Goal: Transaction & Acquisition: Book appointment/travel/reservation

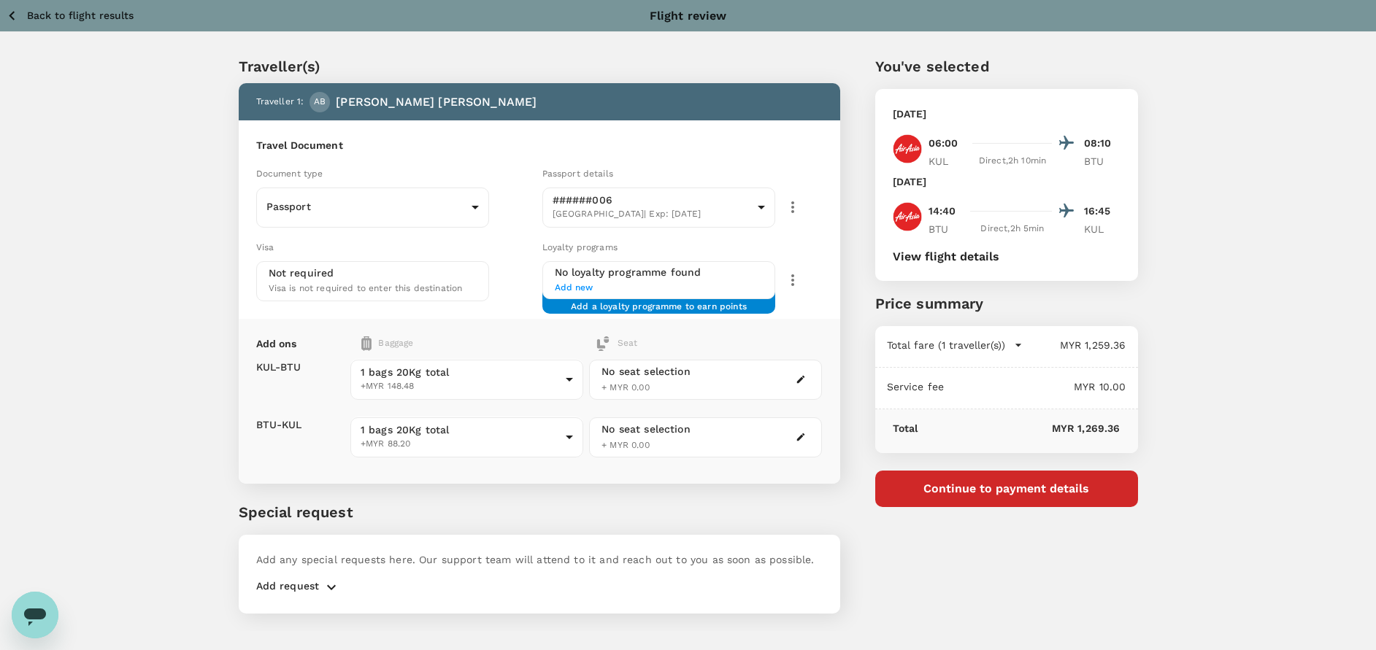
click at [7, 10] on icon "button" at bounding box center [12, 16] width 18 height 18
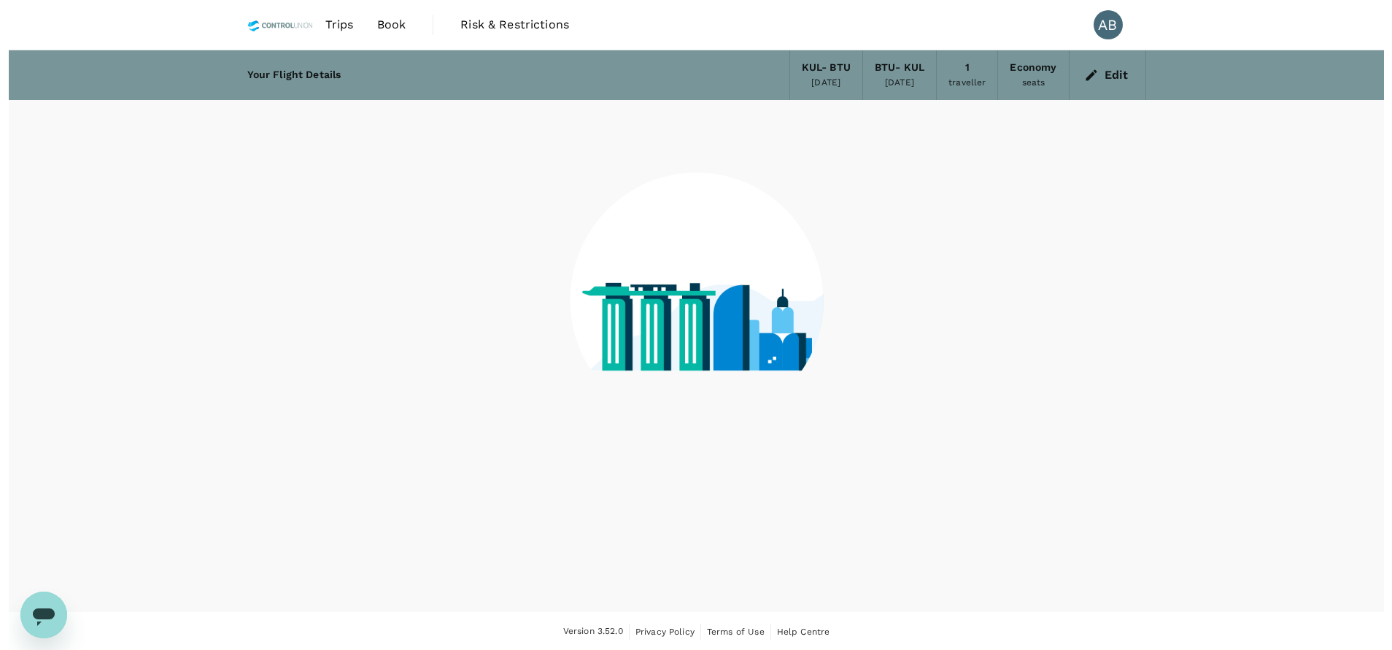
scroll to position [1, 0]
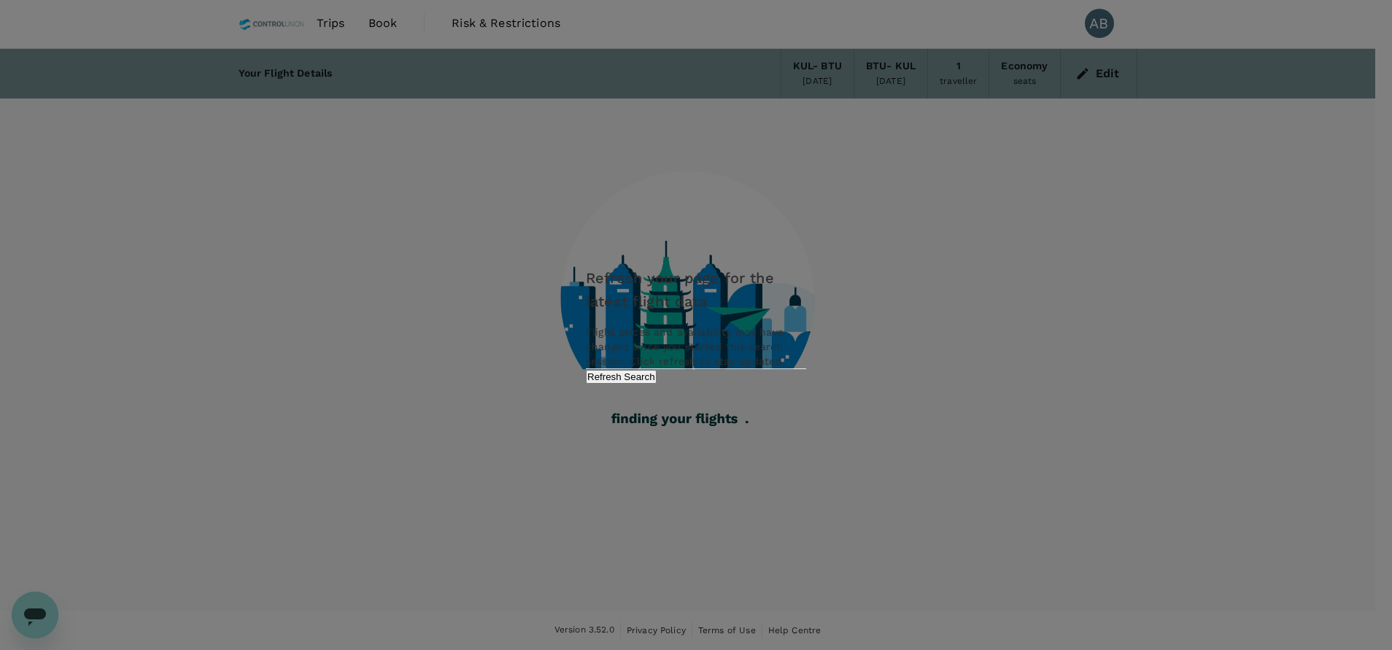
click at [657, 384] on button "Refresh Search" at bounding box center [621, 377] width 71 height 14
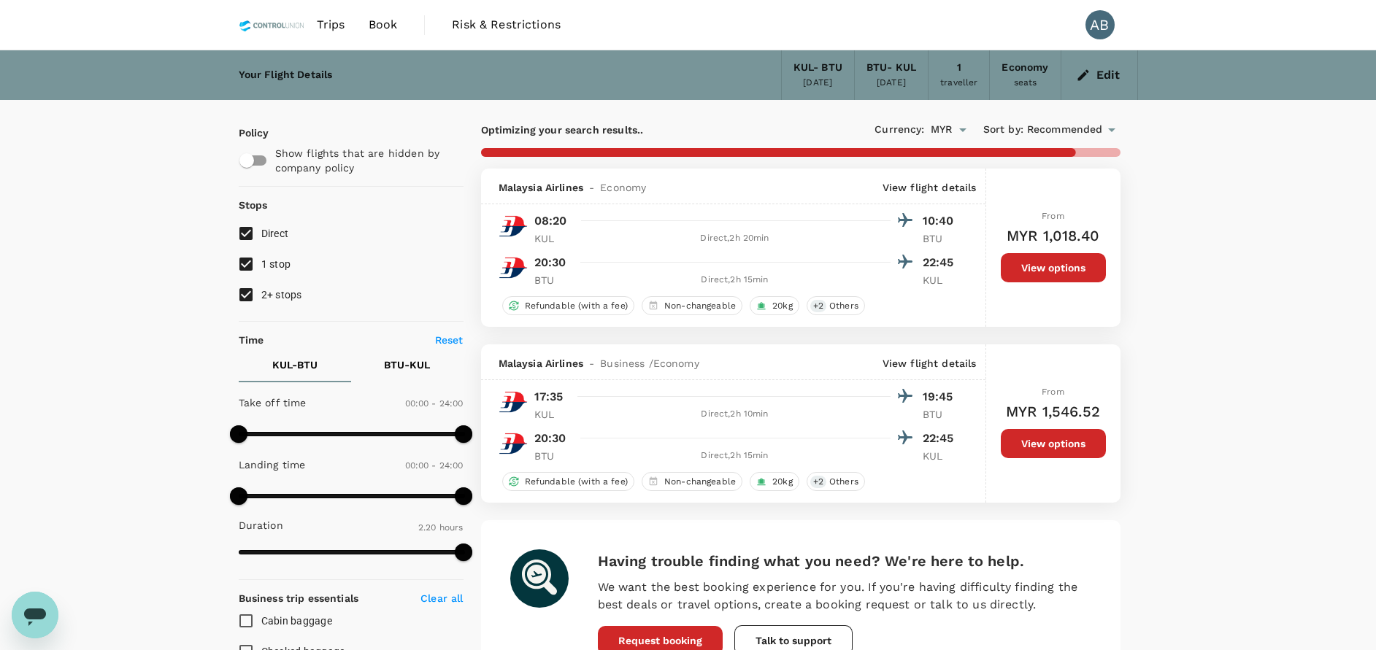
checkbox input "false"
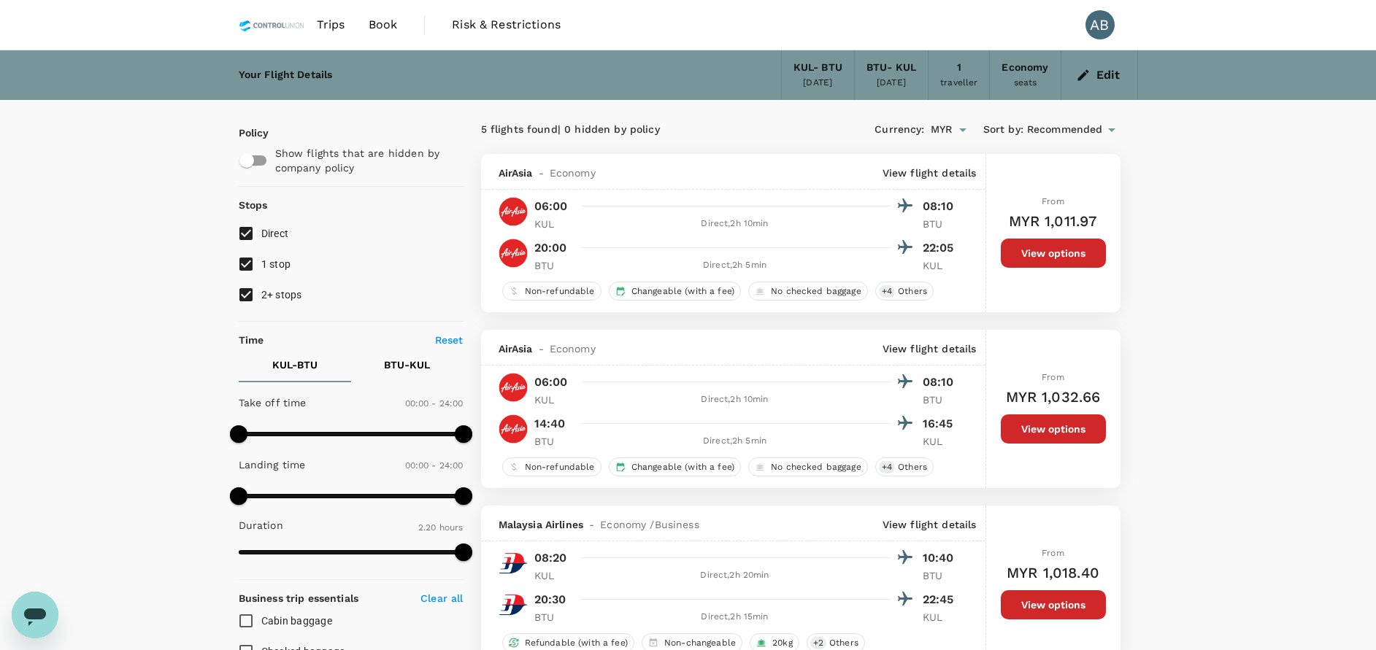
click at [252, 259] on input "1 stop" at bounding box center [246, 264] width 31 height 31
checkbox input "false"
click at [246, 290] on input "2+ stops" at bounding box center [246, 294] width 31 height 31
checkbox input "false"
click at [967, 74] on div "1 traveller" at bounding box center [958, 75] width 61 height 50
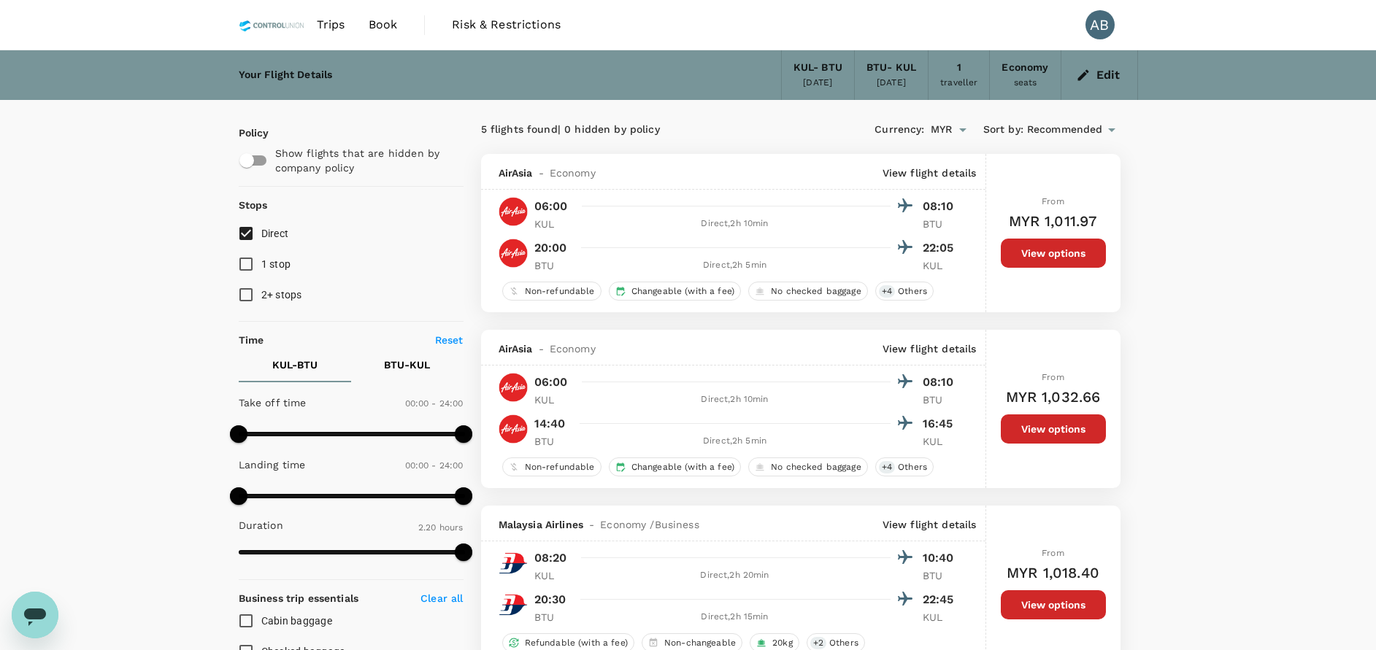
click at [1093, 72] on button "Edit" at bounding box center [1099, 74] width 53 height 23
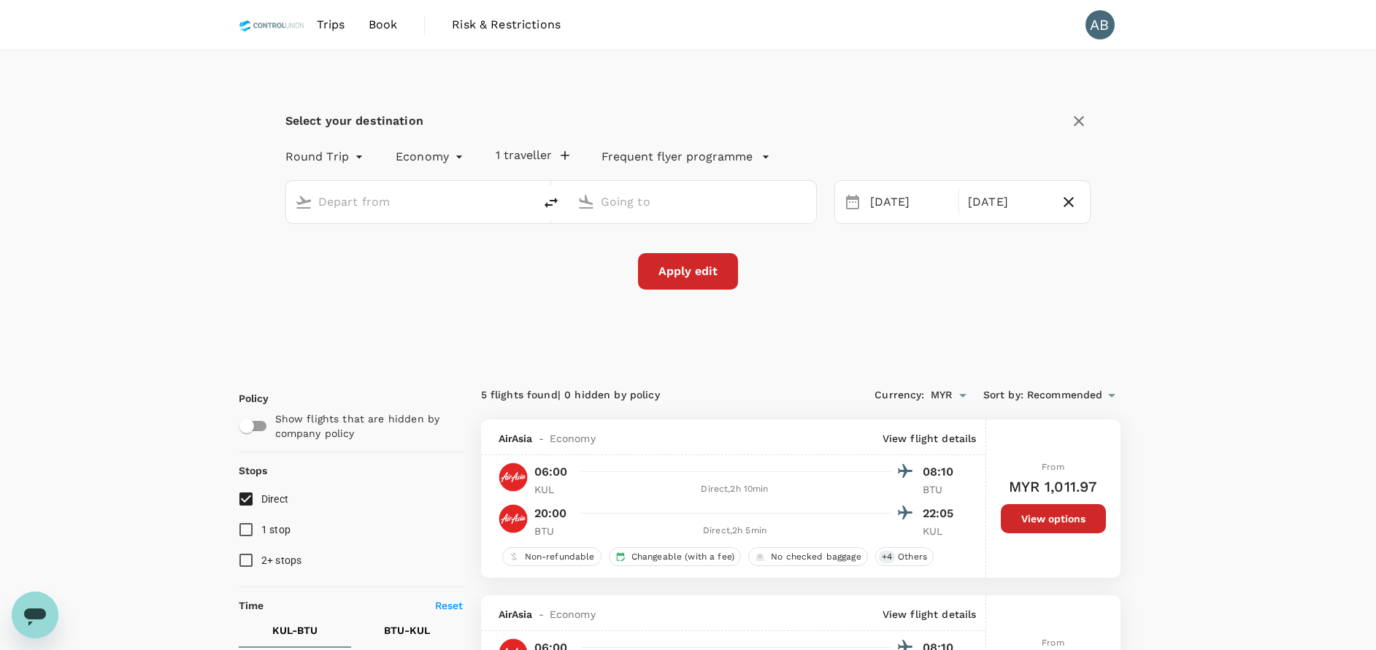
type input "Kuala Lumpur Intl (KUL)"
type input "Bintulu (BTU)"
click at [563, 150] on icon "button" at bounding box center [565, 155] width 15 height 15
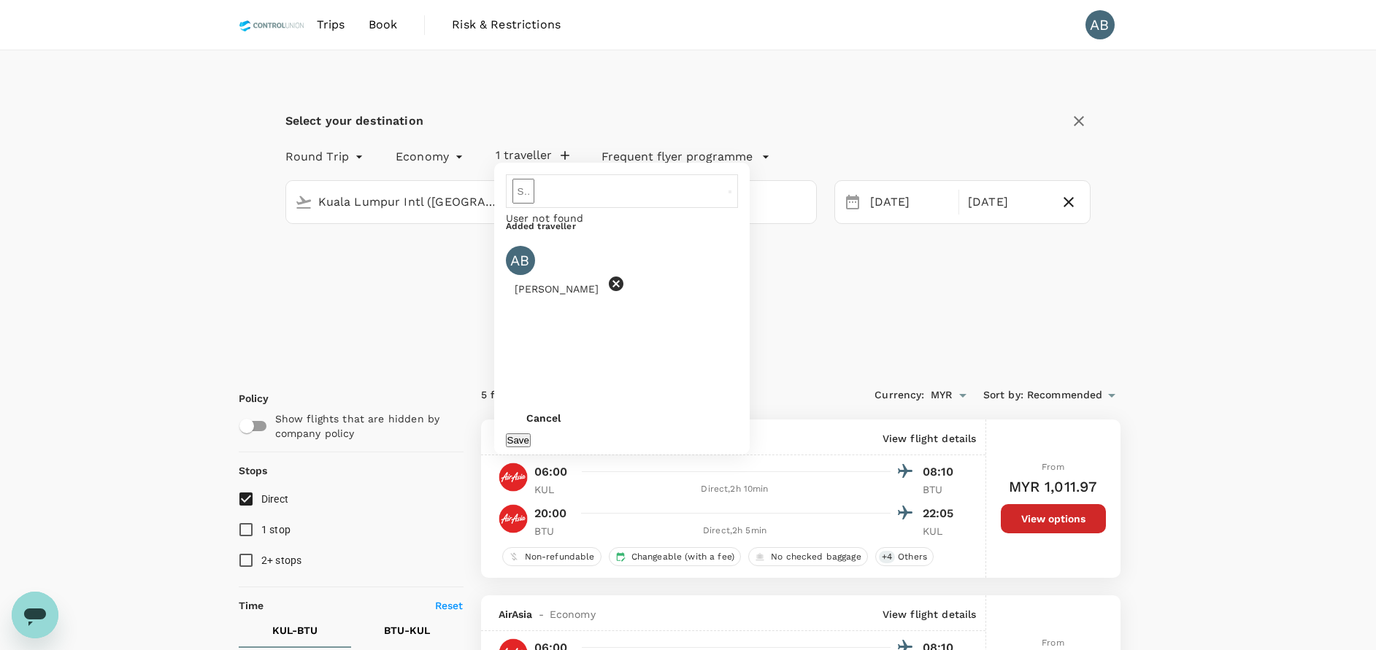
click at [534, 196] on input "text" at bounding box center [523, 191] width 22 height 25
click at [606, 287] on div "Yugeswaran Muthaiah" at bounding box center [622, 296] width 232 height 18
type input "Yugeswaran Muthaiah"
drag, startPoint x: 702, startPoint y: 425, endPoint x: 702, endPoint y: 387, distance: 37.9
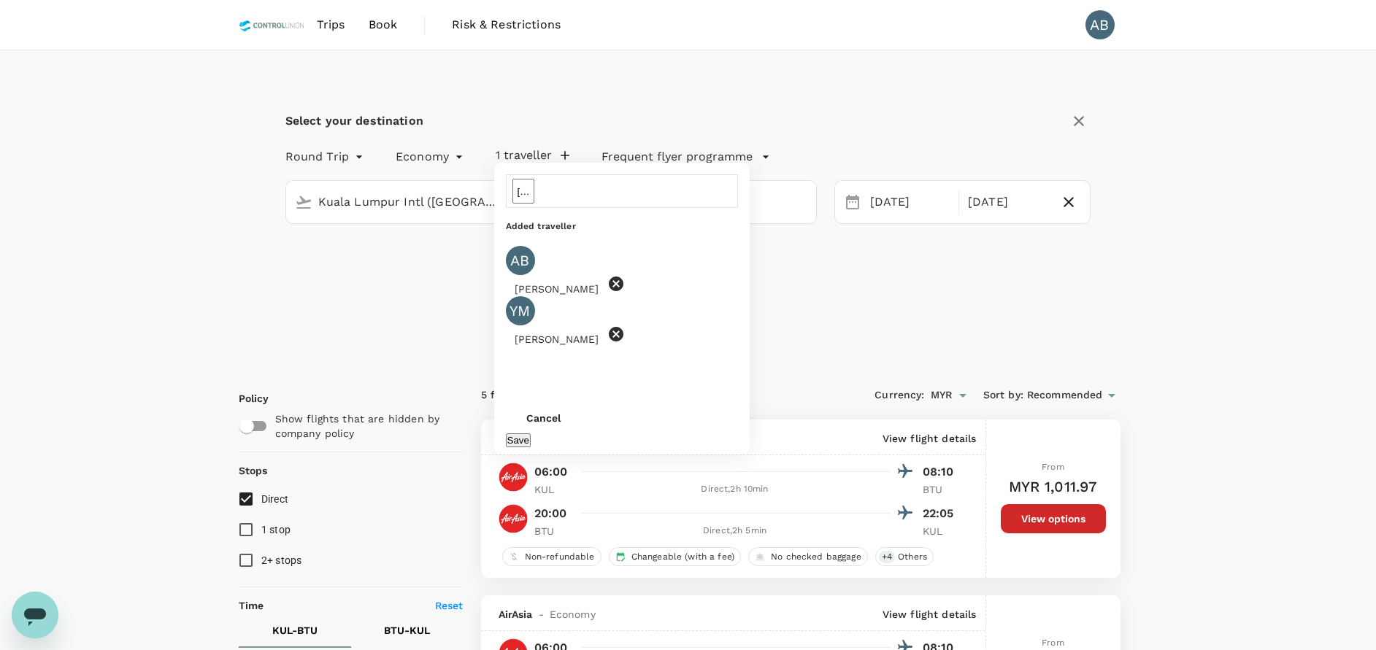
click at [531, 433] on button "Save" at bounding box center [518, 440] width 25 height 14
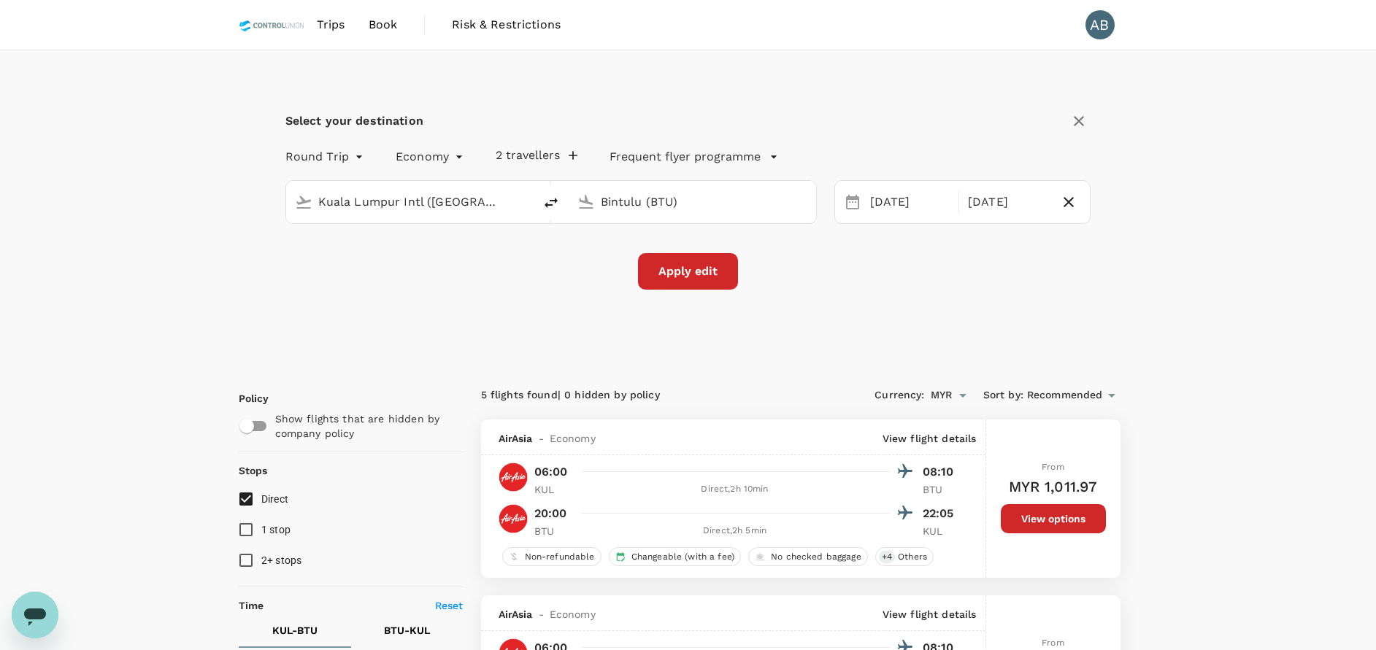
click at [567, 155] on icon "button" at bounding box center [573, 155] width 15 height 15
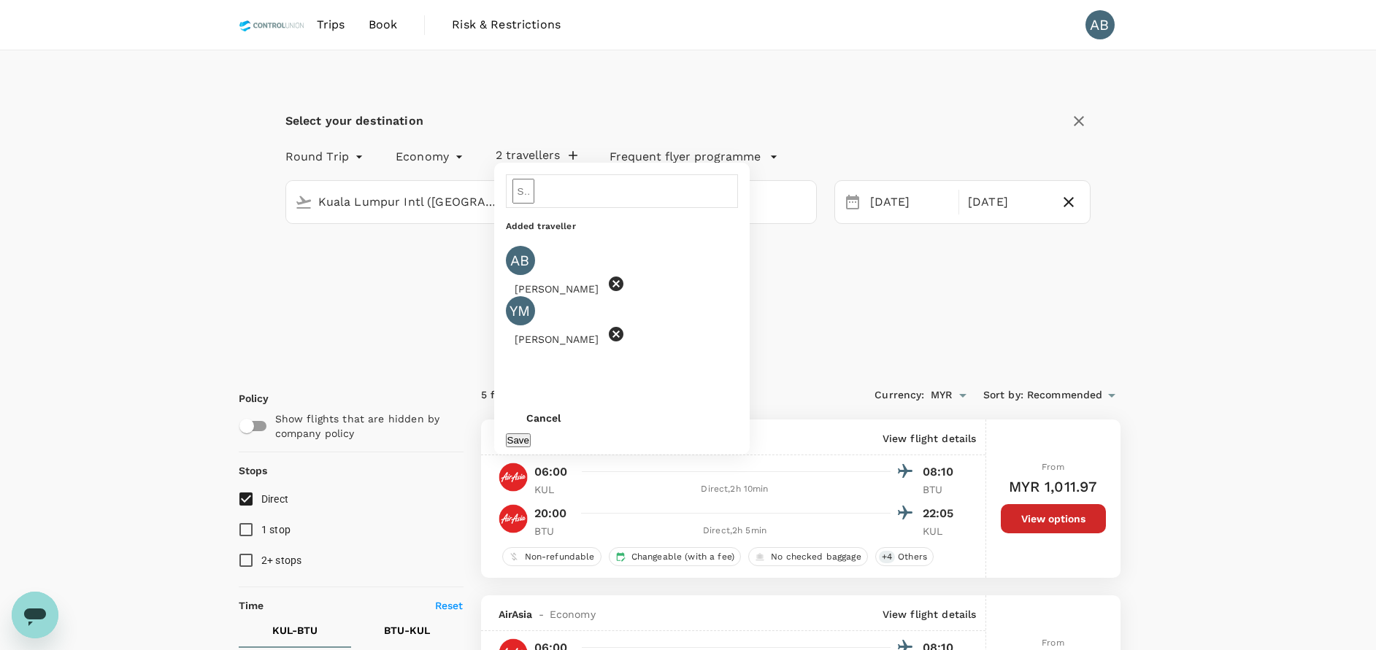
click at [534, 185] on input "text" at bounding box center [523, 191] width 22 height 25
click at [576, 240] on div "AZRUL NIZAM BIN ANIN" at bounding box center [622, 249] width 232 height 18
type input "azrul"
drag, startPoint x: 711, startPoint y: 426, endPoint x: 714, endPoint y: 419, distance: 8.2
click at [531, 433] on button "Save" at bounding box center [518, 440] width 25 height 14
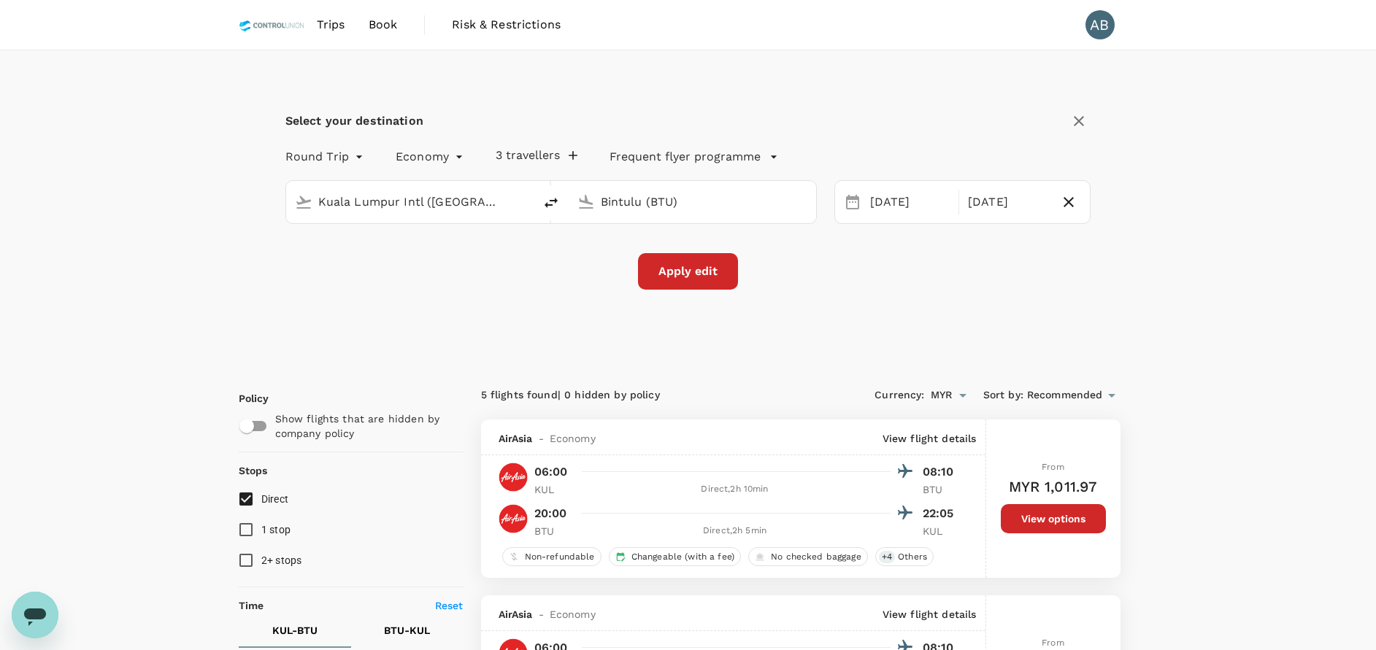
drag, startPoint x: 808, startPoint y: 349, endPoint x: 812, endPoint y: 333, distance: 16.6
click at [808, 348] on div "Select your destination Round Trip roundtrip Economy economy 3 travellers Frequ…" at bounding box center [688, 207] width 899 height 315
click at [490, 287] on div "Apply edit" at bounding box center [688, 271] width 806 height 36
click at [915, 278] on div "Apply edit" at bounding box center [688, 271] width 806 height 36
click at [860, 325] on div "Select your destination Round Trip roundtrip Economy economy 3 travellers Frequ…" at bounding box center [688, 207] width 899 height 315
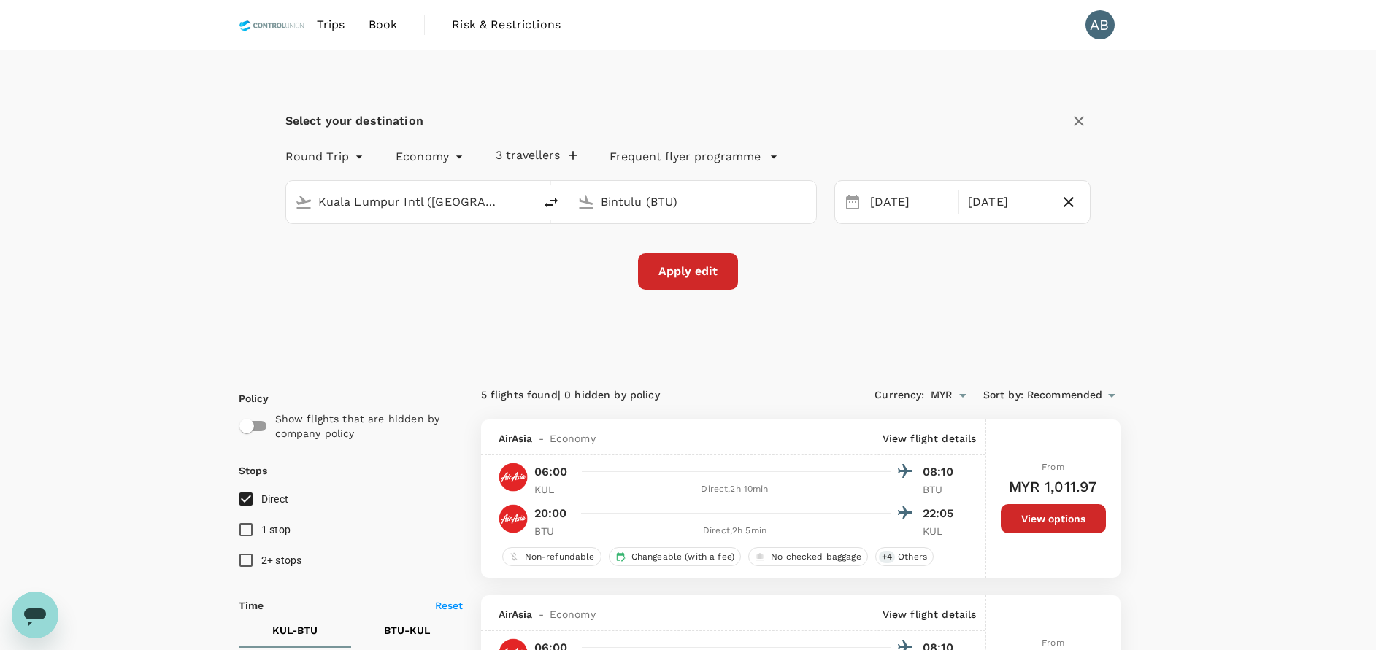
click at [863, 288] on div "Apply edit" at bounding box center [688, 271] width 806 height 36
click at [504, 154] on button "3 travellers" at bounding box center [536, 155] width 82 height 15
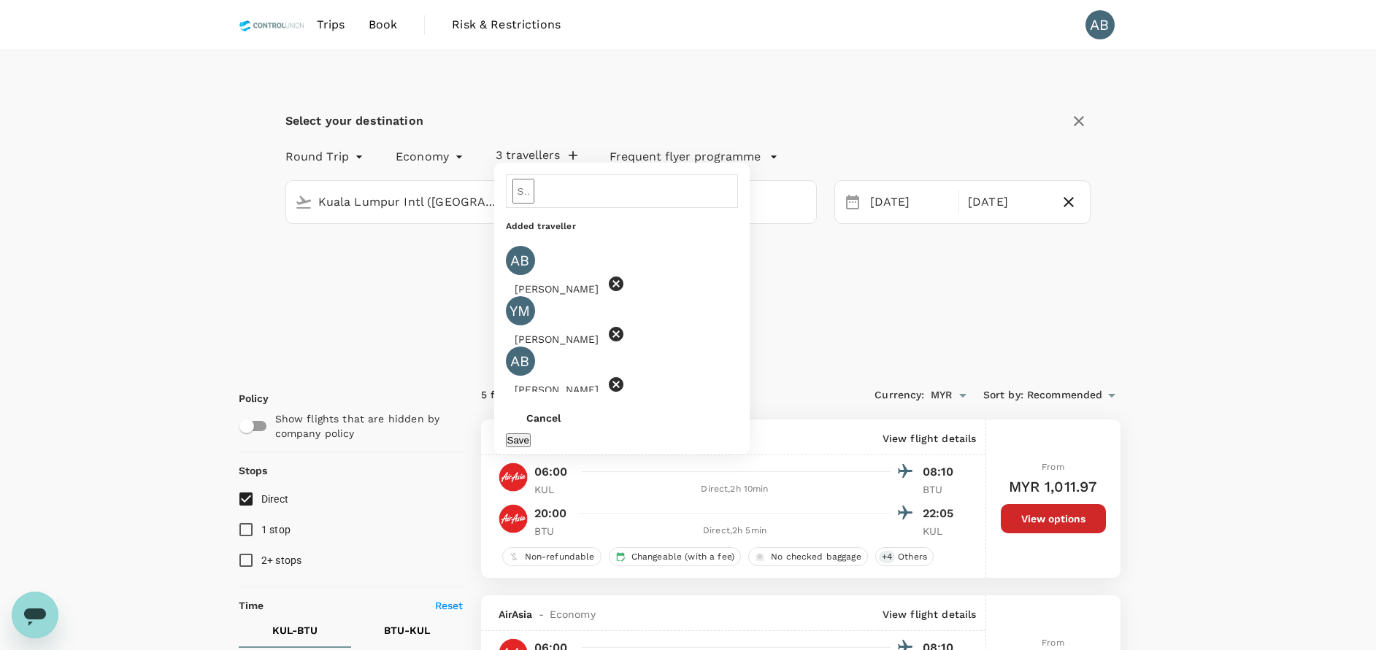
click at [925, 323] on div "Select your destination Round Trip roundtrip Economy economy 3 travellers ​ Add…" at bounding box center [688, 207] width 899 height 315
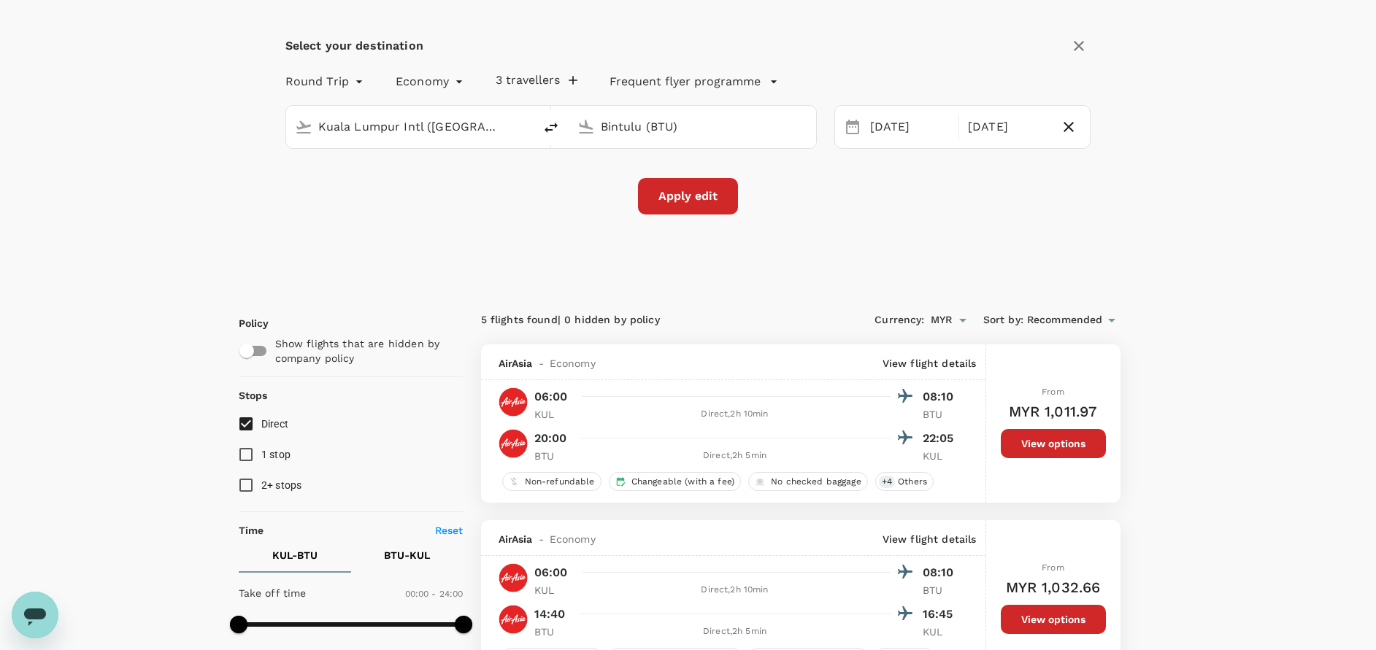
scroll to position [109, 0]
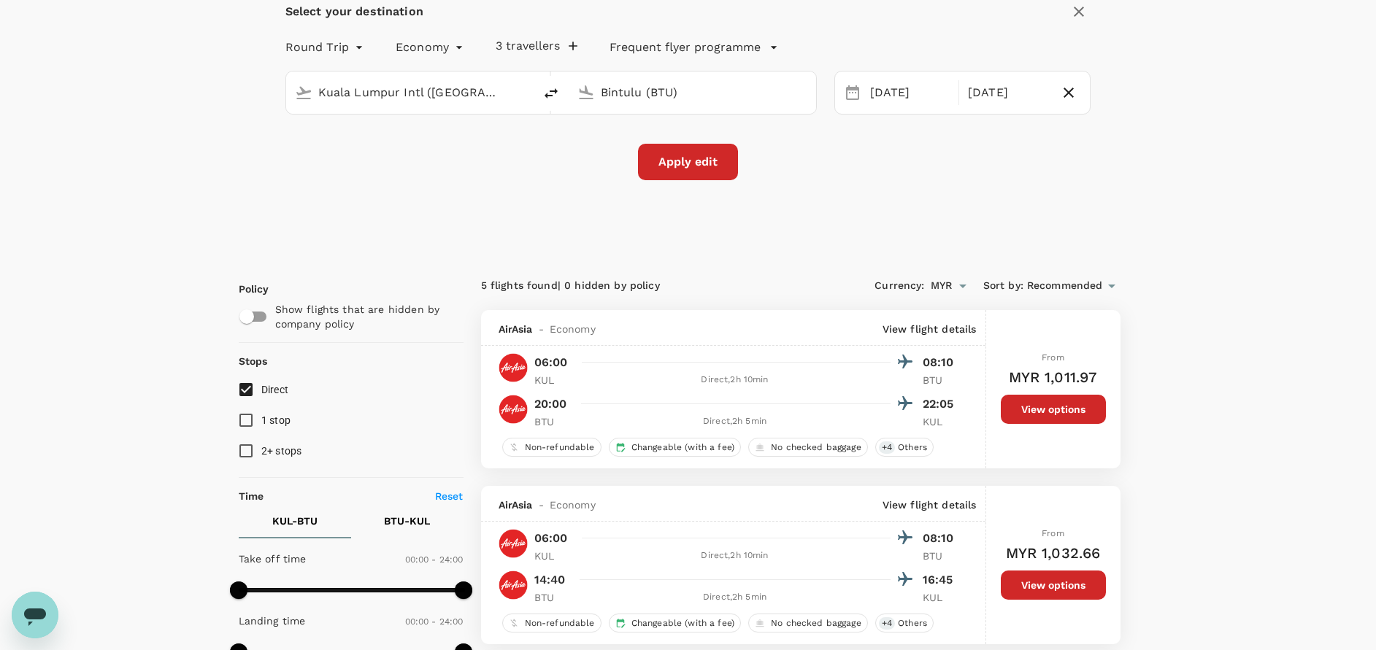
click at [708, 171] on button "Apply edit" at bounding box center [688, 162] width 100 height 36
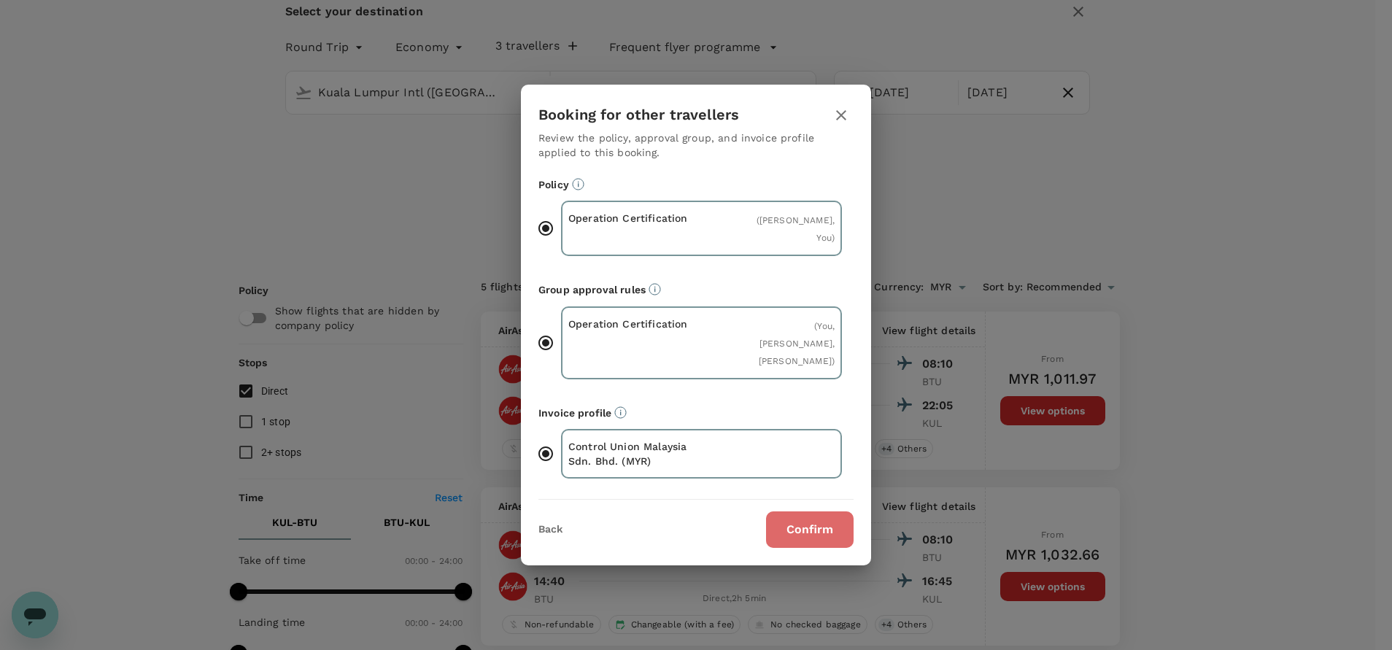
drag, startPoint x: 788, startPoint y: 553, endPoint x: 747, endPoint y: 510, distance: 59.4
click at [789, 548] on button "Confirm" at bounding box center [810, 530] width 88 height 36
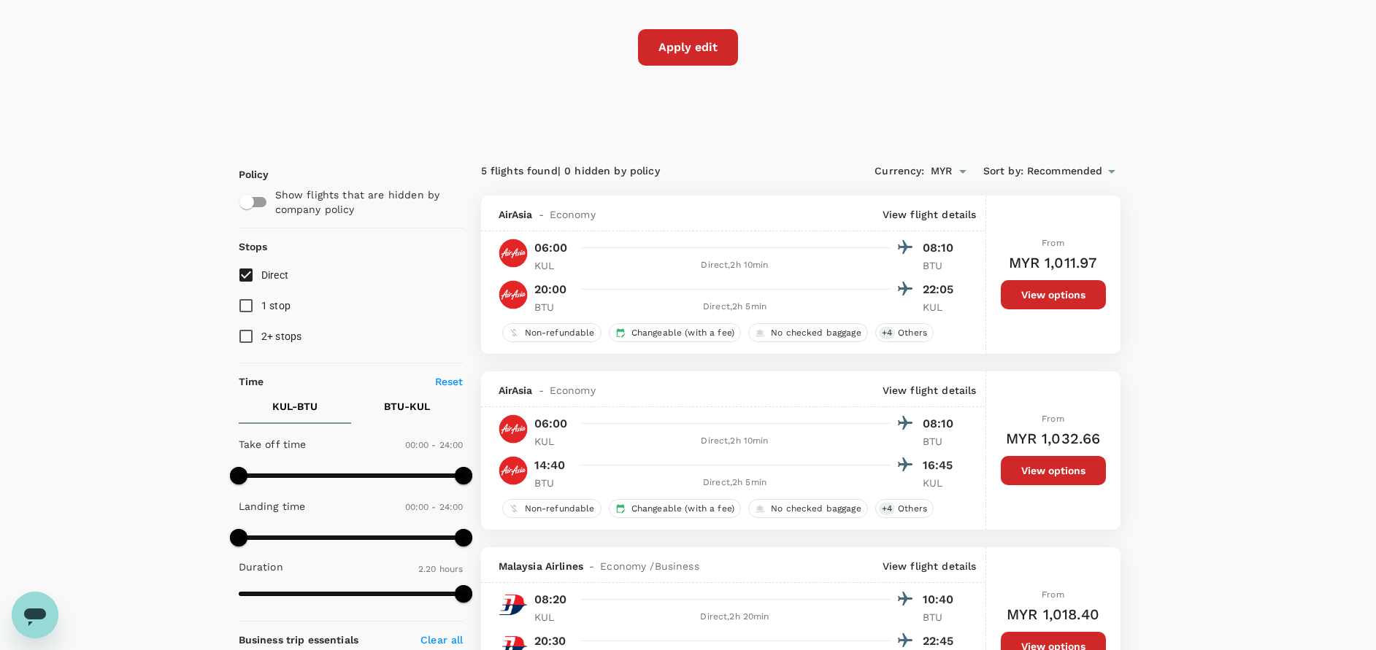
scroll to position [328, 0]
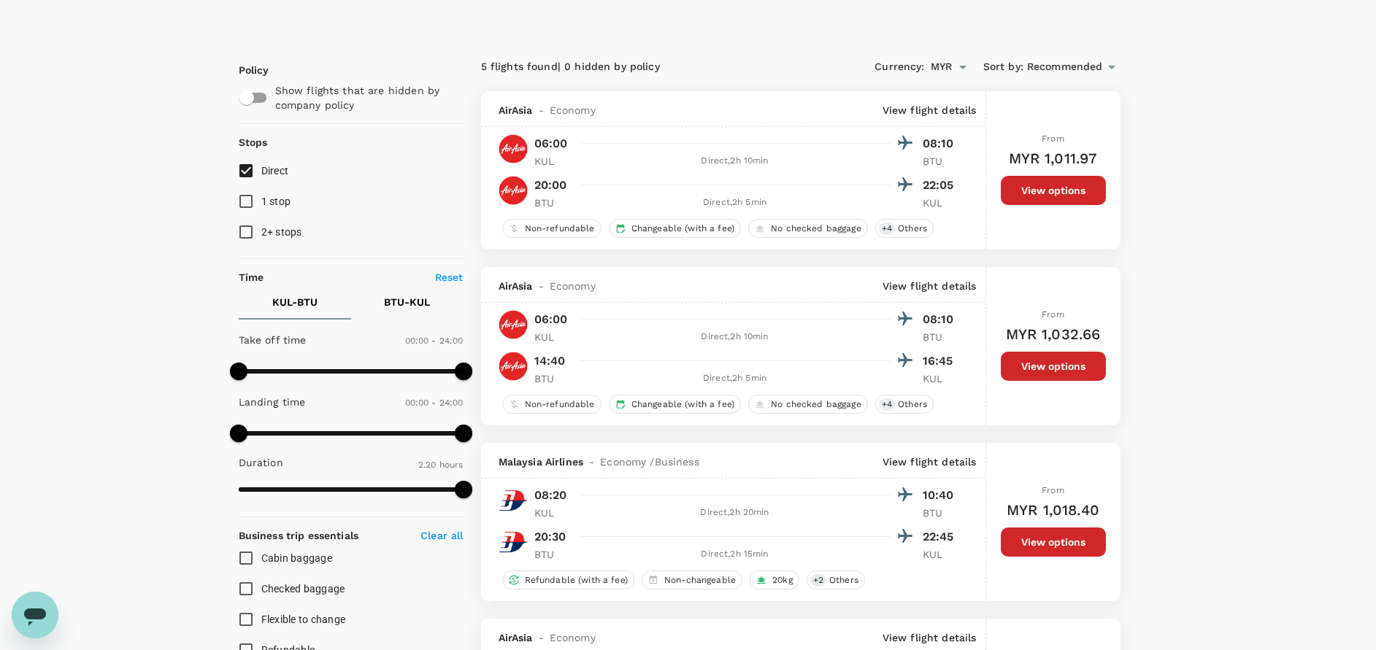
checkbox input "false"
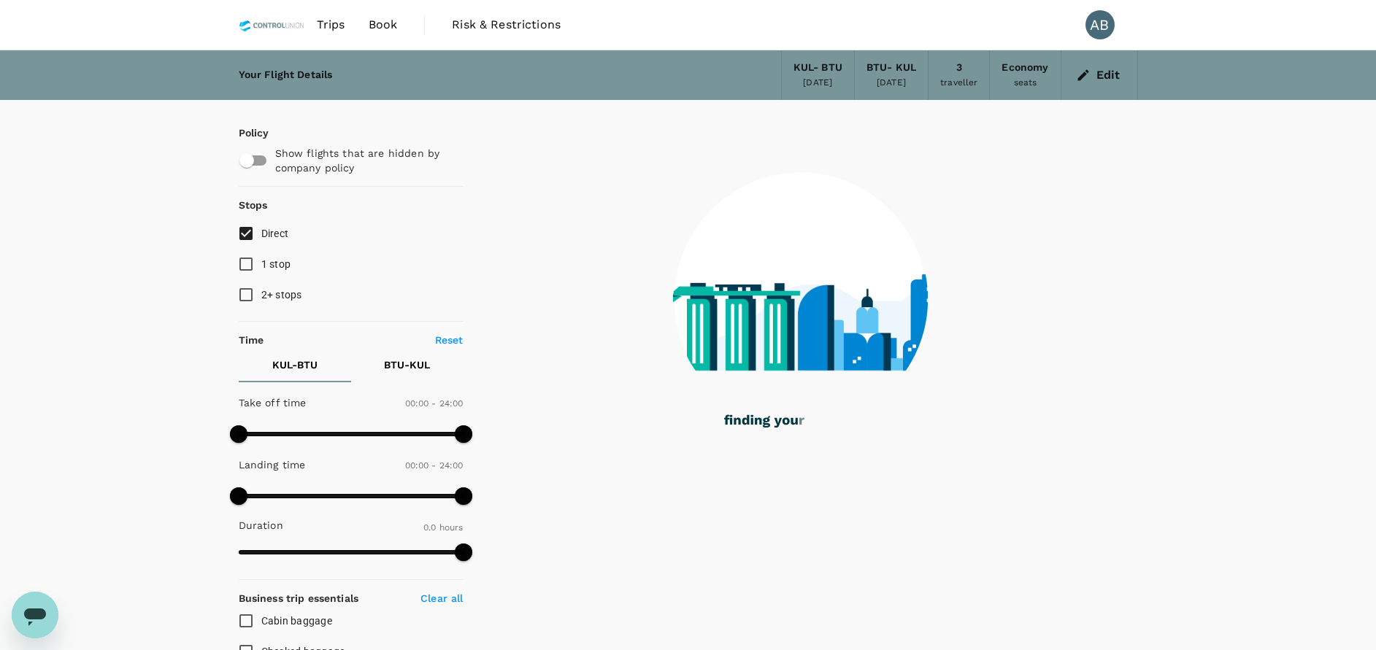
checkbox input "true"
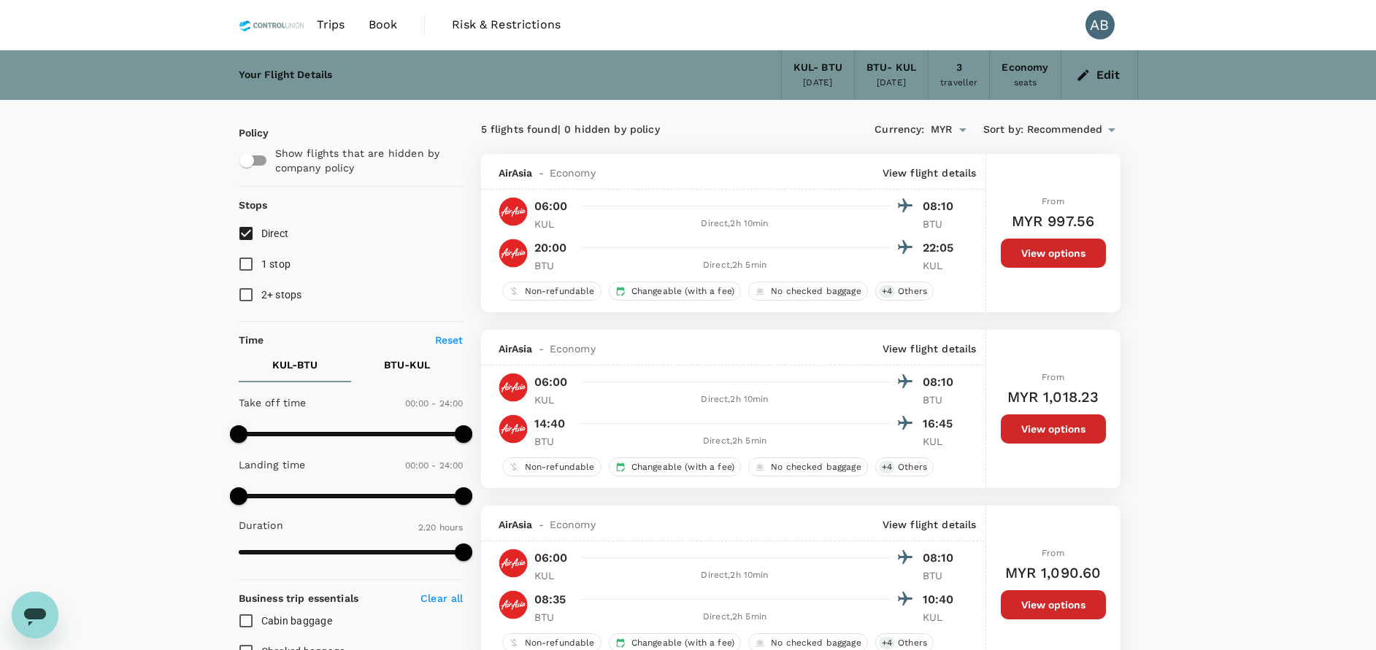
checkbox input "false"
click at [1075, 436] on button "View options" at bounding box center [1052, 428] width 105 height 29
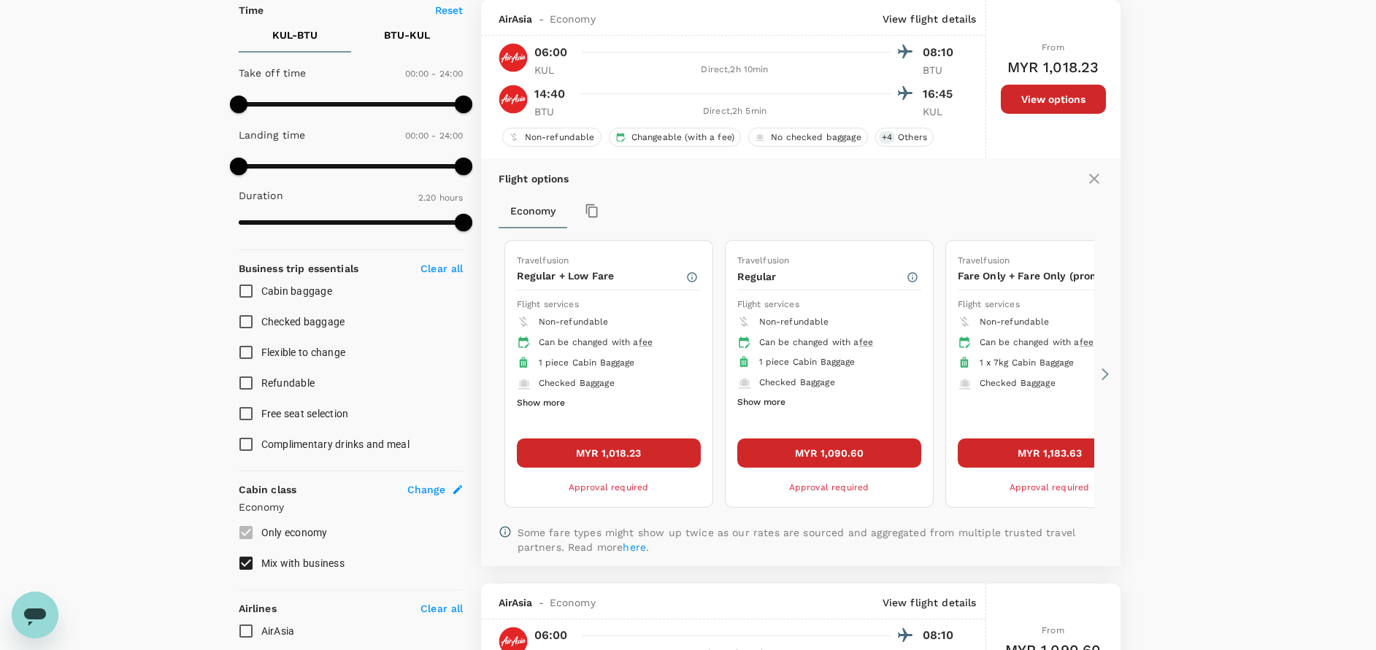
click at [683, 460] on button "MYR 1,018.23" at bounding box center [609, 453] width 184 height 29
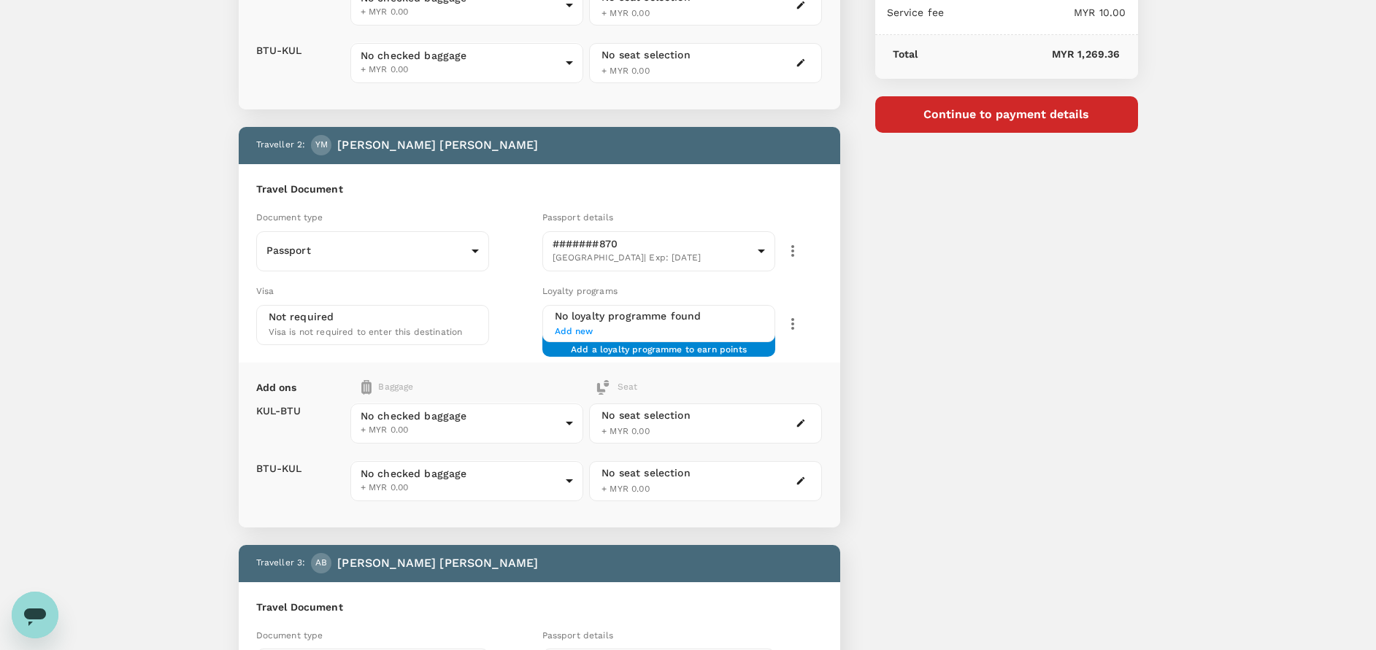
scroll to position [309, 0]
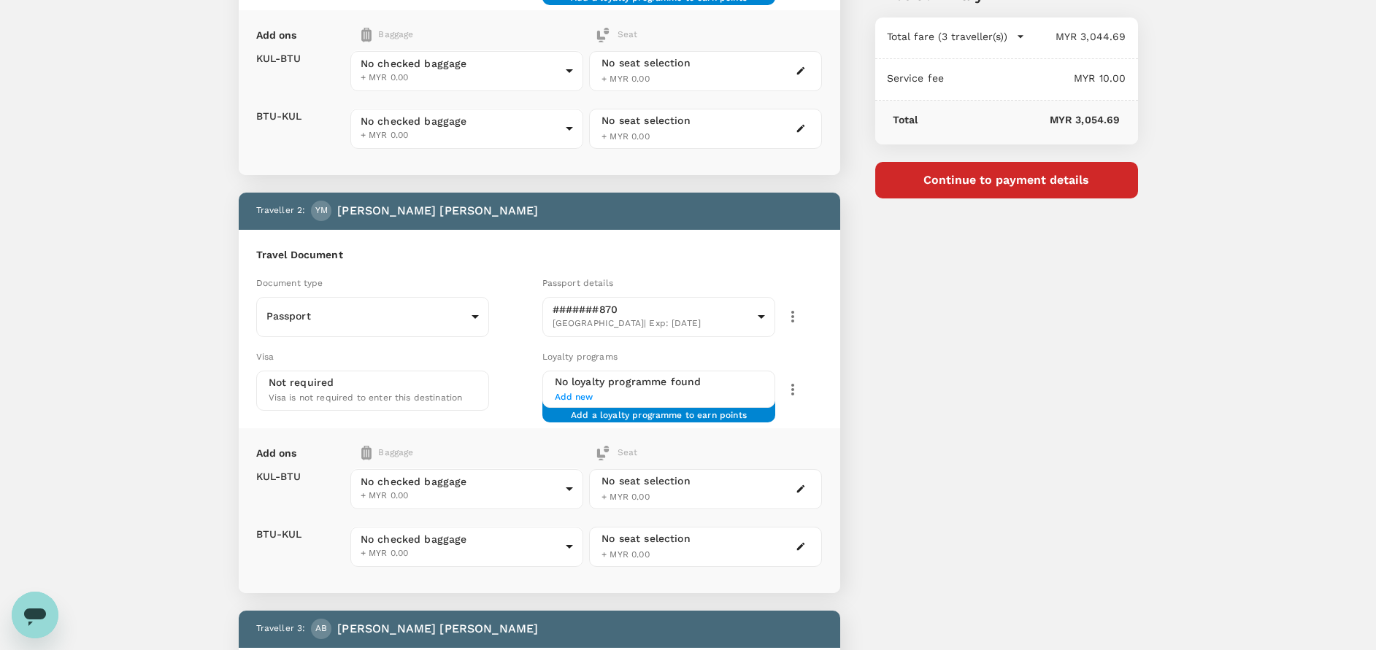
click at [1103, 366] on div "You've selected Sunday, 21 Sep 2025 06:00 08:10 KUL Direct , 2h 10min BTU Satur…" at bounding box center [989, 435] width 298 height 1446
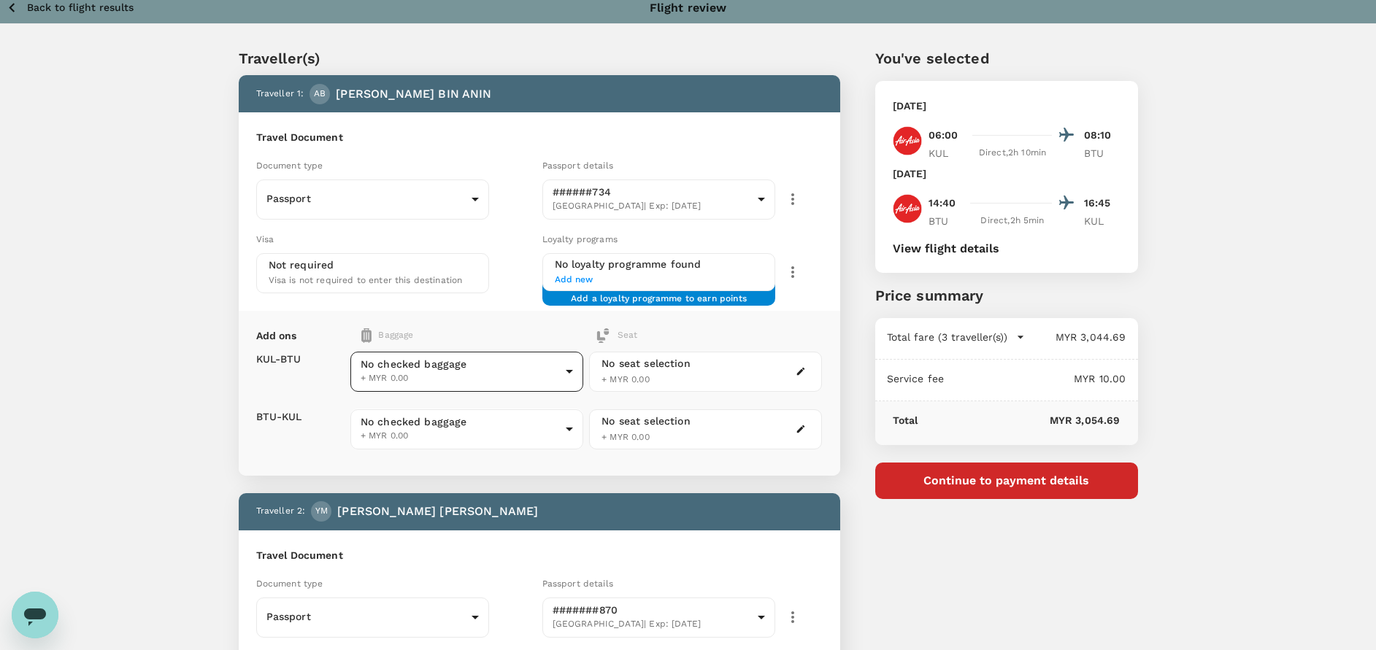
scroll to position [109, 0]
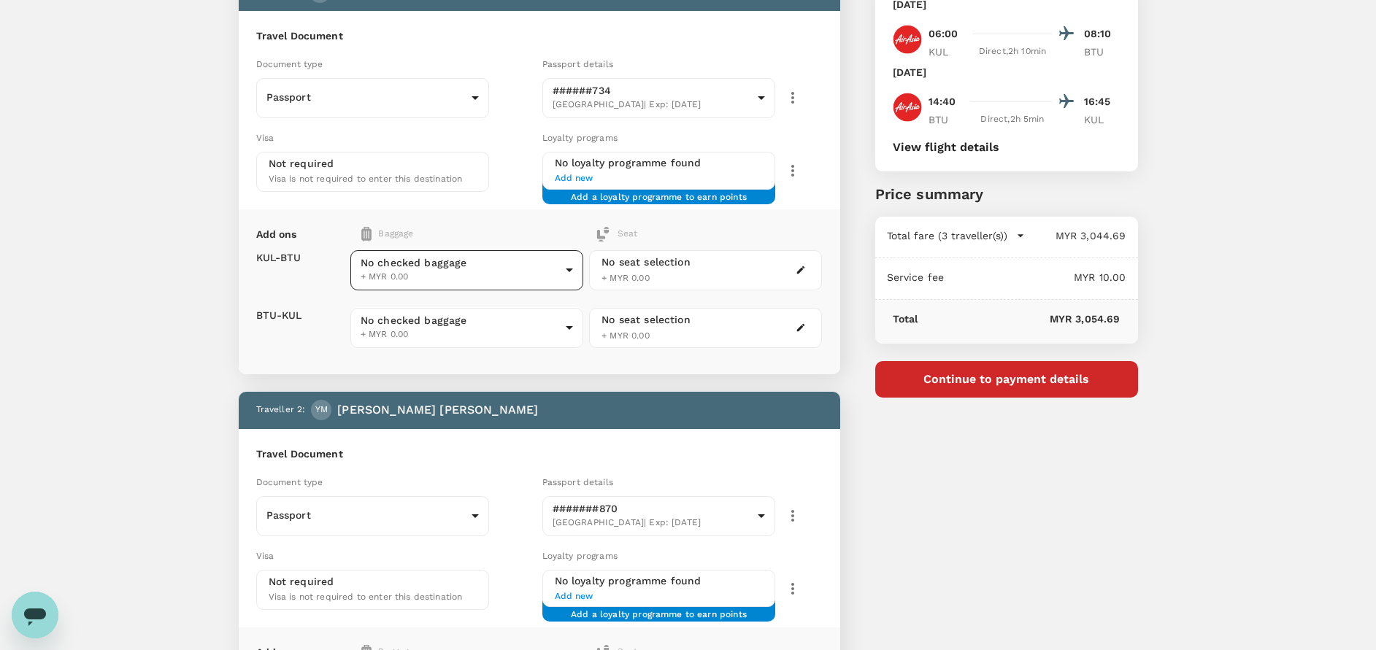
click at [478, 276] on body "Back to flight results Flight review Traveller(s) Traveller 1 : AB AZRUL NIZAM …" at bounding box center [688, 644] width 1376 height 1506
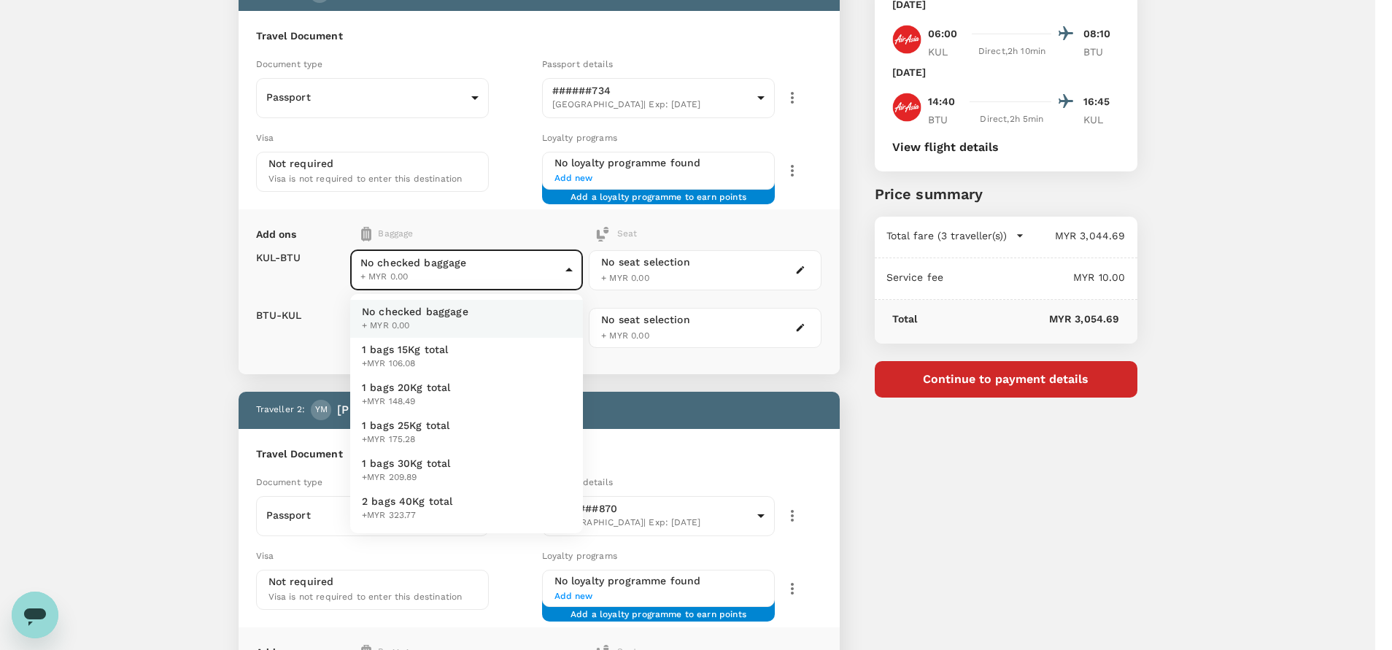
click at [409, 383] on span "1 bags 20Kg total" at bounding box center [406, 387] width 89 height 15
type input "2 - 148.49"
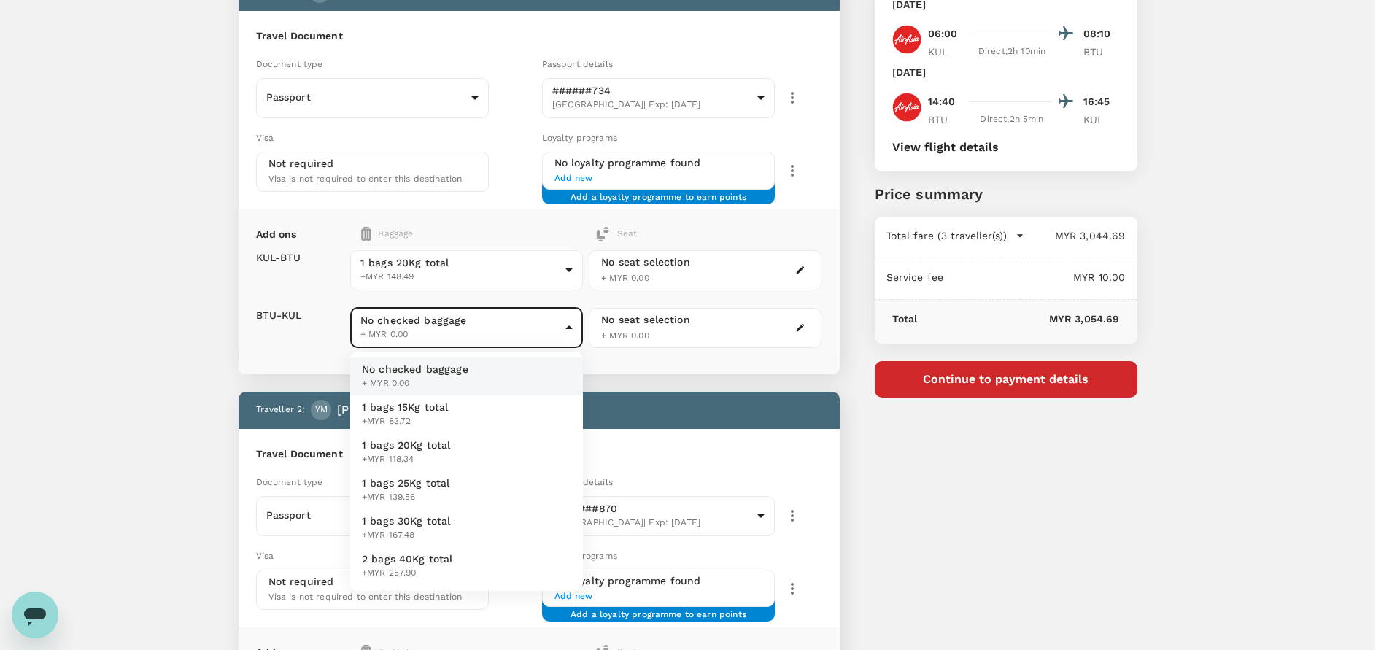
click at [447, 324] on body "Back to flight results Flight review Traveller(s) Traveller 1 : AB AZRUL NIZAM …" at bounding box center [696, 644] width 1392 height 1506
click at [418, 440] on span "1 bags 20Kg total" at bounding box center [406, 445] width 89 height 15
type input "2 - 118.34"
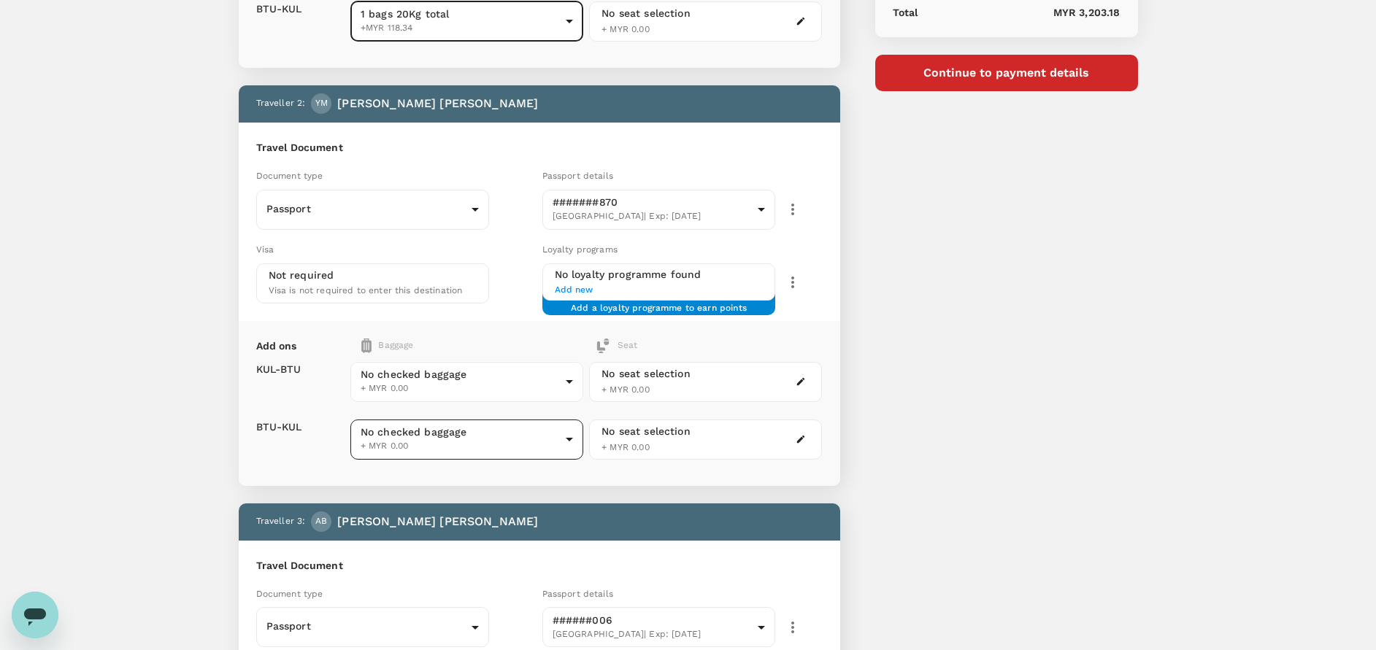
scroll to position [438, 0]
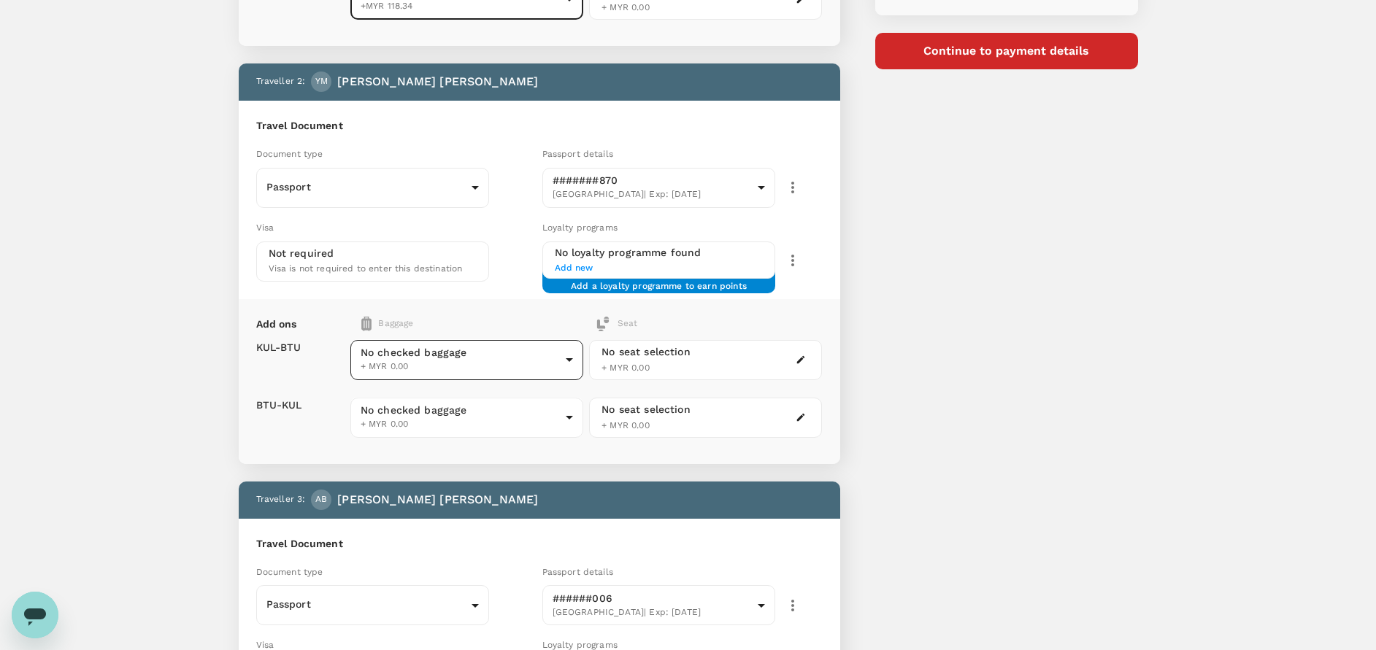
click at [425, 355] on body "Back to flight results Flight review Traveller(s) Traveller 1 : AB AZRUL NIZAM …" at bounding box center [688, 315] width 1376 height 1506
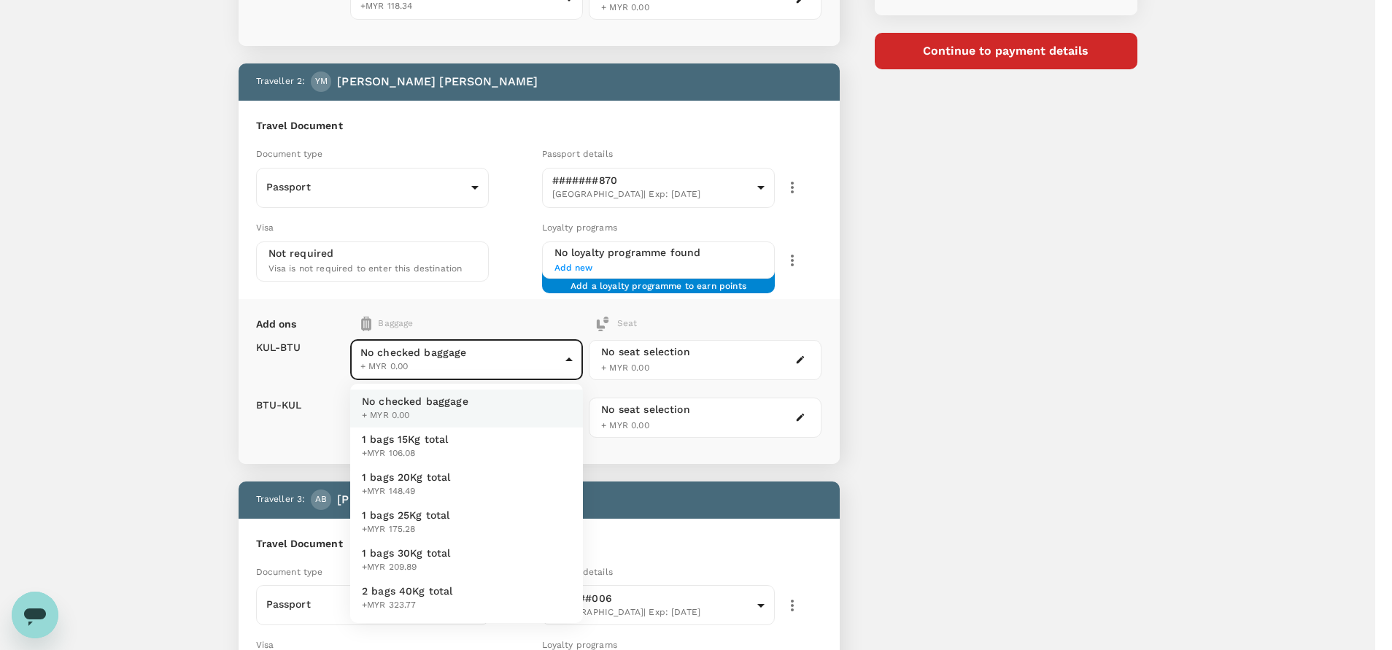
click at [415, 475] on span "1 bags 20Kg total" at bounding box center [406, 477] width 89 height 15
type input "2 - 148.49"
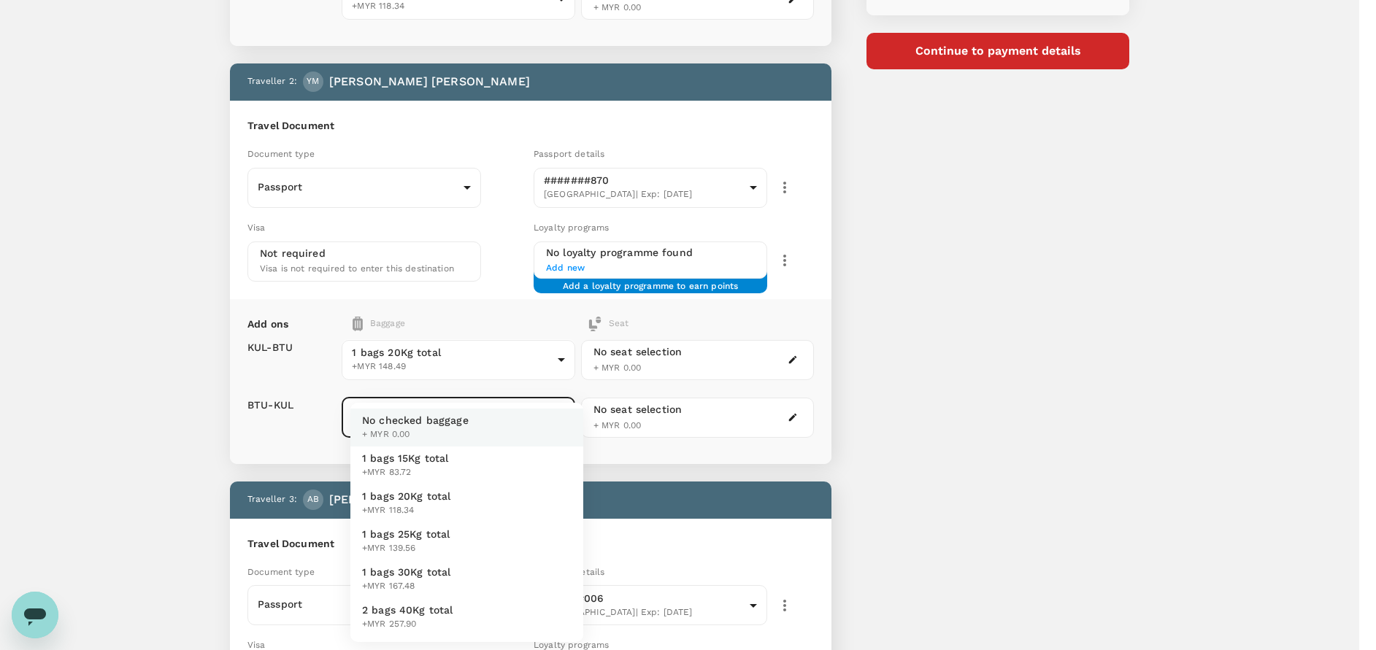
click at [447, 429] on body "Back to flight results Flight review Traveller(s) Traveller 1 : AB AZRUL NIZAM …" at bounding box center [688, 315] width 1376 height 1506
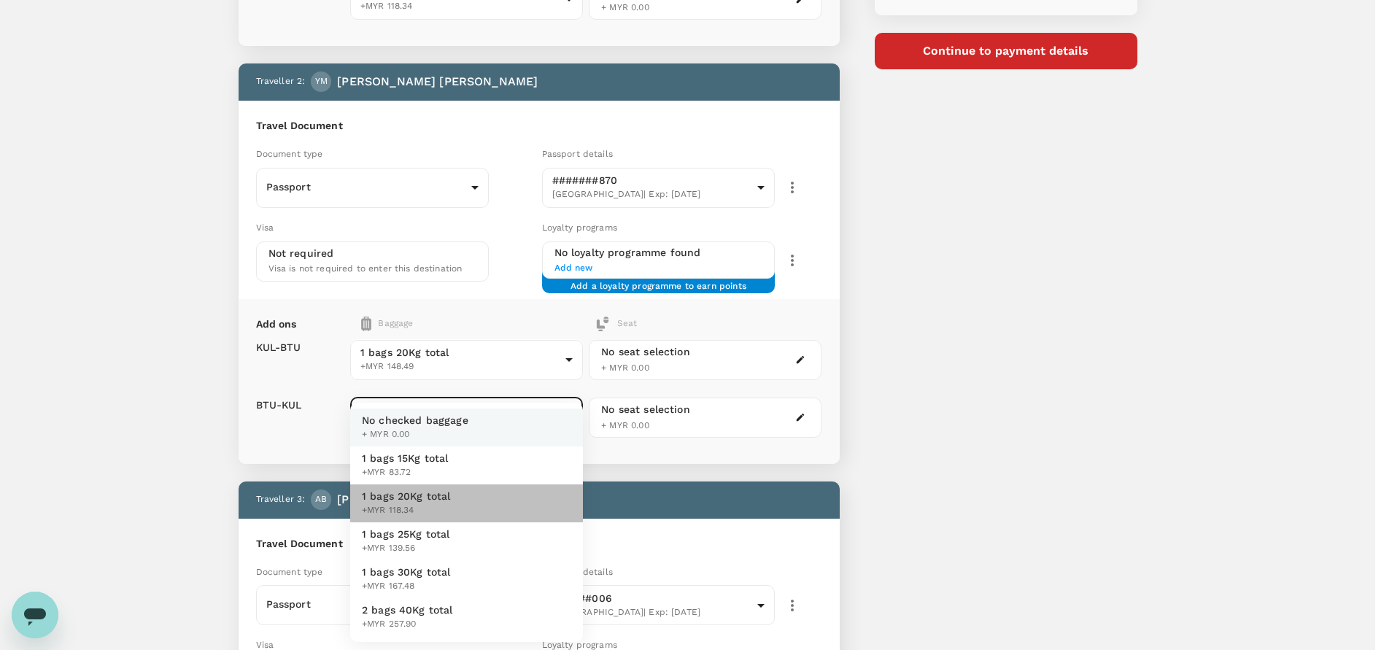
click at [425, 496] on span "1 bags 20Kg total" at bounding box center [406, 496] width 89 height 15
type input "2 - 118.34"
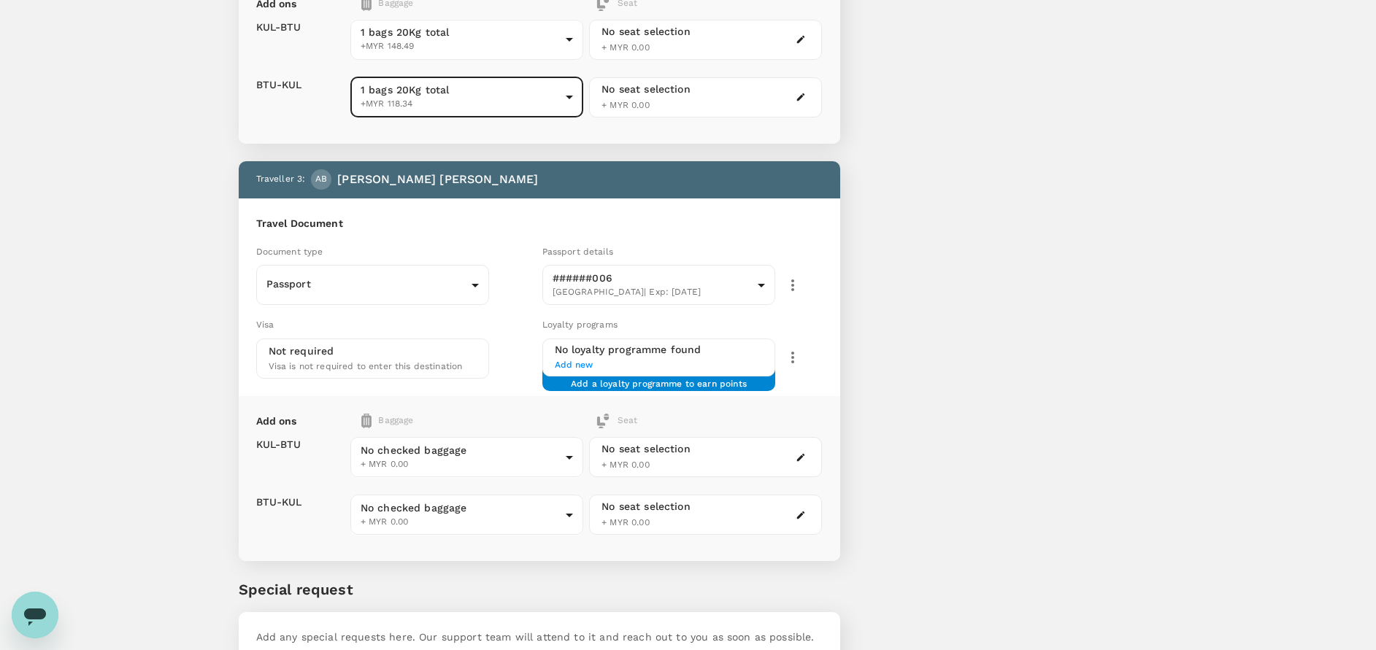
scroll to position [766, 0]
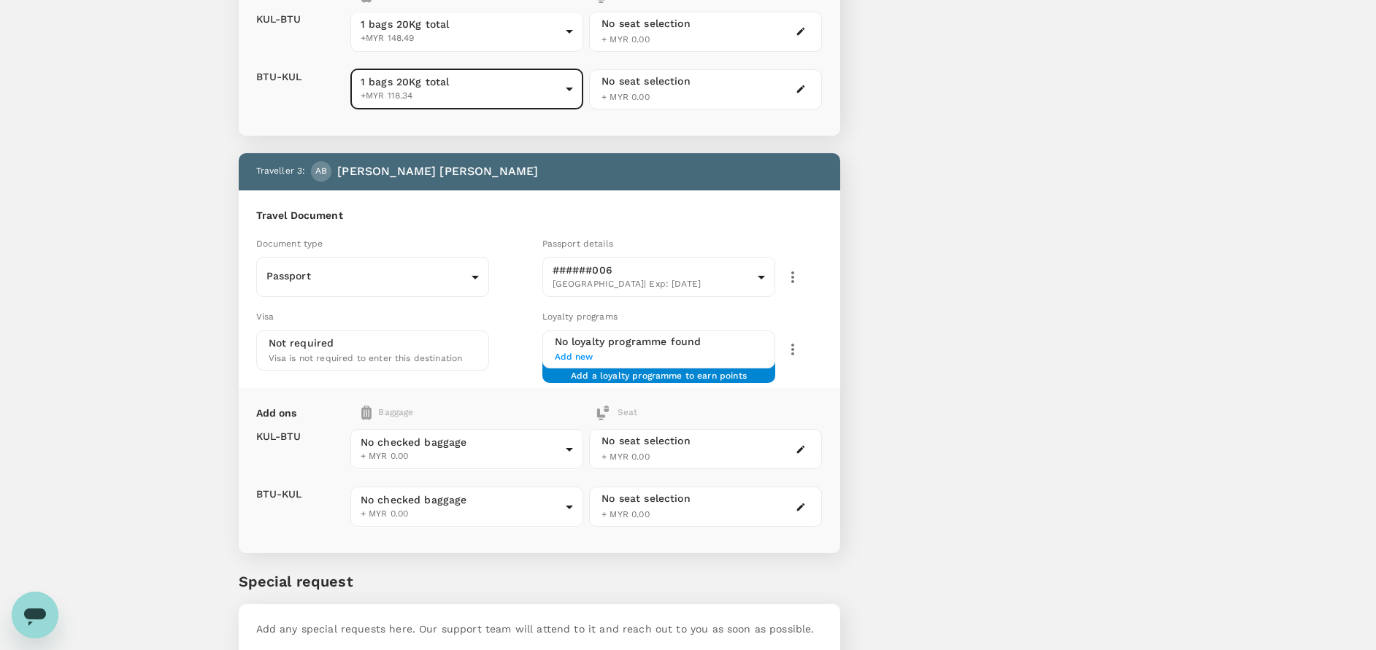
click at [432, 428] on div "No checked baggage + MYR 0.00 ​" at bounding box center [466, 449] width 233 height 58
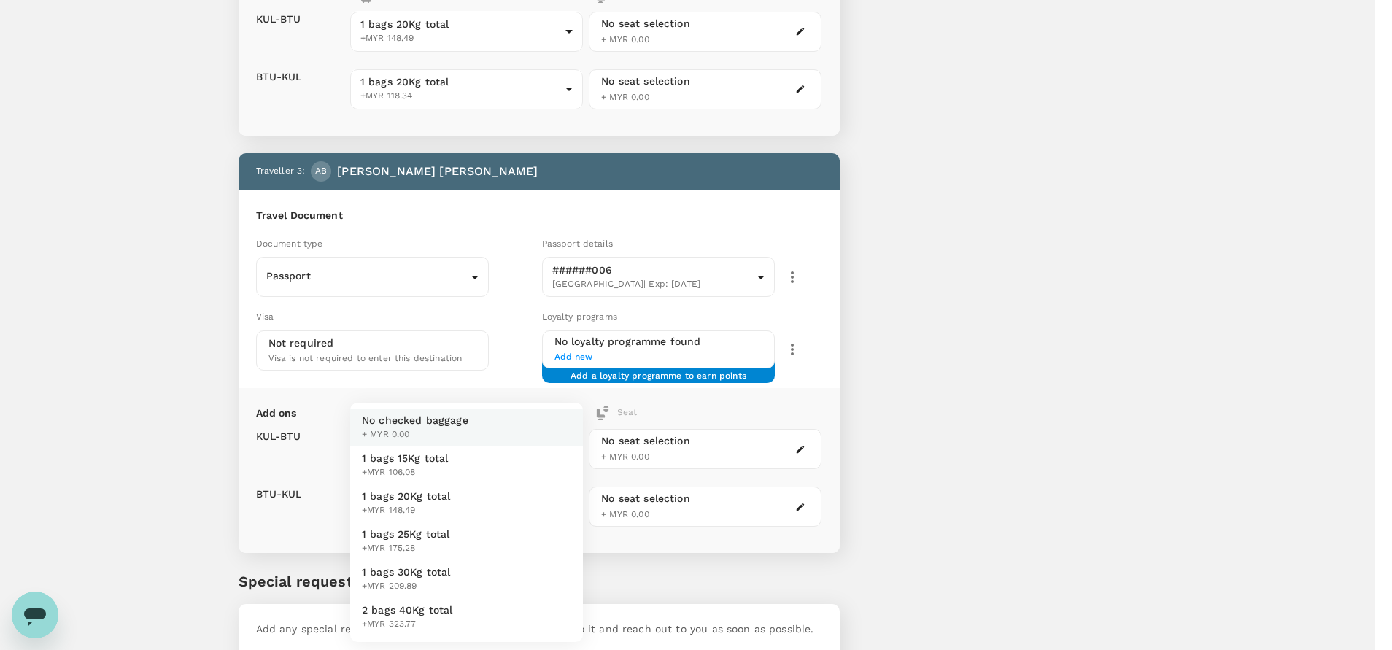
click at [408, 487] on li "1 bags 20Kg total +MYR 148.49" at bounding box center [466, 504] width 233 height 38
type input "2 - 148.49"
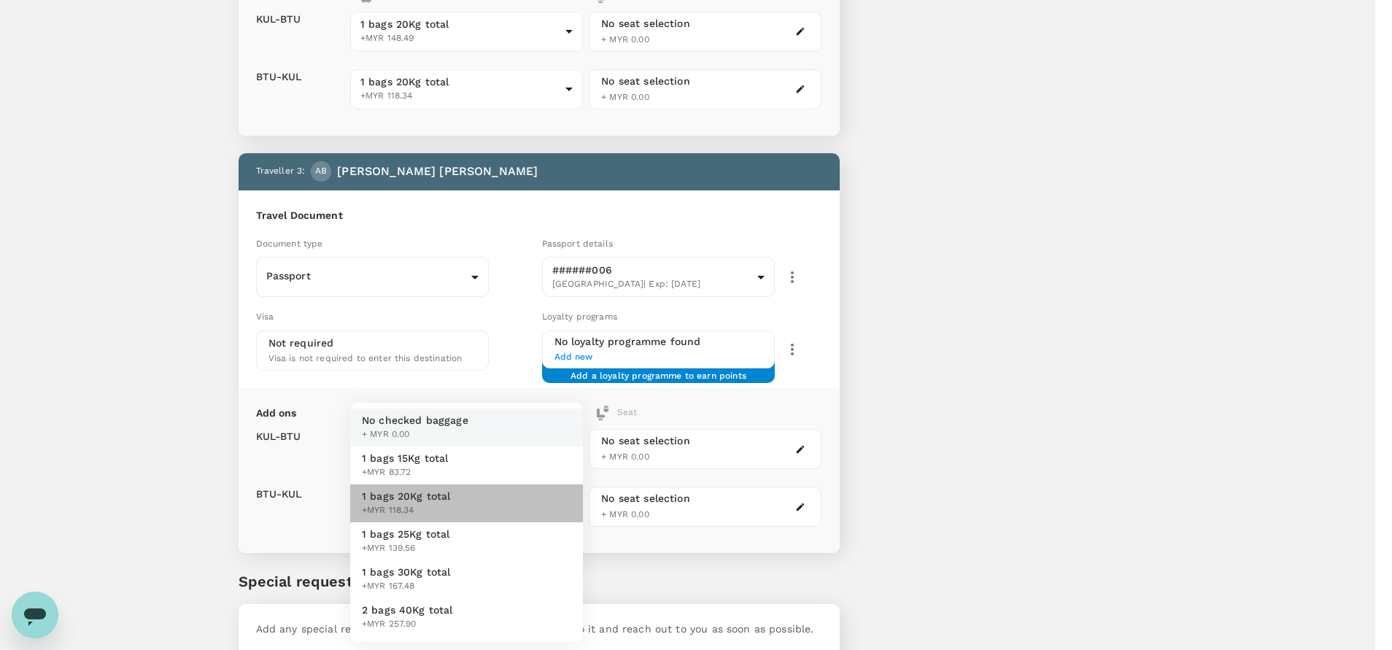
click at [420, 504] on span "+MYR 118.34" at bounding box center [406, 511] width 89 height 15
type input "2 - 118.34"
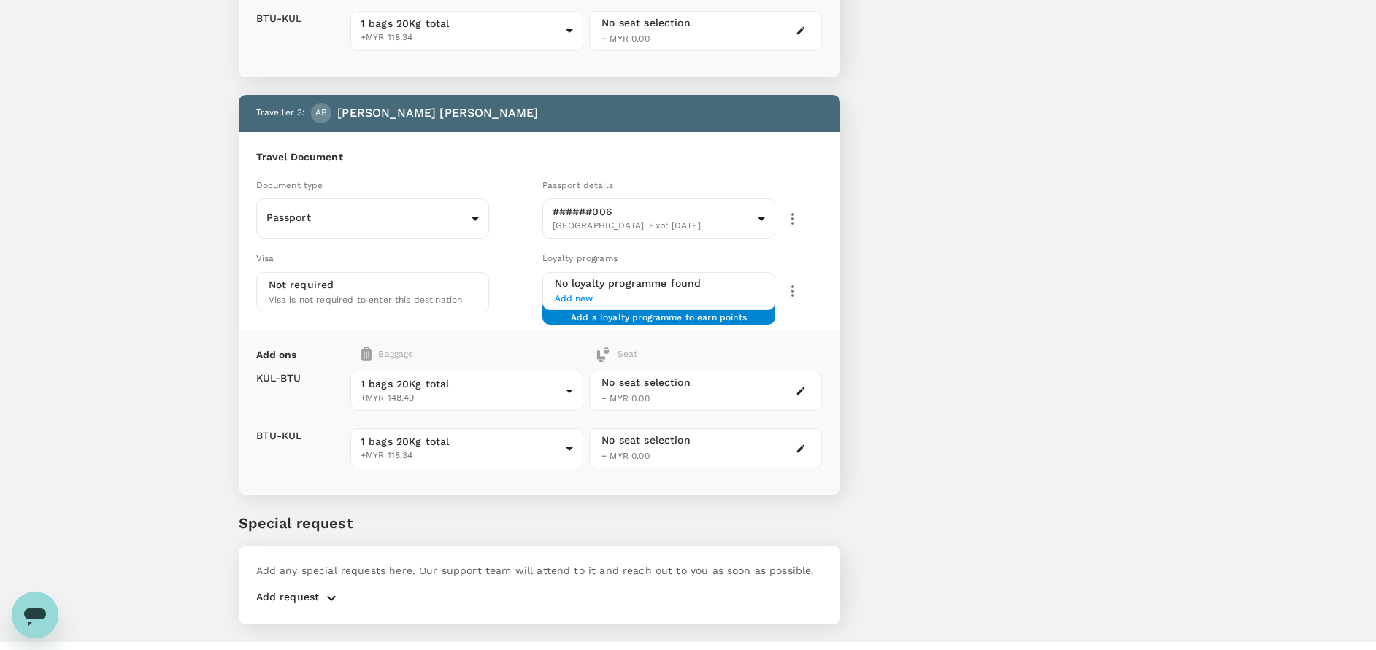
scroll to position [856, 0]
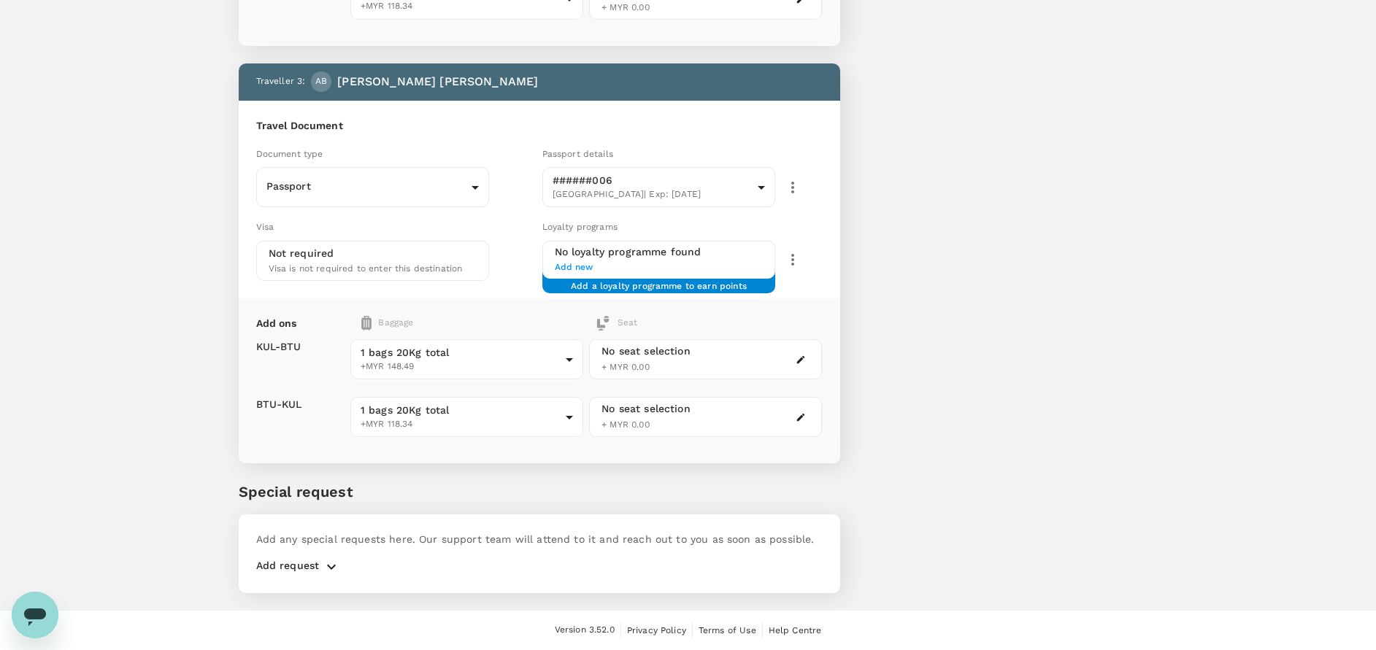
click at [324, 563] on icon "button" at bounding box center [332, 567] width 18 height 18
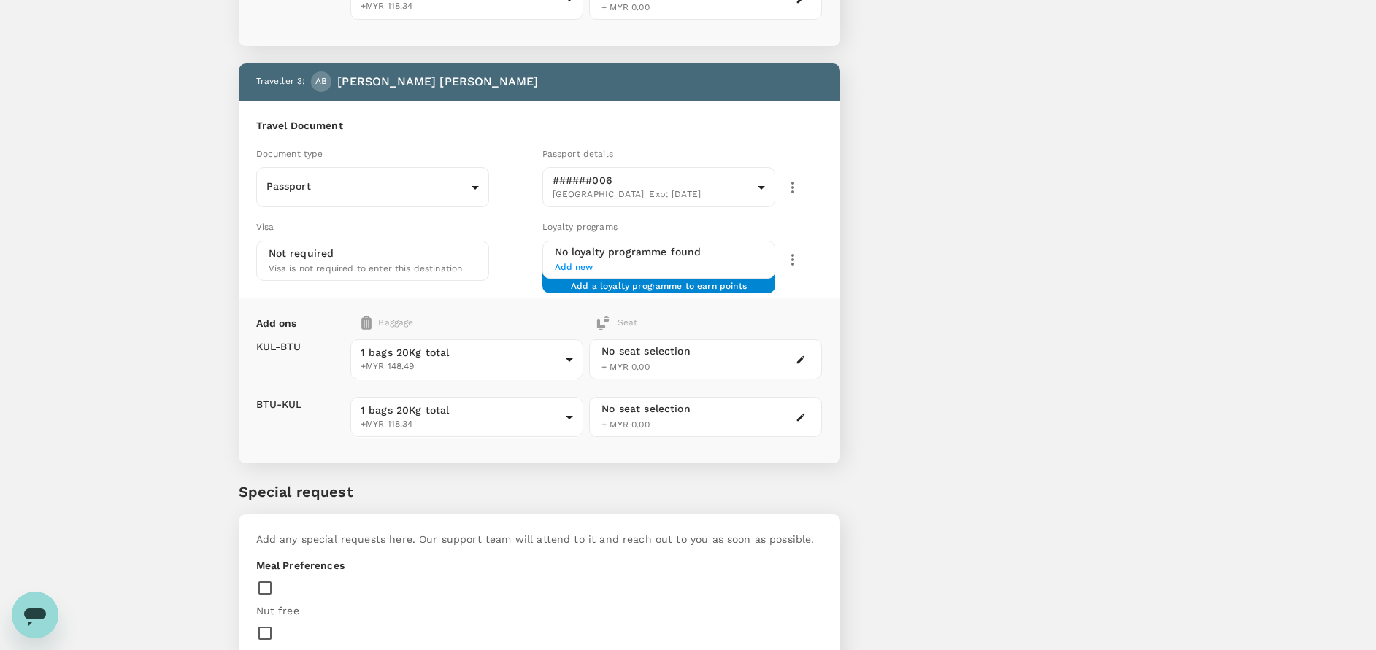
click at [280, 618] on input "checkbox" at bounding box center [268, 633] width 24 height 31
checkbox input "true"
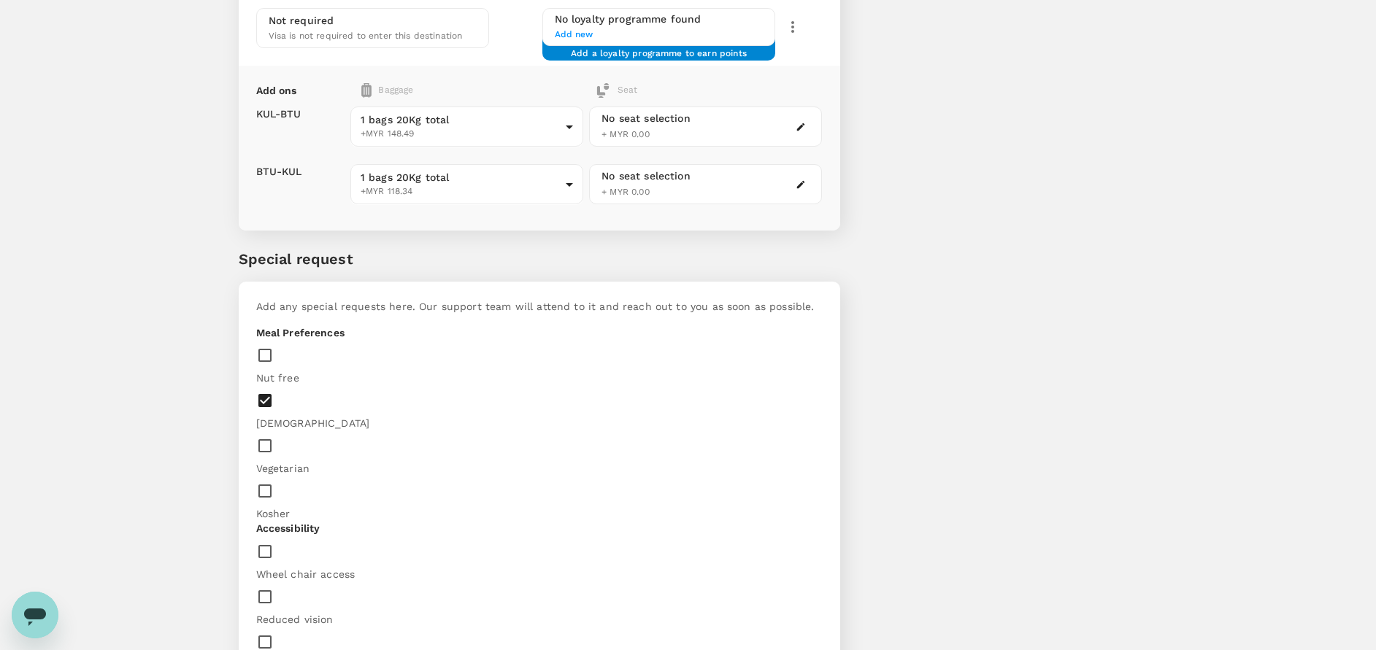
type textarea "D"
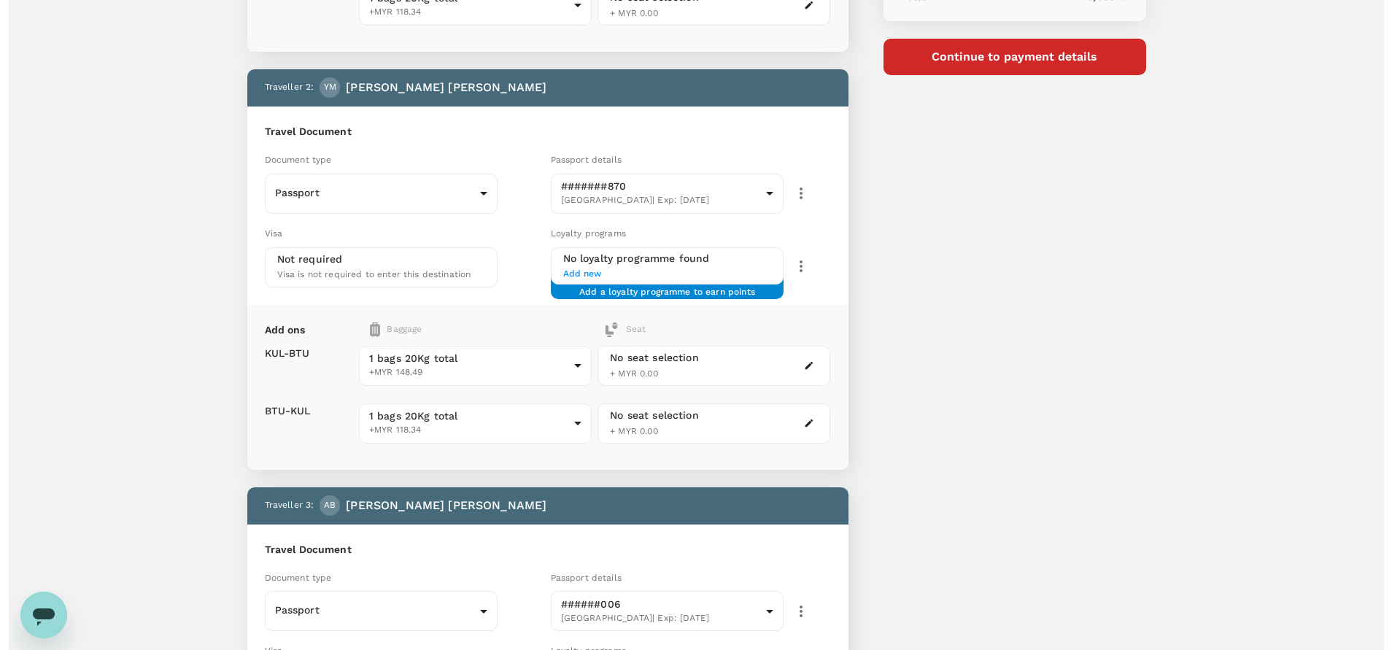
scroll to position [0, 0]
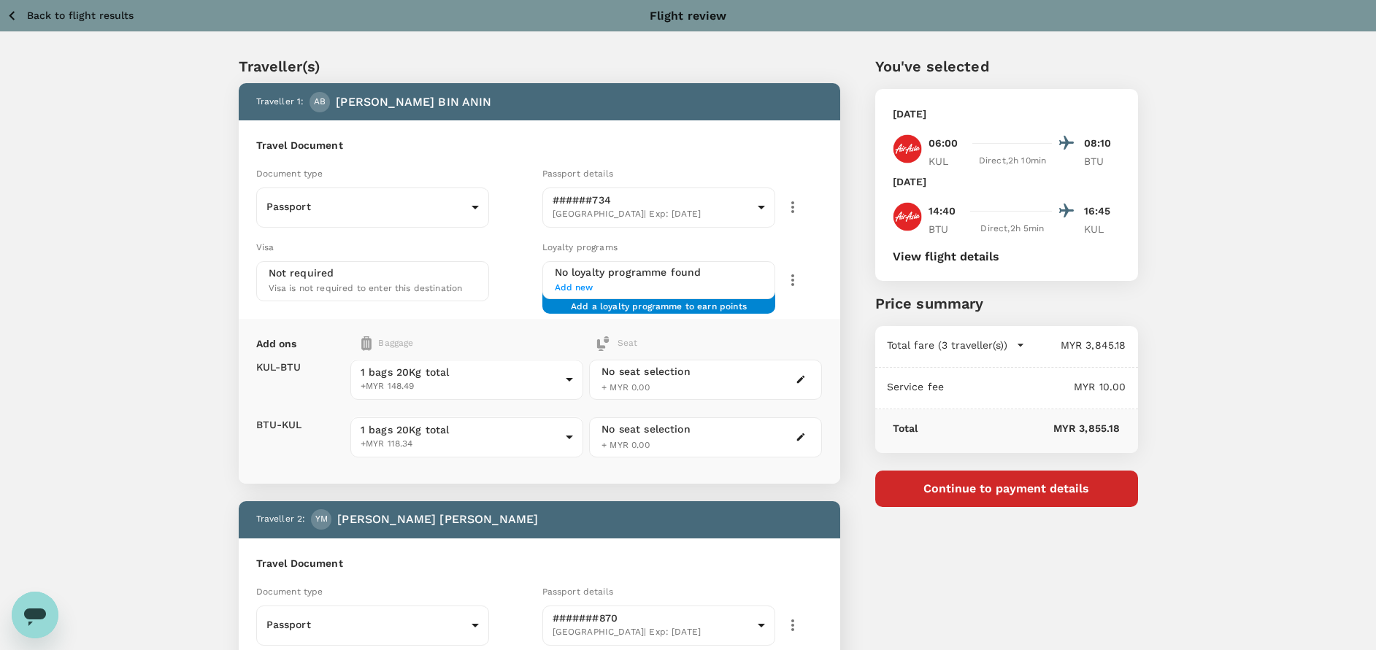
type textarea "Dear Trutrip Team, Kindly add rice meal and mineral water for all guests. We ac…"
click at [980, 499] on button "Continue to payment details" at bounding box center [1006, 489] width 263 height 36
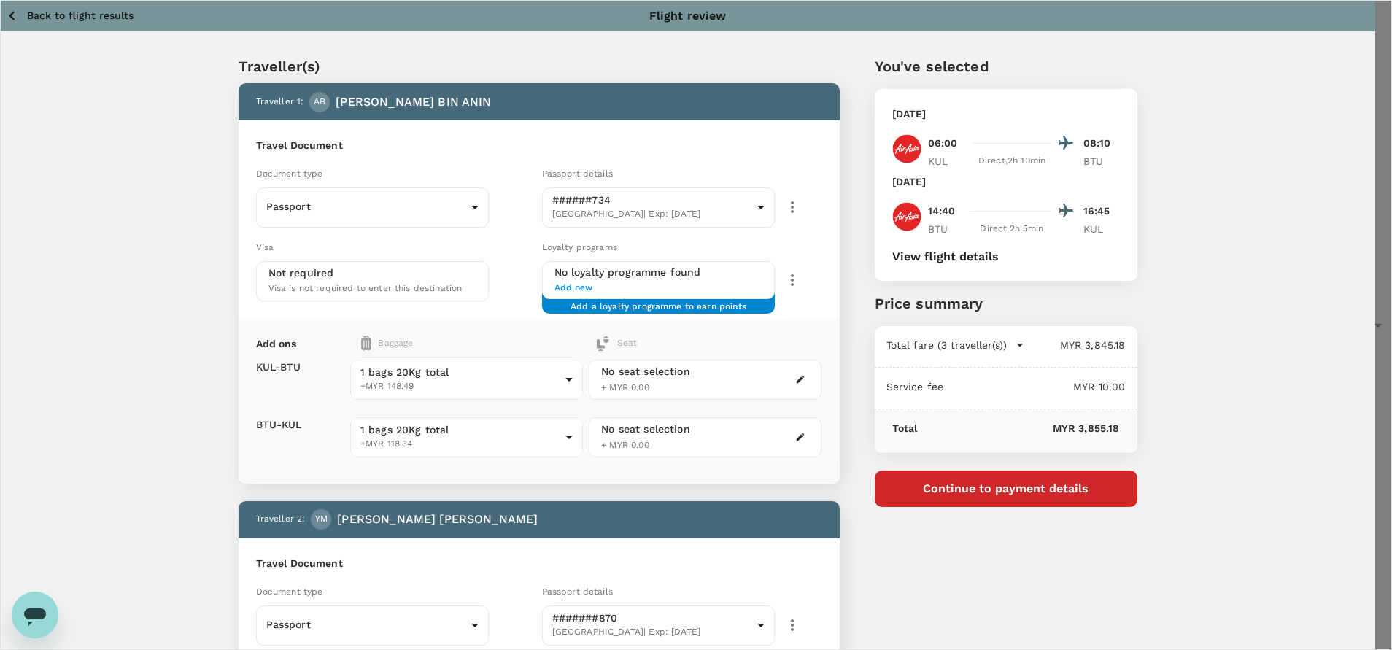
type input "9e254831-a140-43d4-90d9-f4bdc71b84d3"
paste textarea "Dear @Muhammad Hariz Bin Abdul Rahman, Requesting your approval for the flight …"
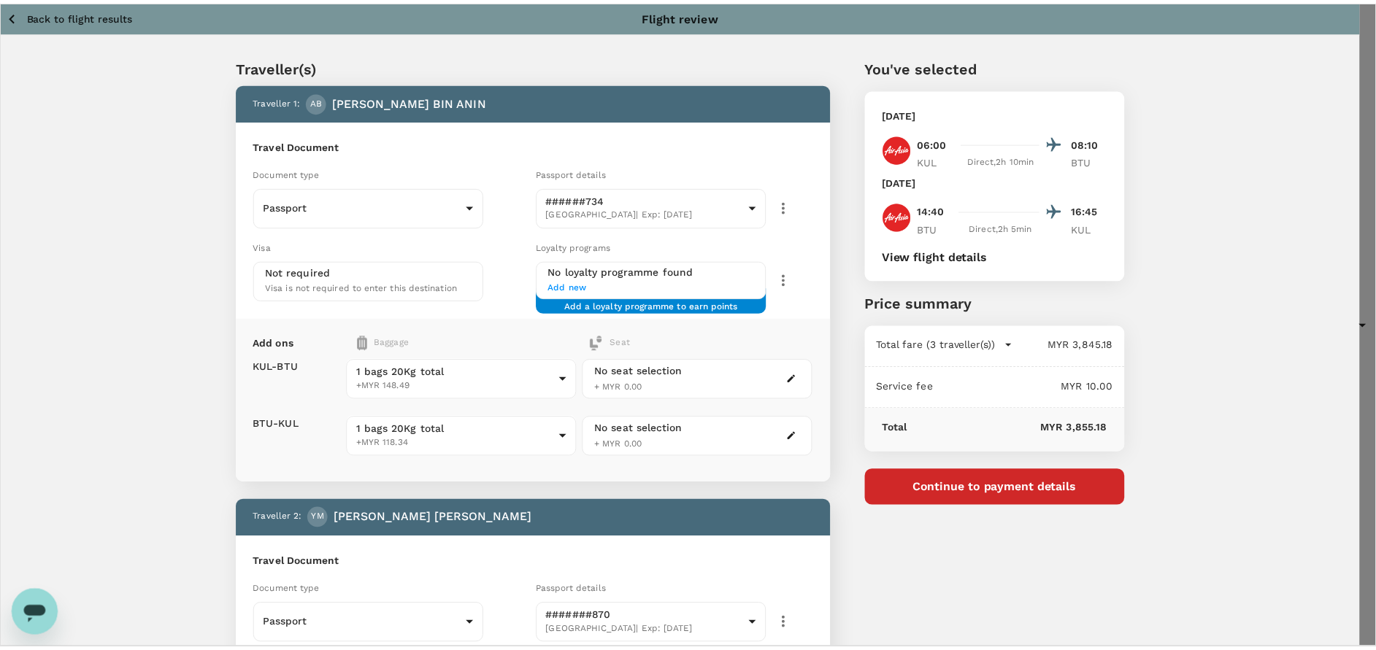
scroll to position [212, 0]
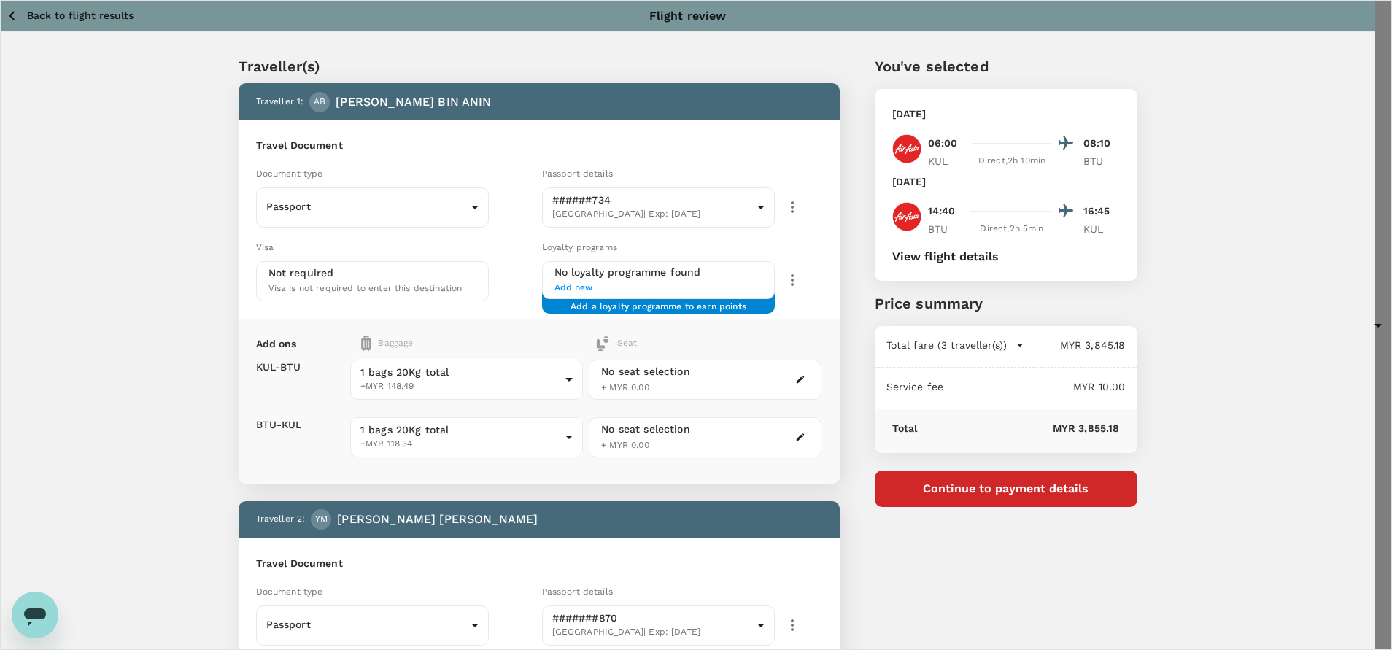
type textarea "Dear @Muhammad Hariz Bin Abdul Rahman, Requesting your approval for the flight …"
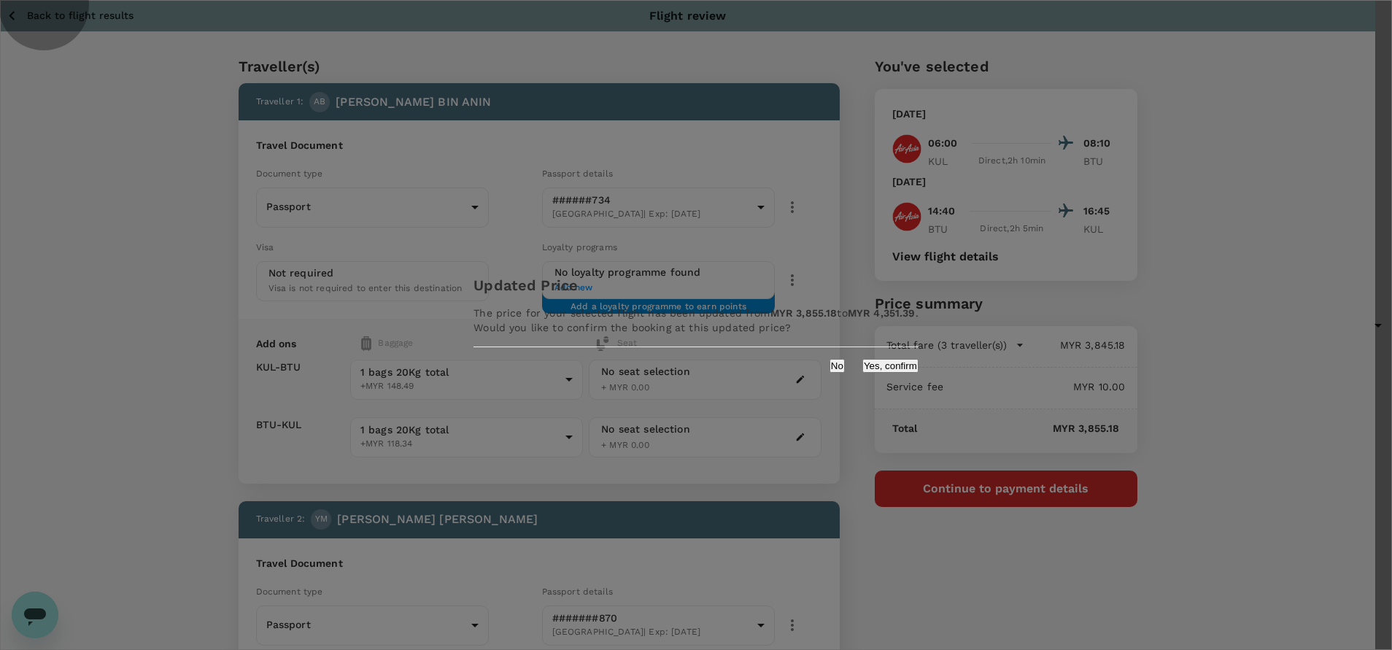
click at [863, 373] on button "Yes, confirm" at bounding box center [891, 366] width 56 height 14
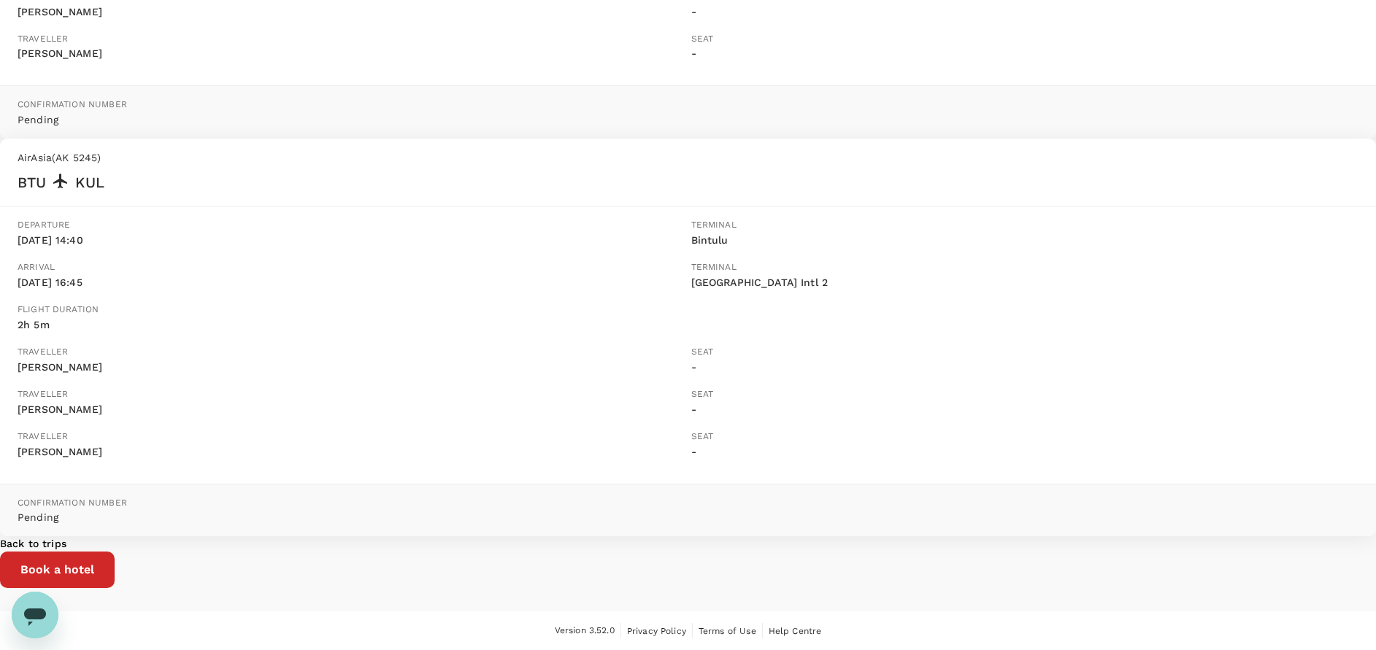
scroll to position [538, 0]
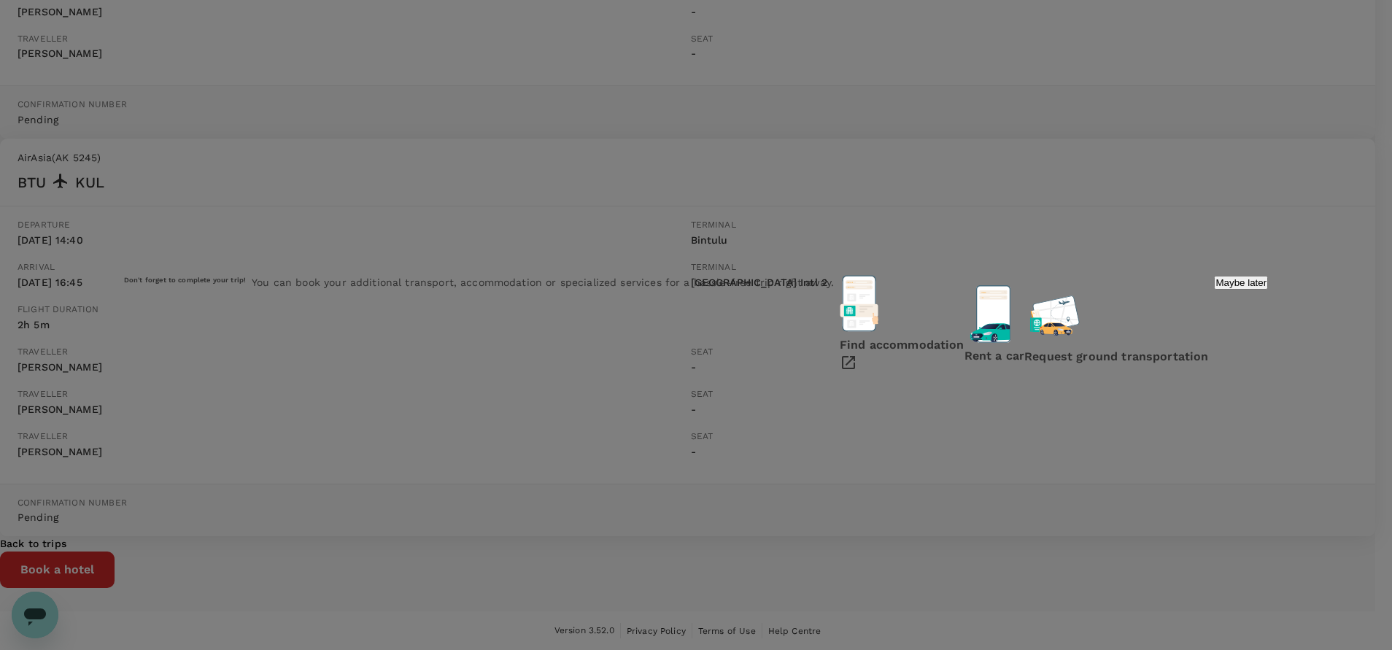
click at [1216, 288] on p "Maybe later" at bounding box center [1241, 282] width 51 height 11
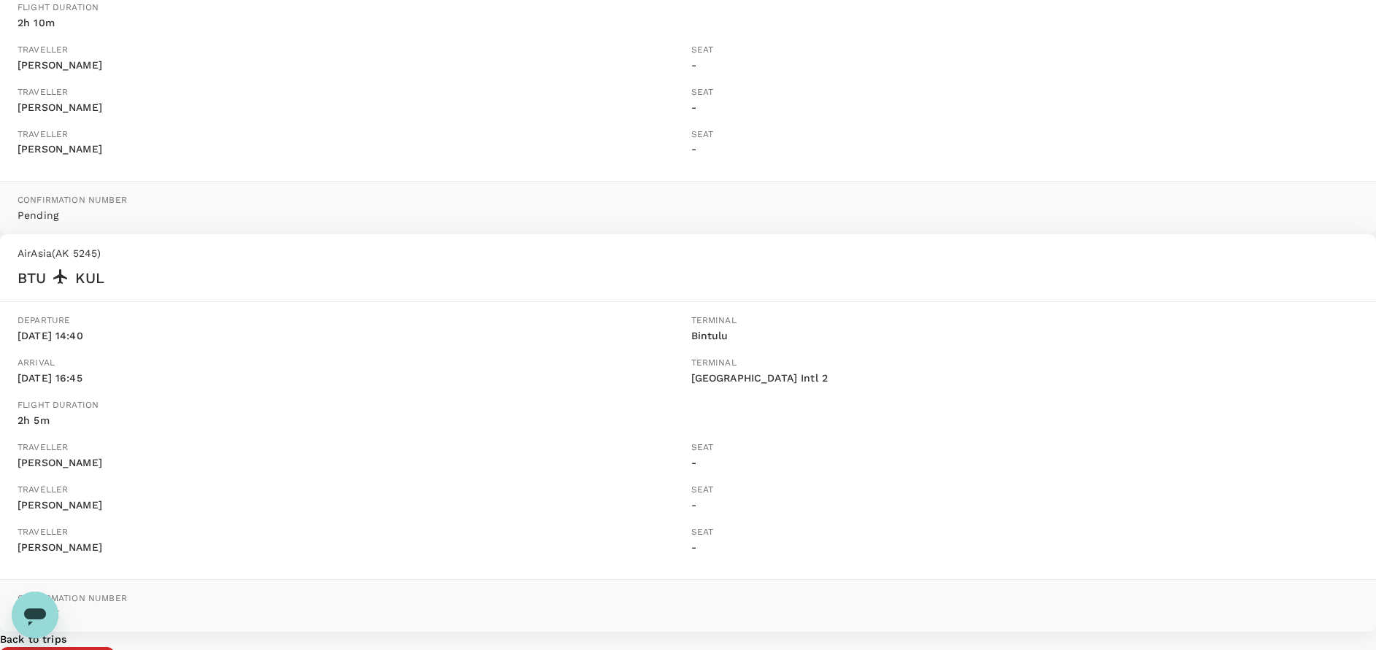
scroll to position [0, 0]
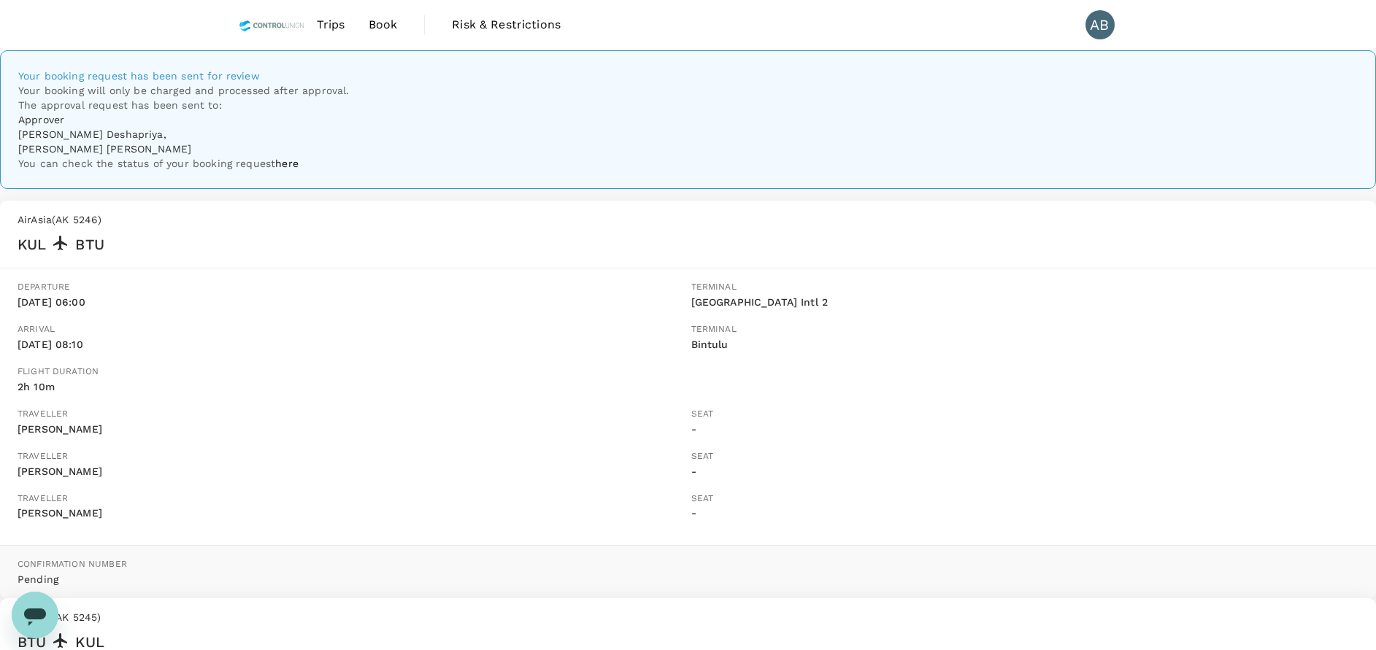
click at [1025, 410] on div "Your booking request has been sent for review Your booking will only be charged…" at bounding box center [688, 560] width 1376 height 1021
click at [1033, 381] on div "Your booking request has been sent for review Your booking will only be charged…" at bounding box center [688, 560] width 1376 height 1021
click at [1067, 209] on div "Your booking request has been sent for review Your booking will only be charged…" at bounding box center [688, 560] width 1376 height 1021
click at [1084, 231] on div "Your booking request has been sent for review Your booking will only be charged…" at bounding box center [688, 560] width 1376 height 1021
click at [969, 104] on div "Your booking request has been sent for review Your booking will only be charged…" at bounding box center [688, 560] width 1376 height 1021
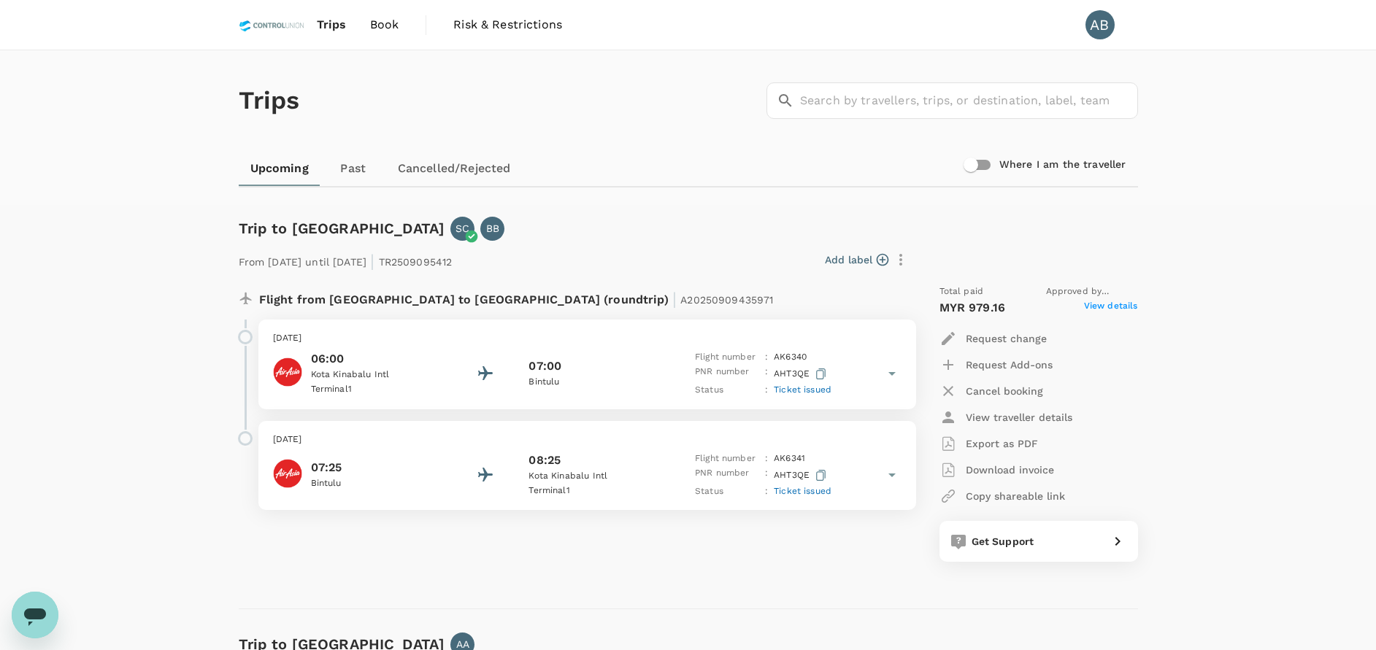
click at [718, 279] on div "Flight from Malaysia to Malaysia (roundtrip) | A20250909435971" at bounding box center [568, 296] width 683 height 47
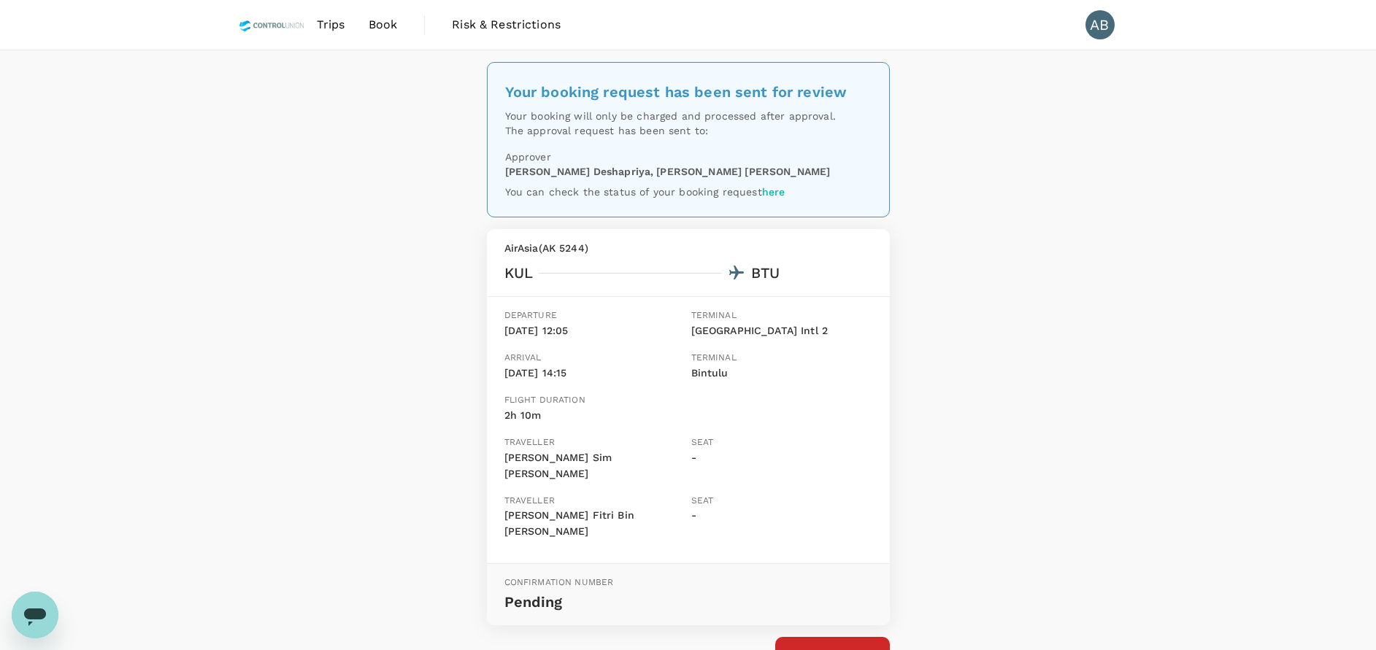
scroll to position [3572, 0]
click at [380, 19] on span "Book" at bounding box center [383, 25] width 29 height 18
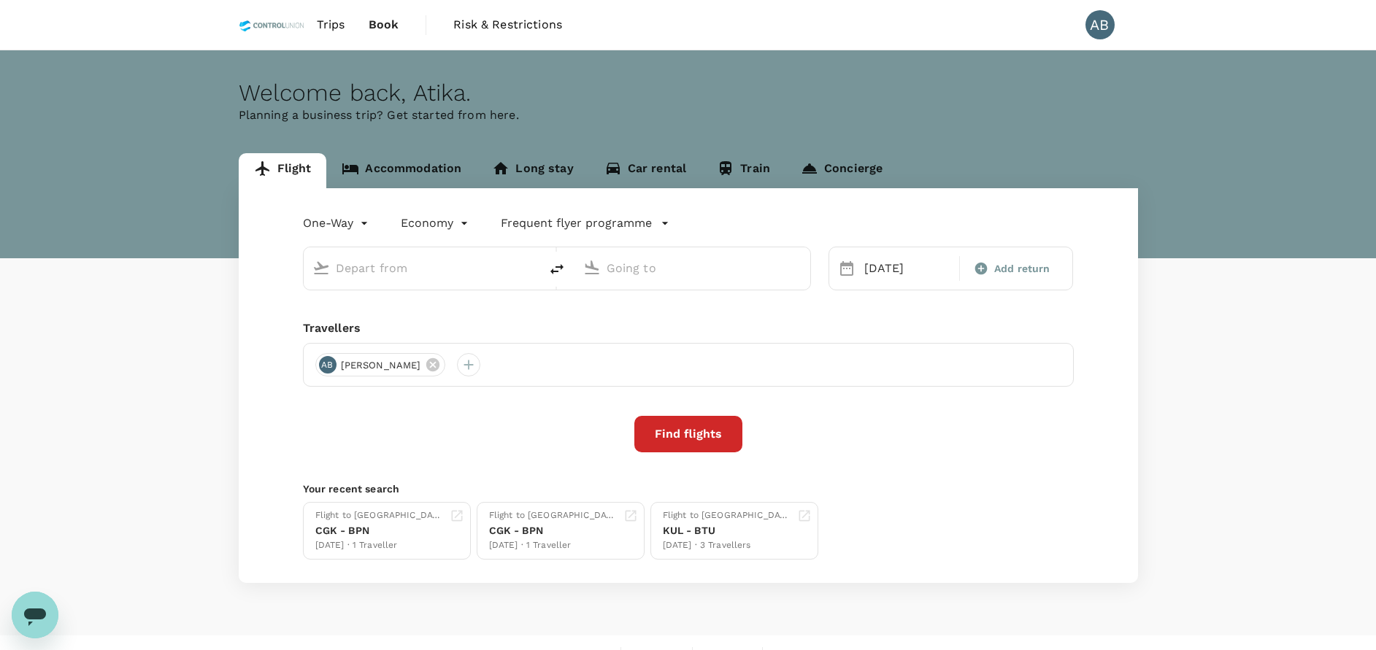
drag, startPoint x: 598, startPoint y: 109, endPoint x: 594, endPoint y: 116, distance: 7.5
click at [598, 111] on p "Planning a business trip? Get started from here." at bounding box center [688, 116] width 899 height 18
type input "roundtrip"
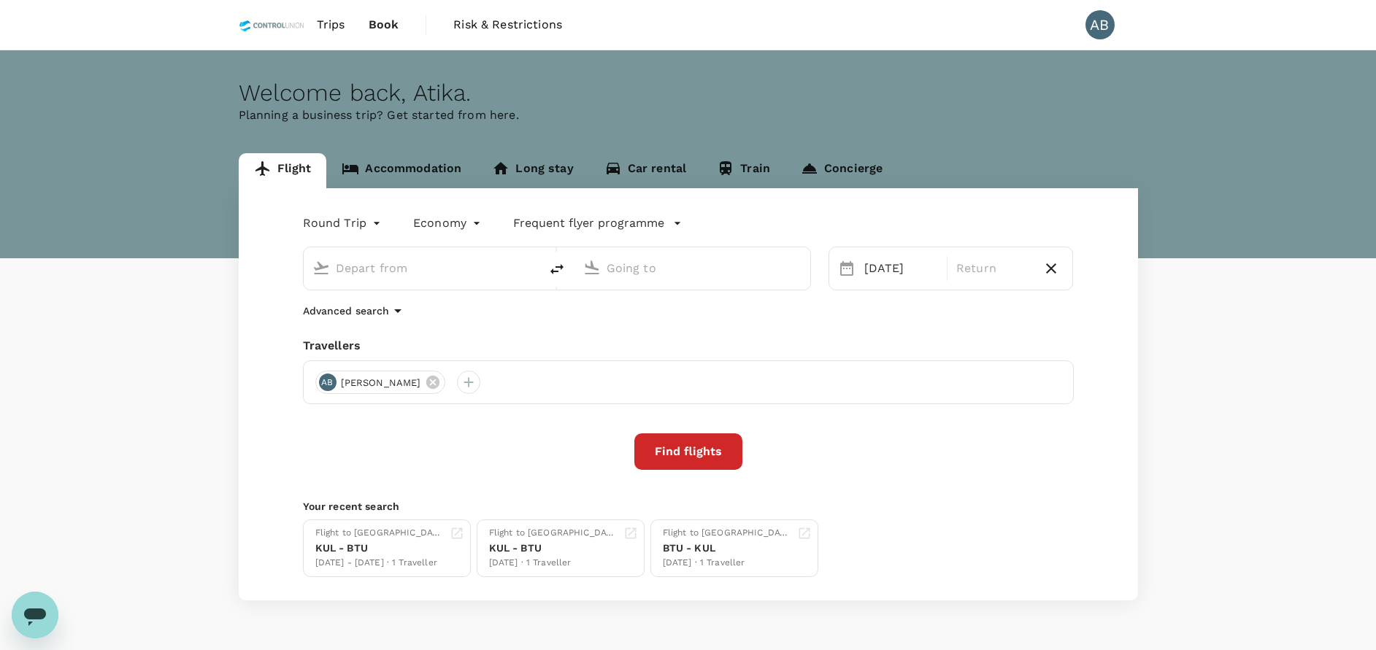
type input "Kuala Lumpur Intl (KUL)"
type input "Bintulu (BTU)"
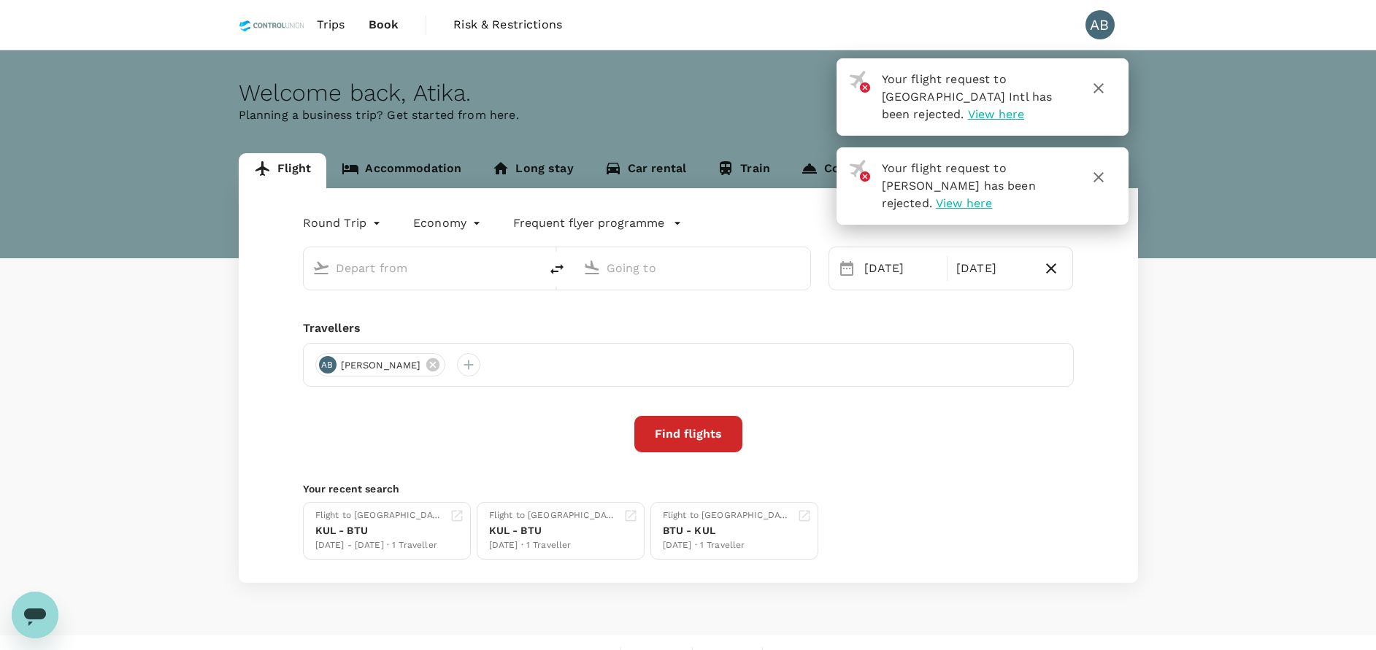
type input "Kuala Lumpur Intl ([GEOGRAPHIC_DATA])"
type input "Bintulu (BTU)"
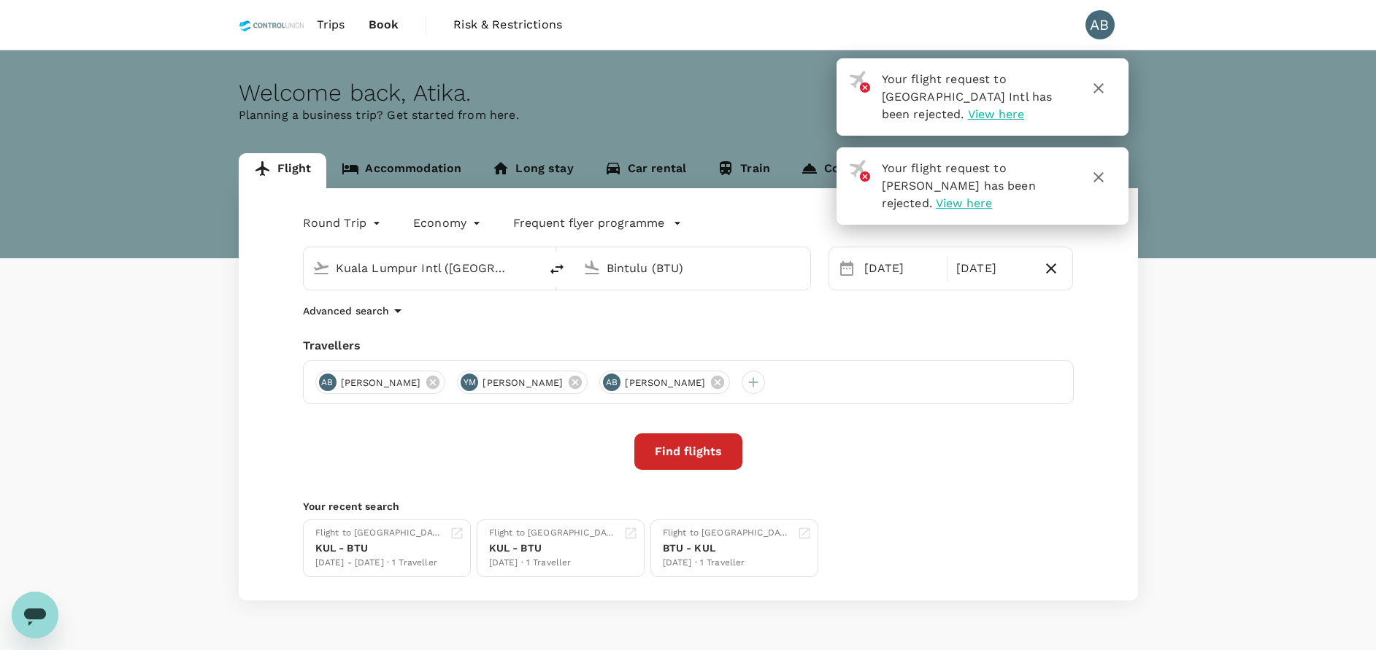
click at [526, 455] on div "Find flights" at bounding box center [688, 451] width 771 height 36
drag, startPoint x: 554, startPoint y: 294, endPoint x: 585, endPoint y: 284, distance: 33.0
click at [555, 293] on div "Round Trip roundtrip Economy economy Frequent flyer programme Kuala Lumpur Intl…" at bounding box center [688, 394] width 899 height 412
click at [1100, 93] on icon "button" at bounding box center [1098, 89] width 18 height 18
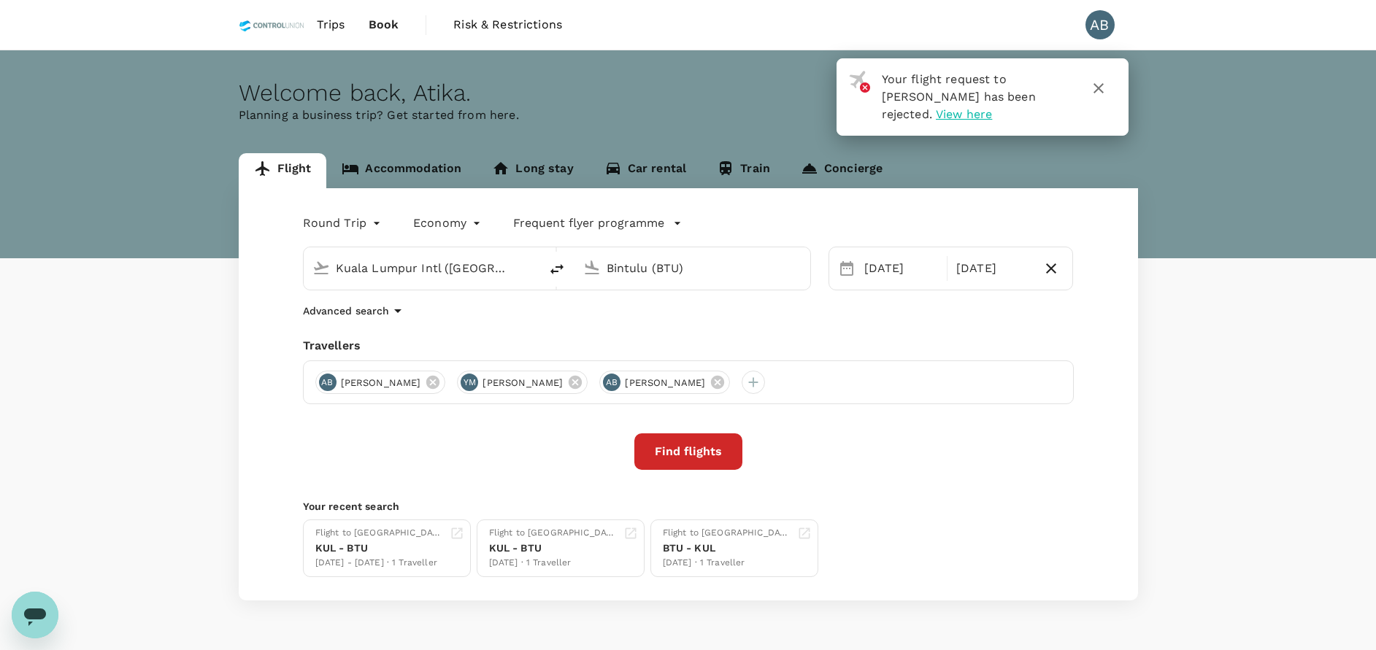
click at [1095, 89] on icon "button" at bounding box center [1098, 89] width 18 height 18
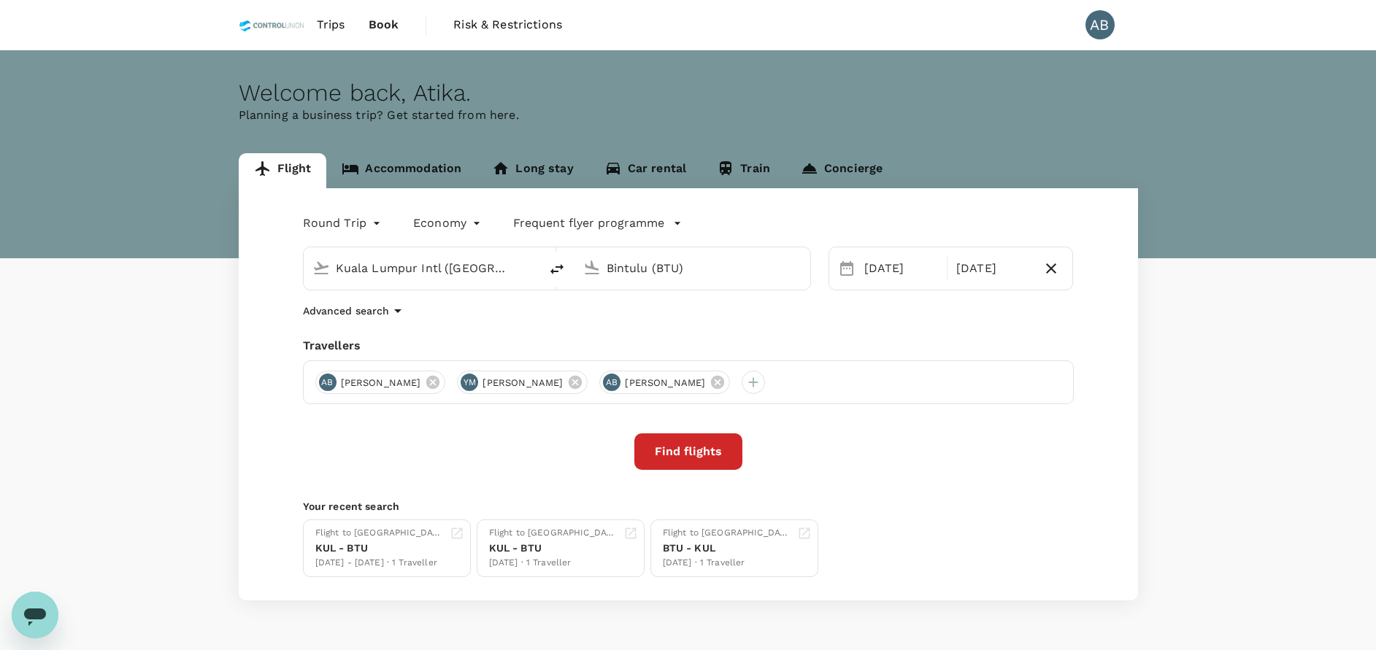
drag, startPoint x: 951, startPoint y: 315, endPoint x: 603, endPoint y: 358, distance: 350.6
click at [941, 320] on div "Round Trip roundtrip Economy economy Frequent flyer programme Kuala Lumpur Intl…" at bounding box center [688, 394] width 899 height 412
drag, startPoint x: 498, startPoint y: 321, endPoint x: 501, endPoint y: 329, distance: 8.3
click at [498, 321] on div "Round Trip roundtrip Economy economy Frequent flyer programme Kuala Lumpur Intl…" at bounding box center [688, 394] width 899 height 412
drag, startPoint x: 736, startPoint y: 325, endPoint x: 885, endPoint y: 281, distance: 155.9
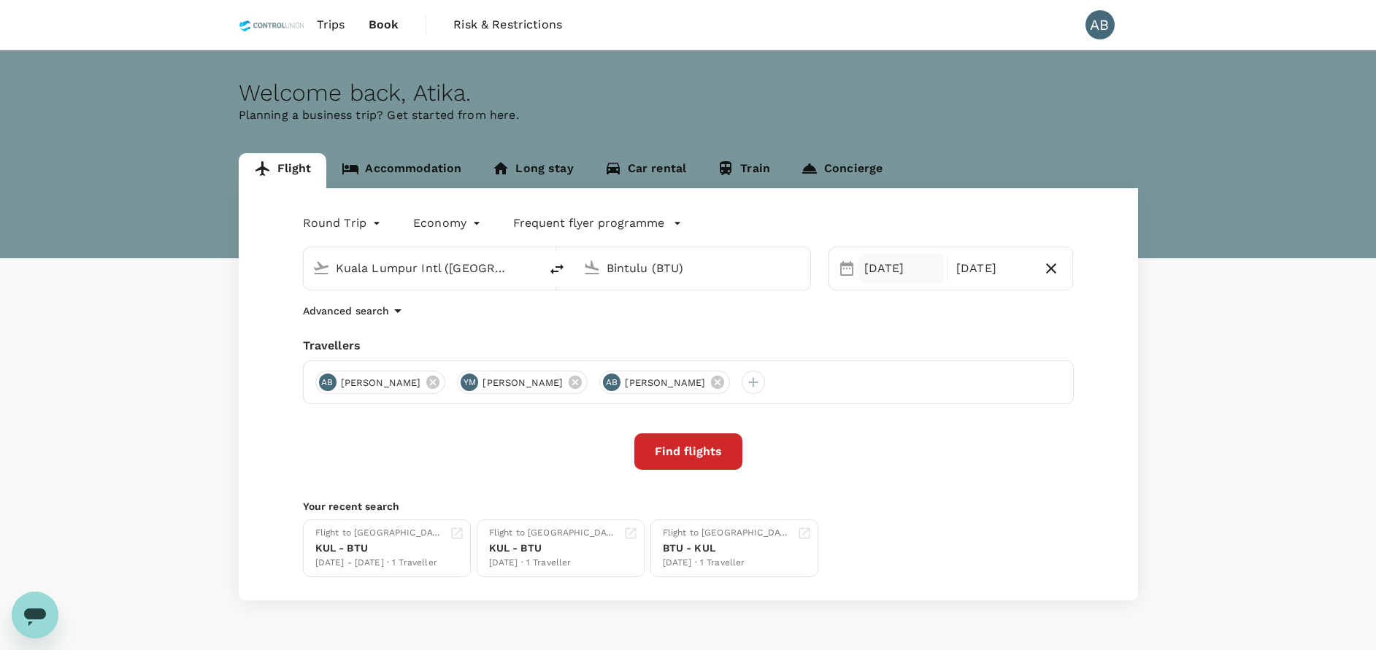
click at [738, 324] on div "Round Trip roundtrip Economy economy Frequent flyer programme Kuala Lumpur Intl…" at bounding box center [688, 394] width 899 height 412
click at [572, 320] on div "Round Trip roundtrip Economy economy Frequent flyer programme Kuala Lumpur Intl…" at bounding box center [688, 394] width 899 height 412
click at [704, 457] on button "Find flights" at bounding box center [688, 451] width 108 height 36
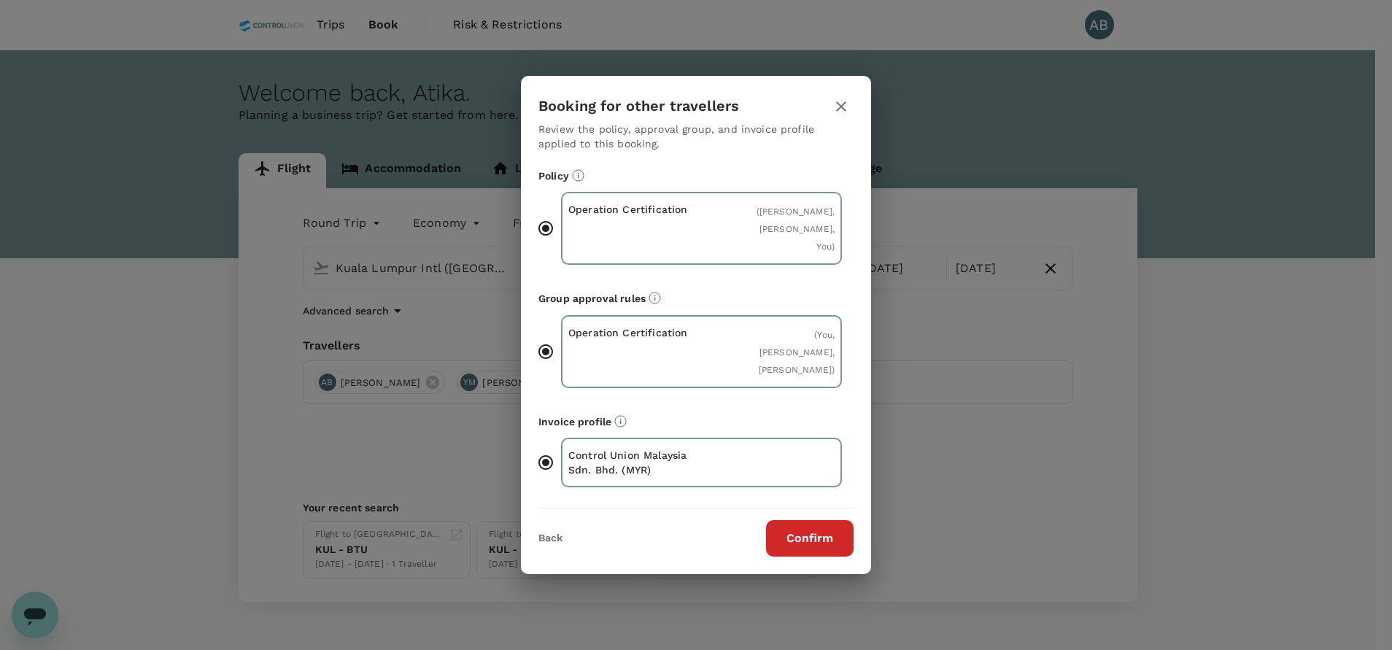
click at [786, 547] on button "Confirm" at bounding box center [810, 538] width 88 height 36
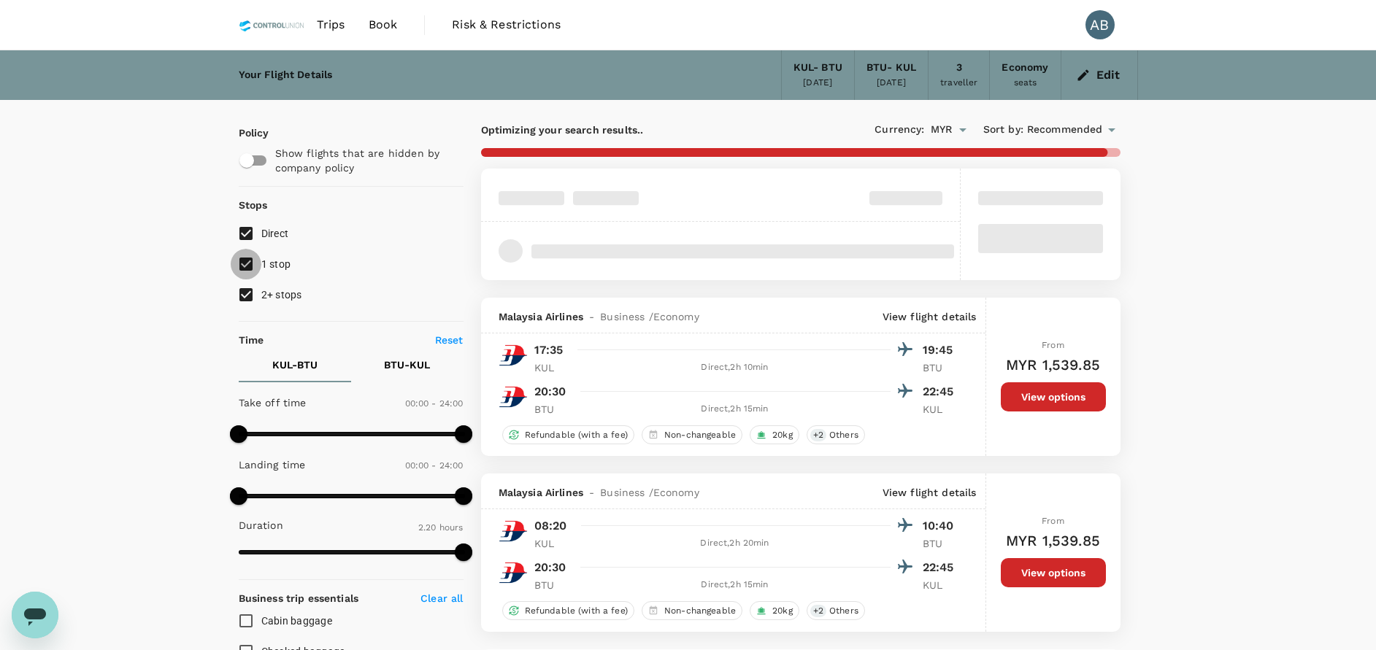
drag, startPoint x: 250, startPoint y: 259, endPoint x: 253, endPoint y: 285, distance: 25.8
click at [250, 261] on input "1 stop" at bounding box center [246, 264] width 31 height 31
checkbox input "false"
click at [247, 297] on input "2+ stops" at bounding box center [246, 294] width 31 height 31
checkbox input "false"
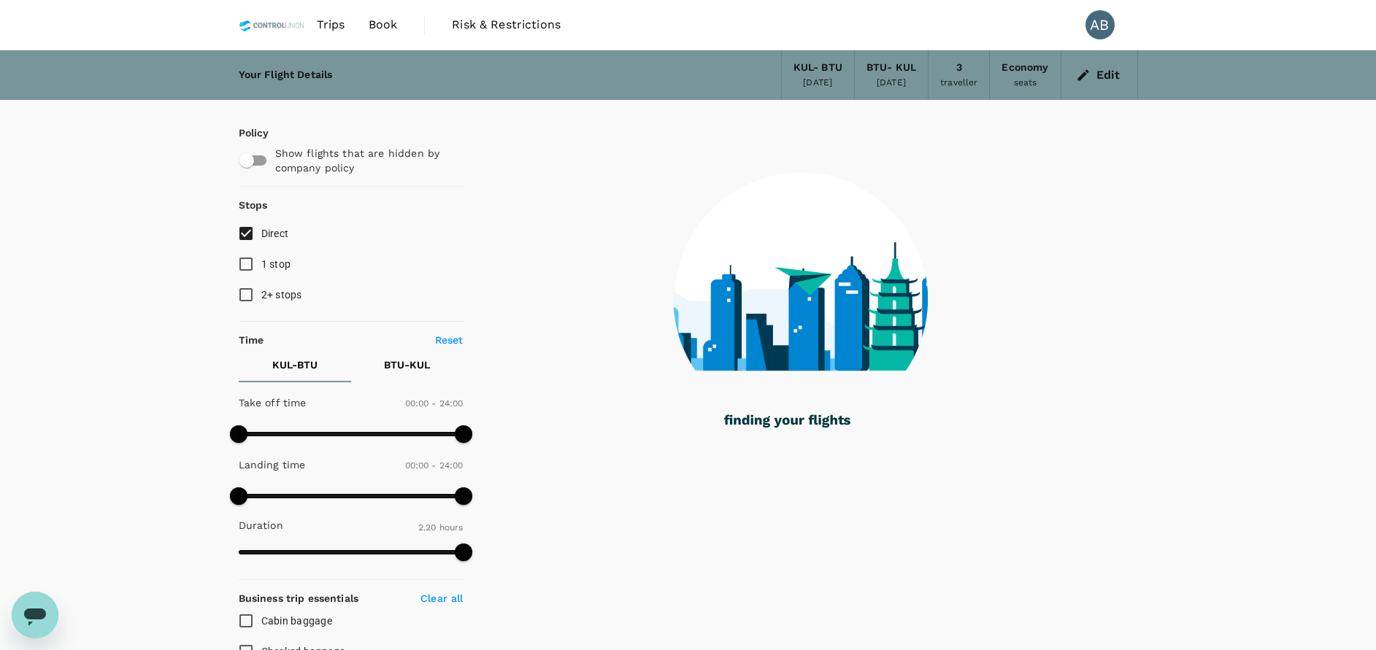
checkbox input "false"
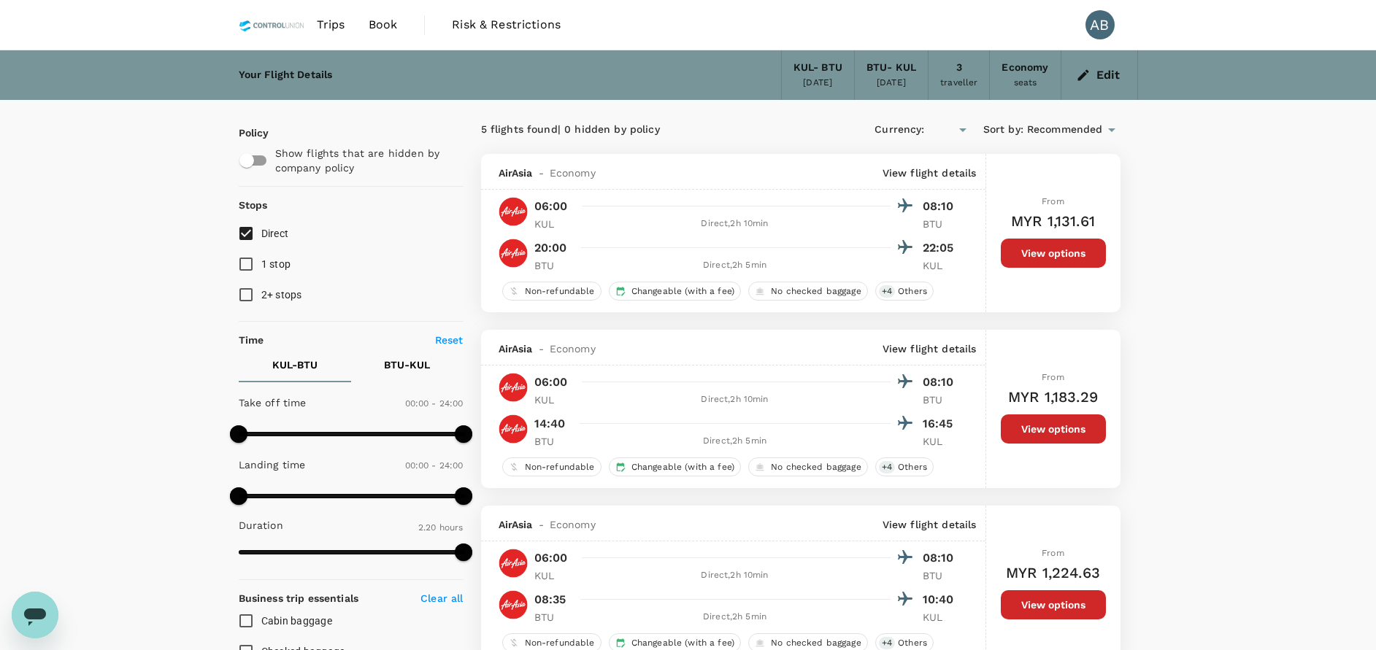
type input "MYR"
click at [1038, 432] on button "View options" at bounding box center [1052, 428] width 105 height 29
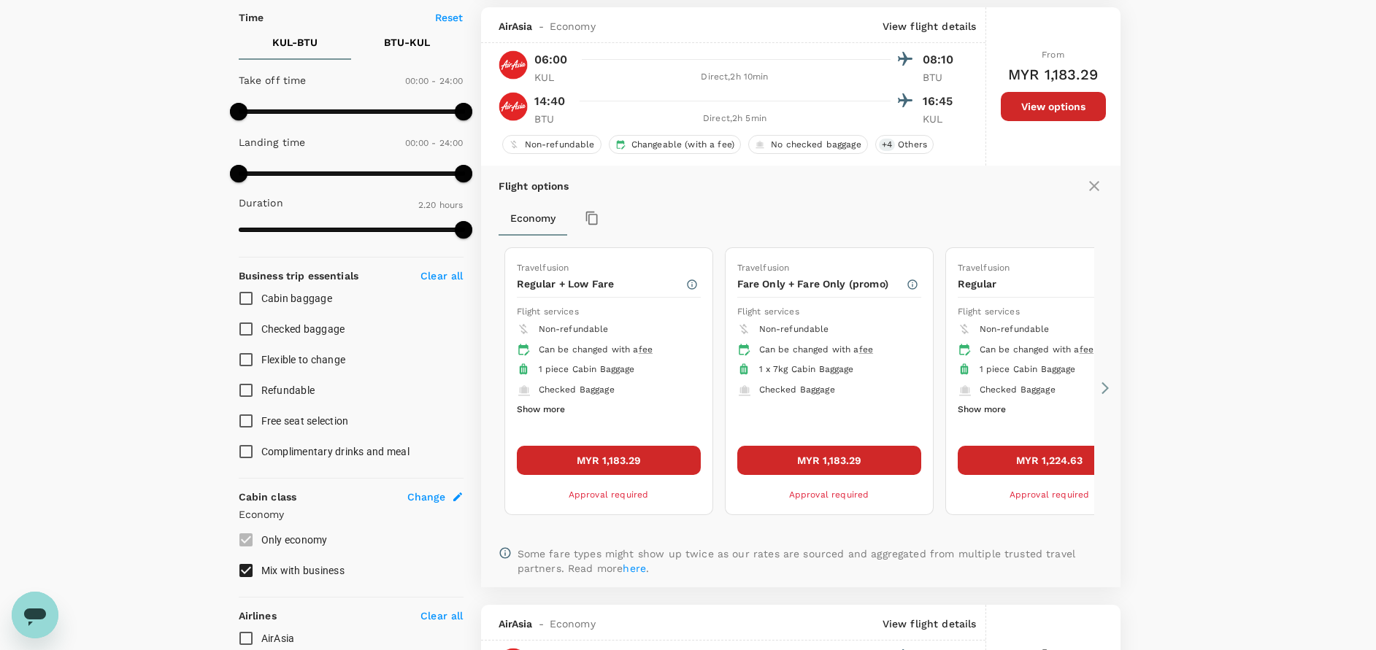
scroll to position [330, 0]
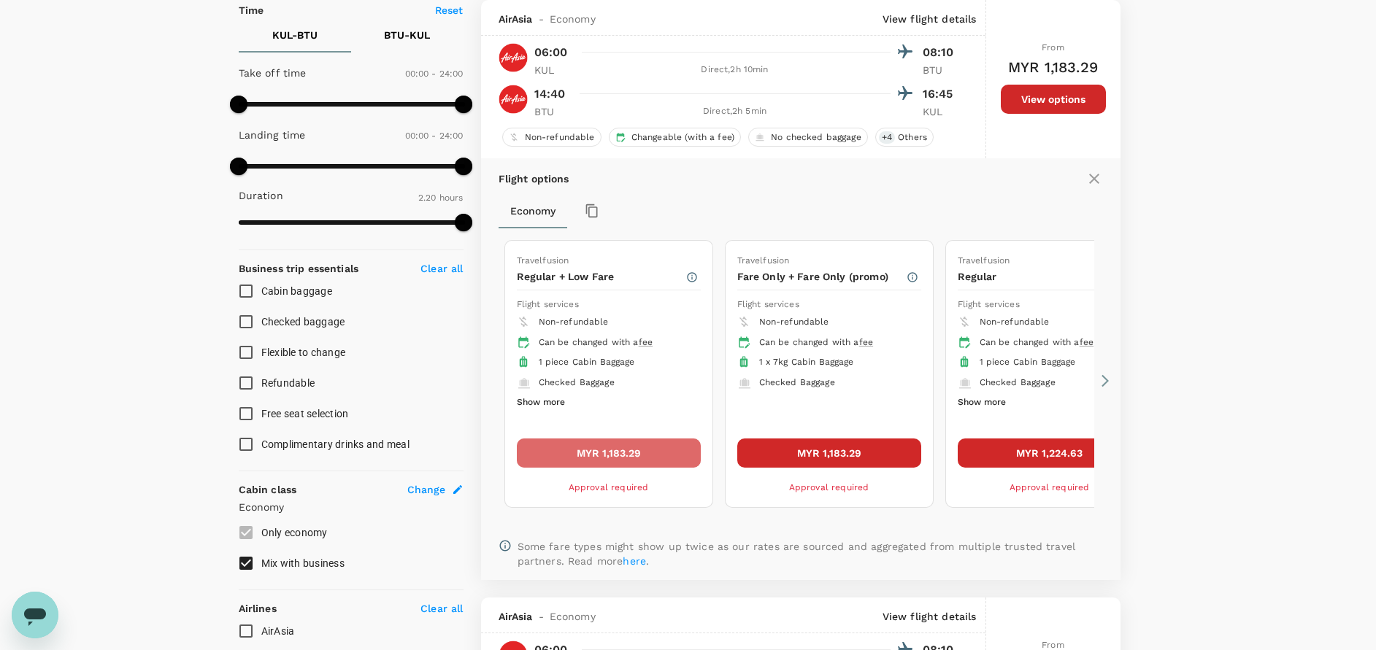
click at [619, 454] on button "MYR 1,183.29" at bounding box center [609, 453] width 184 height 29
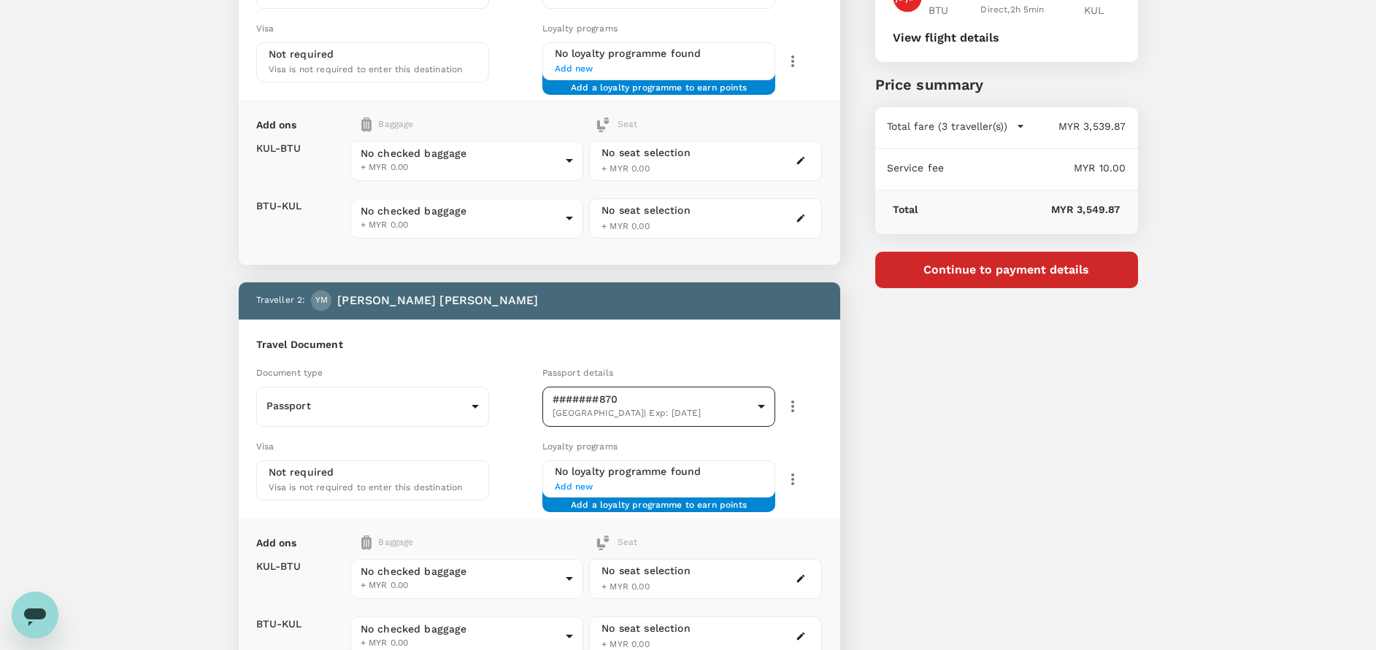
scroll to position [109, 0]
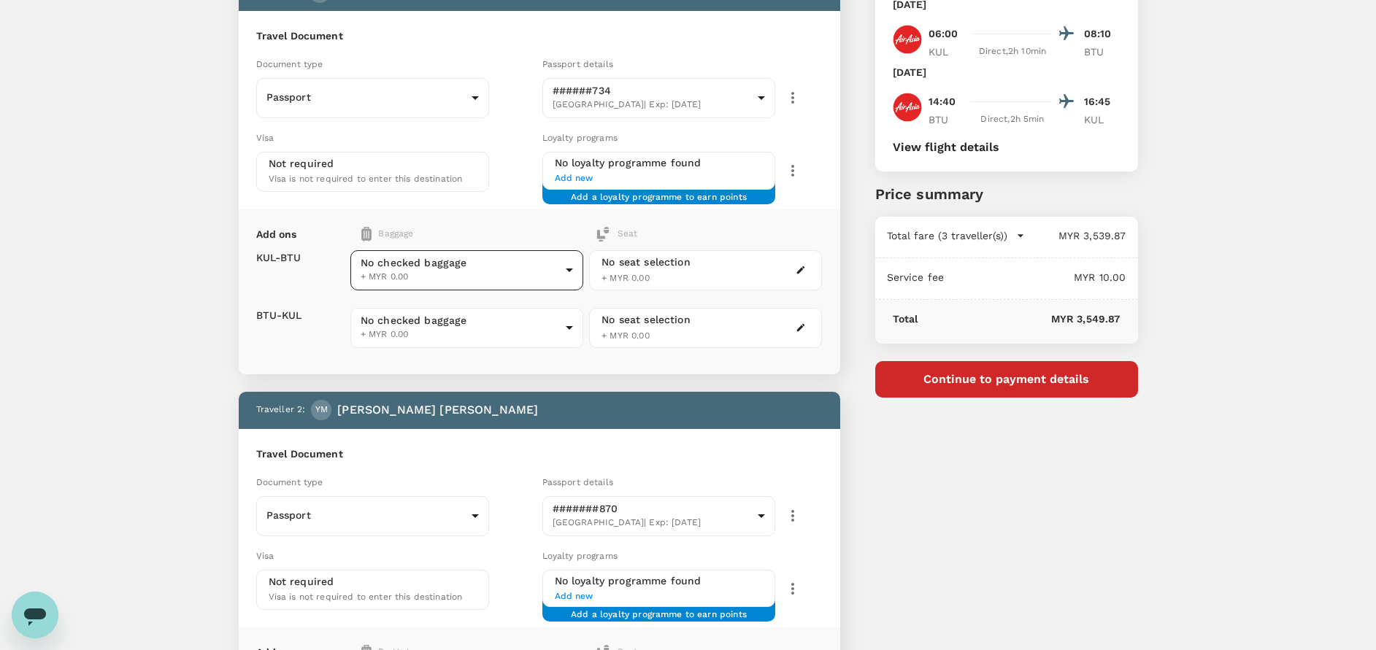
click at [434, 284] on body "Back to flight results Flight review Traveller(s) Traveller 1 : AB AZRUL NIZAM …" at bounding box center [688, 644] width 1376 height 1506
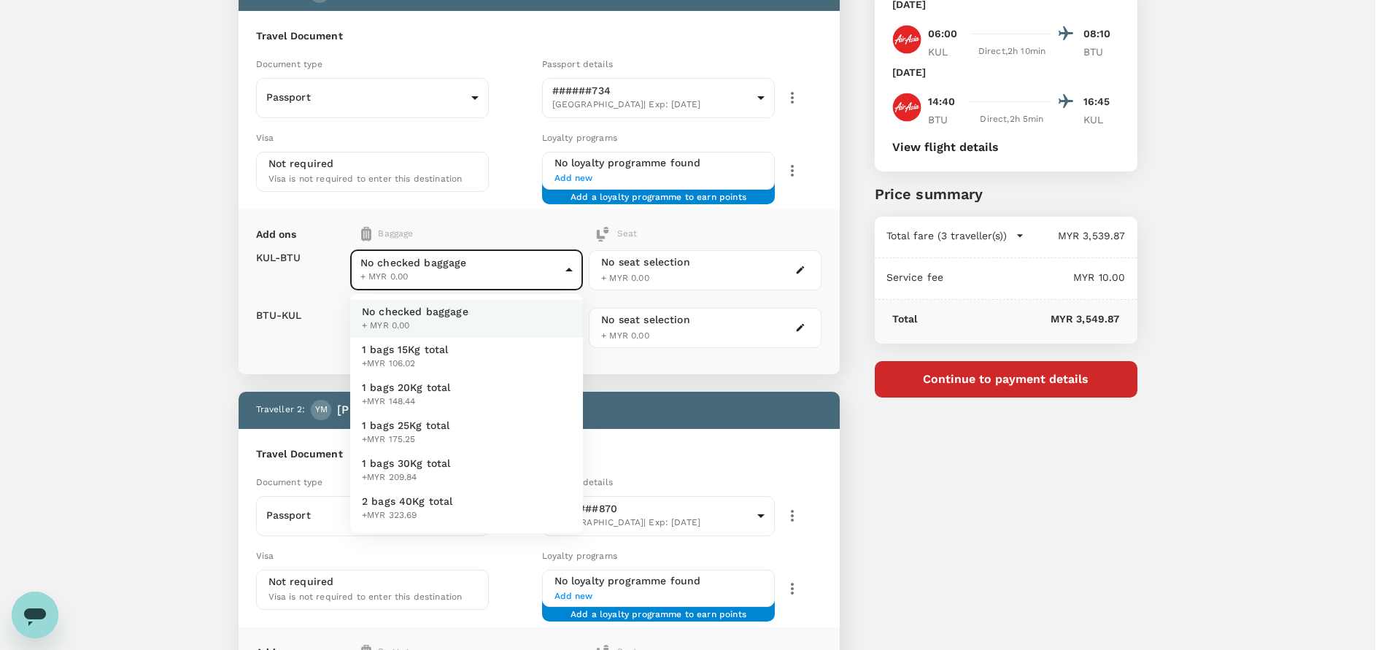
click at [409, 384] on span "1 bags 20Kg total" at bounding box center [406, 387] width 89 height 15
type input "2 - 148.44"
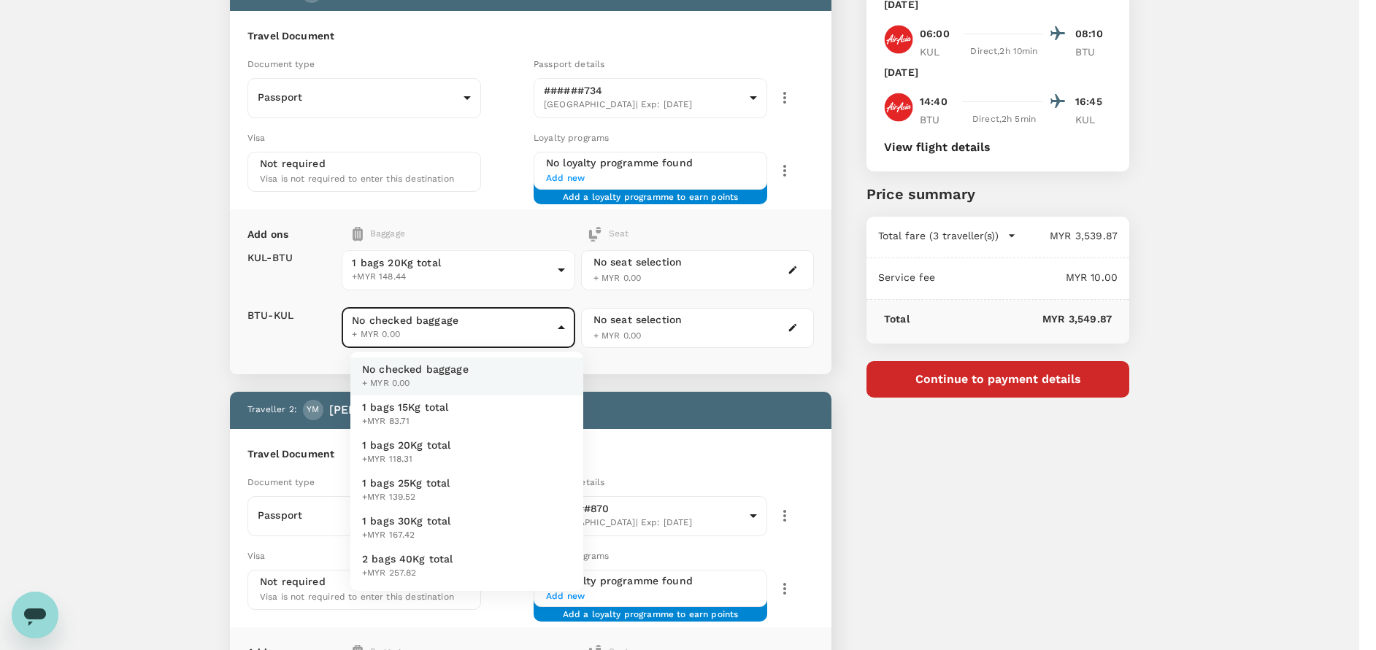
click at [423, 328] on body "Back to flight results Flight review Traveller(s) Traveller 1 : AB AZRUL NIZAM …" at bounding box center [688, 644] width 1376 height 1506
click at [398, 439] on li "1 bags 20Kg total +MYR 118.31" at bounding box center [466, 452] width 233 height 38
type input "2 - 118.31"
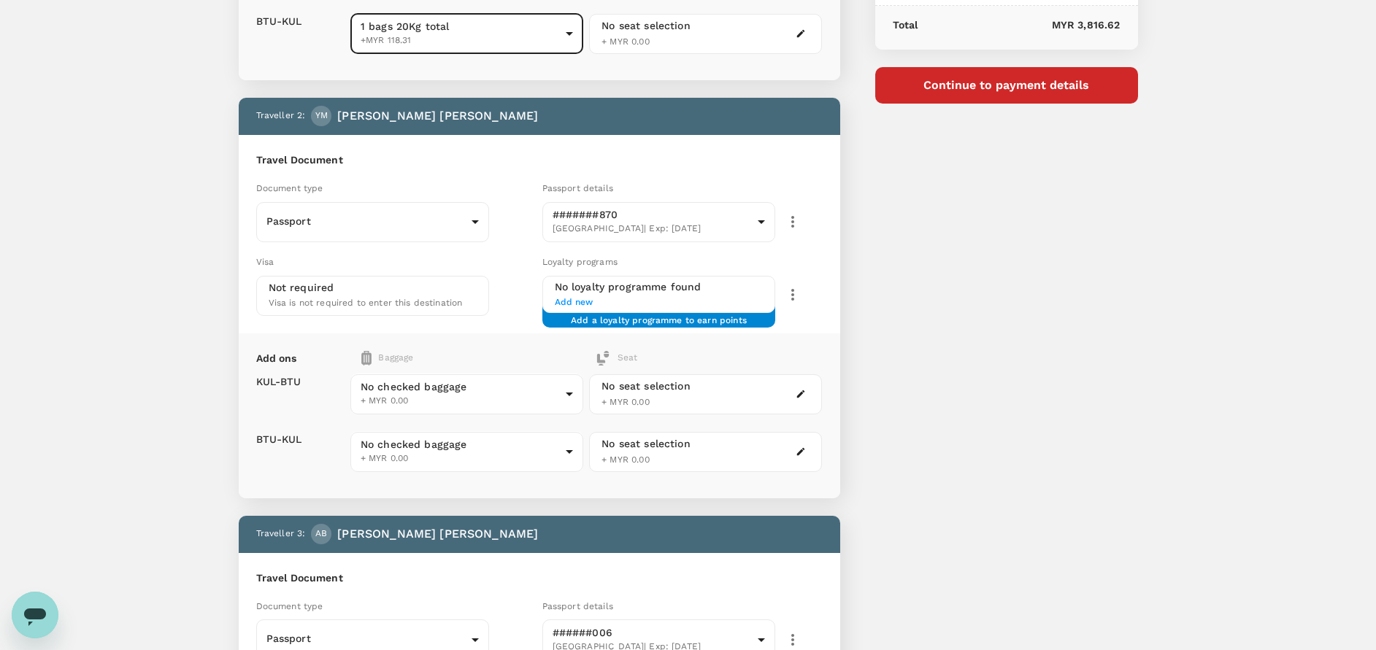
scroll to position [438, 0]
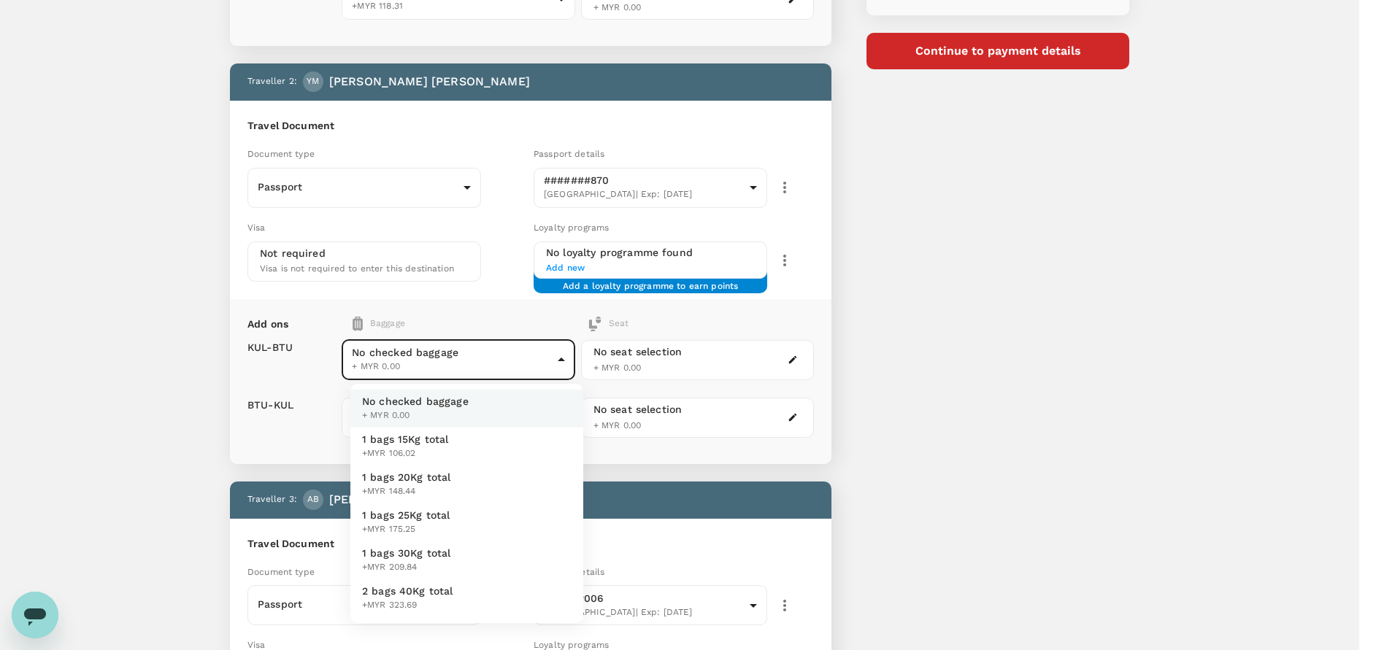
click at [463, 357] on body "Back to flight results Flight review Traveller(s) Traveller 1 : AB AZRUL NIZAM …" at bounding box center [688, 315] width 1376 height 1506
click at [423, 475] on span "1 bags 20Kg total" at bounding box center [406, 477] width 89 height 15
type input "2 - 148.44"
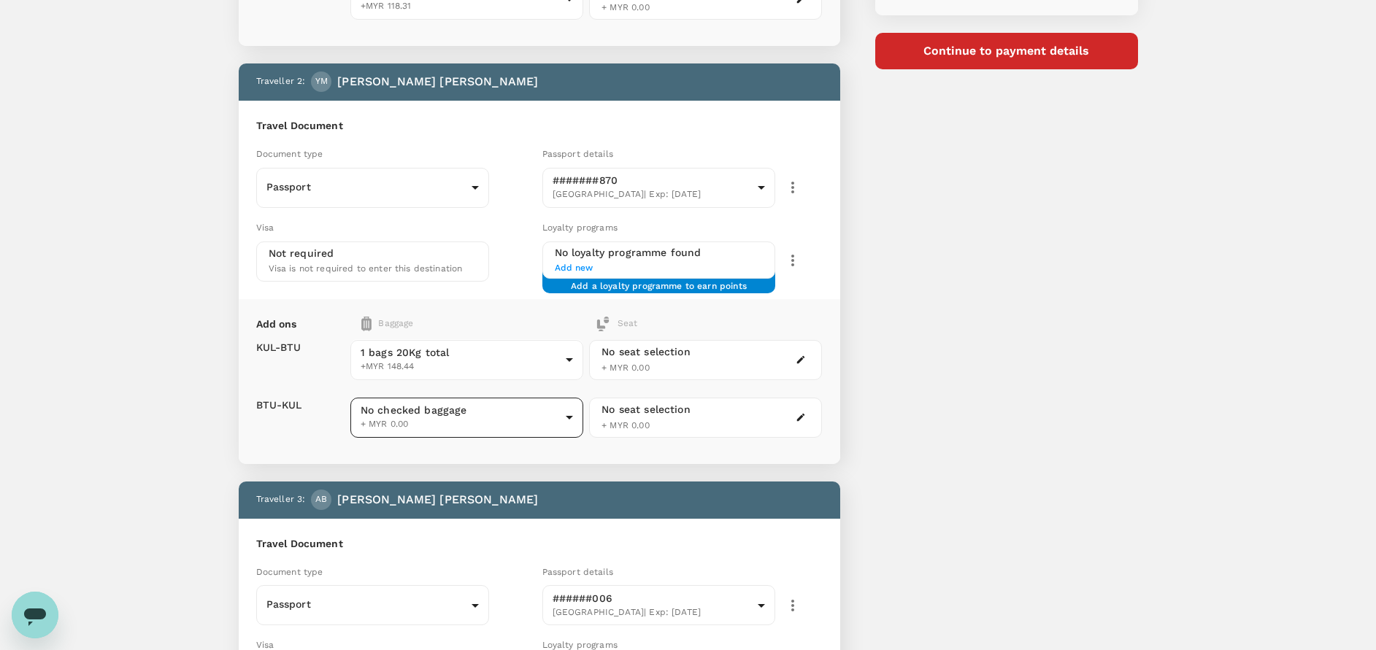
click at [445, 408] on body "Back to flight results Flight review Traveller(s) Traveller 1 : AB AZRUL NIZAM …" at bounding box center [688, 315] width 1376 height 1506
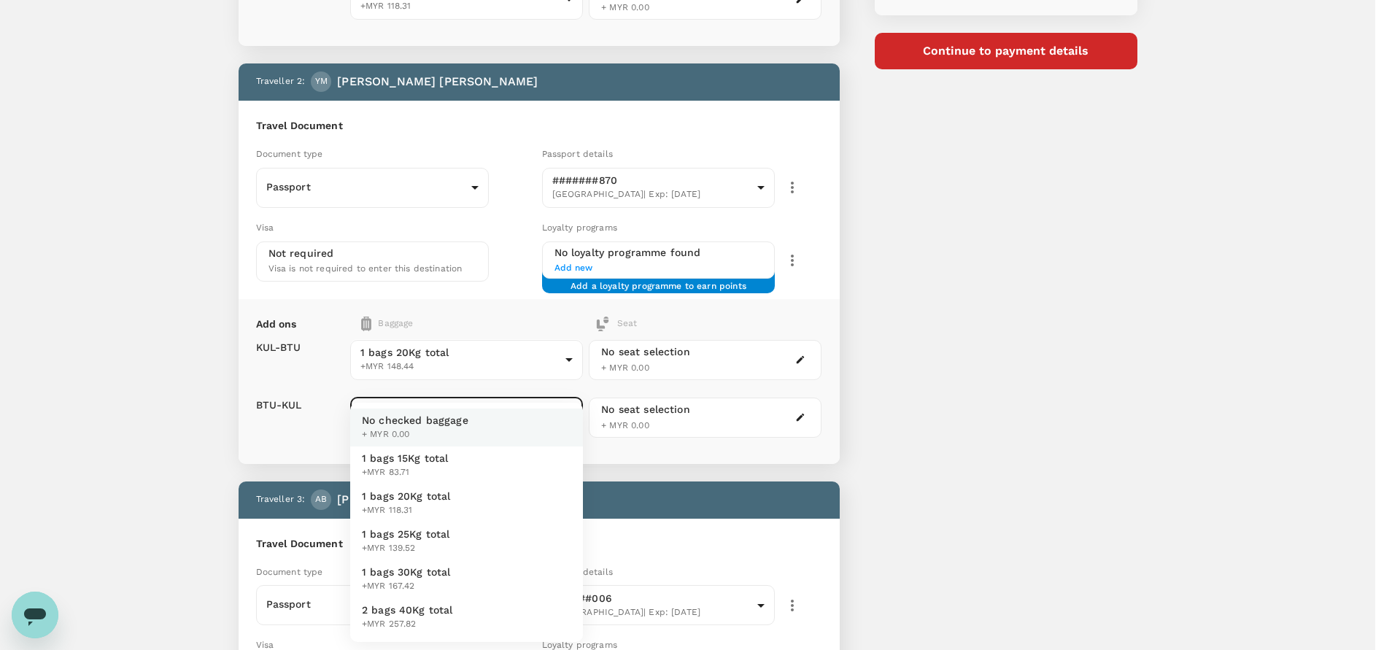
click at [419, 490] on span "1 bags 20Kg total" at bounding box center [406, 496] width 89 height 15
type input "2 - 118.31"
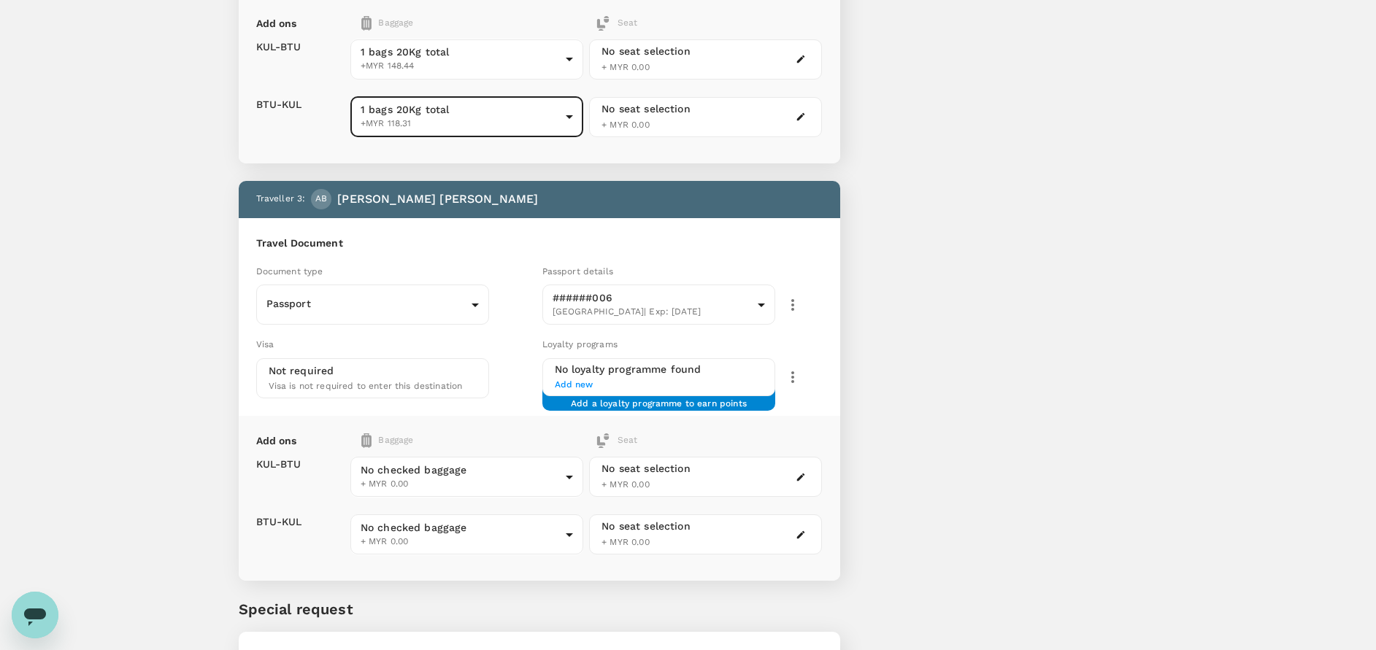
scroll to position [856, 0]
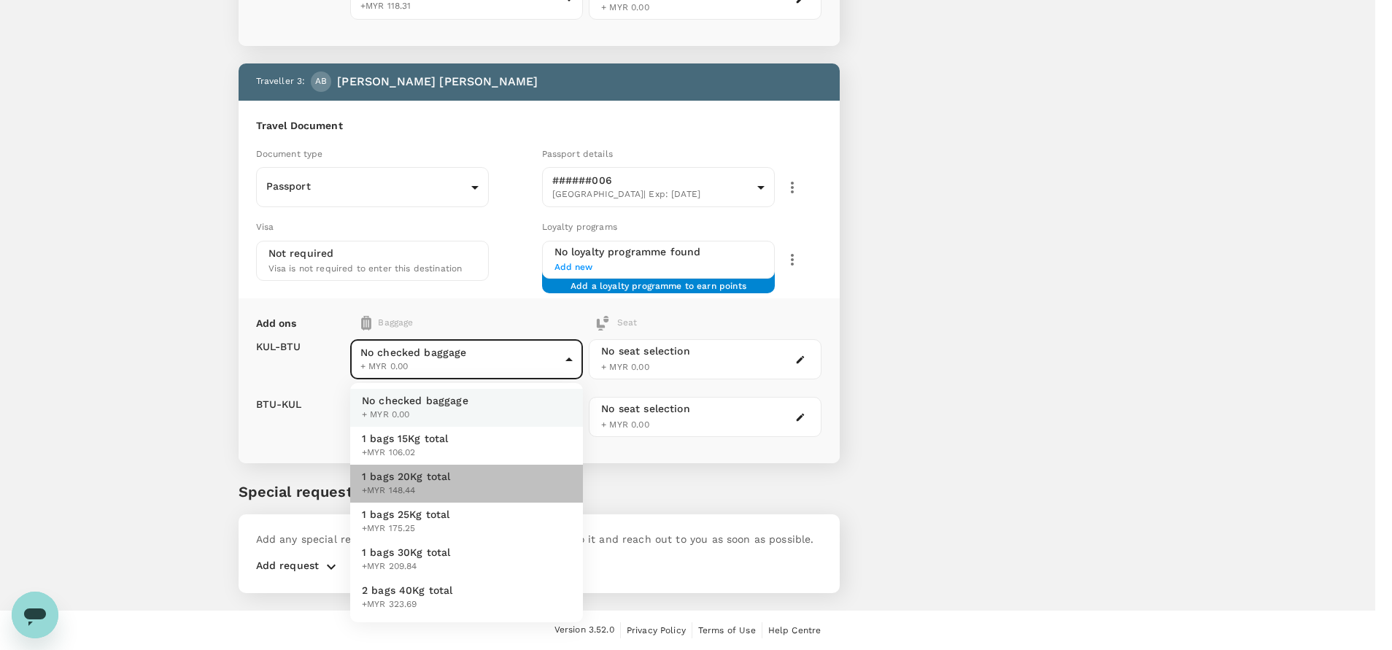
click at [401, 474] on span "1 bags 20Kg total" at bounding box center [406, 476] width 89 height 15
type input "2 - 148.44"
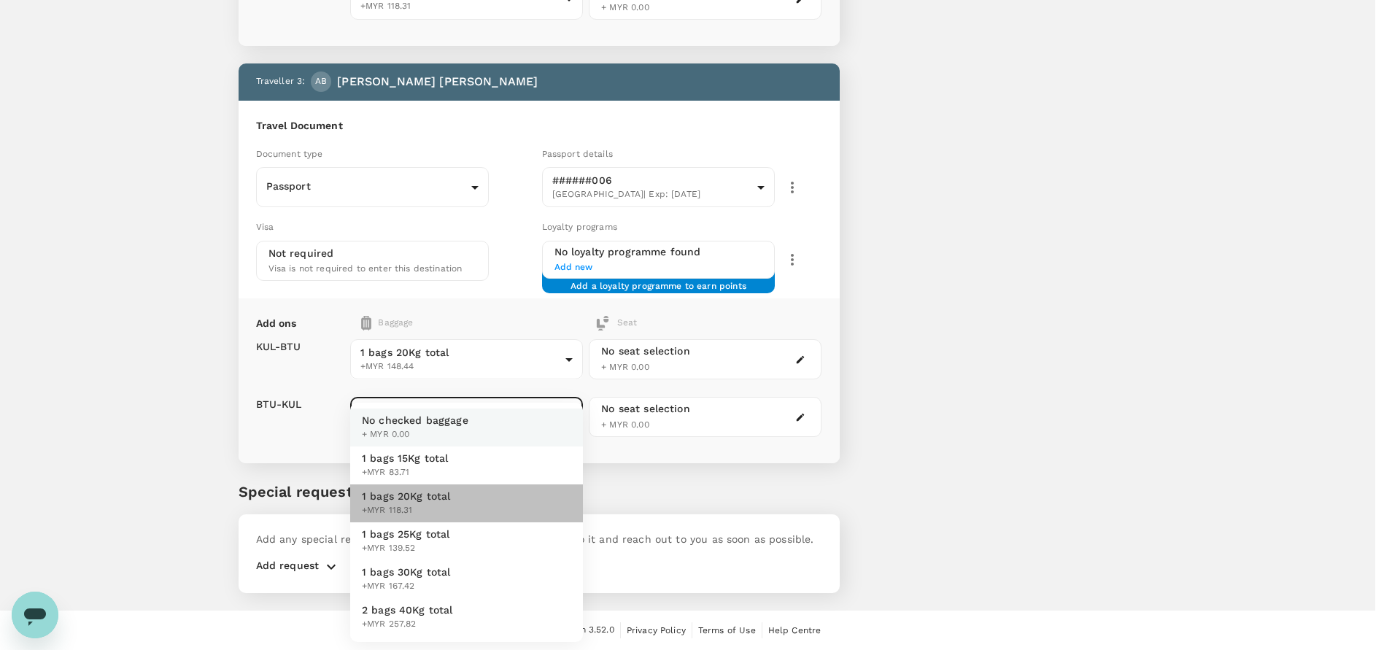
click at [406, 493] on span "1 bags 20Kg total" at bounding box center [406, 496] width 89 height 15
type input "2 - 118.31"
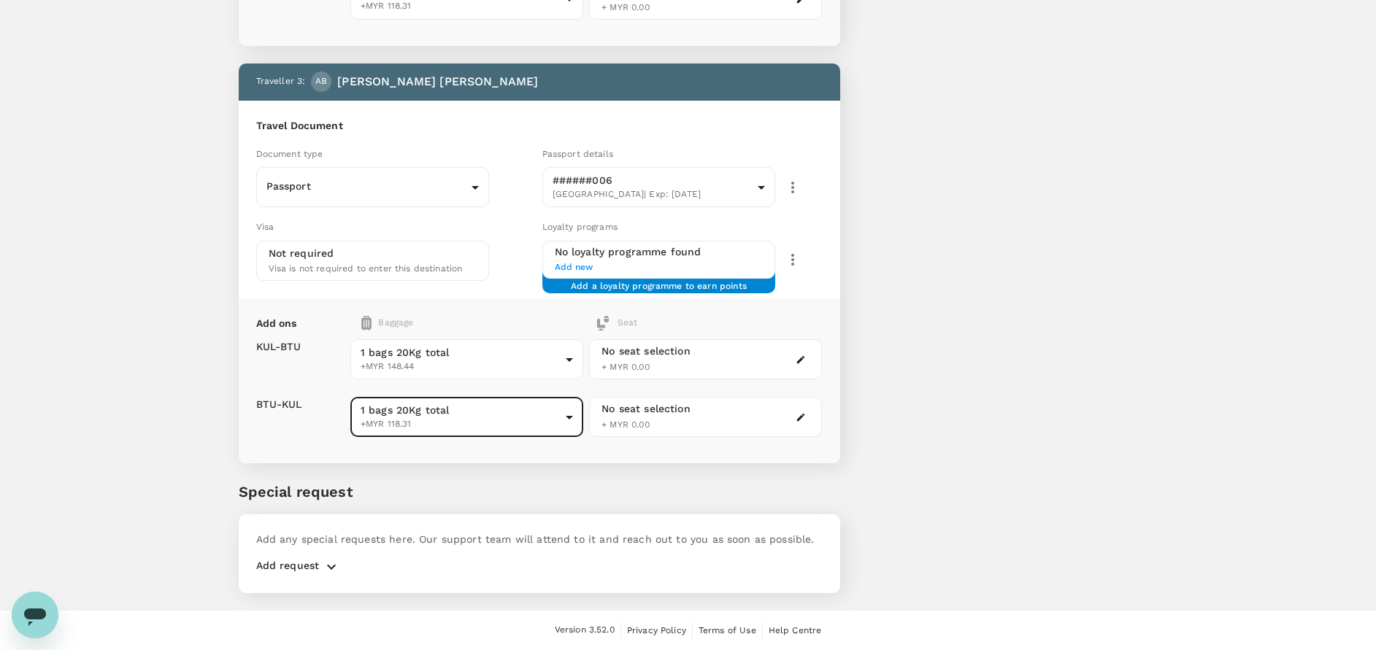
click at [333, 561] on icon "button" at bounding box center [332, 567] width 18 height 18
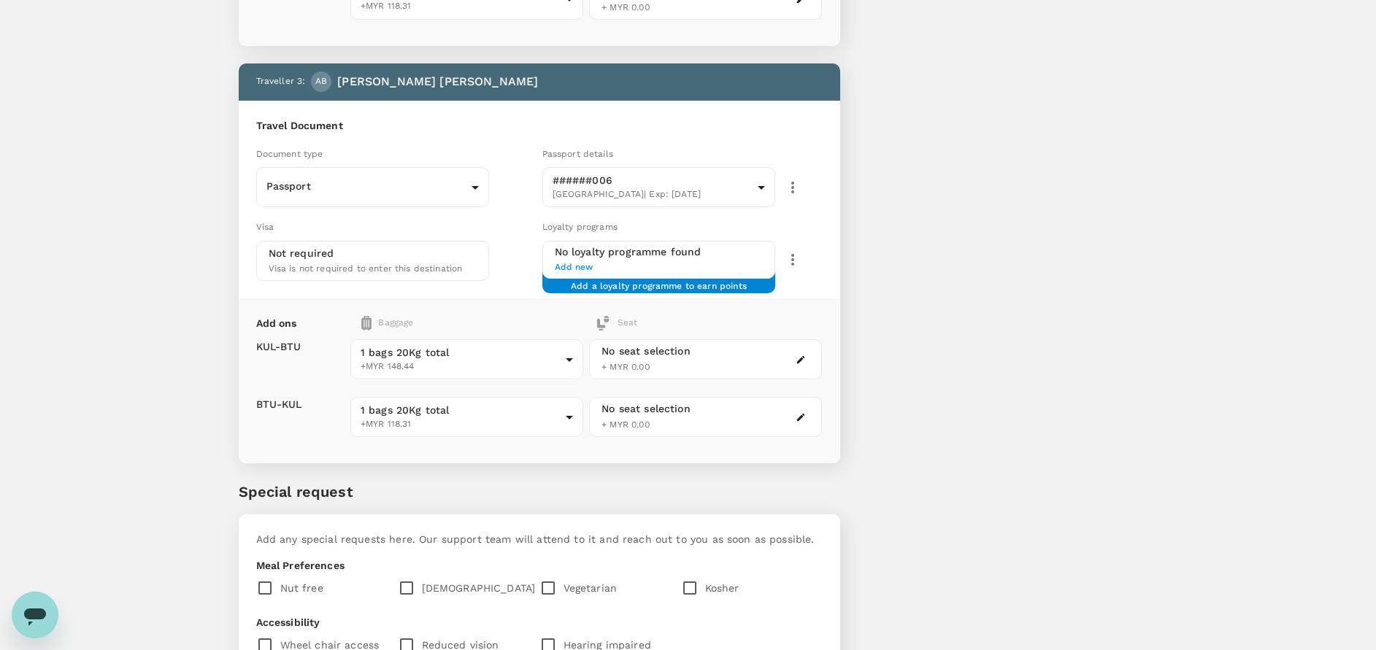
scroll to position [1075, 0]
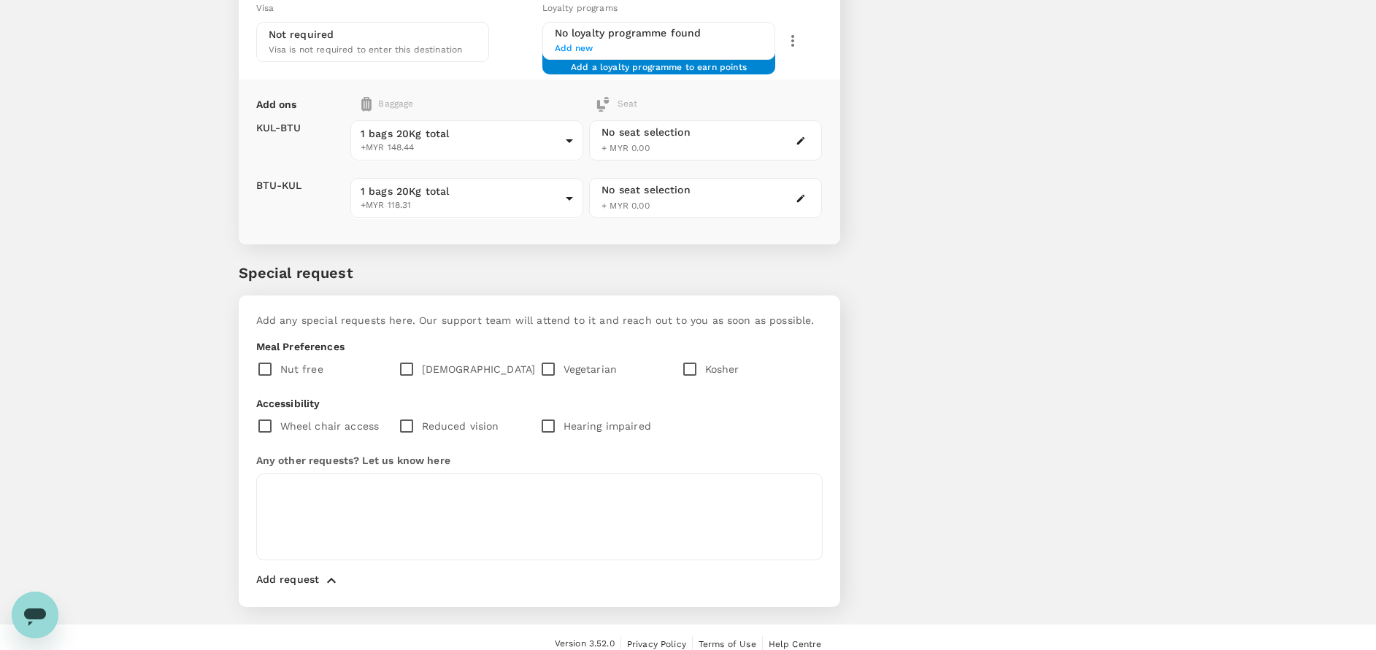
drag, startPoint x: 411, startPoint y: 369, endPoint x: 387, endPoint y: 412, distance: 48.3
click at [409, 371] on input "checkbox" at bounding box center [410, 369] width 24 height 31
checkbox input "true"
click at [302, 491] on textarea at bounding box center [539, 517] width 566 height 87
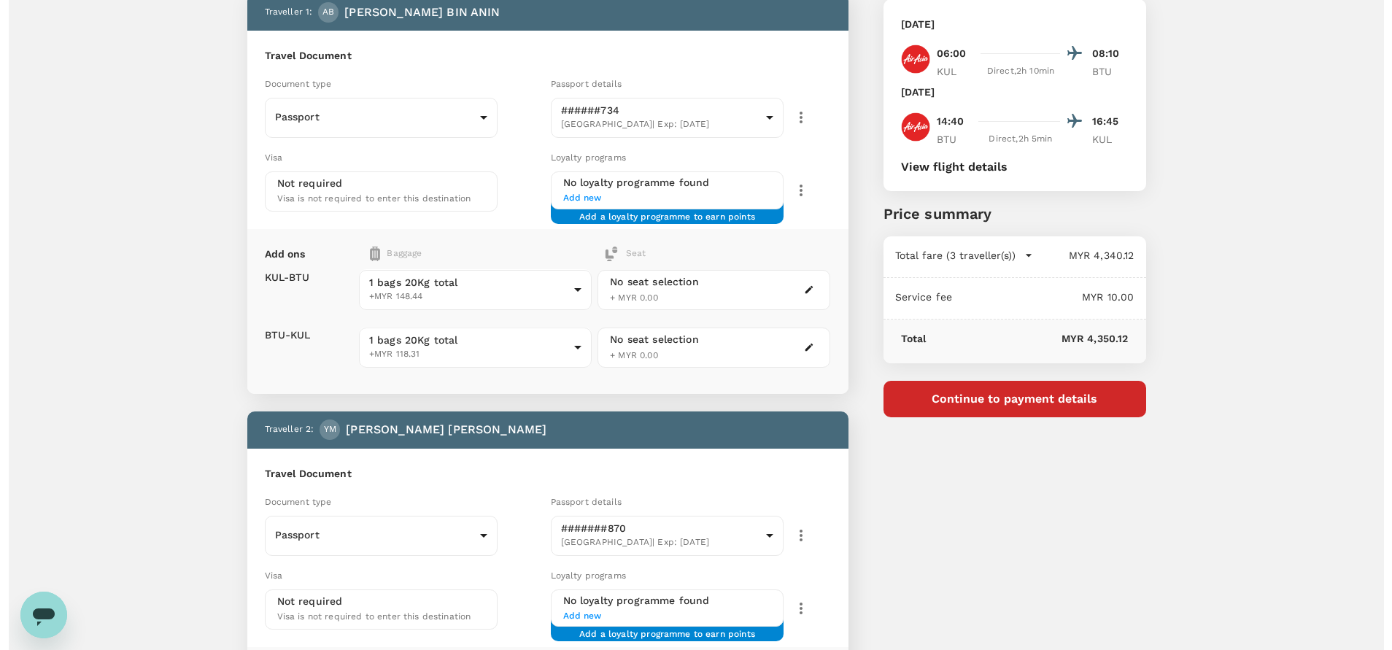
scroll to position [0, 0]
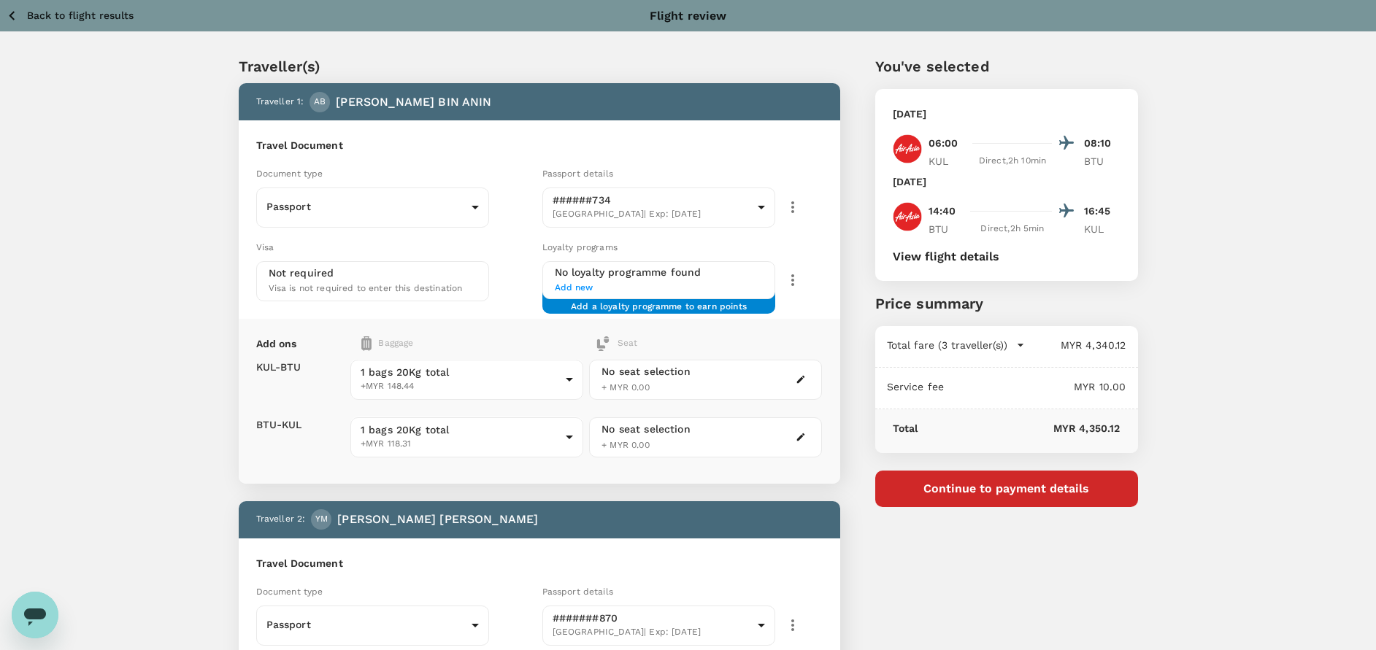
type textarea "Dear Trutrip Team, Kindly add rice meal and mineral water for all guests. We ac…"
click at [1014, 493] on button "Continue to payment details" at bounding box center [1006, 489] width 263 height 36
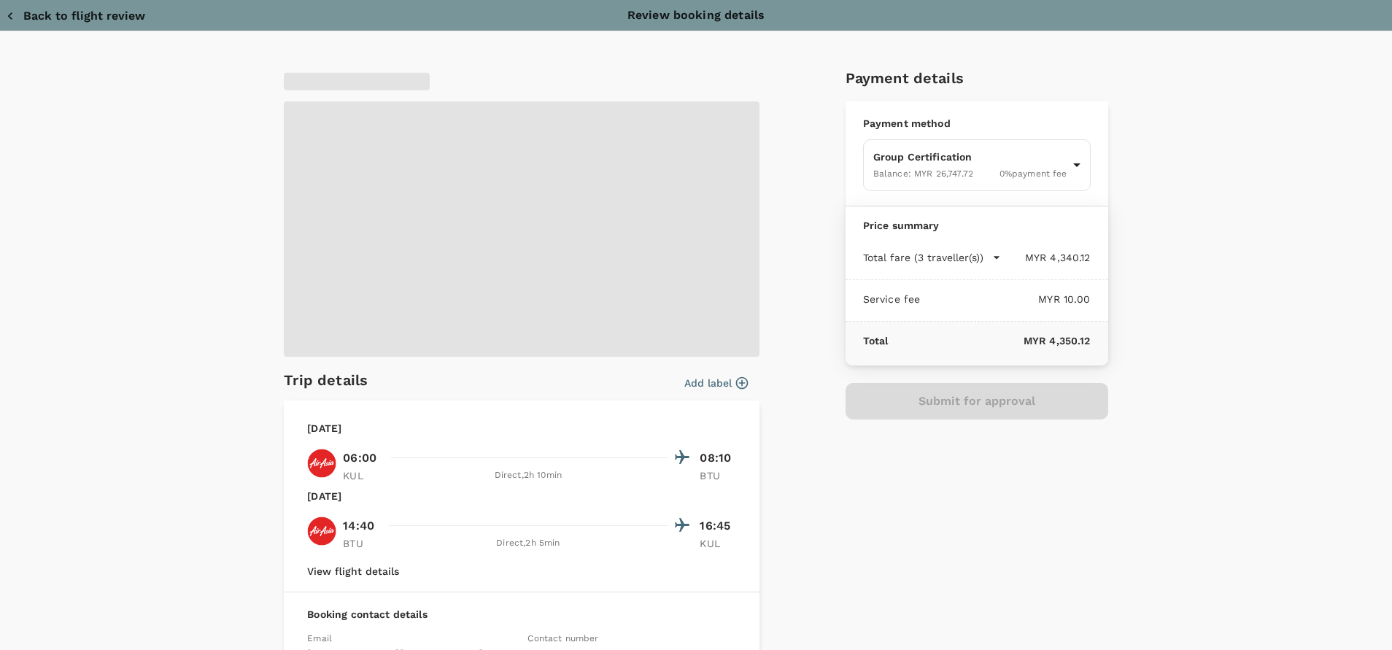
click at [373, 239] on span at bounding box center [522, 228] width 476 height 255
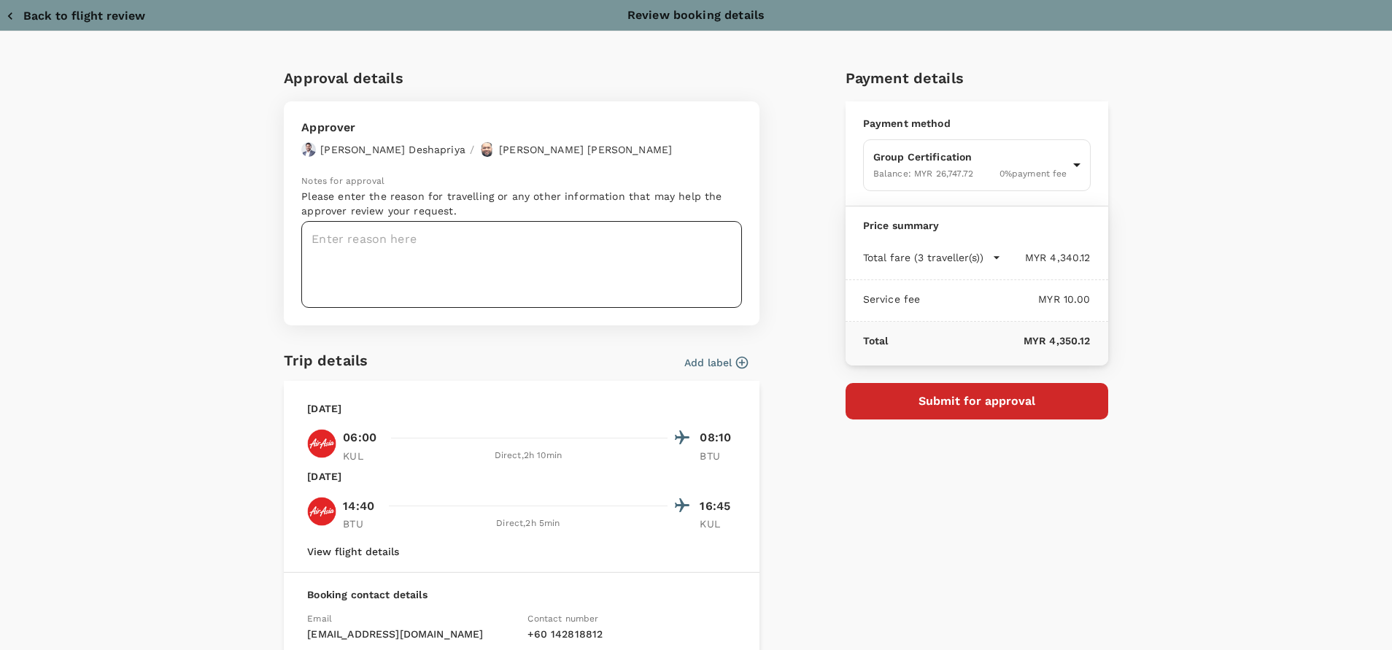
click at [349, 238] on textarea at bounding box center [521, 264] width 441 height 87
paste textarea "Dear @Muhammad Hariz Bin Abdul Rahman, Requesting your approval for the flight …"
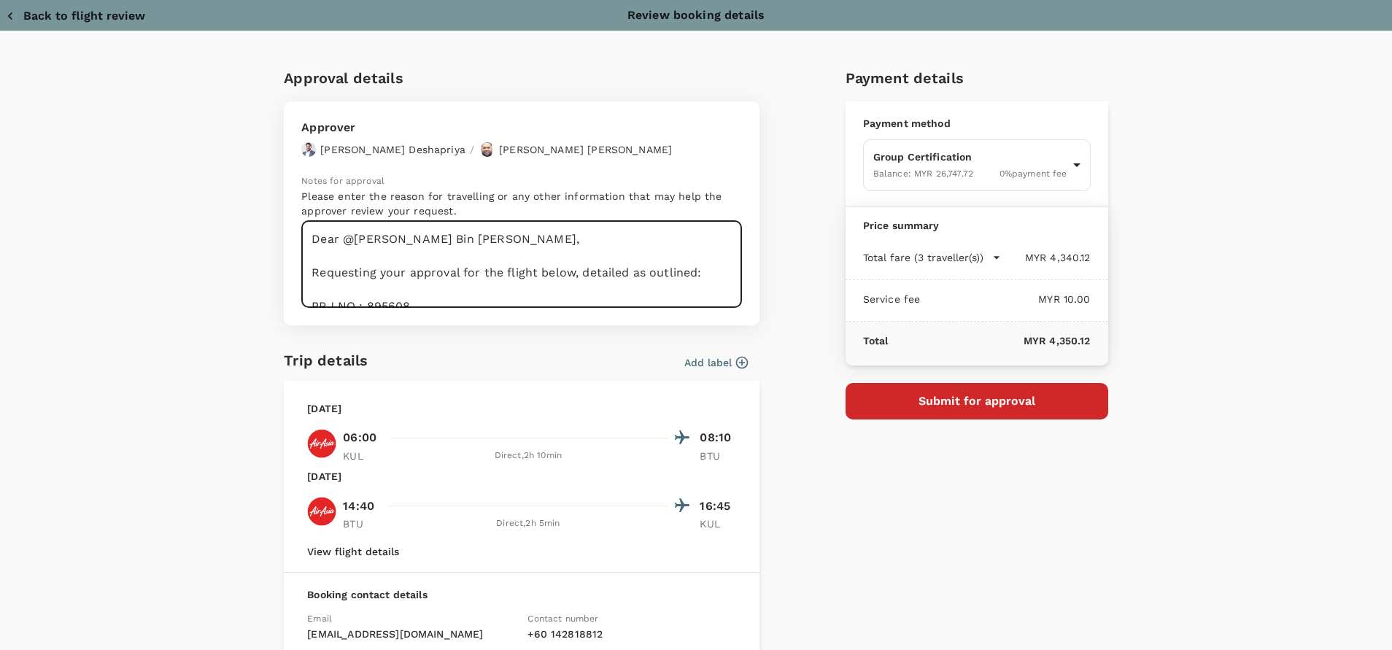
scroll to position [107, 0]
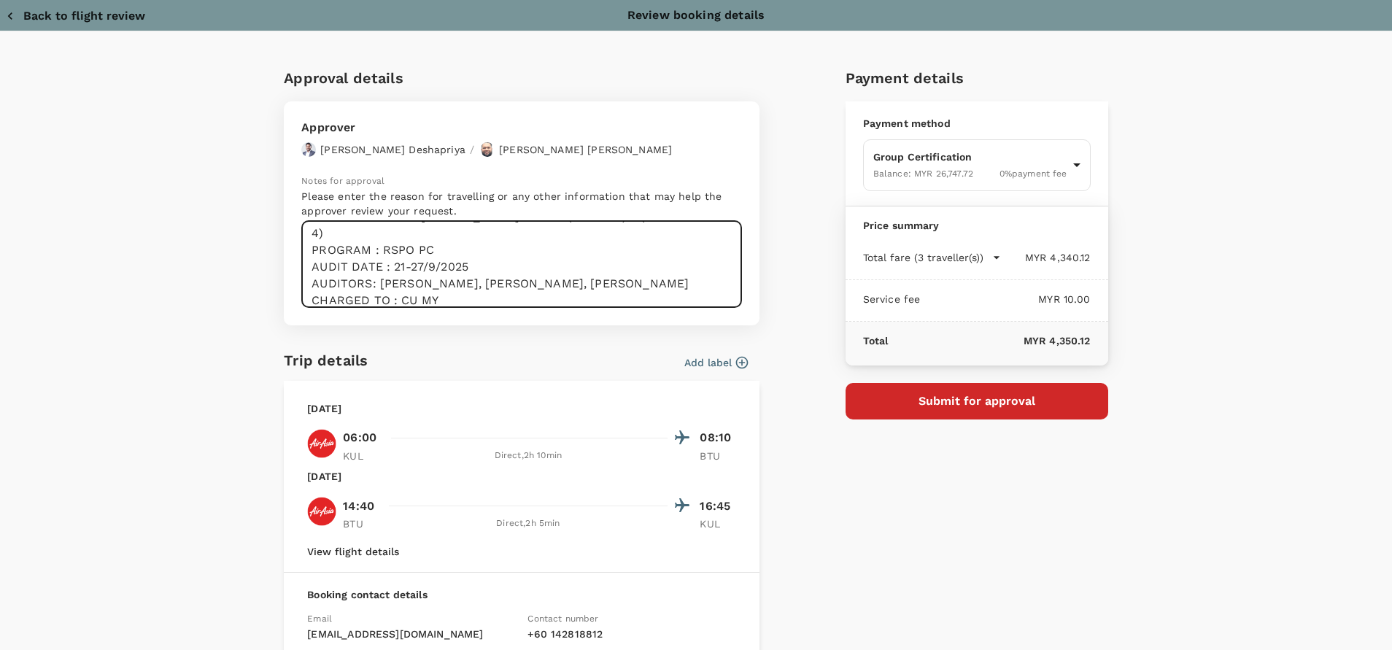
click at [434, 282] on textarea "Dear @Muhammad Hariz Bin Abdul Rahman, Requesting your approval for the flight …" at bounding box center [521, 264] width 441 height 87
click at [447, 274] on textarea "Dear @Muhammad Hariz Bin Abdul Rahman, Requesting your approval for the flight …" at bounding box center [521, 264] width 441 height 87
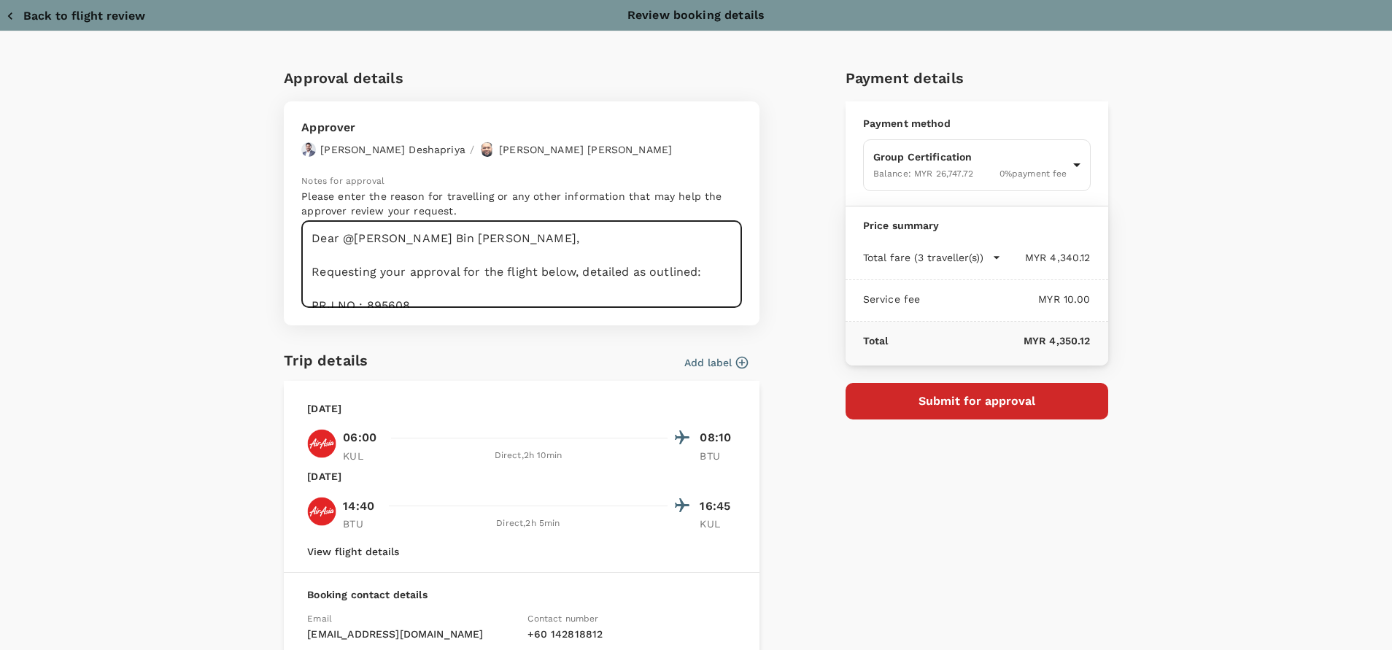
scroll to position [0, 0]
type textarea "Dear @Muhammad Hariz Bin Abdul Rahman, Requesting your approval for the flight …"
click at [998, 402] on button "Submit for approval" at bounding box center [977, 401] width 263 height 36
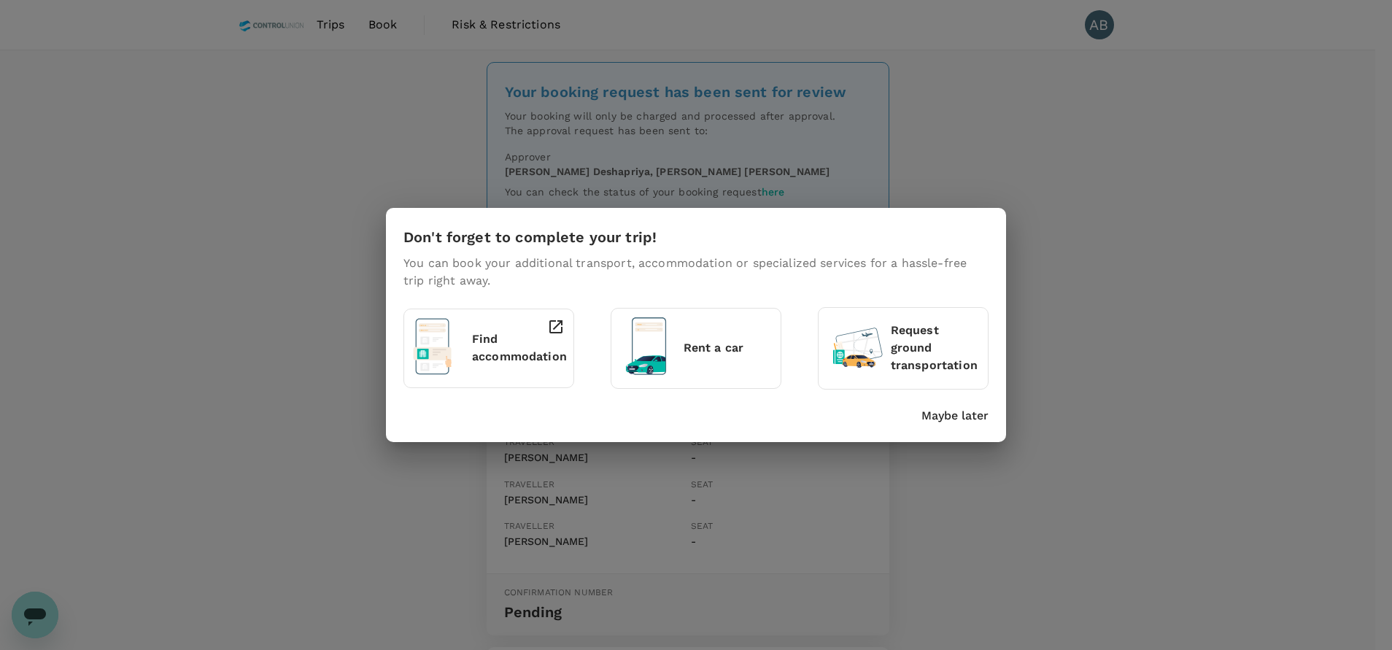
click at [947, 412] on p "Maybe later" at bounding box center [955, 416] width 67 height 18
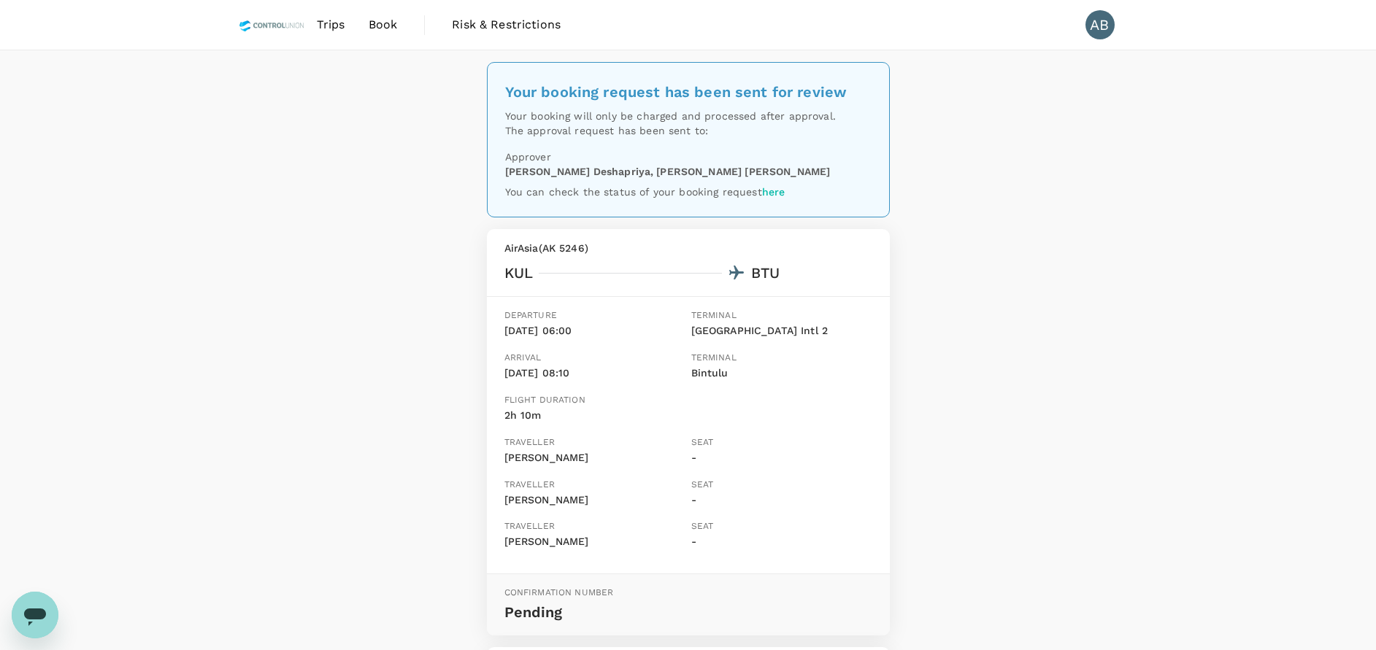
click at [1010, 242] on div "Your booking request has been sent for review Your booking will only be charged…" at bounding box center [688, 599] width 1376 height 1098
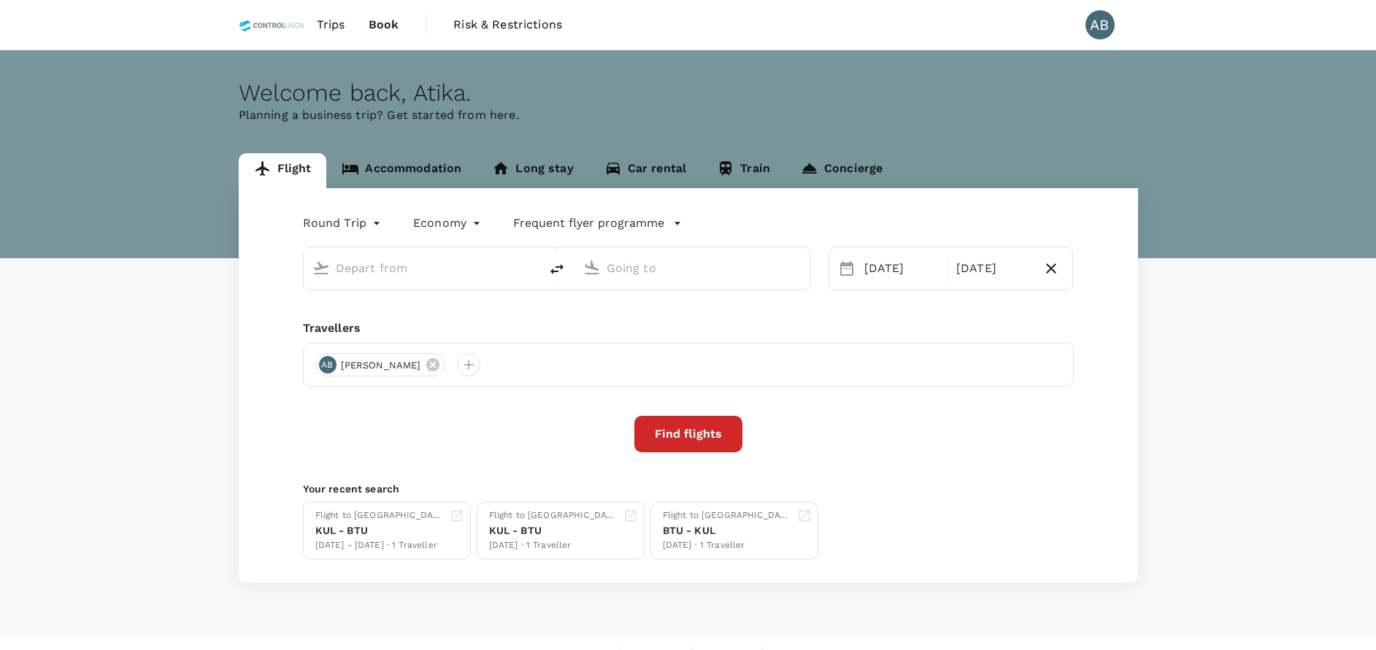
type input "Kuala Lumpur Intl ([GEOGRAPHIC_DATA])"
type input "Bintulu (BTU)"
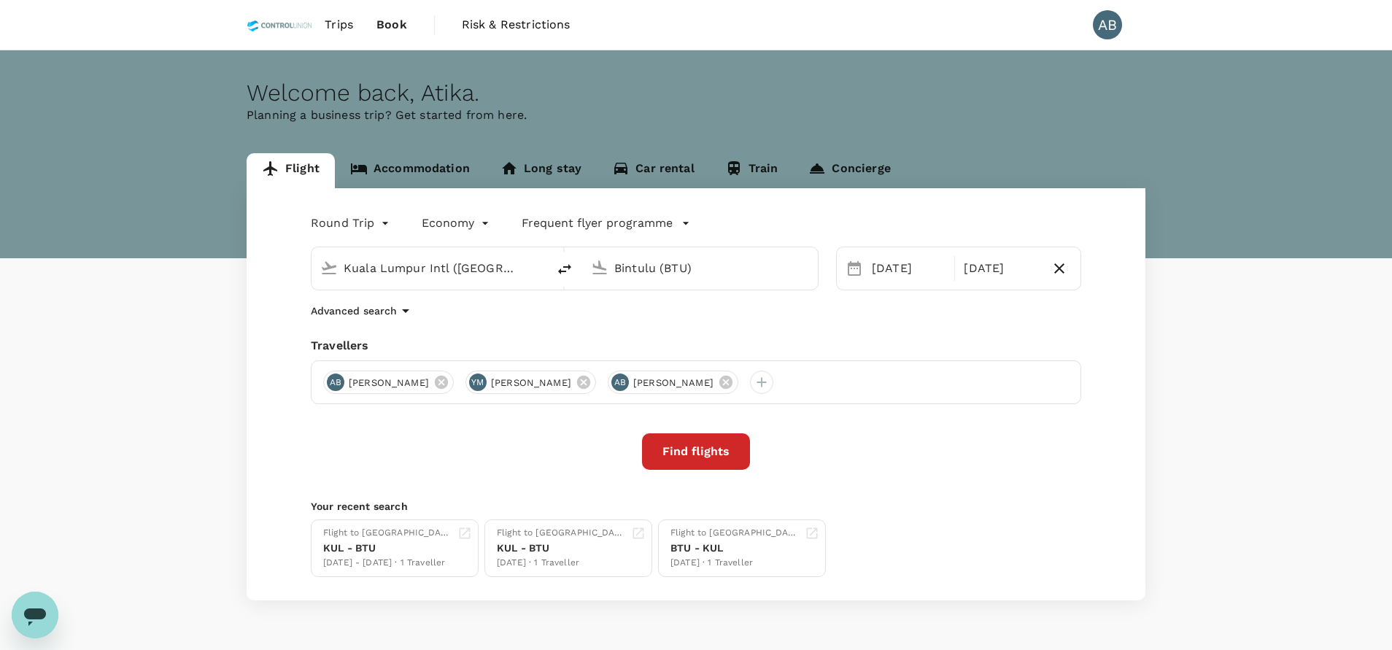
click at [328, 225] on body "Trips Book Risk & Restrictions AB Welcome back , [PERSON_NAME] . Planning a bus…" at bounding box center [696, 346] width 1392 height 693
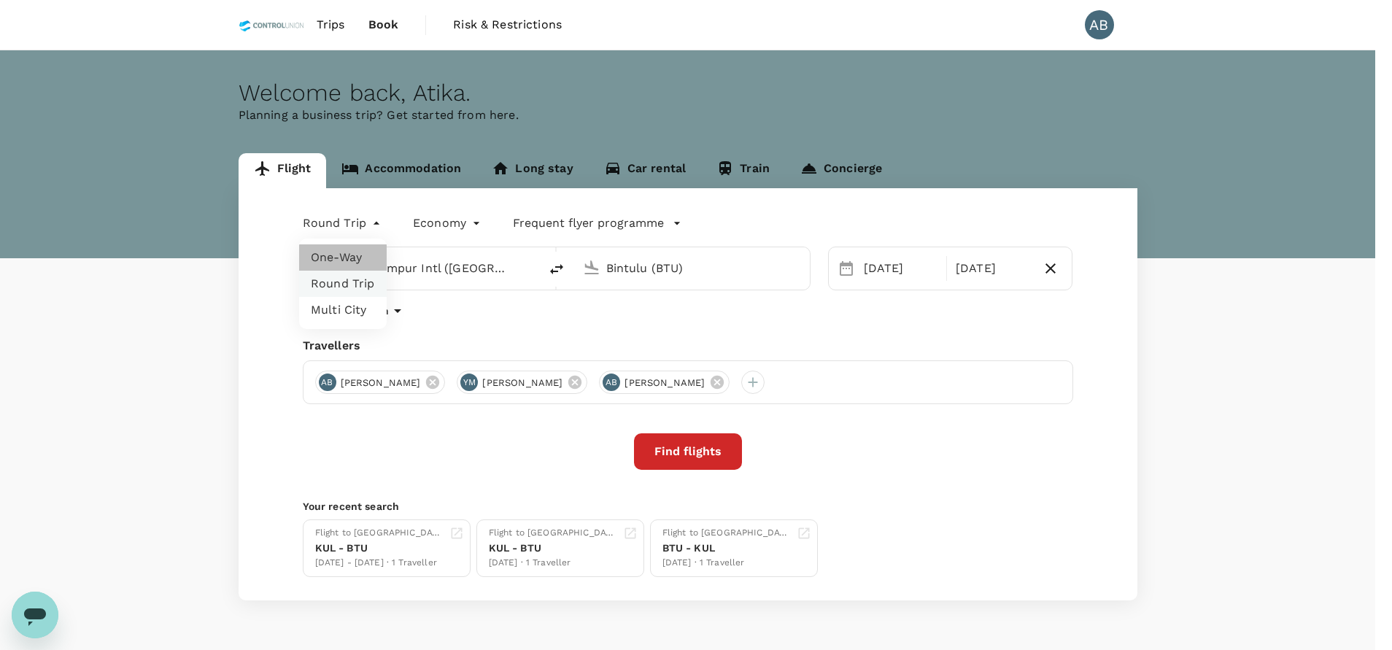
click at [350, 252] on li "One-Way" at bounding box center [343, 257] width 88 height 26
type input "oneway"
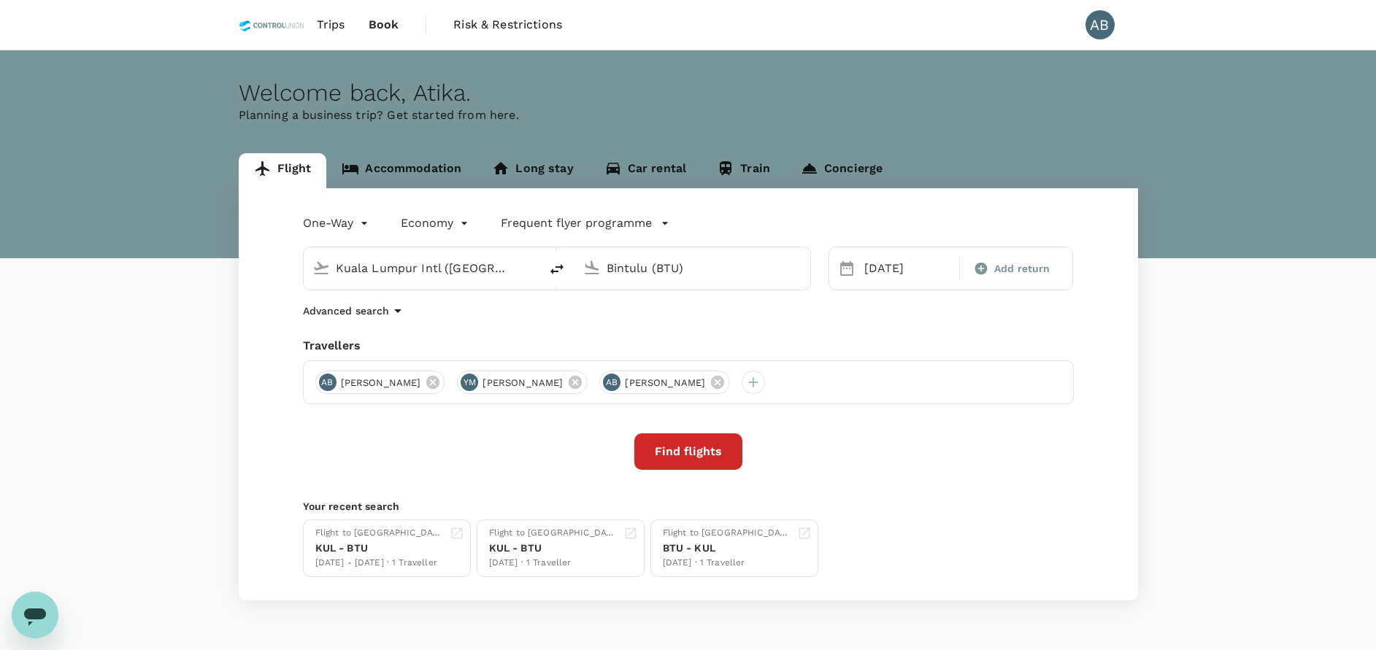
drag, startPoint x: 479, startPoint y: 328, endPoint x: 508, endPoint y: 338, distance: 30.9
click at [480, 328] on div "One-Way oneway Economy economy Frequent flyer programme Kuala Lumpur Intl (KUL)…" at bounding box center [688, 394] width 899 height 412
click at [439, 385] on icon at bounding box center [432, 382] width 13 height 13
click at [441, 384] on icon at bounding box center [433, 382] width 16 height 16
click at [441, 381] on icon at bounding box center [433, 382] width 16 height 16
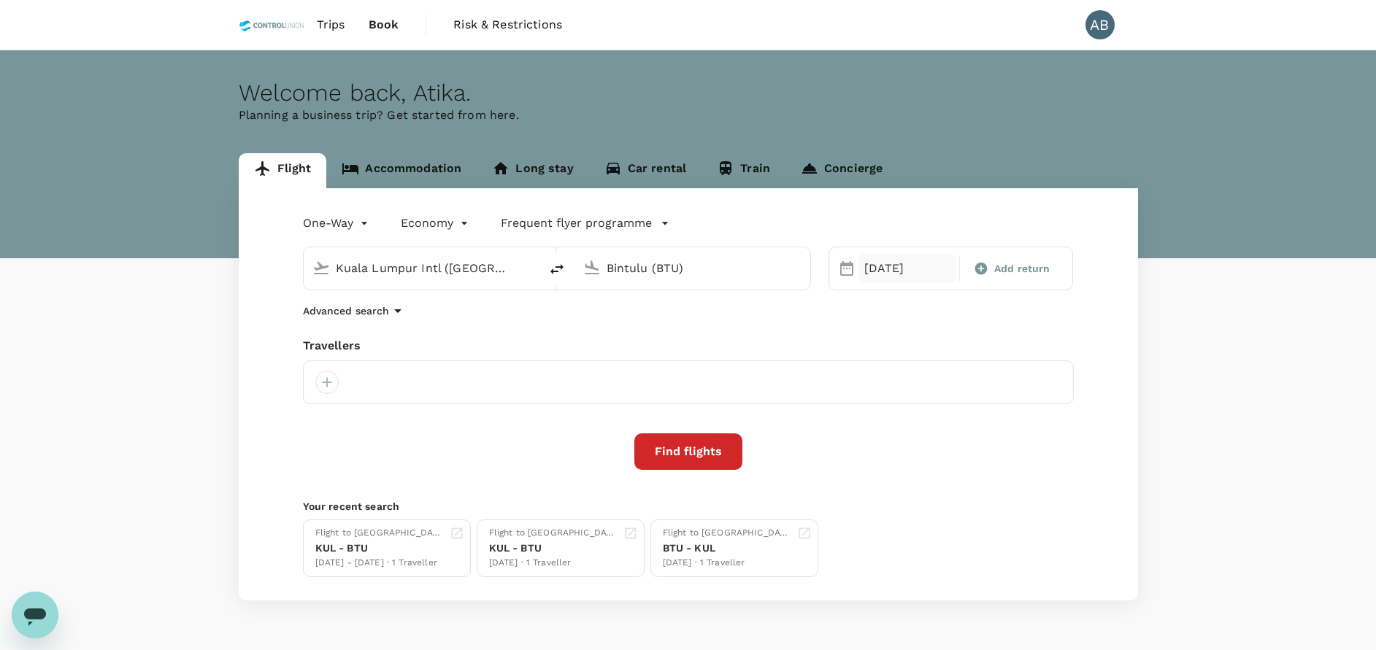
click at [874, 273] on div "21 Sep" at bounding box center [907, 268] width 98 height 29
click at [919, 447] on div "23" at bounding box center [914, 450] width 28 height 28
click at [690, 336] on div "One-Way oneway Economy economy Frequent flyer programme Kuala Lumpur Intl (KUL)…" at bounding box center [688, 394] width 899 height 412
click at [506, 339] on div "Travellers" at bounding box center [688, 346] width 771 height 18
click at [333, 377] on div at bounding box center [326, 382] width 23 height 23
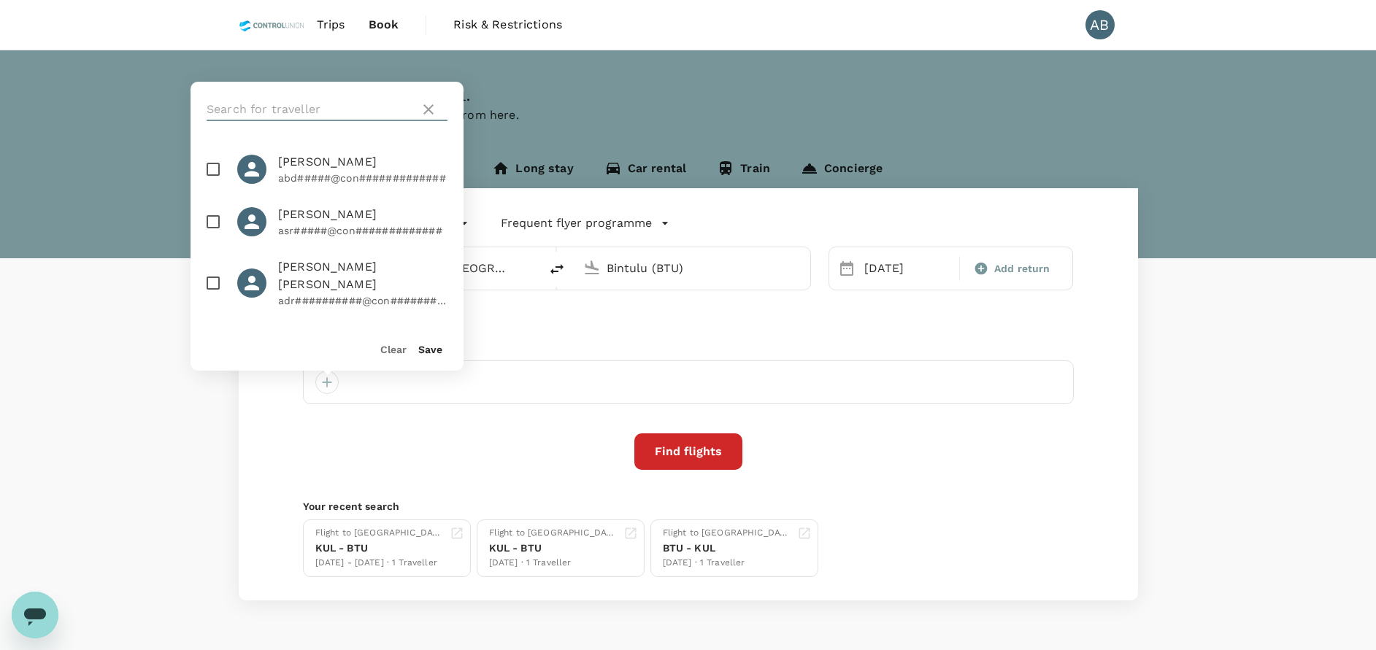
click at [283, 104] on input "text" at bounding box center [310, 109] width 207 height 23
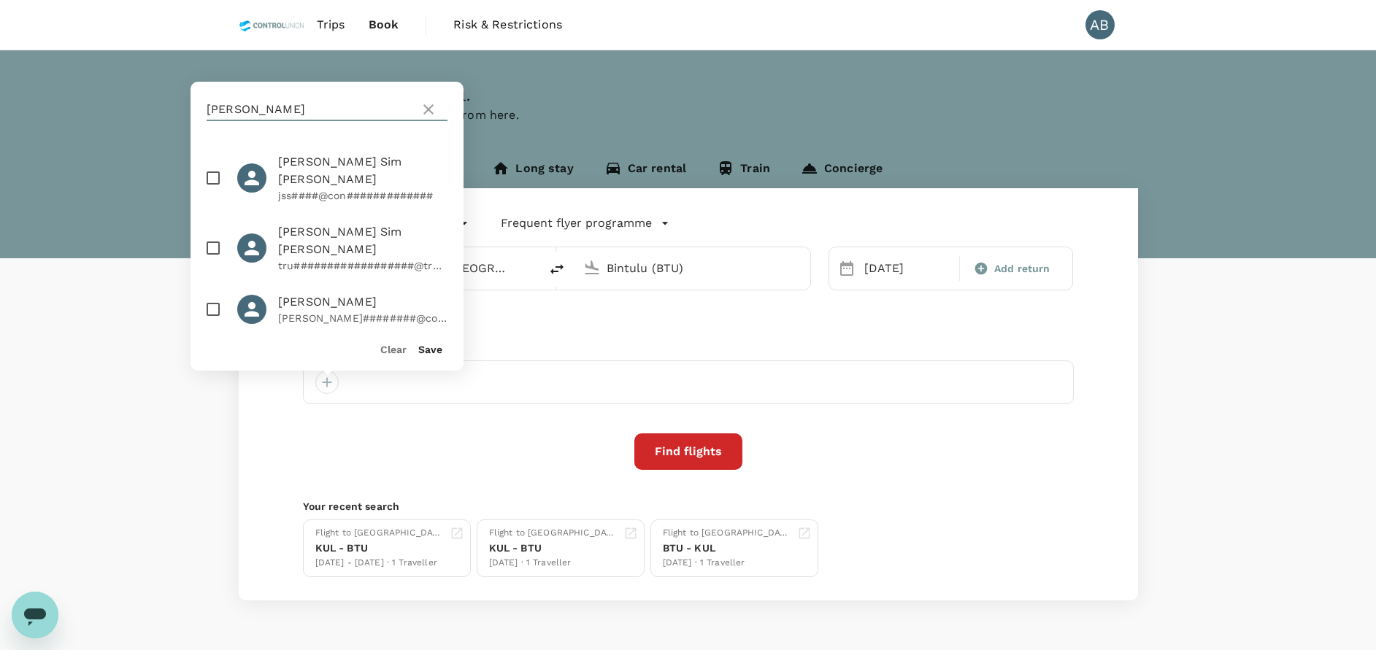
type input "jose"
click at [215, 170] on input "checkbox" at bounding box center [213, 178] width 31 height 31
checkbox input "true"
click at [430, 350] on button "Save" at bounding box center [430, 350] width 24 height 12
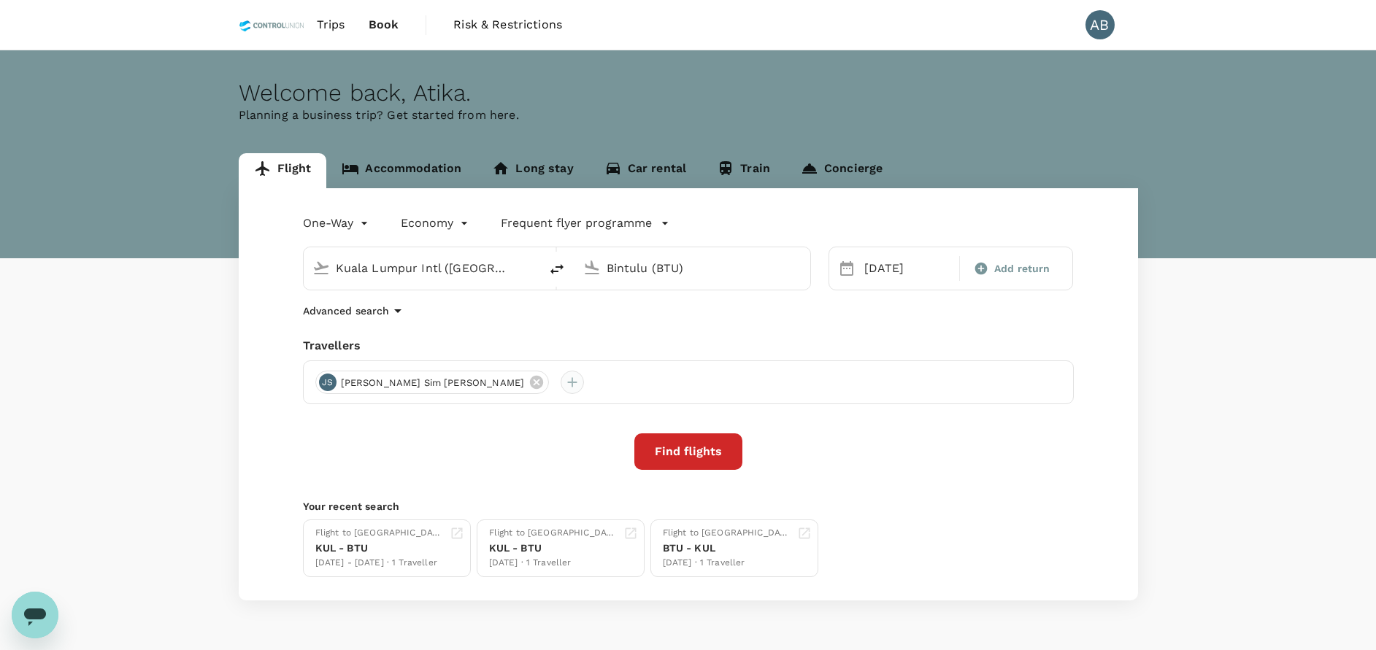
click at [560, 381] on div at bounding box center [571, 382] width 23 height 23
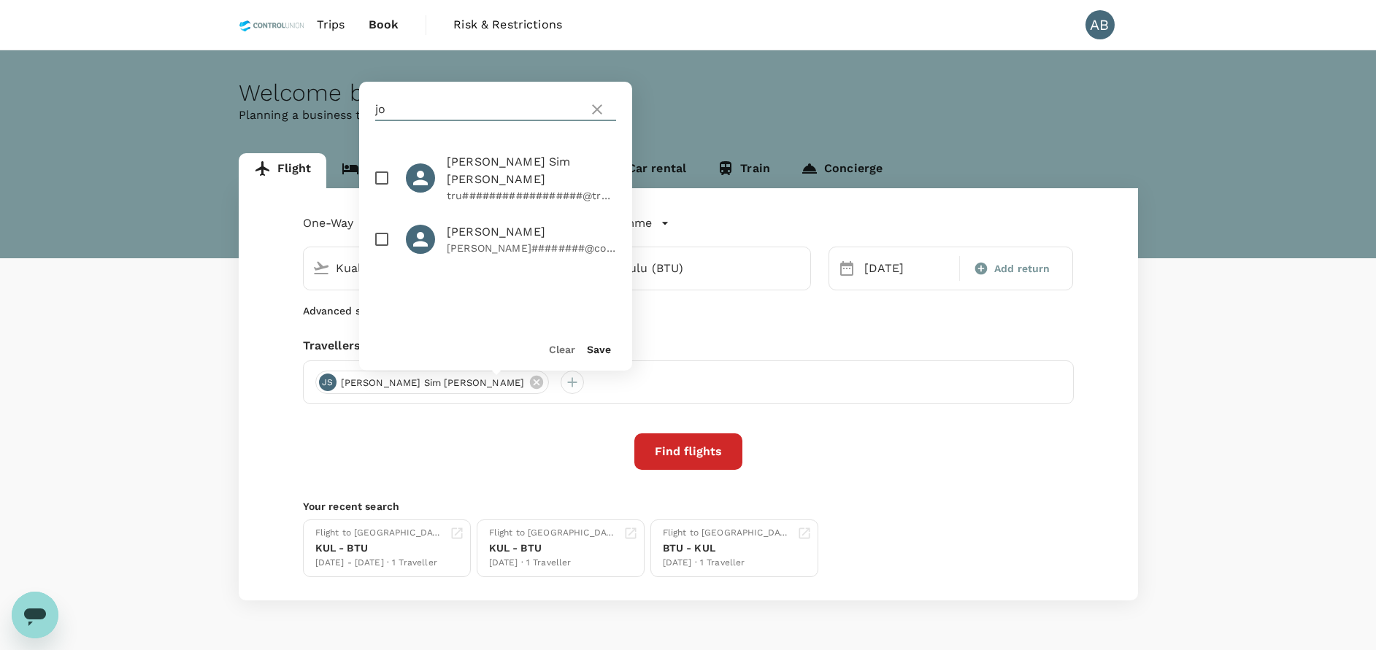
type input "j"
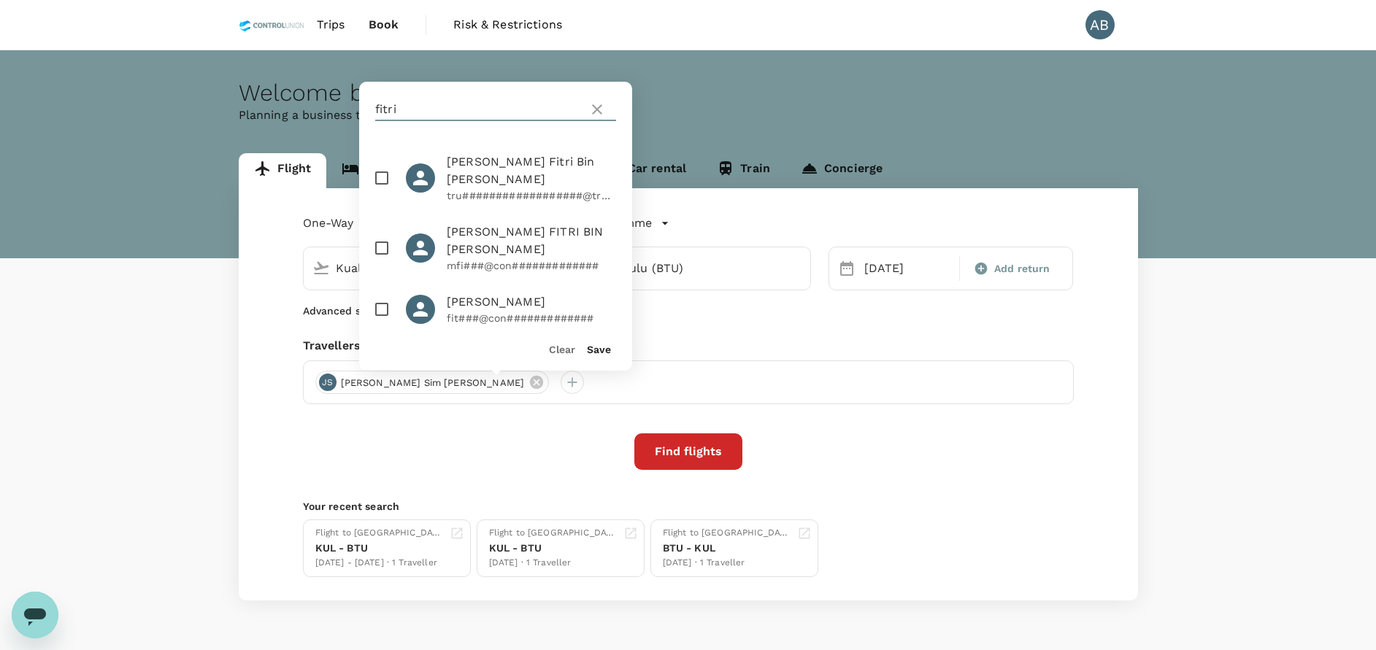
type input "fitri"
click at [369, 177] on input "checkbox" at bounding box center [381, 178] width 31 height 31
checkbox input "true"
drag, startPoint x: 595, startPoint y: 347, endPoint x: 605, endPoint y: 350, distance: 10.4
click at [595, 347] on button "Save" at bounding box center [599, 350] width 24 height 12
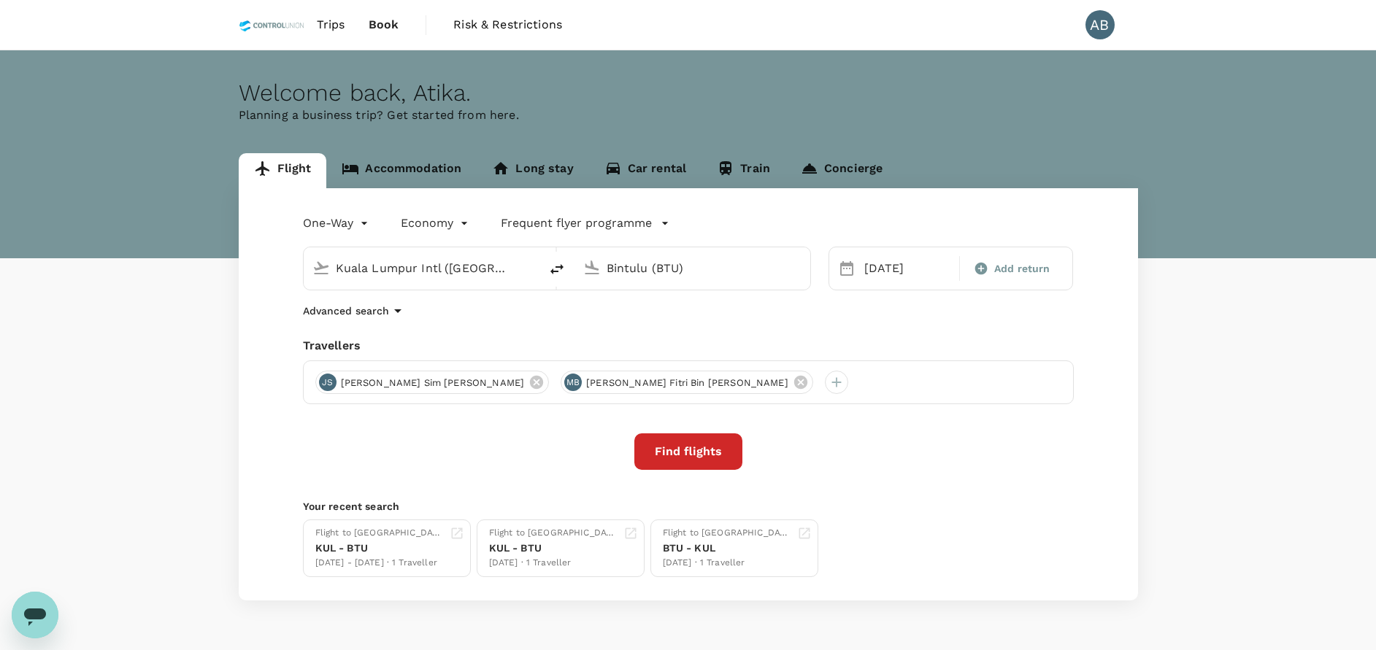
click at [742, 339] on div "Travellers" at bounding box center [688, 346] width 771 height 18
click at [745, 337] on div "Travellers" at bounding box center [688, 346] width 771 height 18
click at [652, 318] on div "Advanced search" at bounding box center [688, 311] width 771 height 18
click at [824, 314] on div "Advanced search" at bounding box center [688, 311] width 771 height 18
click at [820, 331] on div "One-Way oneway Economy economy Frequent flyer programme Kuala Lumpur Intl (KUL)…" at bounding box center [688, 394] width 899 height 412
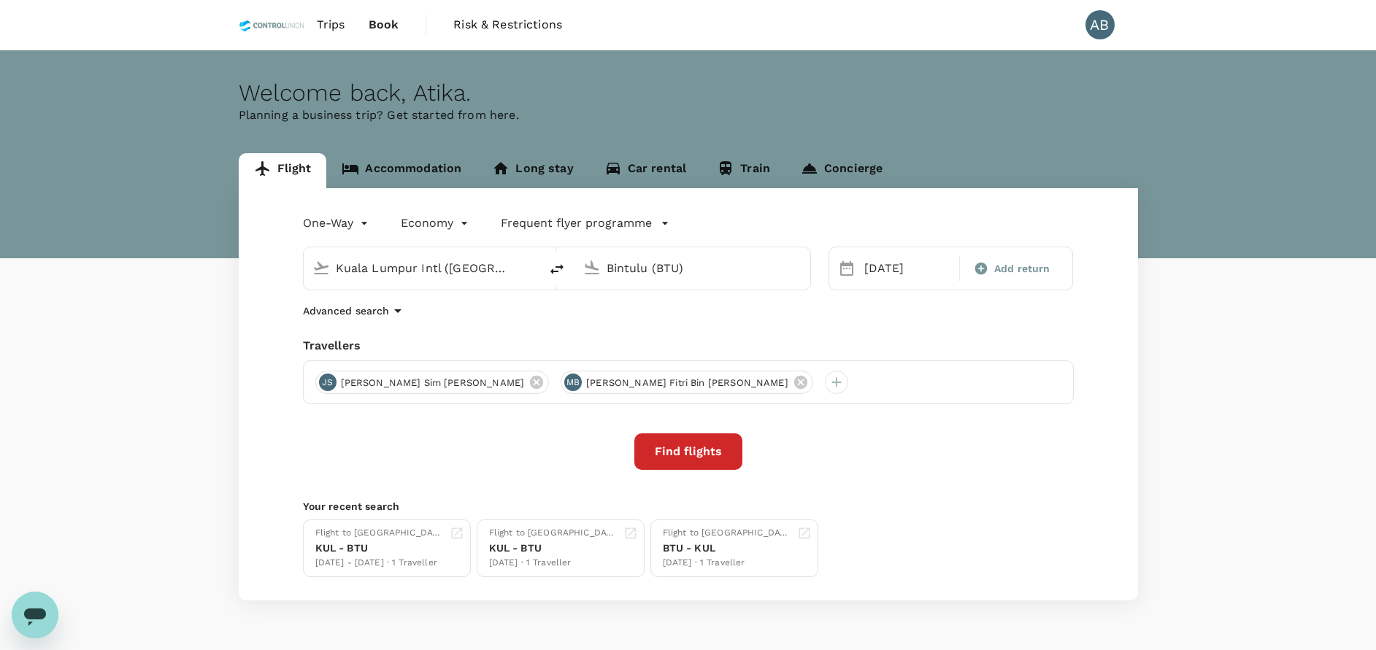
drag, startPoint x: 857, startPoint y: 323, endPoint x: 876, endPoint y: 325, distance: 19.8
click at [861, 325] on div "One-Way oneway Economy economy Frequent flyer programme Kuala Lumpur Intl (KUL)…" at bounding box center [688, 394] width 899 height 412
click at [837, 335] on div "One-Way oneway Economy economy Frequent flyer programme Kuala Lumpur Intl (KUL)…" at bounding box center [688, 394] width 899 height 412
drag, startPoint x: 544, startPoint y: 455, endPoint x: 580, endPoint y: 441, distance: 38.4
click at [548, 455] on div "Find flights" at bounding box center [688, 451] width 771 height 36
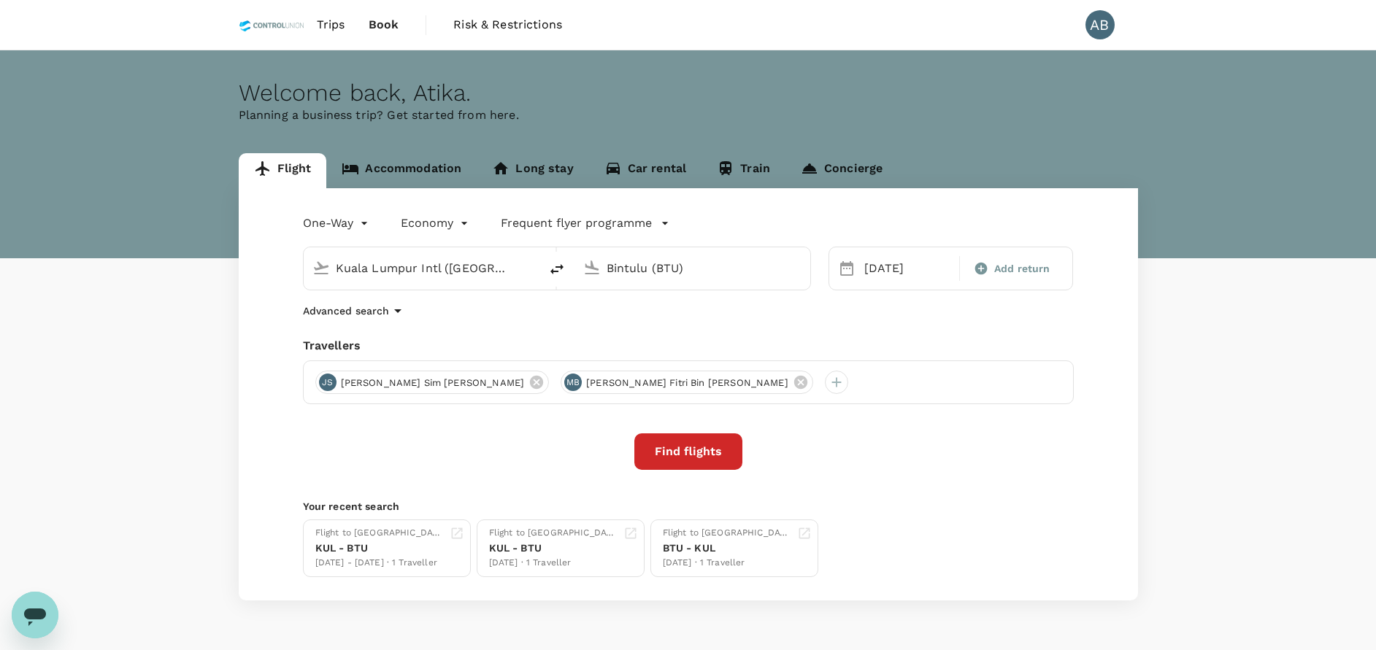
click at [882, 317] on div "Advanced search" at bounding box center [688, 311] width 771 height 18
click at [792, 382] on icon at bounding box center [800, 382] width 16 height 16
drag, startPoint x: 592, startPoint y: 342, endPoint x: 532, endPoint y: 343, distance: 59.8
click at [590, 342] on div "Travellers" at bounding box center [688, 346] width 771 height 18
click at [687, 346] on div "Travellers" at bounding box center [688, 346] width 771 height 18
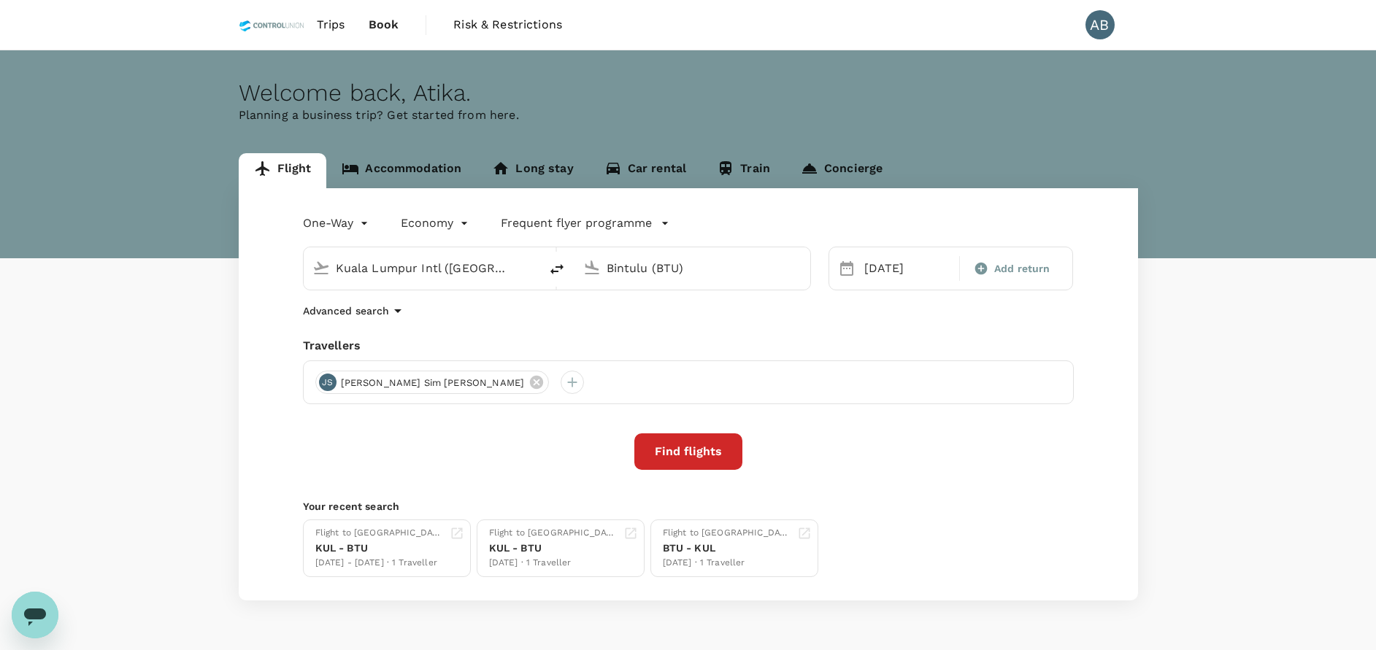
click at [680, 458] on button "Find flights" at bounding box center [688, 451] width 108 height 36
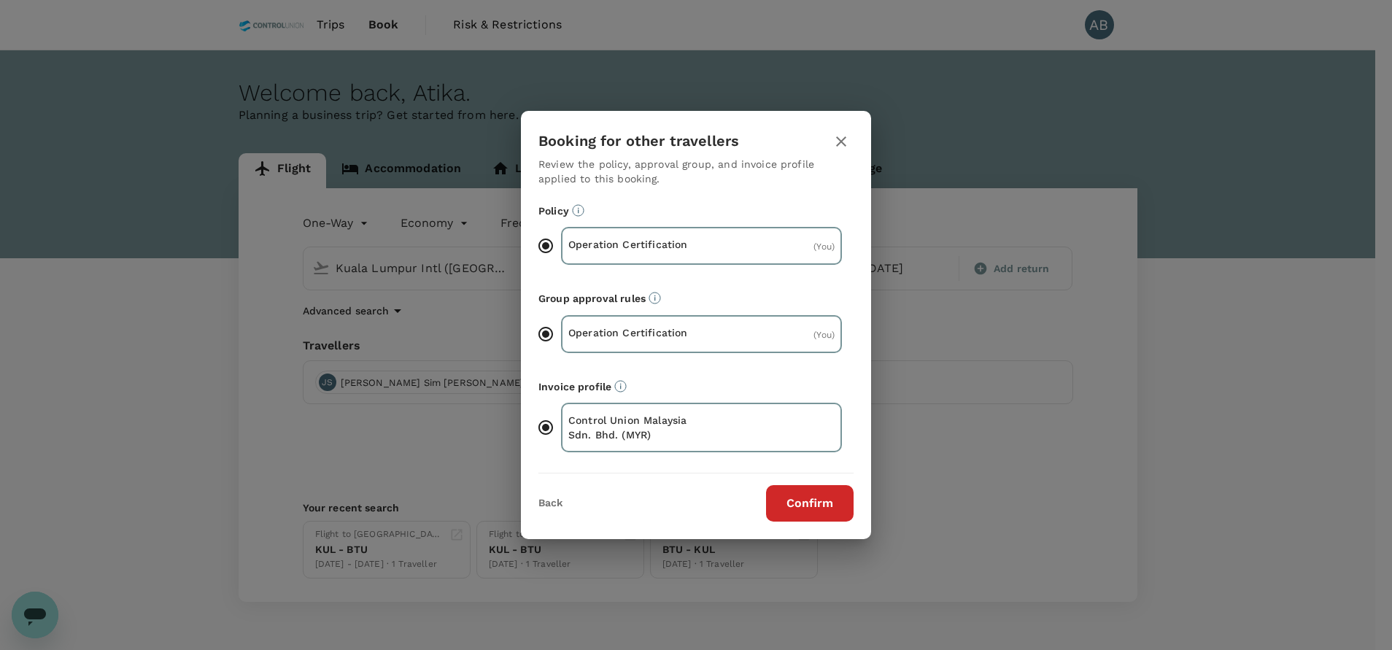
drag, startPoint x: 803, startPoint y: 504, endPoint x: 817, endPoint y: 488, distance: 21.7
click at [803, 503] on button "Confirm" at bounding box center [810, 503] width 88 height 36
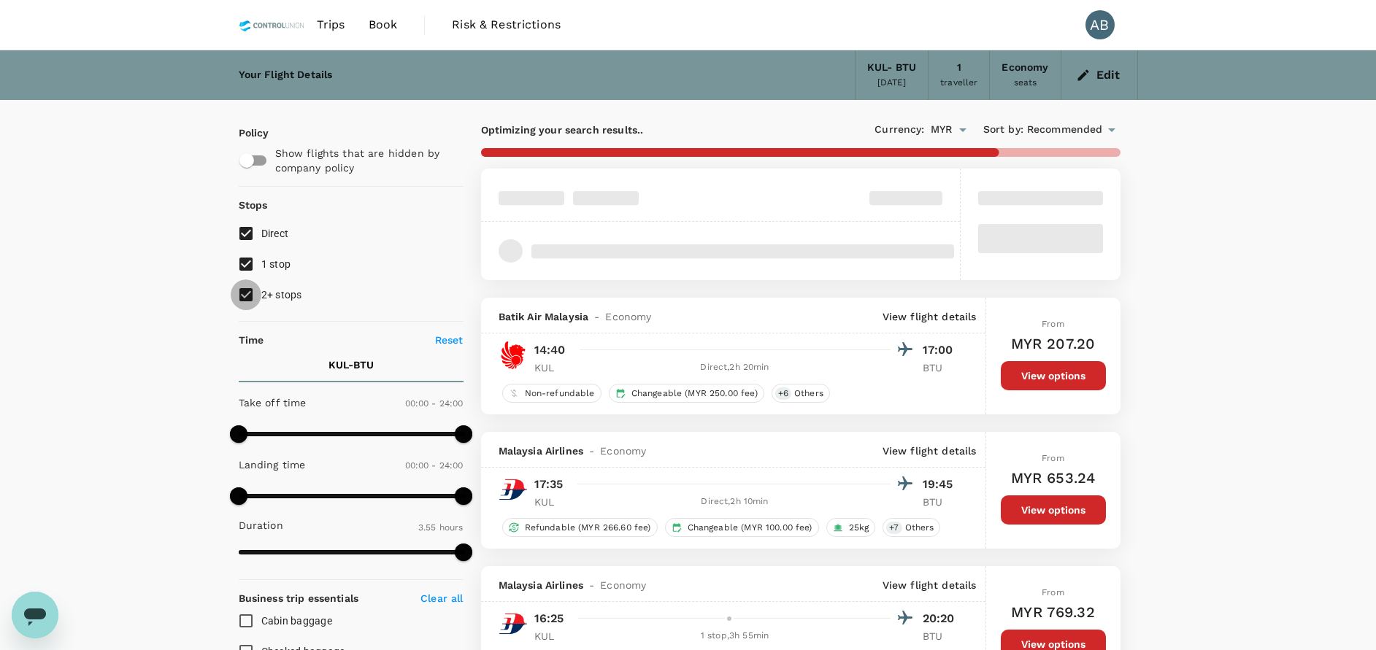
click at [251, 288] on input "2+ stops" at bounding box center [246, 294] width 31 height 31
checkbox input "false"
click at [250, 261] on input "1 stop" at bounding box center [246, 264] width 31 height 31
checkbox input "false"
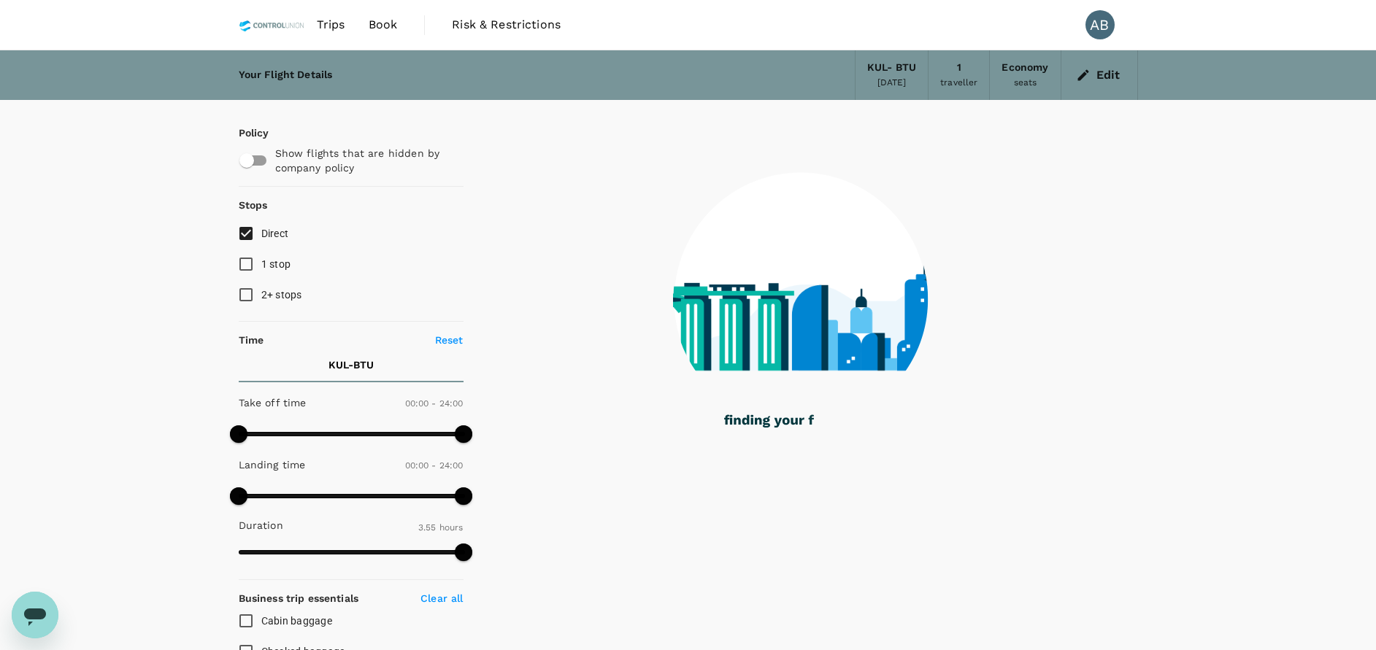
type input "1045"
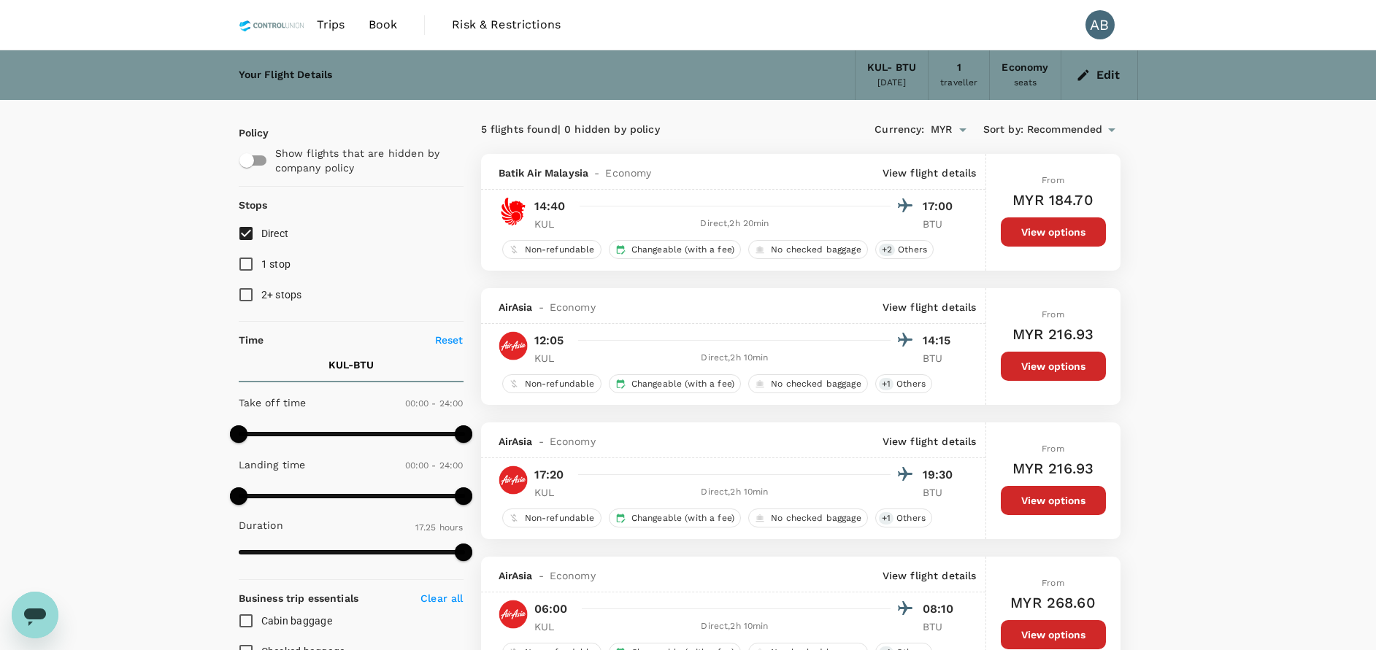
click at [1045, 369] on button "View options" at bounding box center [1052, 366] width 105 height 29
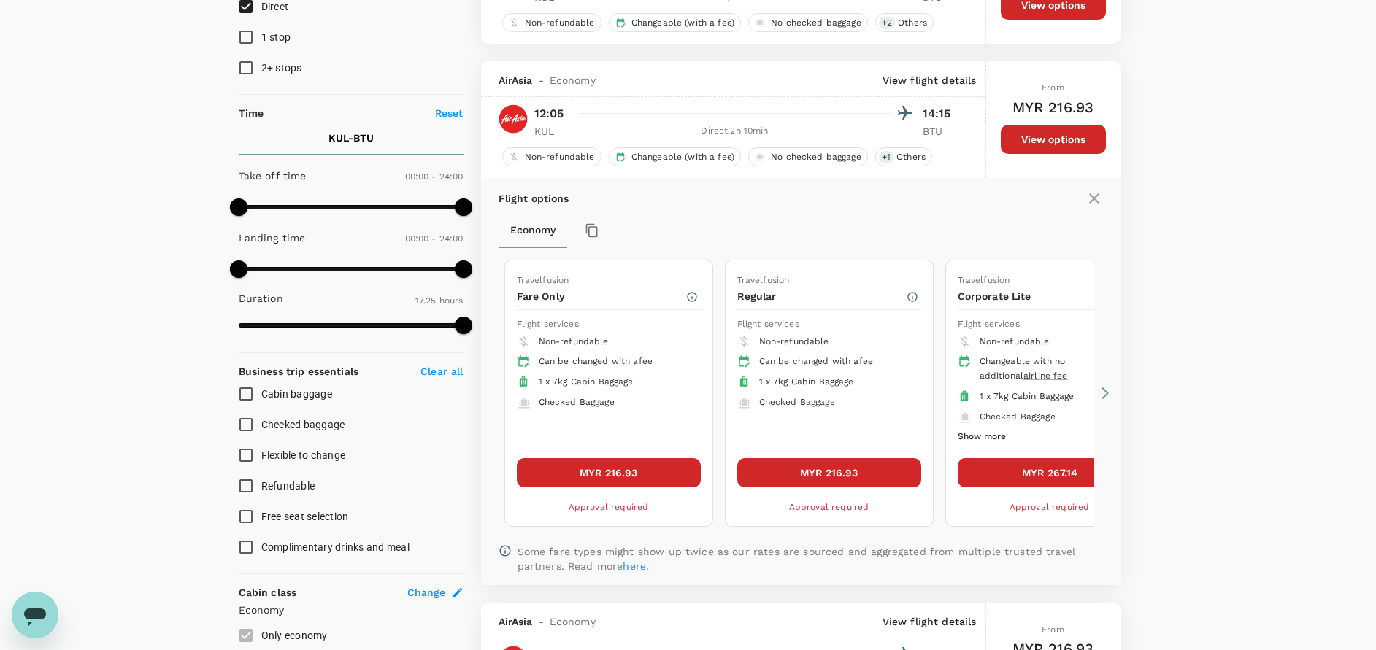
scroll to position [179, 0]
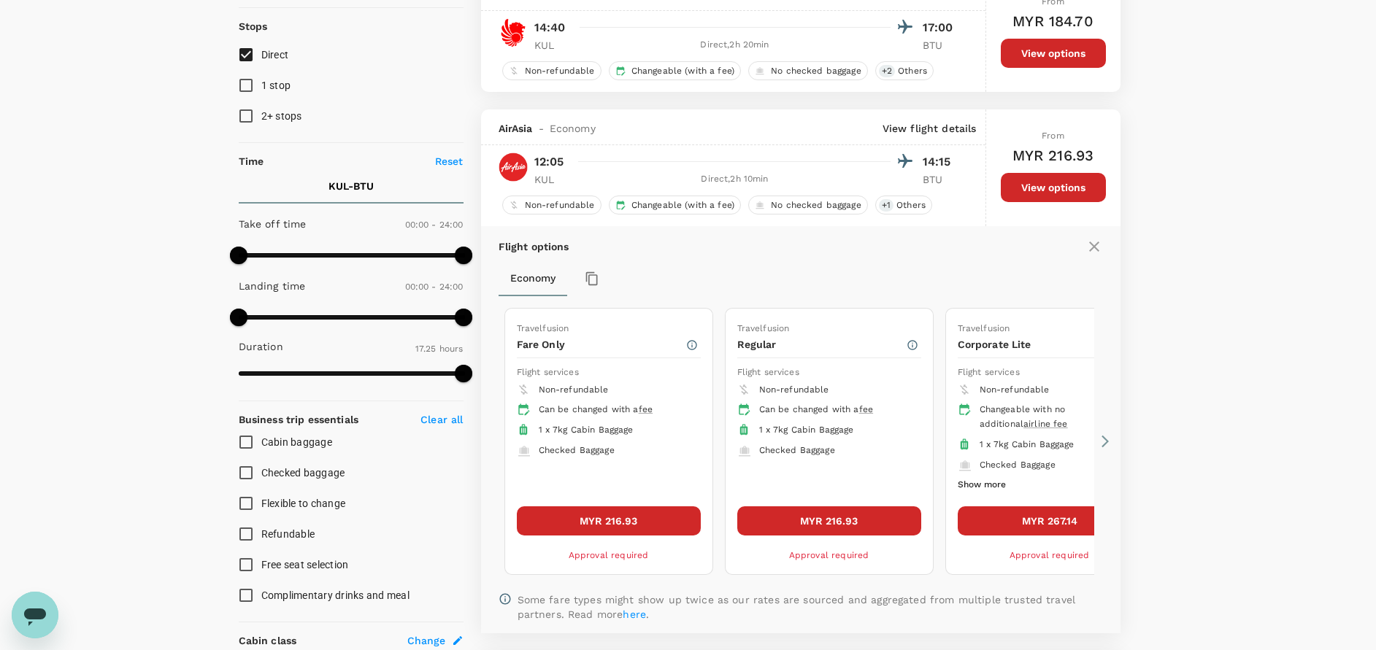
click at [618, 517] on button "MYR 216.93" at bounding box center [609, 520] width 184 height 29
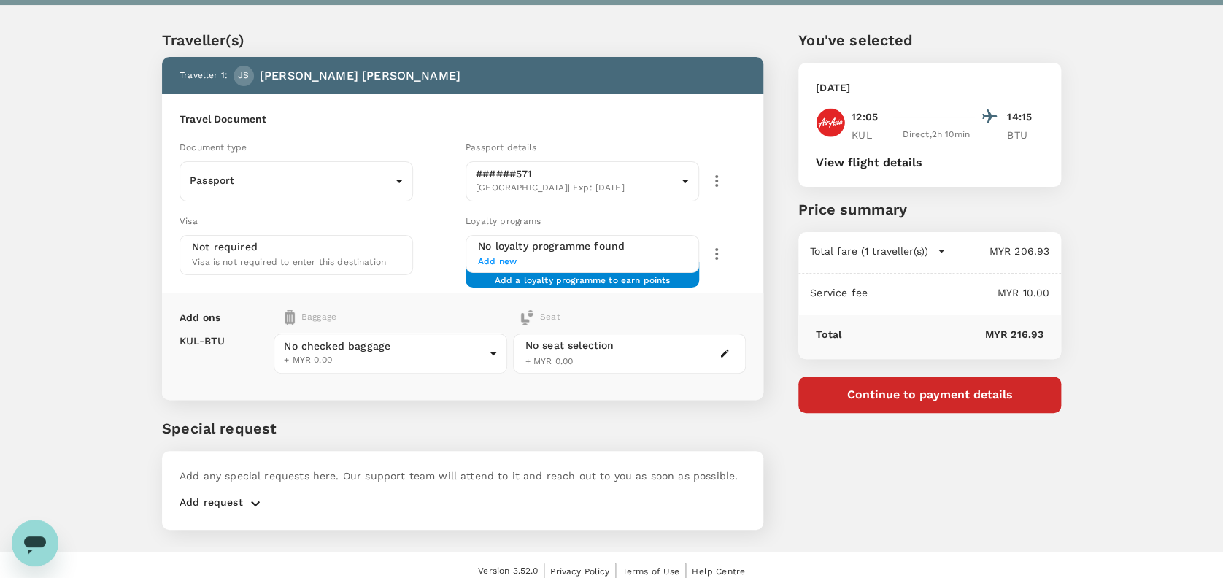
scroll to position [38, 0]
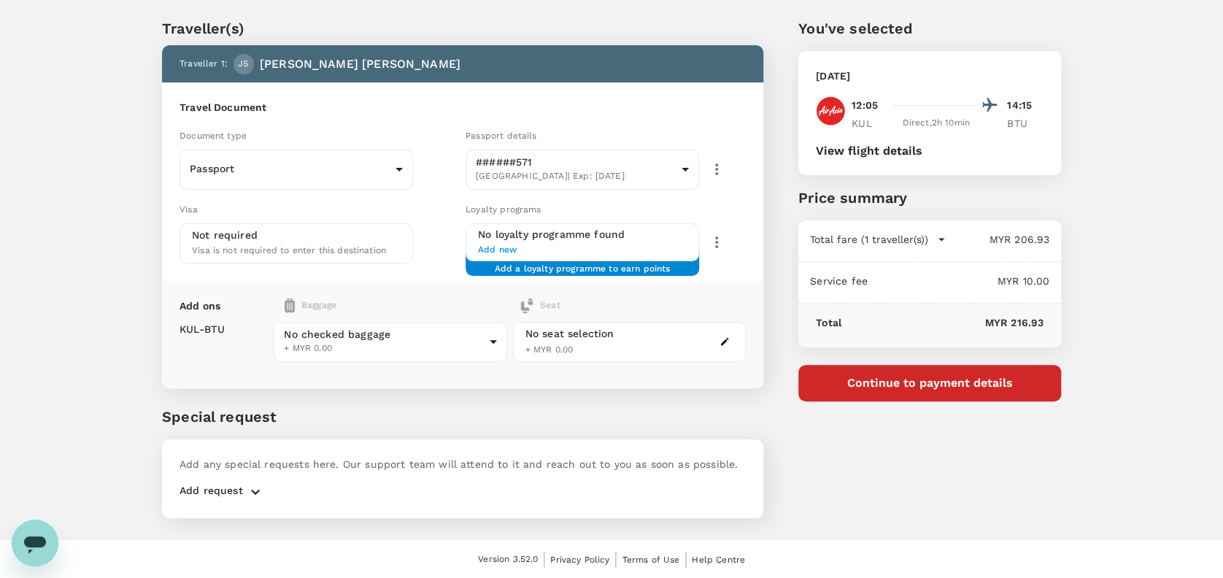
click at [247, 487] on icon "button" at bounding box center [256, 492] width 18 height 18
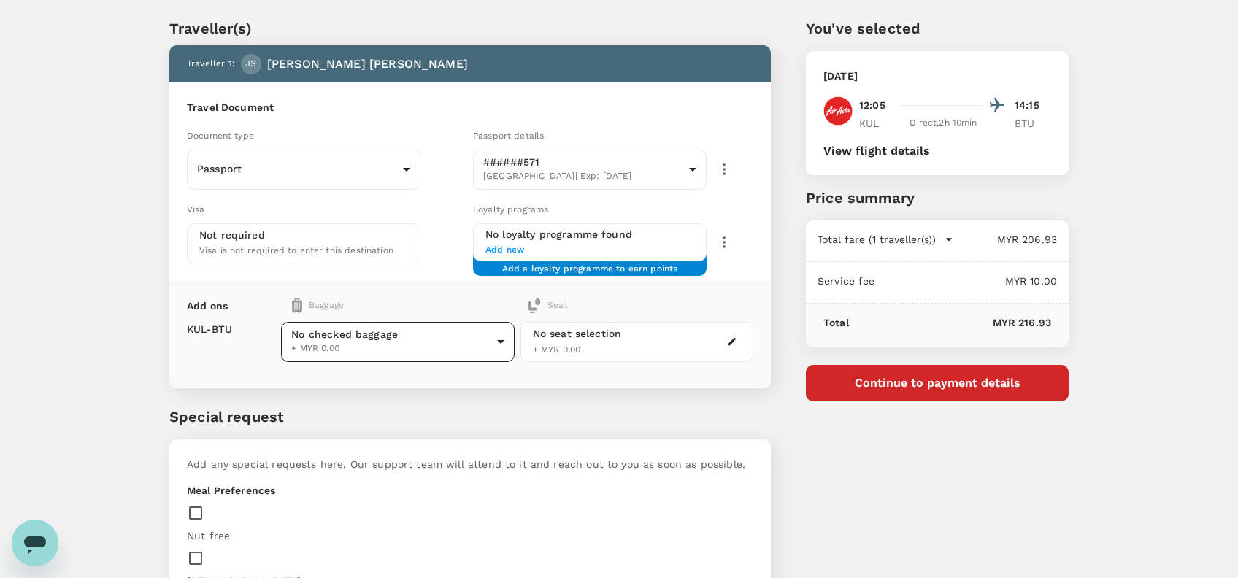
click at [417, 344] on body "Back to flight results Flight review Traveller(s) Traveller 1 : JS Joseph Sim S…" at bounding box center [619, 493] width 1238 height 1062
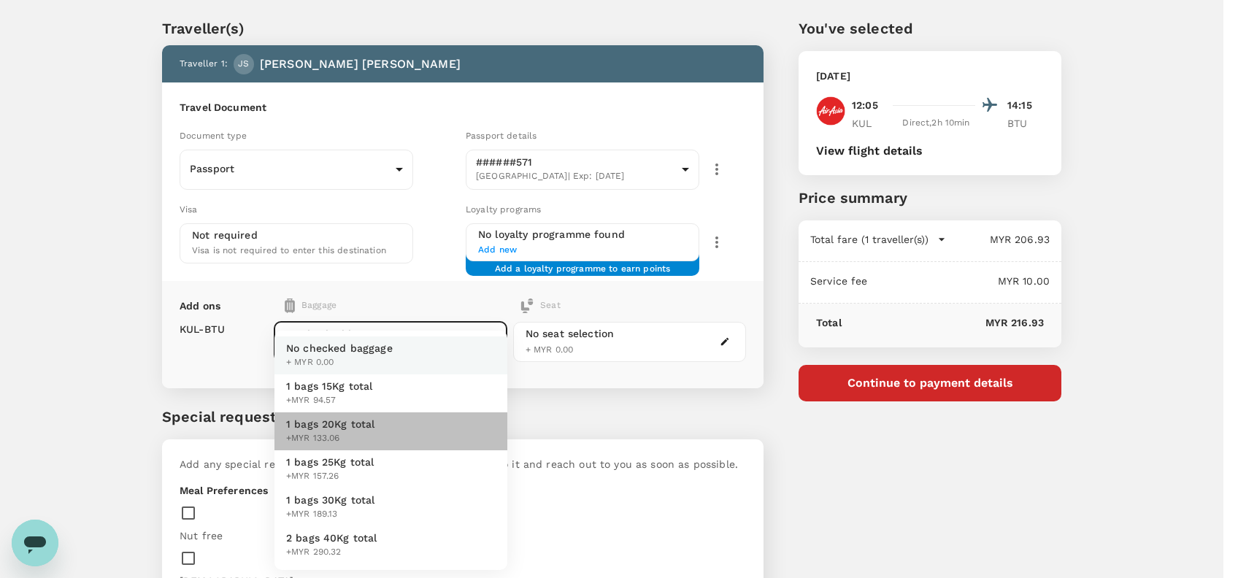
click at [350, 414] on li "1 bags 20Kg total +MYR 133.06" at bounding box center [390, 431] width 233 height 38
type input "2 - 133.06"
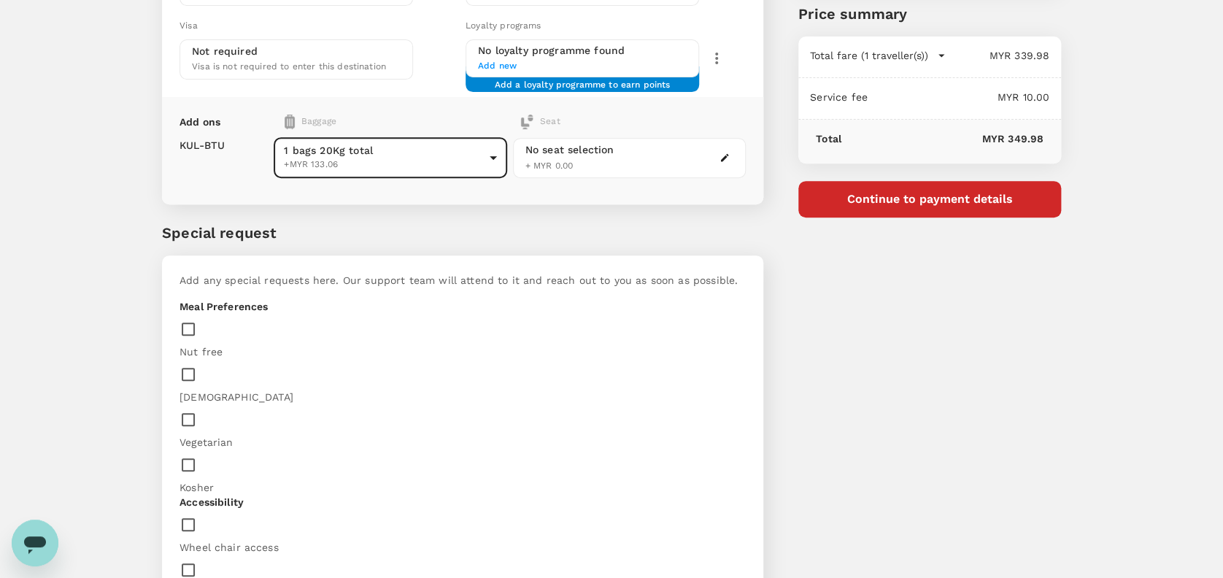
scroll to position [166, 0]
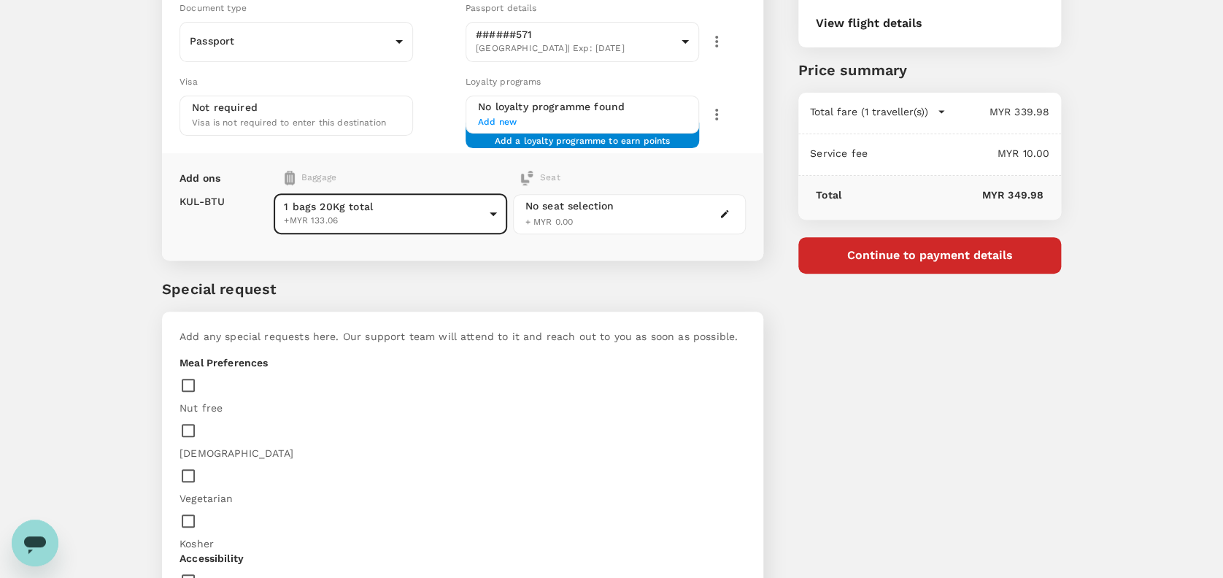
click at [204, 415] on input "checkbox" at bounding box center [192, 430] width 24 height 31
checkbox input "true"
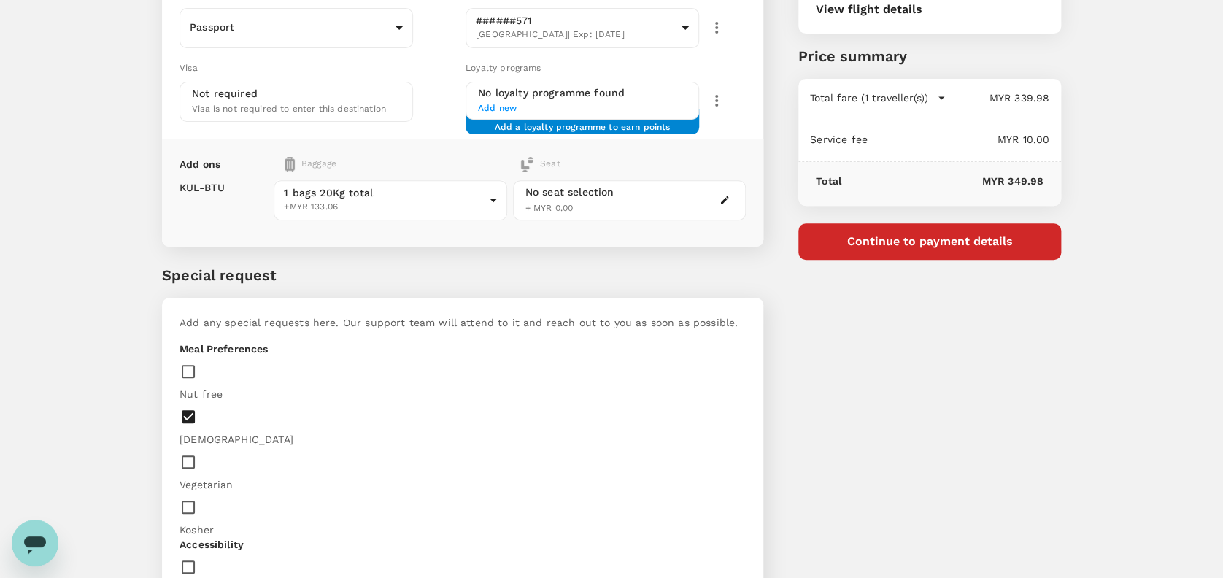
scroll to position [263, 0]
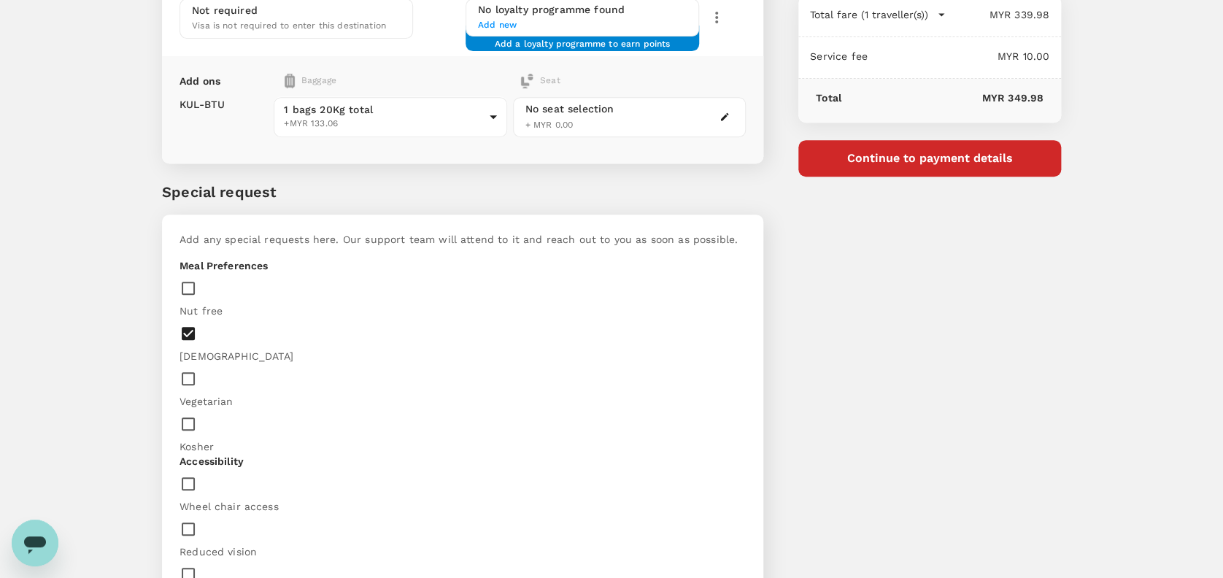
drag, startPoint x: 205, startPoint y: 399, endPoint x: 242, endPoint y: 401, distance: 37.2
drag, startPoint x: 248, startPoint y: 461, endPoint x: 198, endPoint y: 425, distance: 62.2
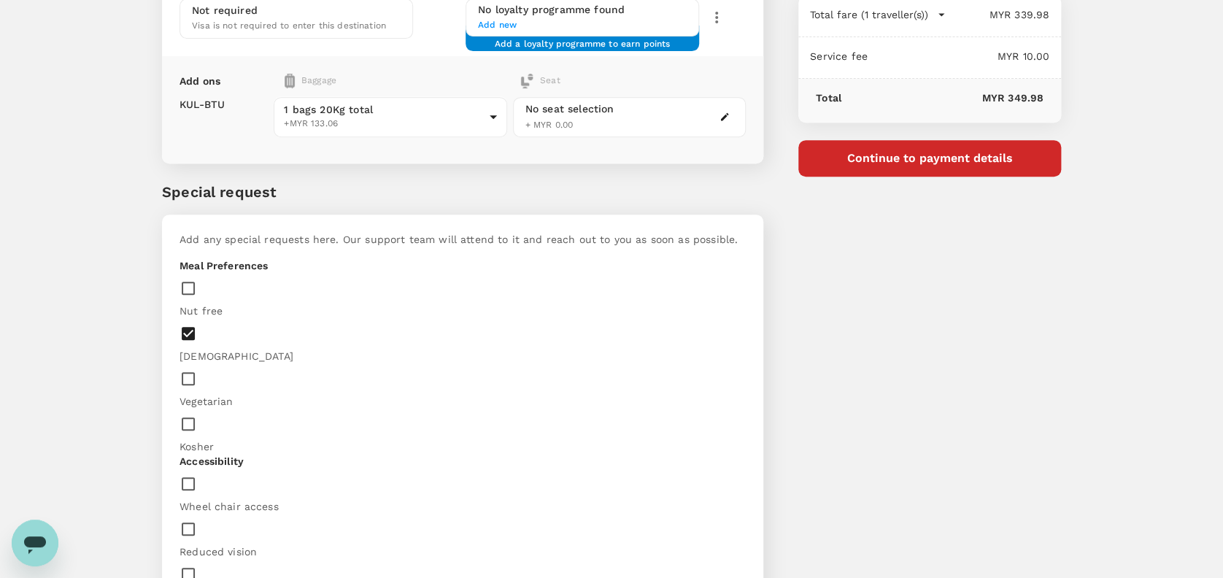
drag, startPoint x: 244, startPoint y: 467, endPoint x: 185, endPoint y: 401, distance: 87.9
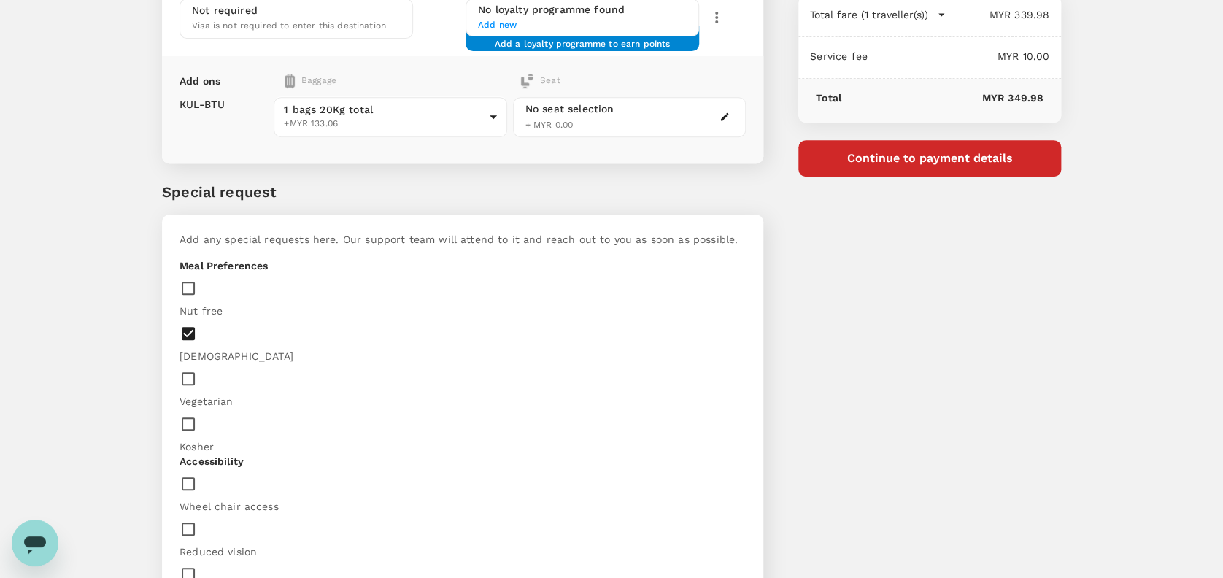
type textarea "Dear Trutrip team, Kindly add rice meal and mineral water for guest. We acknowl…"
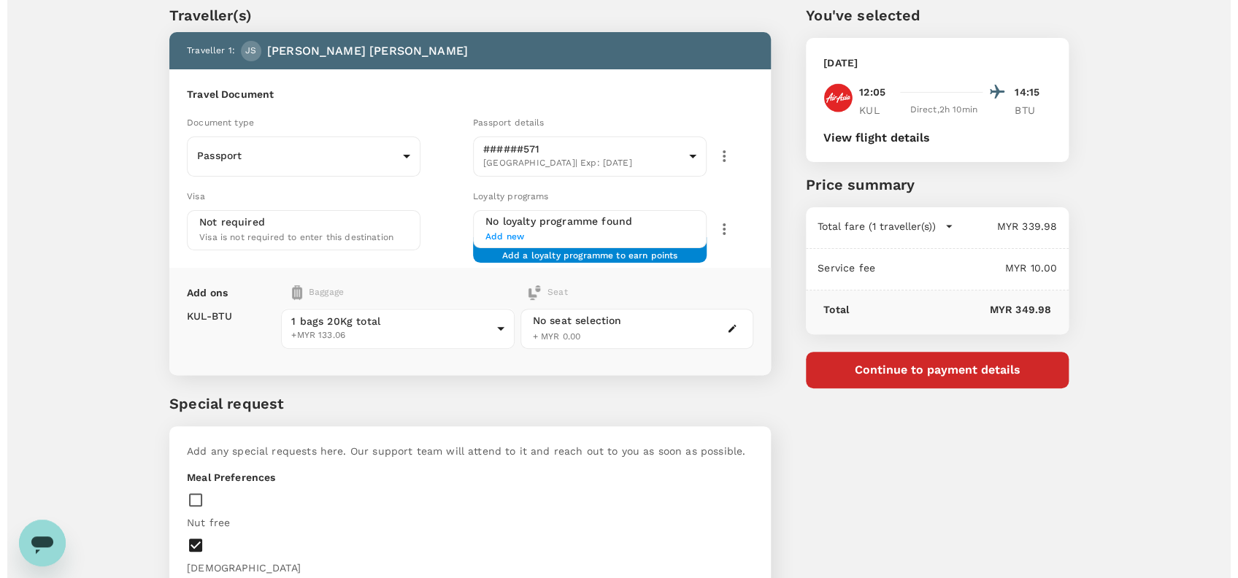
scroll to position [0, 0]
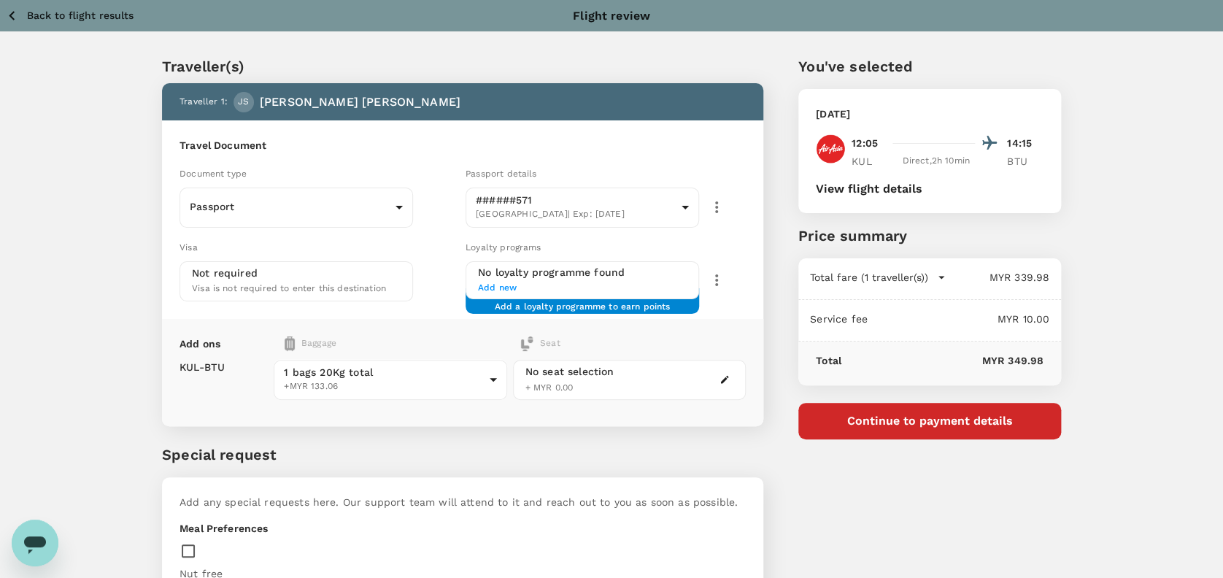
click at [947, 422] on button "Continue to payment details" at bounding box center [929, 421] width 263 height 36
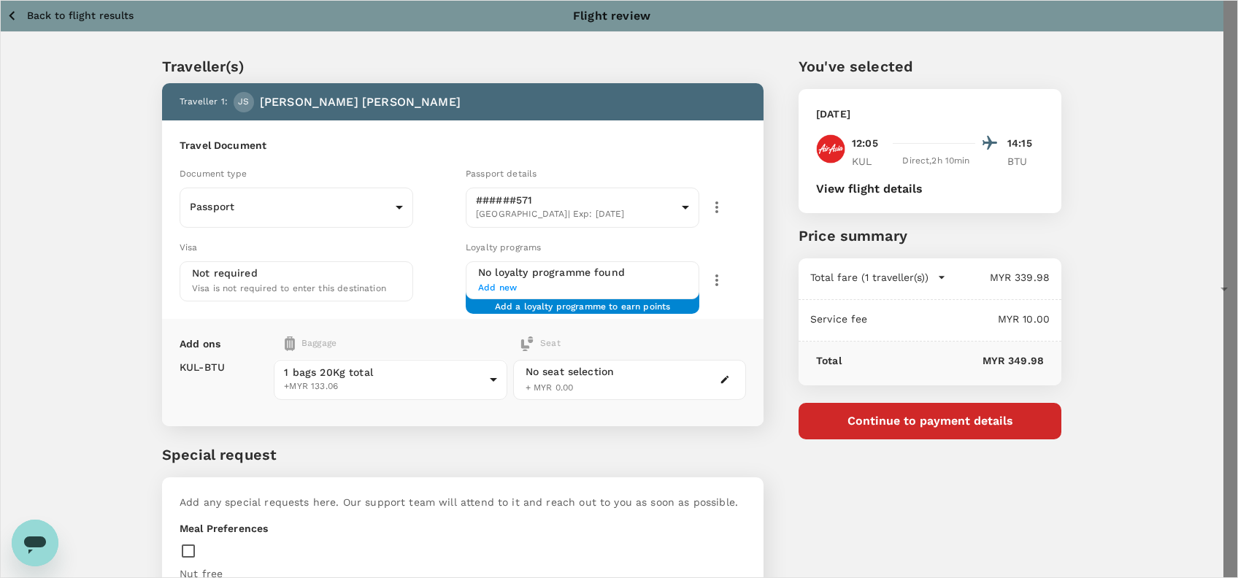
type input "9e254831-a140-43d4-90d9-f4bdc71b84d3"
paste textarea "Dear @Muhammad Hariz Bin Abdul Rahman, Requesting your approval for the flight …"
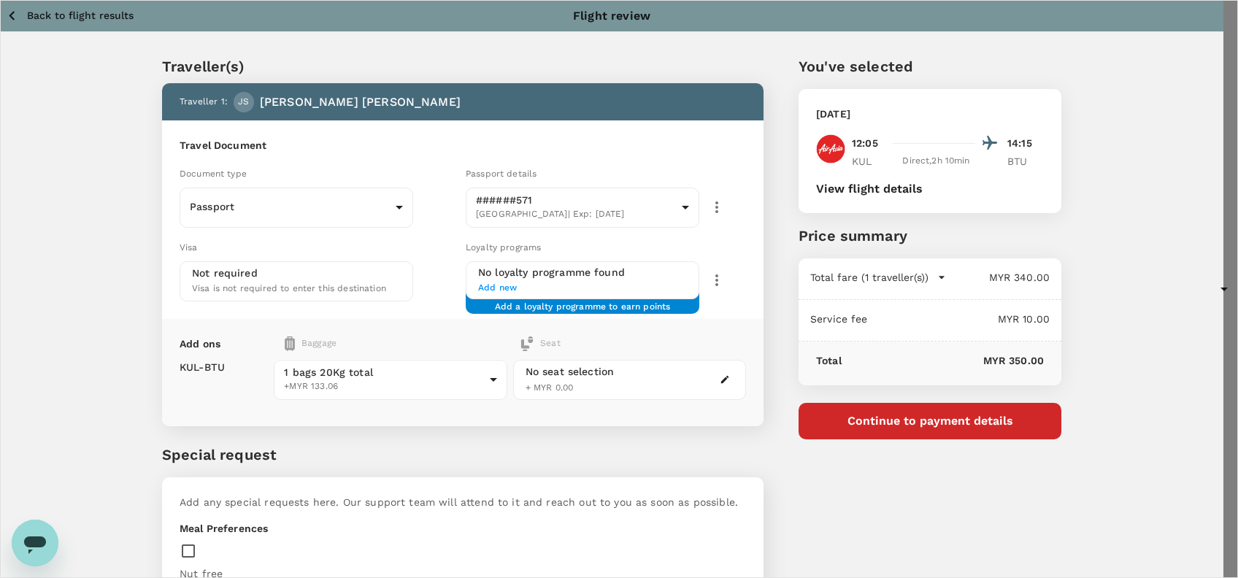
drag, startPoint x: 425, startPoint y: 239, endPoint x: 482, endPoint y: 228, distance: 58.0
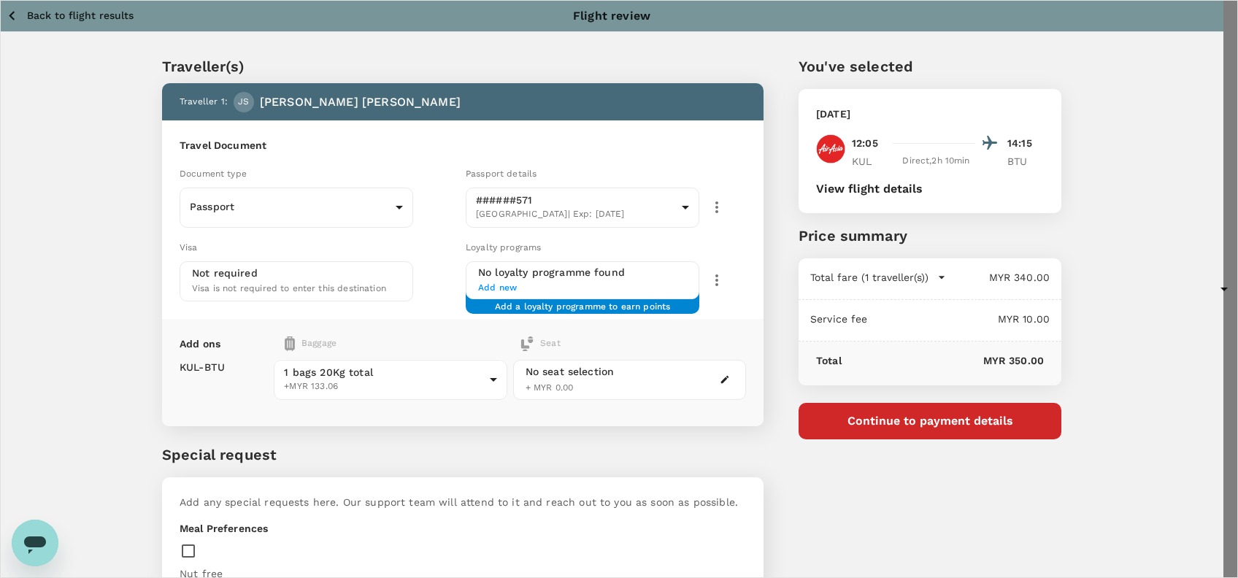
drag, startPoint x: 393, startPoint y: 261, endPoint x: 459, endPoint y: 259, distance: 66.4
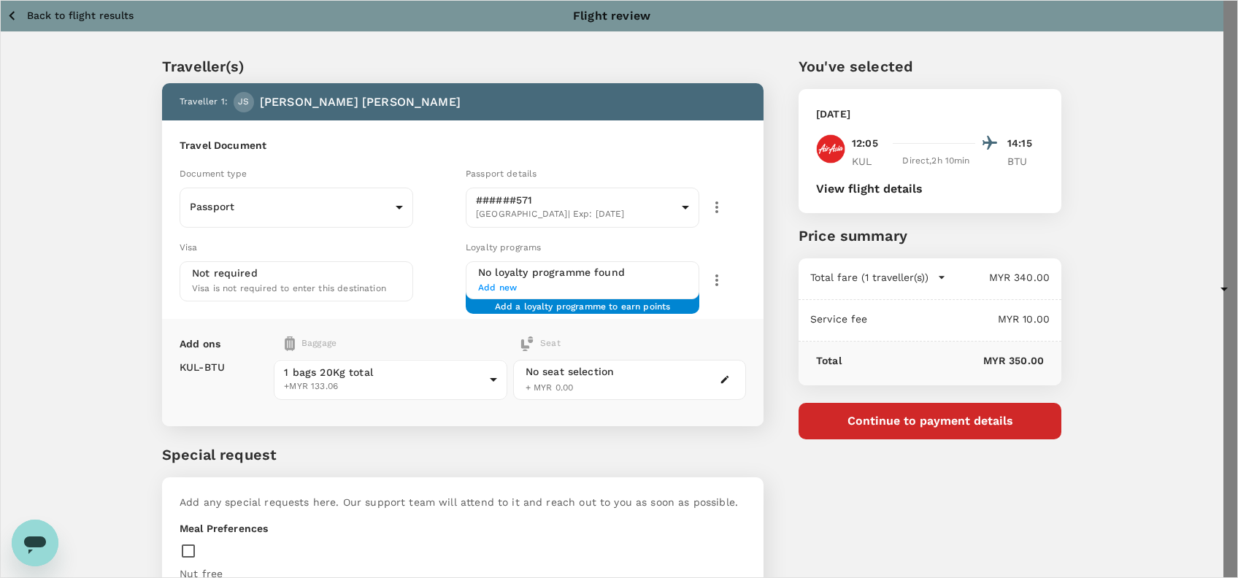
drag, startPoint x: 380, startPoint y: 277, endPoint x: 437, endPoint y: 276, distance: 56.9
drag, startPoint x: 470, startPoint y: 275, endPoint x: 410, endPoint y: 275, distance: 59.8
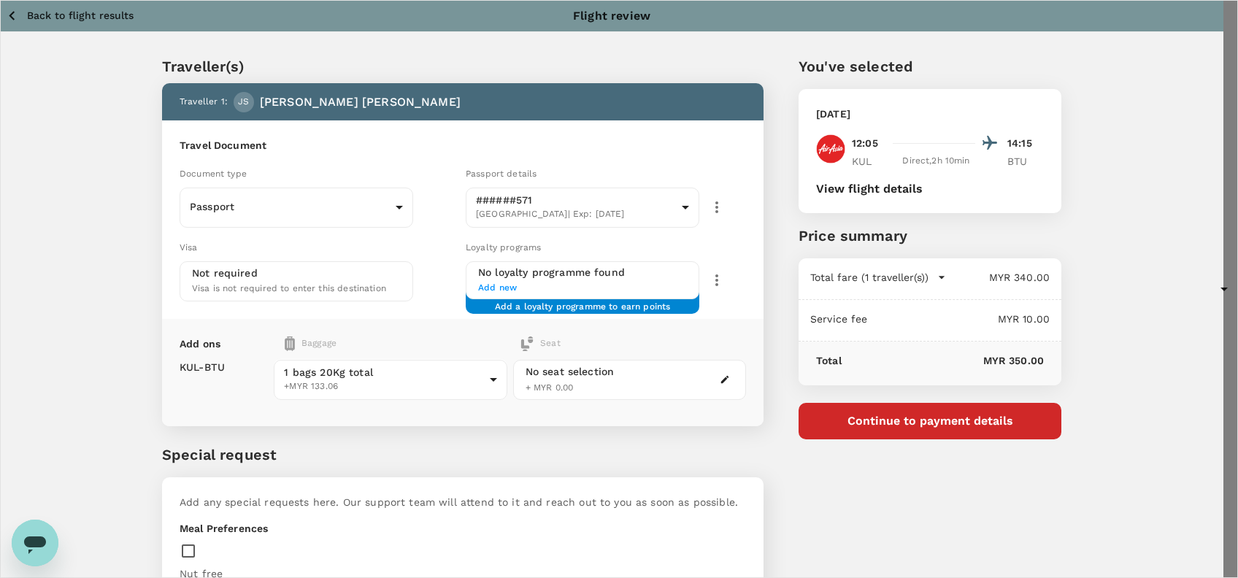
scroll to position [83, 0]
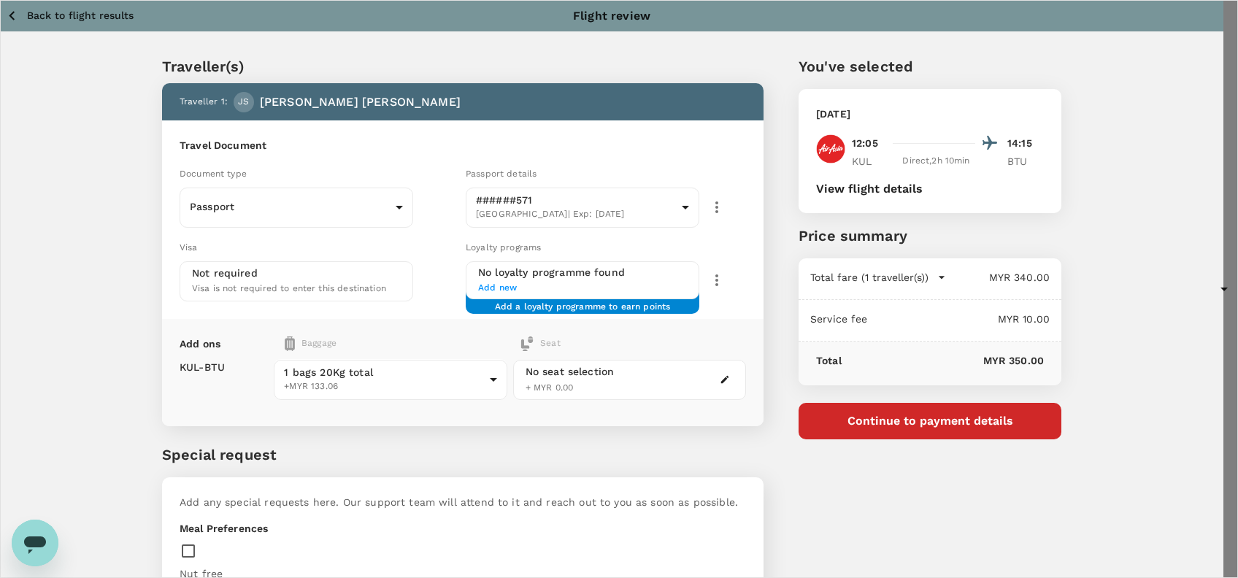
drag, startPoint x: 567, startPoint y: 282, endPoint x: 579, endPoint y: 282, distance: 12.4
drag, startPoint x: 390, startPoint y: 282, endPoint x: 339, endPoint y: 250, distance: 60.3
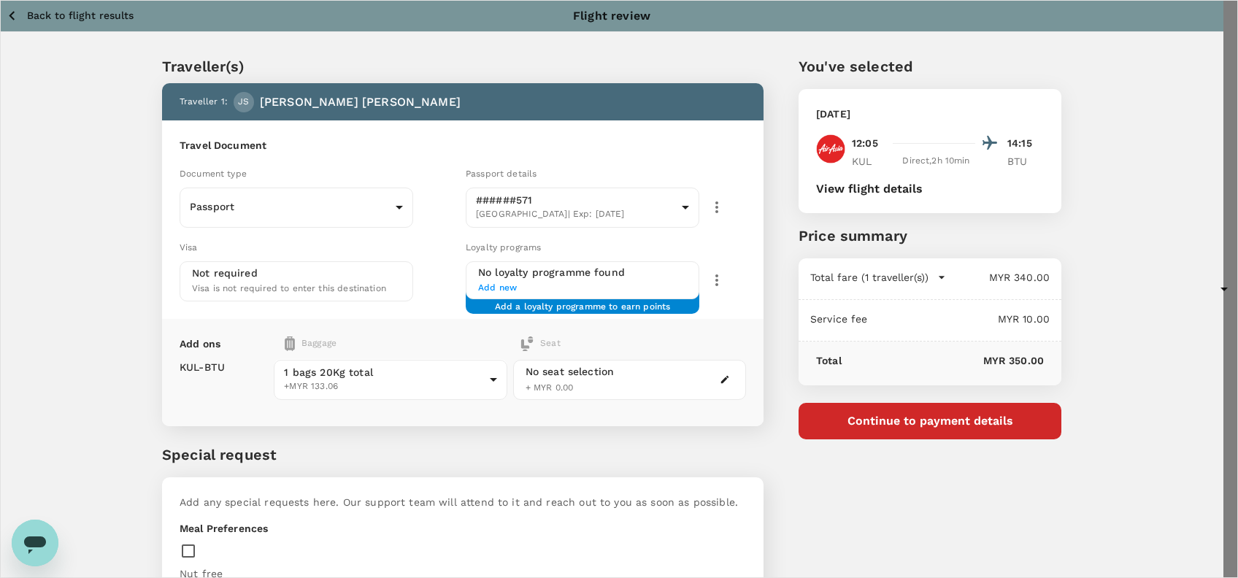
drag, startPoint x: 439, startPoint y: 294, endPoint x: 283, endPoint y: 258, distance: 160.4
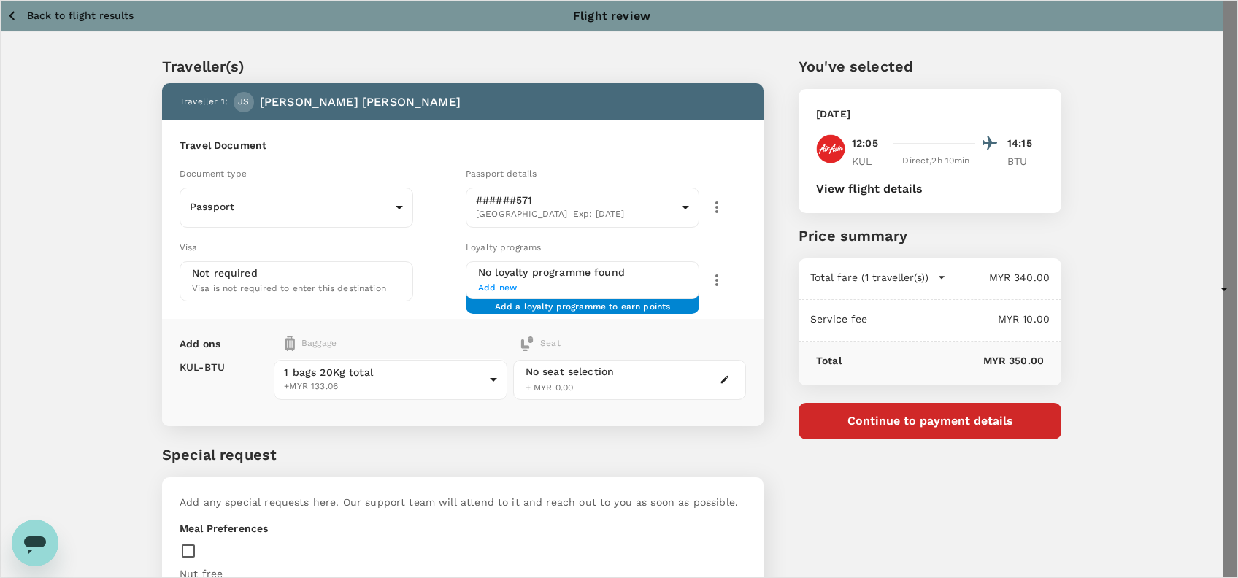
scroll to position [97, 0]
type textarea "Dear @Muhammad Hariz Bin Abdul Rahman, Requesting your approval for the flight …"
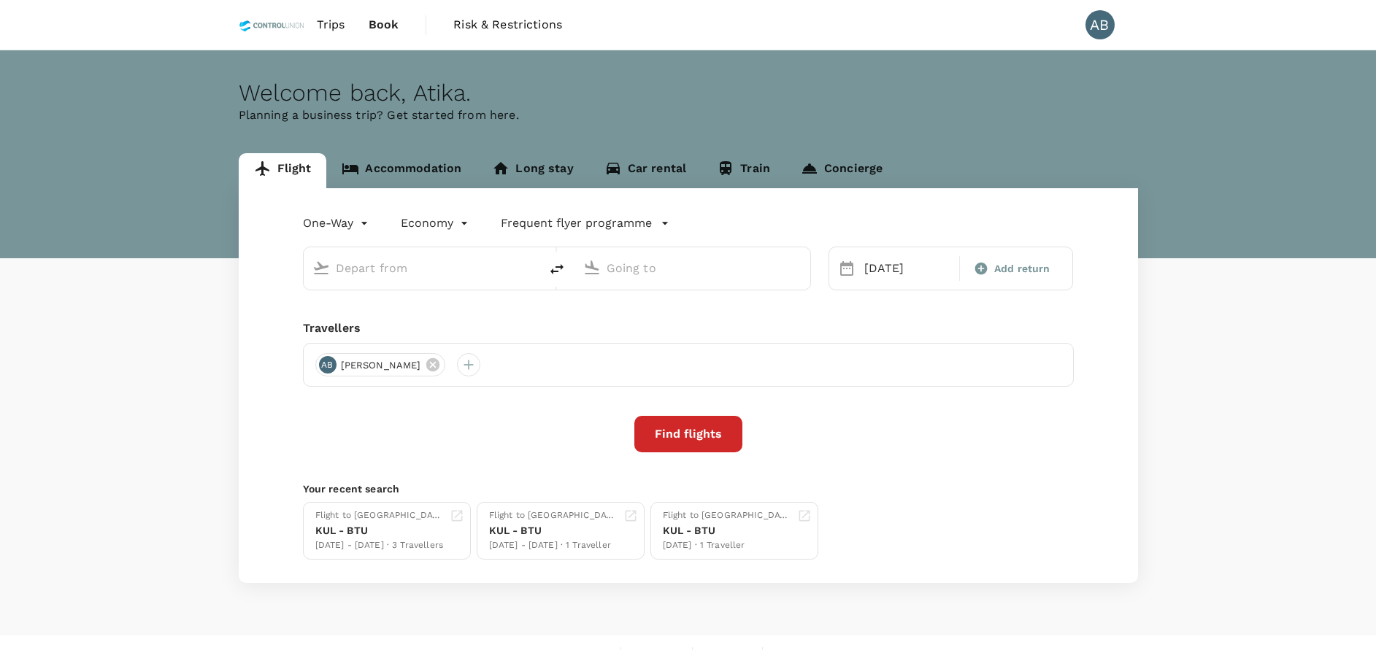
type input "Kuala Lumpur Intl ([GEOGRAPHIC_DATA])"
type input "Bintulu (BTU)"
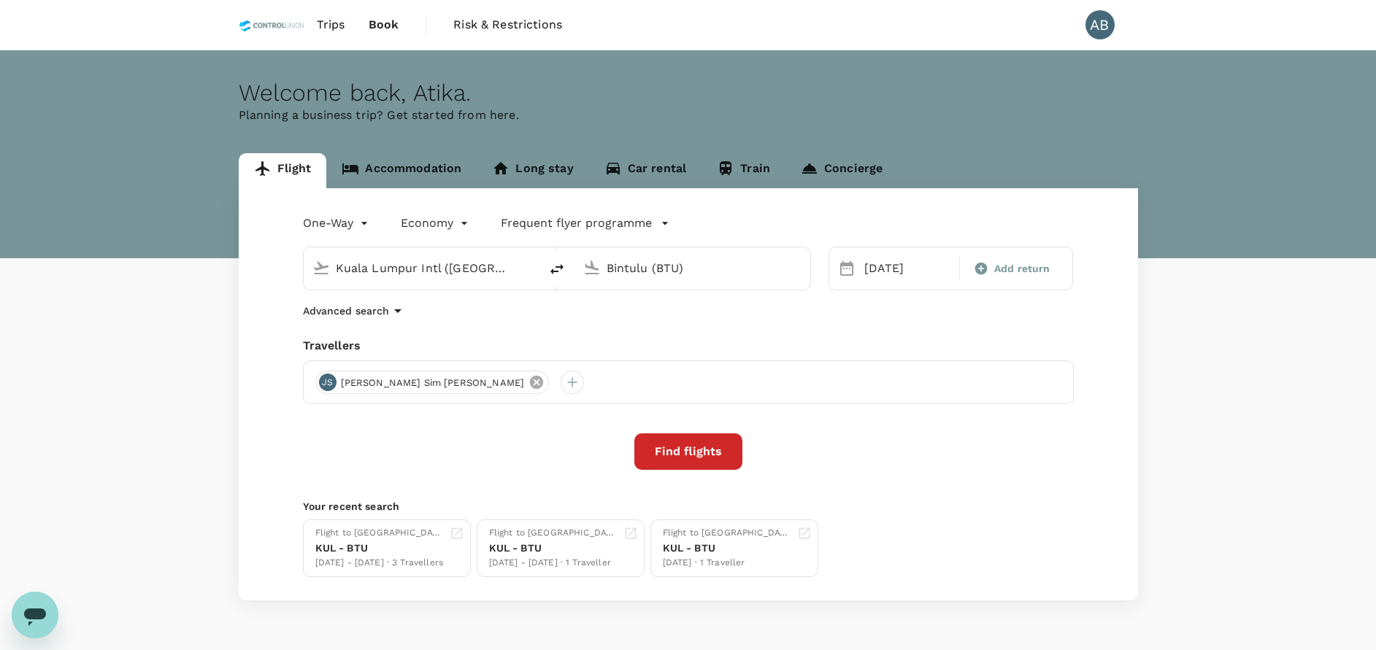
click at [530, 380] on icon at bounding box center [536, 382] width 13 height 13
click at [331, 387] on div at bounding box center [326, 382] width 23 height 23
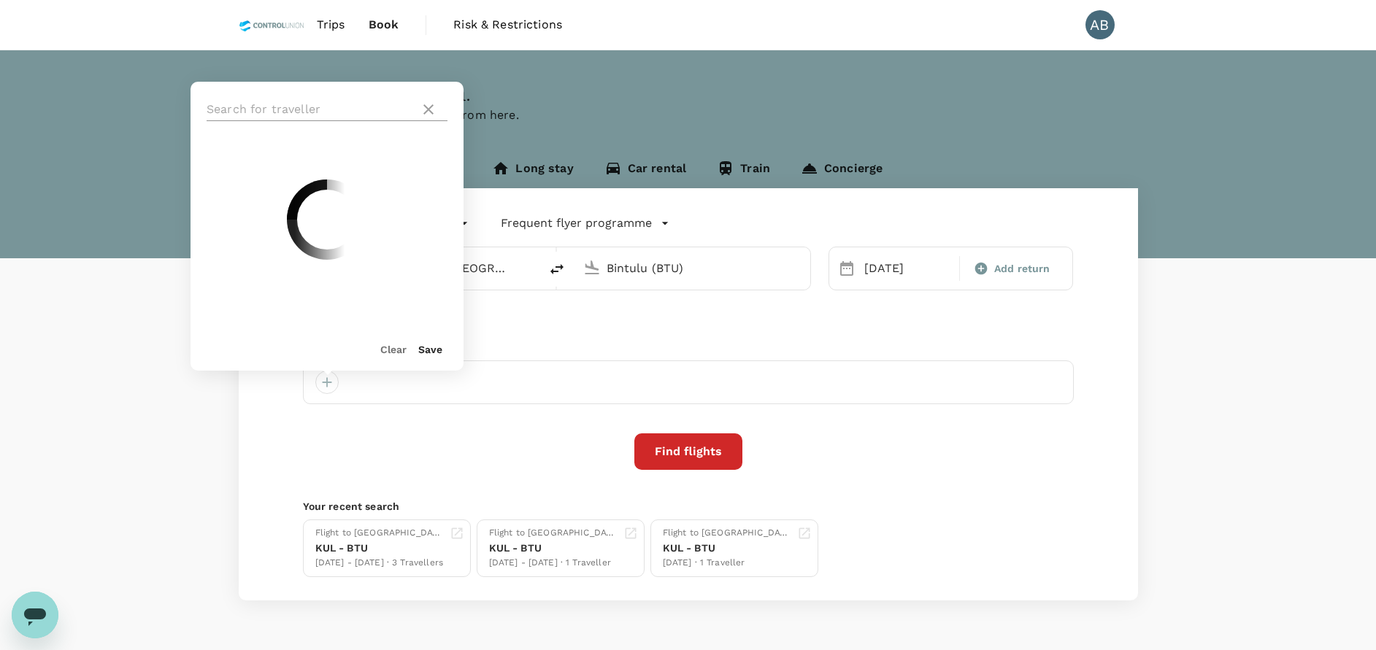
click at [288, 115] on input "text" at bounding box center [310, 109] width 207 height 23
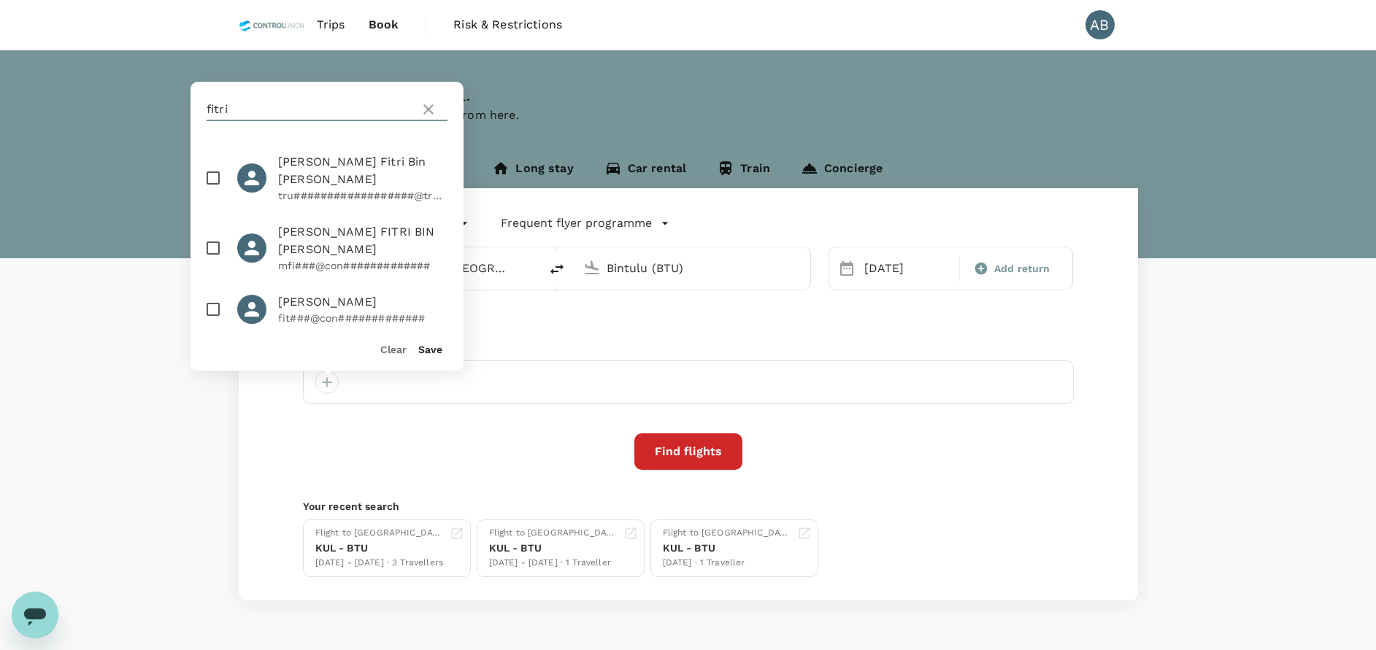
type input "fitri"
click at [212, 172] on input "checkbox" at bounding box center [213, 178] width 31 height 31
checkbox input "true"
drag, startPoint x: 436, startPoint y: 351, endPoint x: 509, endPoint y: 328, distance: 76.6
click at [436, 350] on button "Save" at bounding box center [430, 350] width 24 height 12
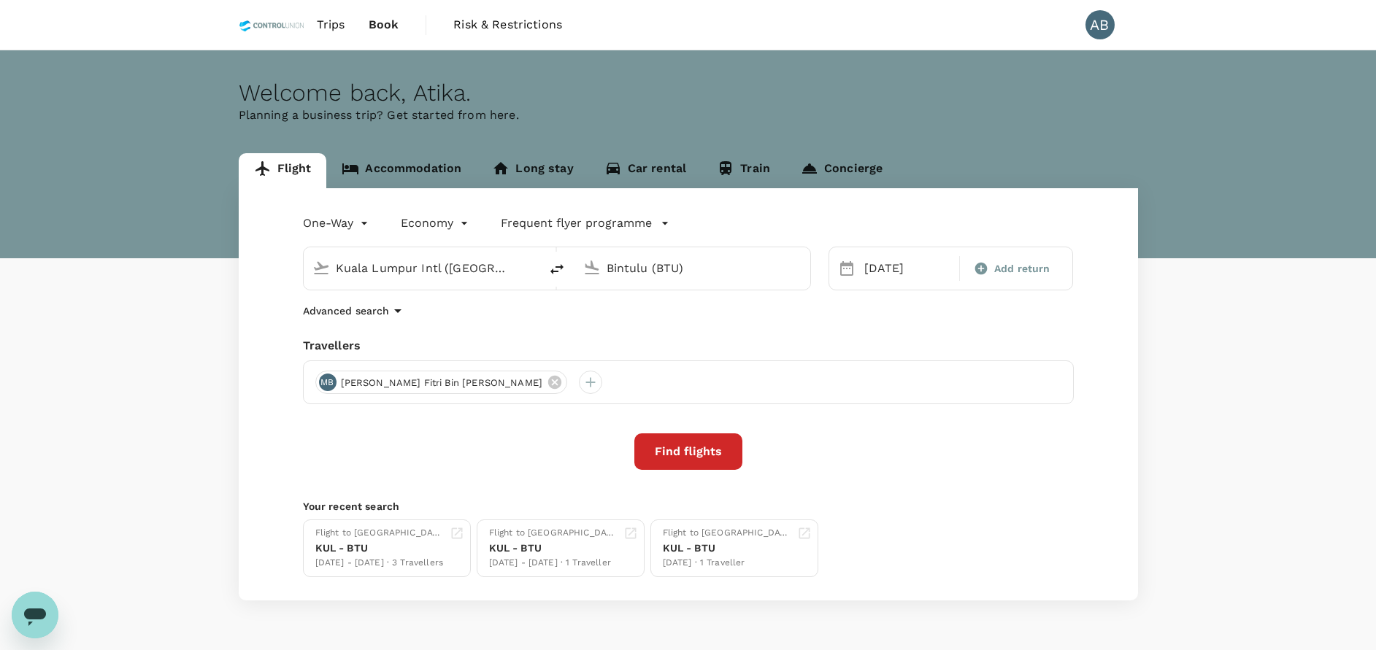
drag, startPoint x: 657, startPoint y: 317, endPoint x: 692, endPoint y: 316, distance: 35.1
click at [657, 317] on div "Advanced search" at bounding box center [688, 311] width 771 height 18
click at [1011, 273] on span "Add return" at bounding box center [1022, 268] width 56 height 15
type input "roundtrip"
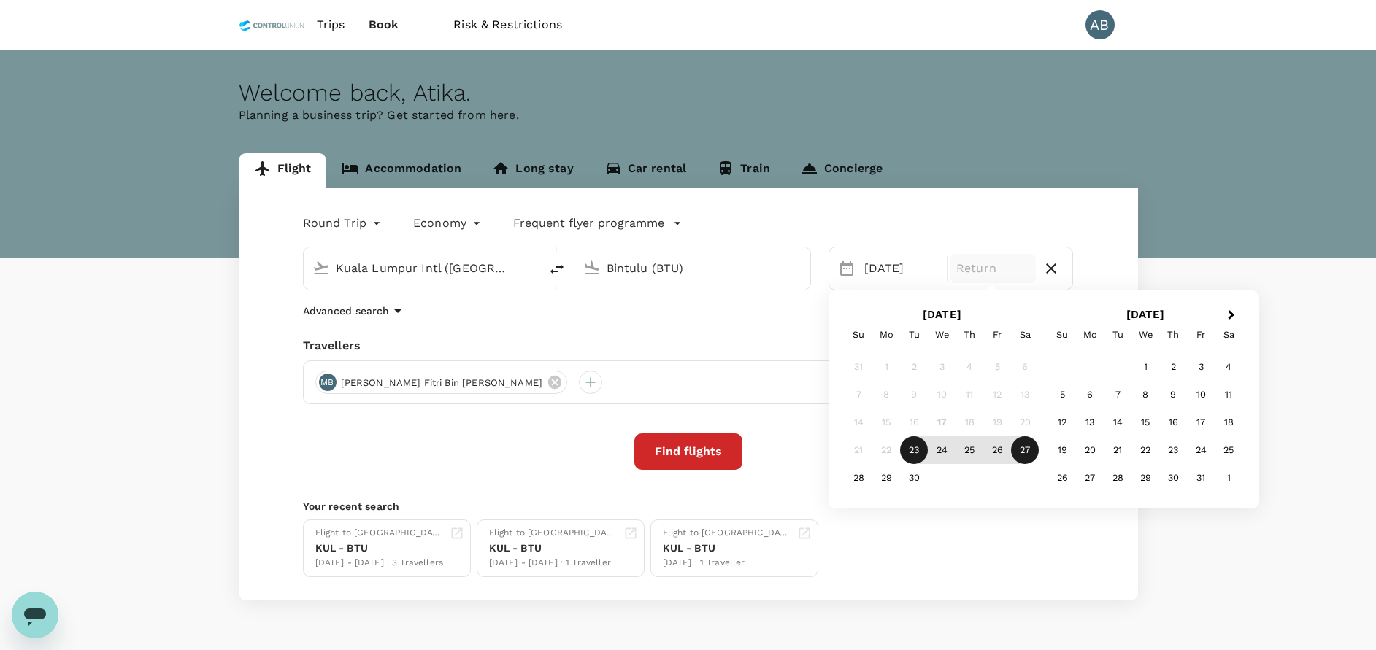
click at [1025, 444] on div "27" at bounding box center [1025, 450] width 28 height 28
click at [803, 333] on div "Round Trip roundtrip Economy economy Frequent flyer programme [GEOGRAPHIC_DATA]…" at bounding box center [688, 394] width 899 height 412
click at [682, 463] on button "Find flights" at bounding box center [688, 451] width 108 height 36
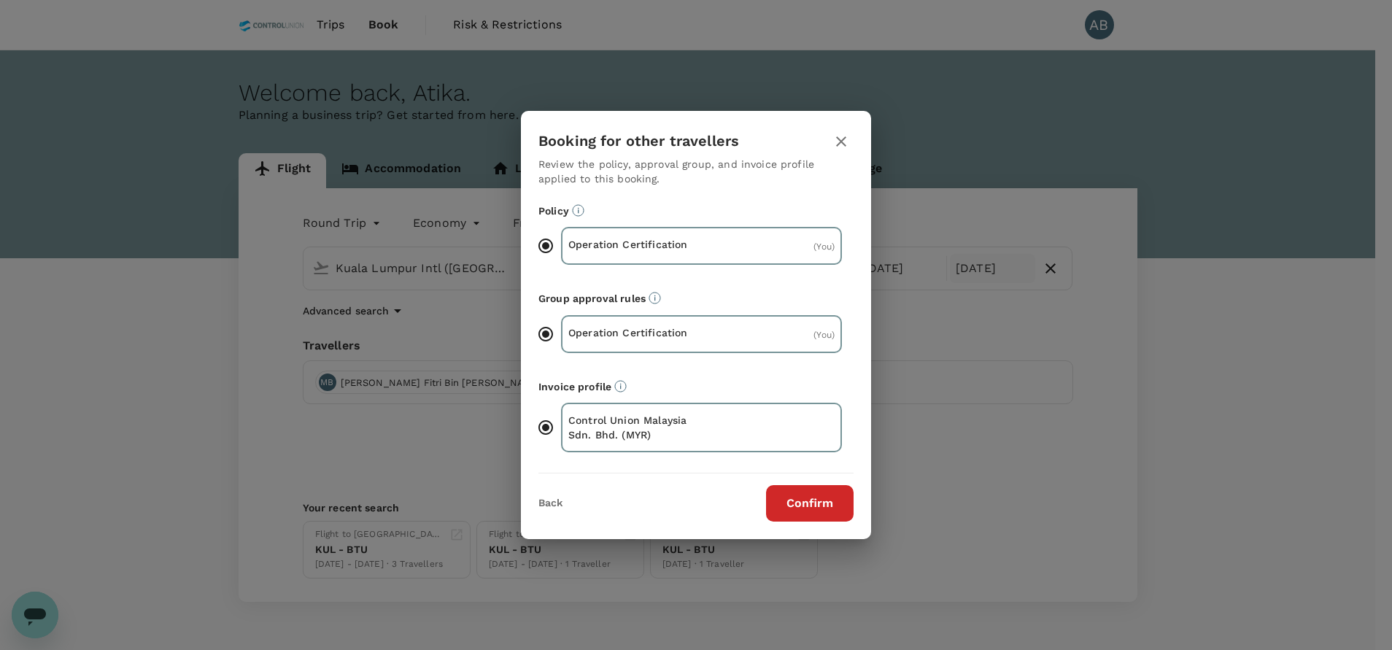
drag, startPoint x: 834, startPoint y: 517, endPoint x: 836, endPoint y: 502, distance: 14.7
click at [835, 516] on button "Confirm" at bounding box center [810, 503] width 88 height 36
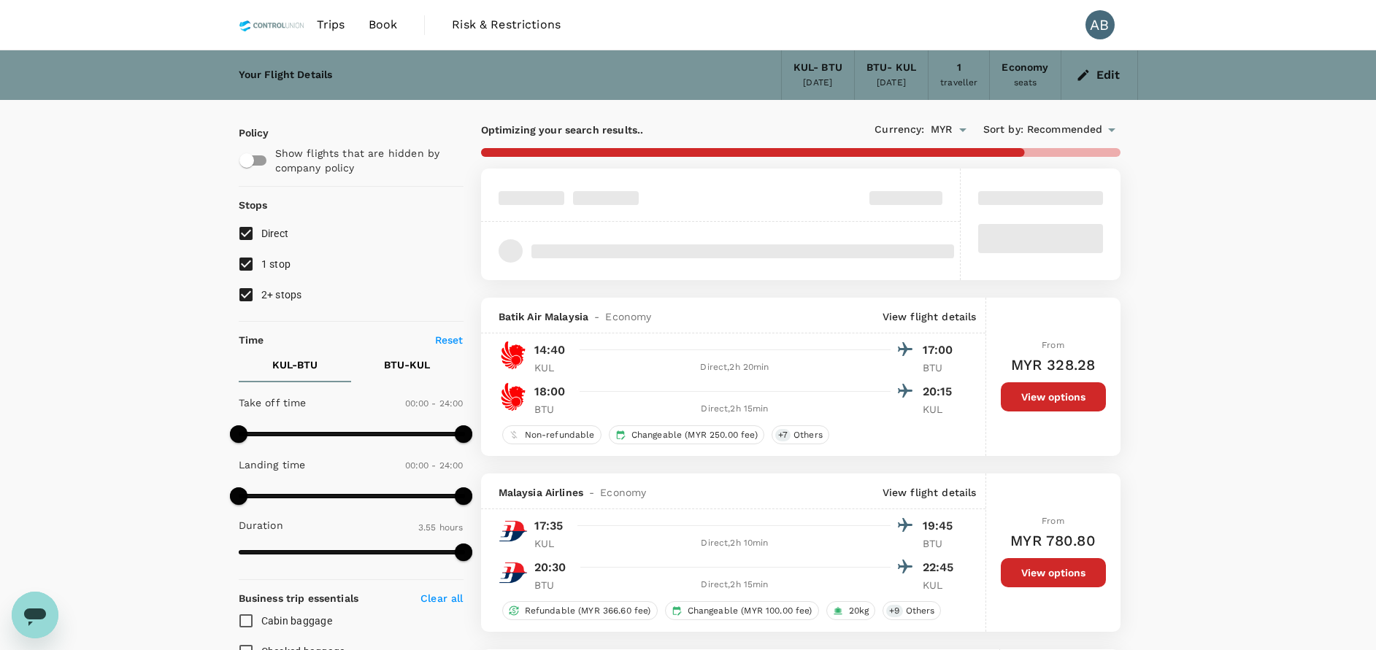
drag, startPoint x: 245, startPoint y: 294, endPoint x: 247, endPoint y: 285, distance: 9.7
click at [246, 293] on input "2+ stops" at bounding box center [246, 294] width 31 height 31
checkbox input "false"
click at [247, 261] on input "1 stop" at bounding box center [246, 264] width 31 height 31
checkbox input "false"
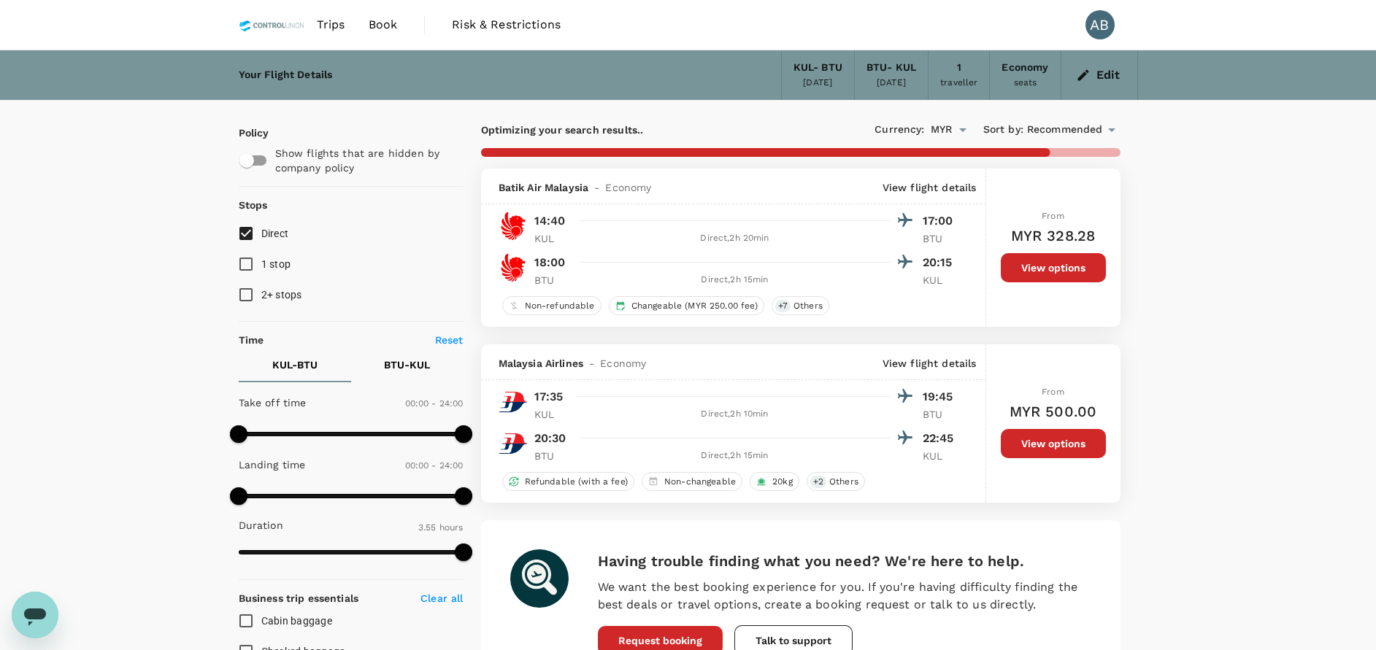
type input "575"
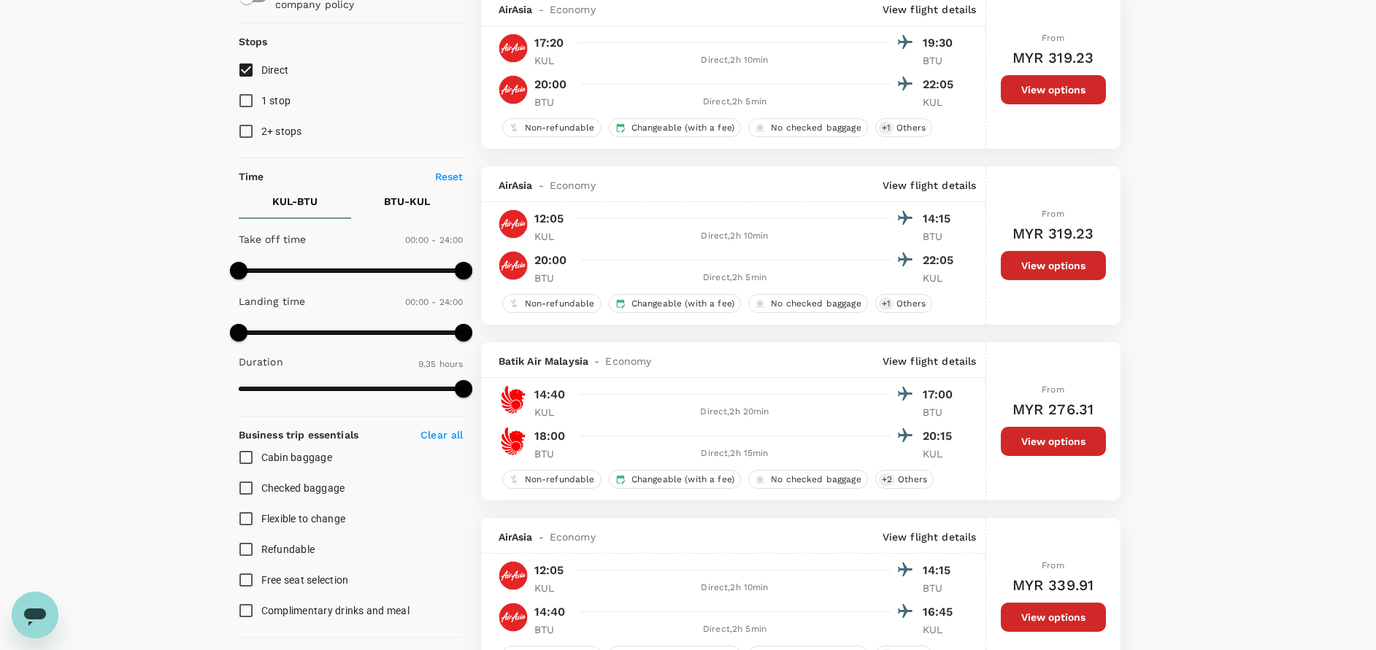
scroll to position [109, 0]
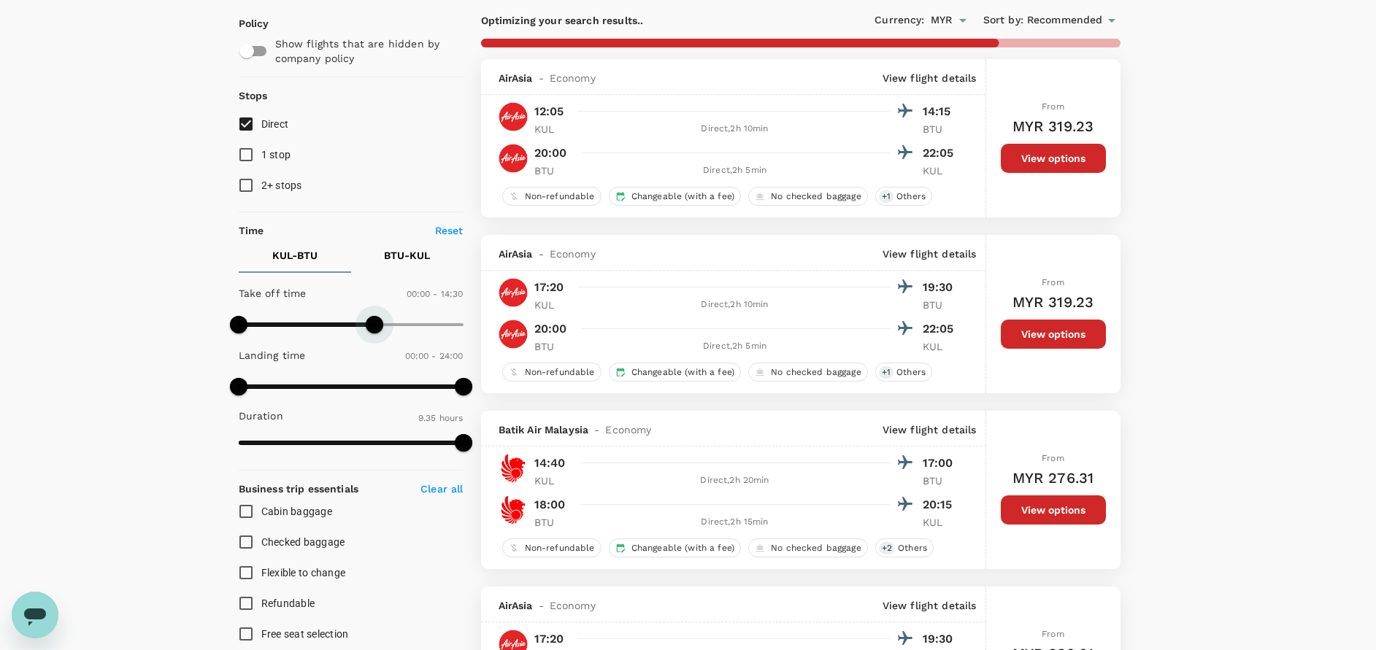
type input "870"
drag, startPoint x: 468, startPoint y: 322, endPoint x: 373, endPoint y: 319, distance: 94.9
click at [373, 319] on span at bounding box center [375, 325] width 18 height 18
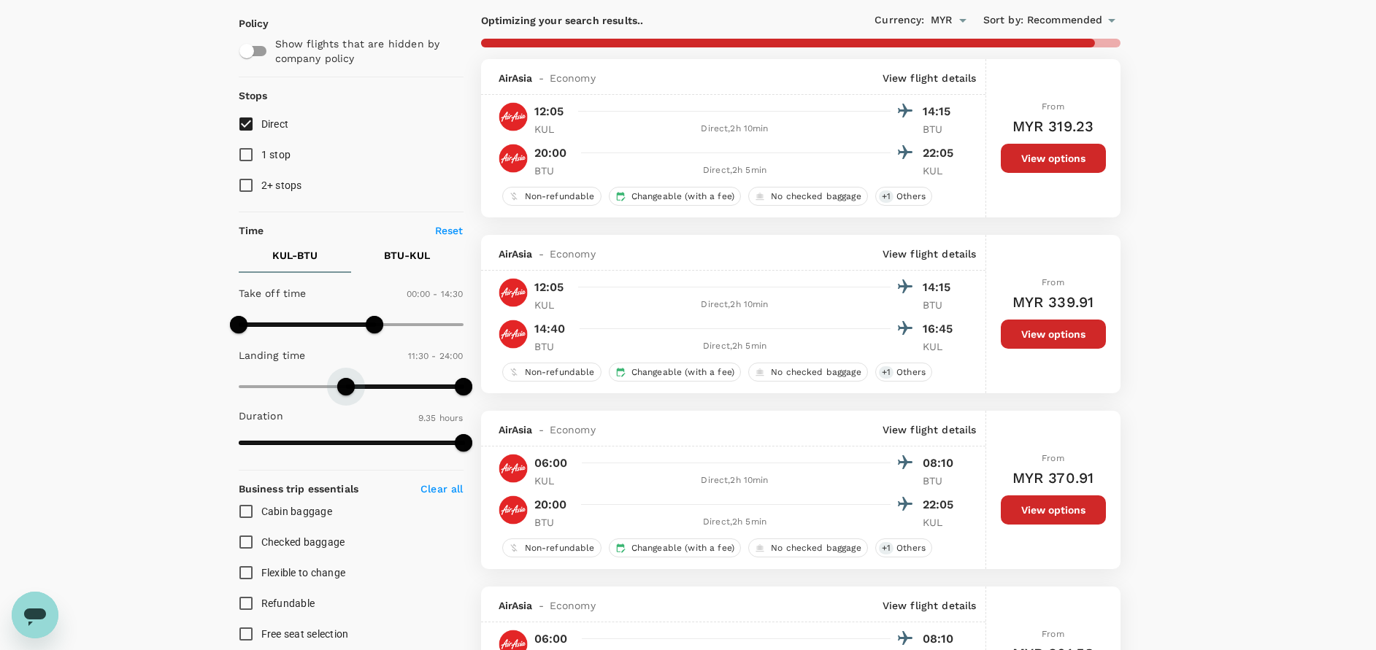
type input "750"
drag, startPoint x: 239, startPoint y: 387, endPoint x: 357, endPoint y: 385, distance: 117.5
click at [357, 385] on span at bounding box center [356, 387] width 18 height 18
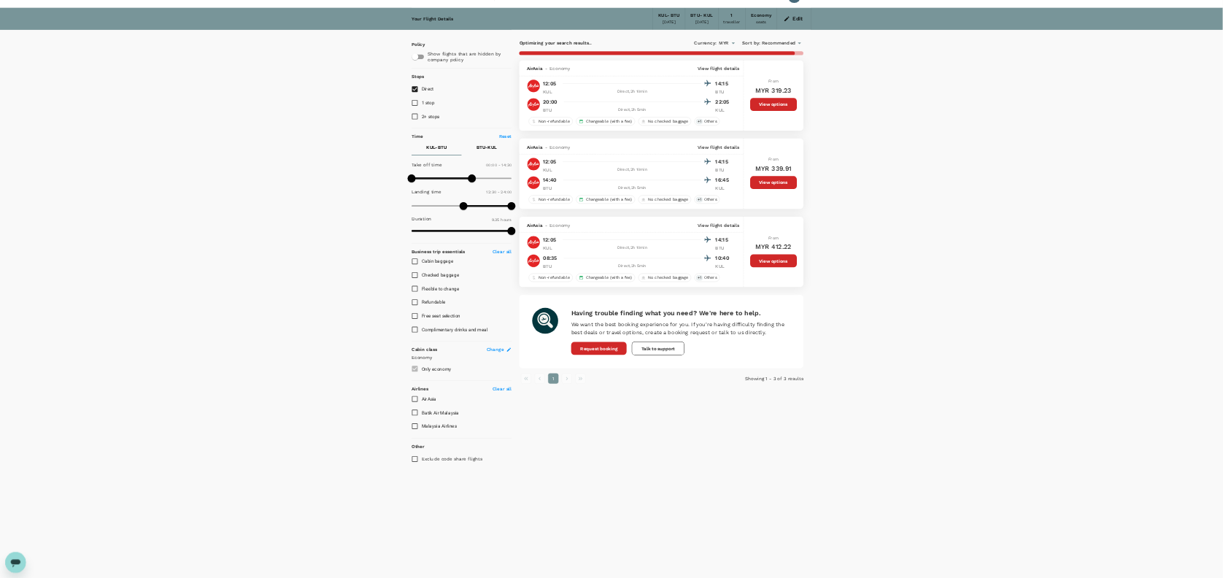
scroll to position [0, 0]
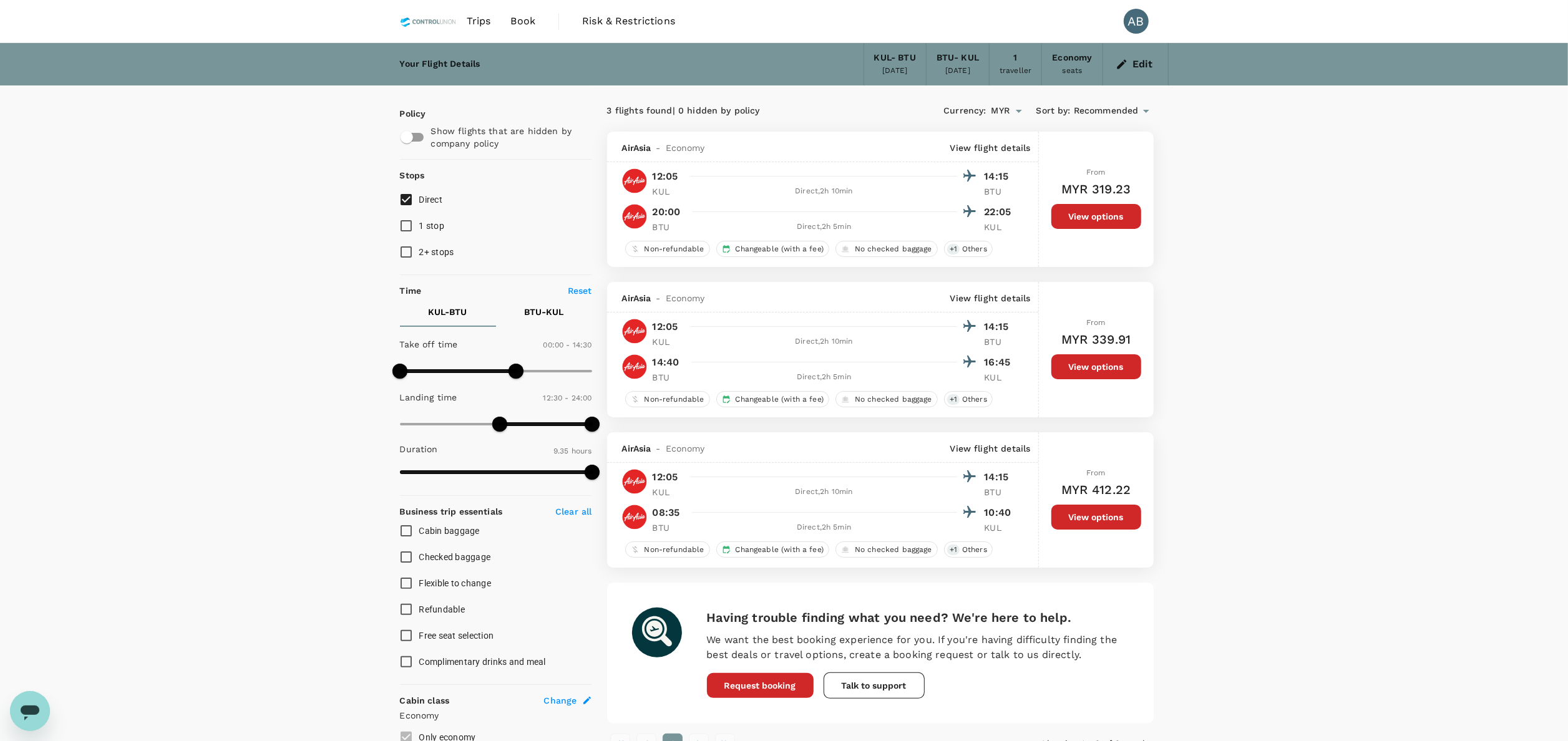
drag, startPoint x: 1314, startPoint y: 291, endPoint x: 1314, endPoint y: 312, distance: 21.0
click at [1176, 291] on div "Your Flight Details KUL - BTU [DATE] BTU - [GEOGRAPHIC_DATA] [DATE] 1 traveller…" at bounding box center [784, 493] width 1568 height 901
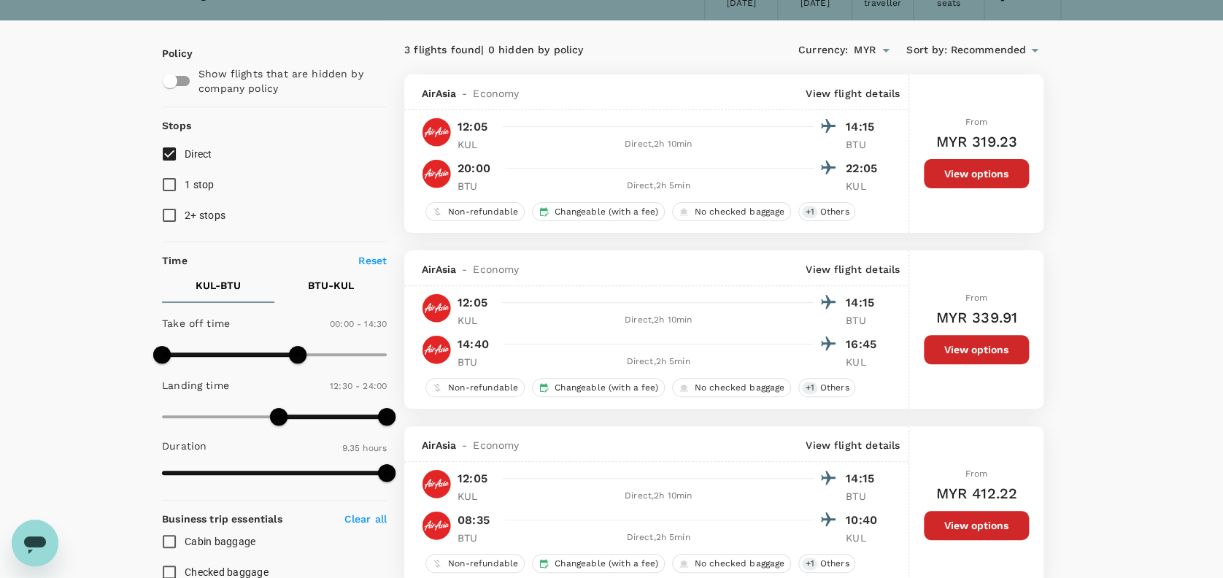
scroll to position [97, 0]
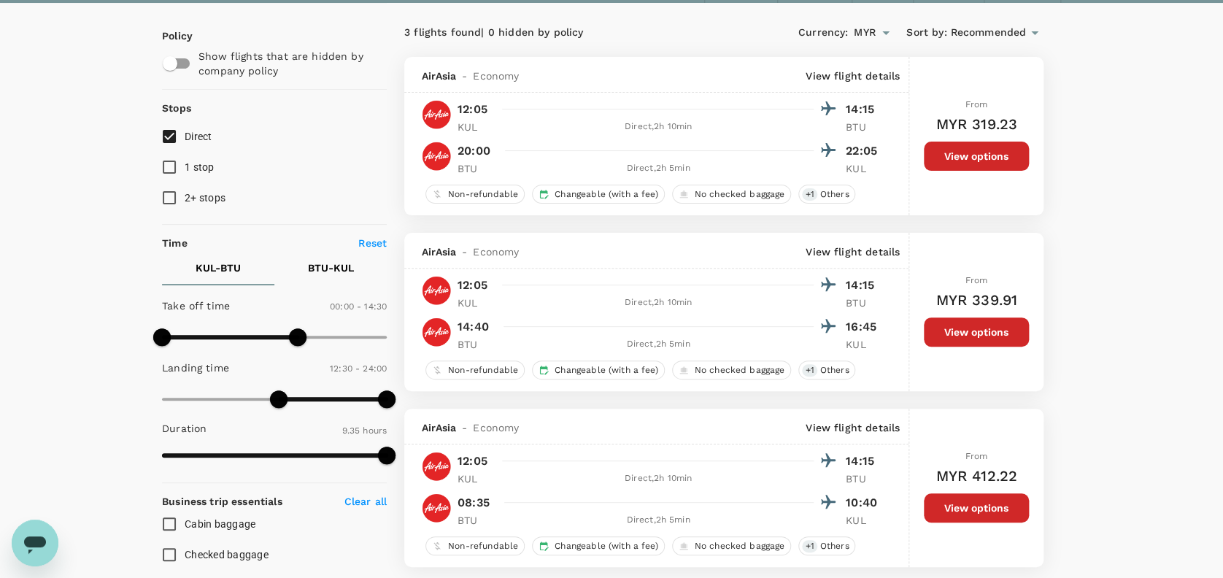
click at [985, 333] on button "View options" at bounding box center [976, 331] width 105 height 29
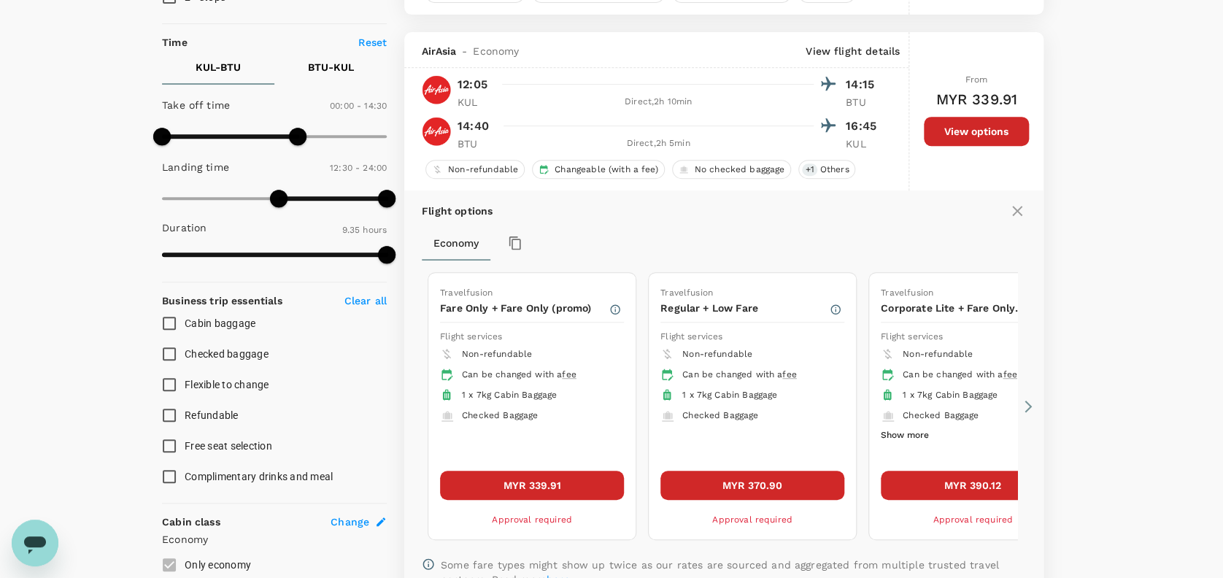
scroll to position [331, 0]
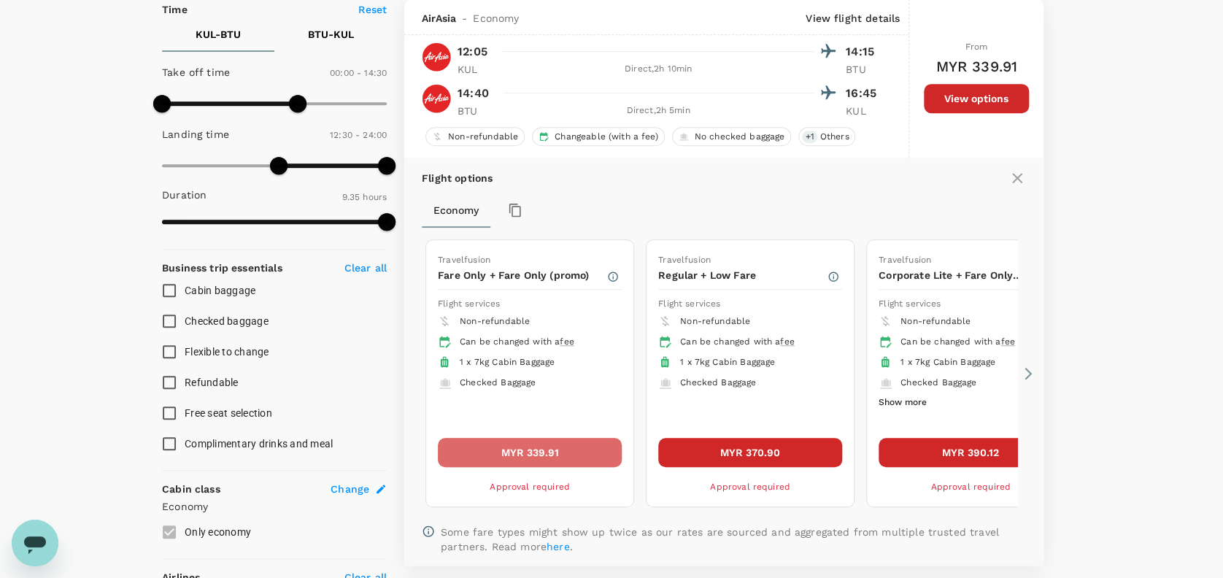
click at [545, 447] on button "MYR 339.91" at bounding box center [530, 452] width 184 height 29
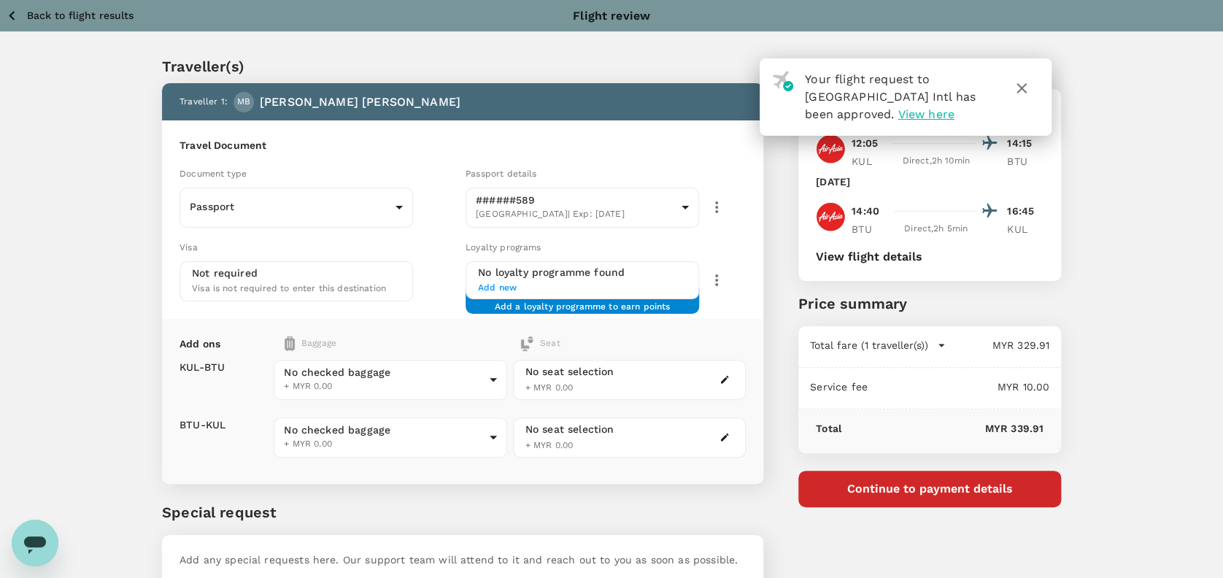
click at [555, 382] on span "+ MYR 0.00" at bounding box center [549, 387] width 48 height 10
click at [722, 376] on icon "button" at bounding box center [725, 379] width 10 height 10
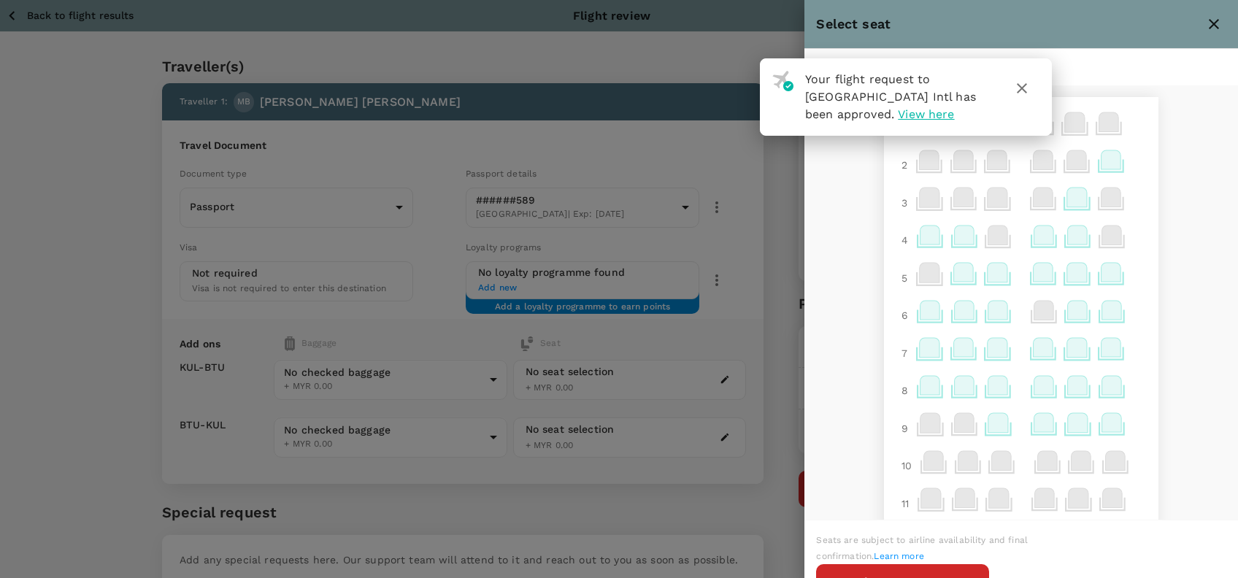
click at [1023, 85] on icon "button" at bounding box center [1022, 88] width 10 height 10
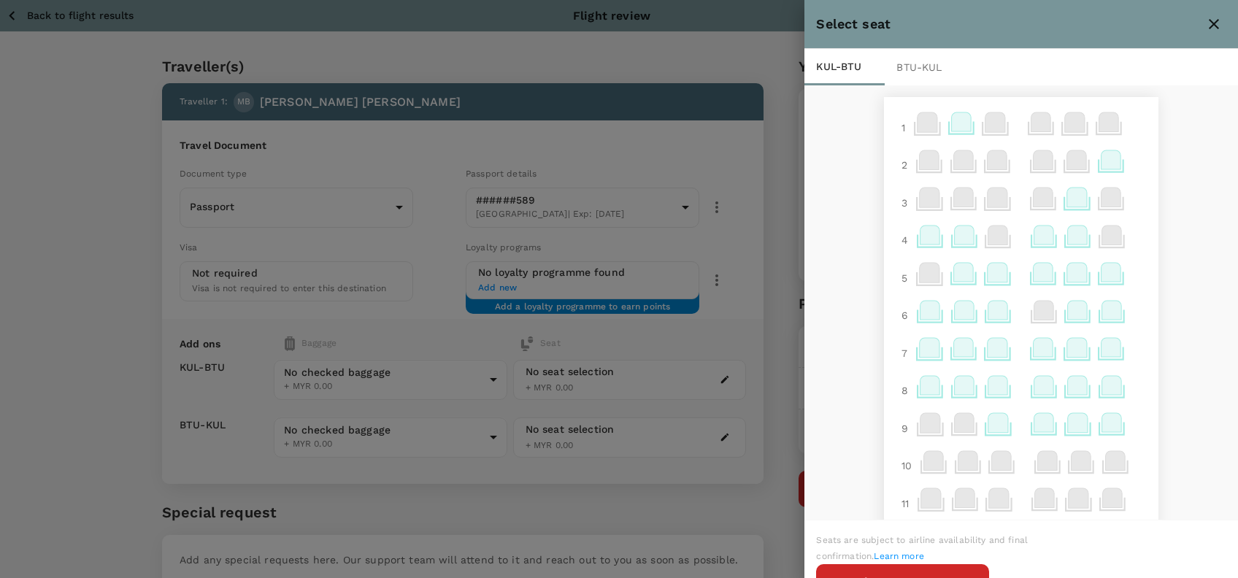
click at [925, 65] on div "BTU - KUL" at bounding box center [924, 67] width 80 height 36
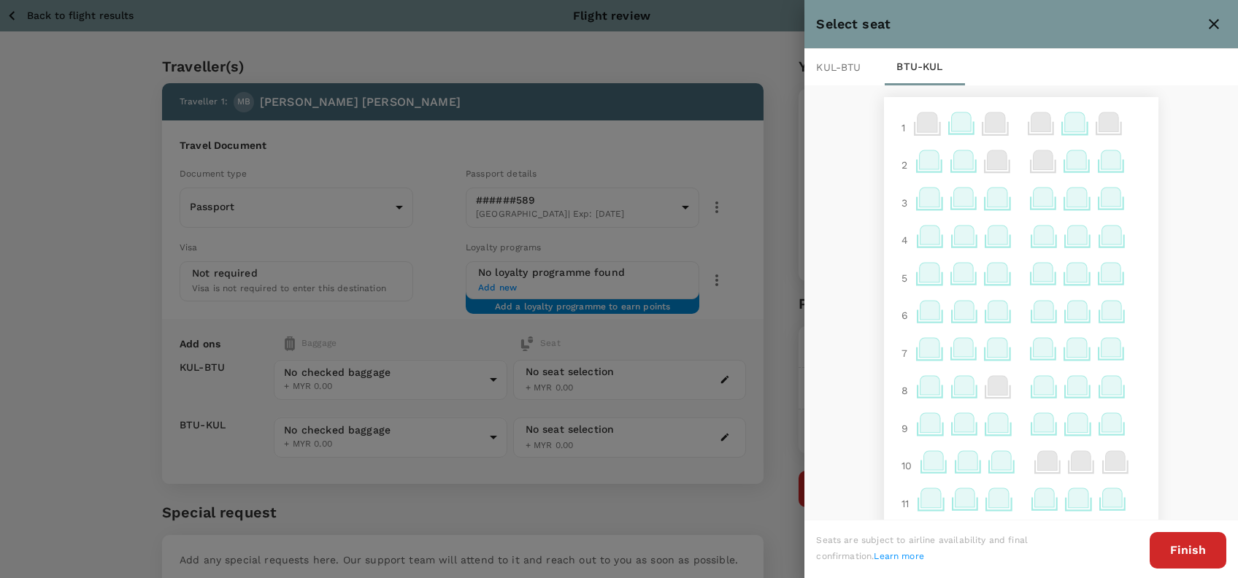
click at [850, 68] on div "KUL - BTU" at bounding box center [844, 67] width 80 height 36
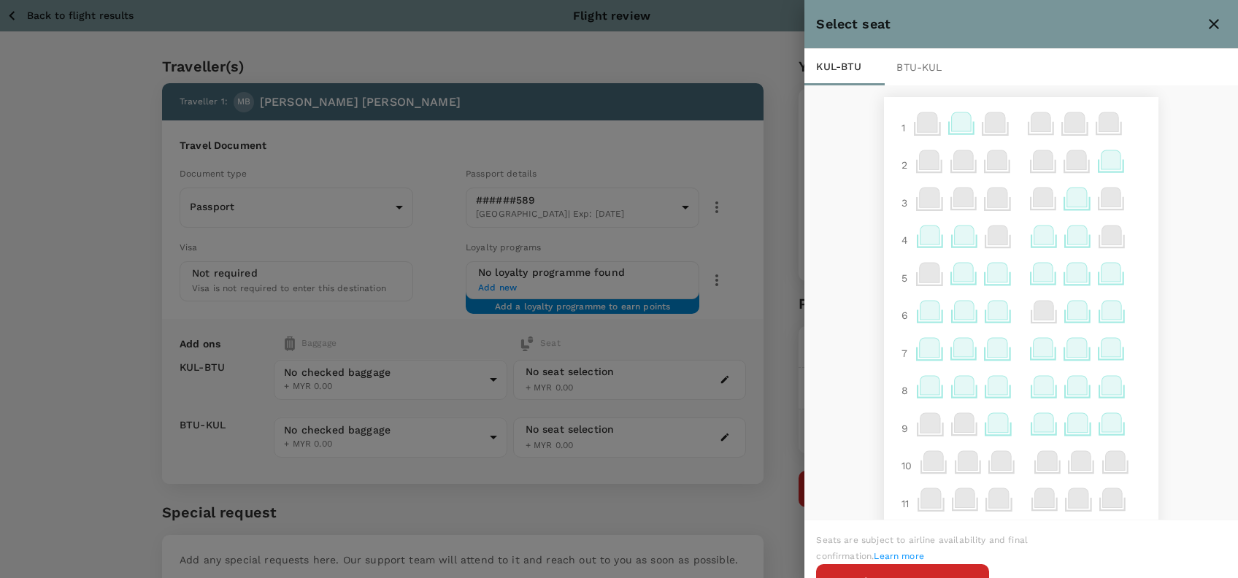
click at [987, 275] on icon at bounding box center [997, 272] width 20 height 19
click at [1216, 21] on icon "close" at bounding box center [1213, 24] width 10 height 10
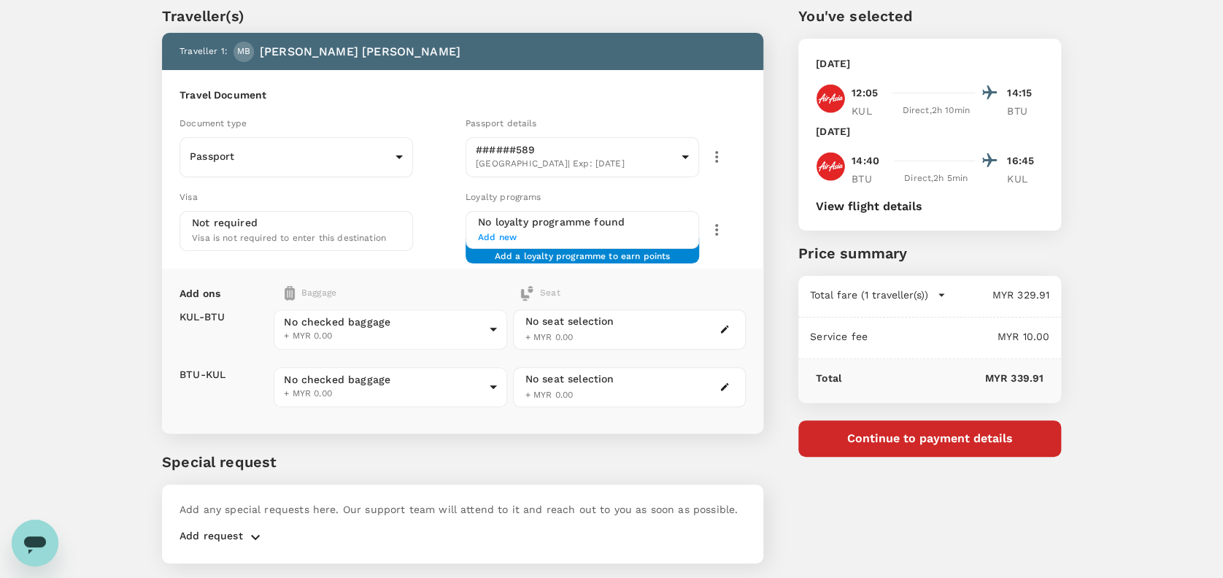
scroll to position [88, 0]
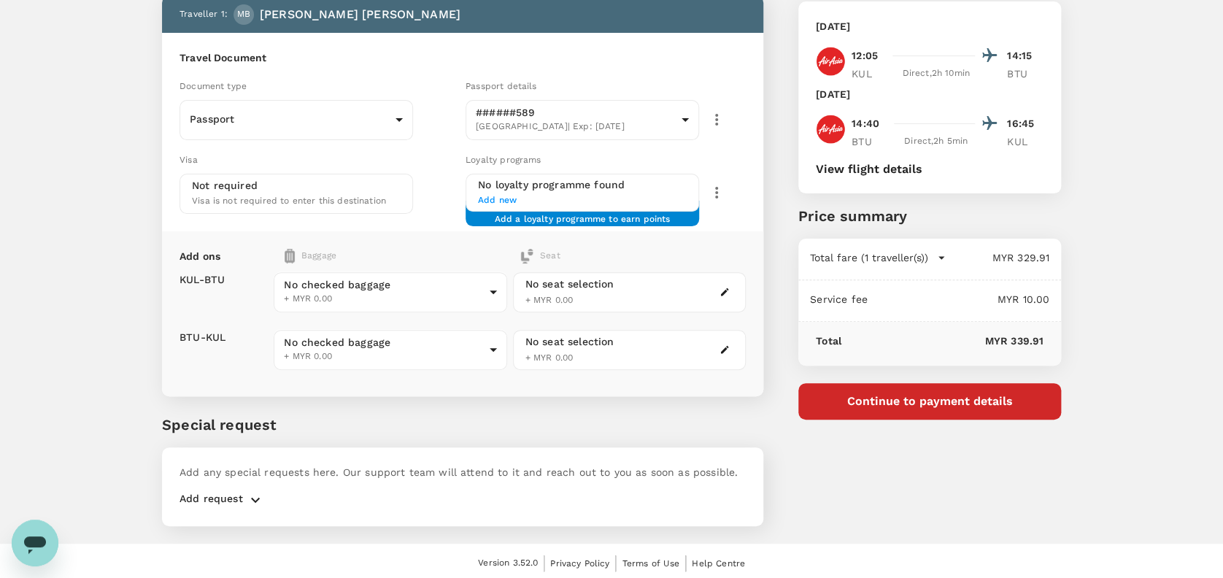
click at [255, 491] on icon "button" at bounding box center [256, 500] width 18 height 18
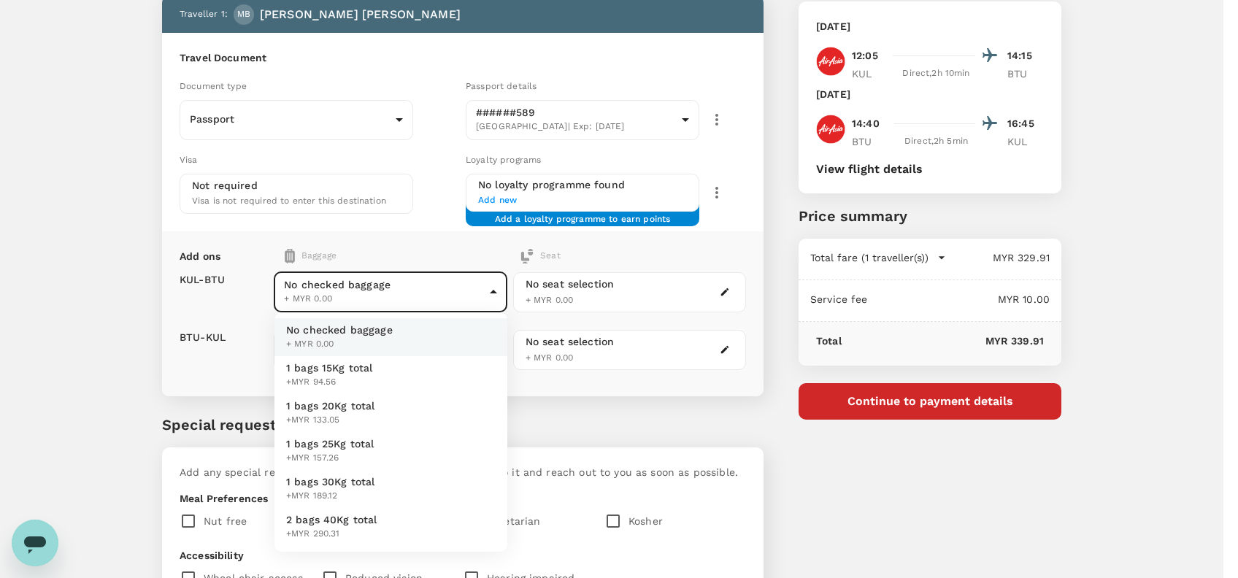
click at [447, 288] on body "Back to flight results Flight review Traveller(s) Traveller 1 : MB [PERSON_NAME…" at bounding box center [619, 363] width 1238 height 903
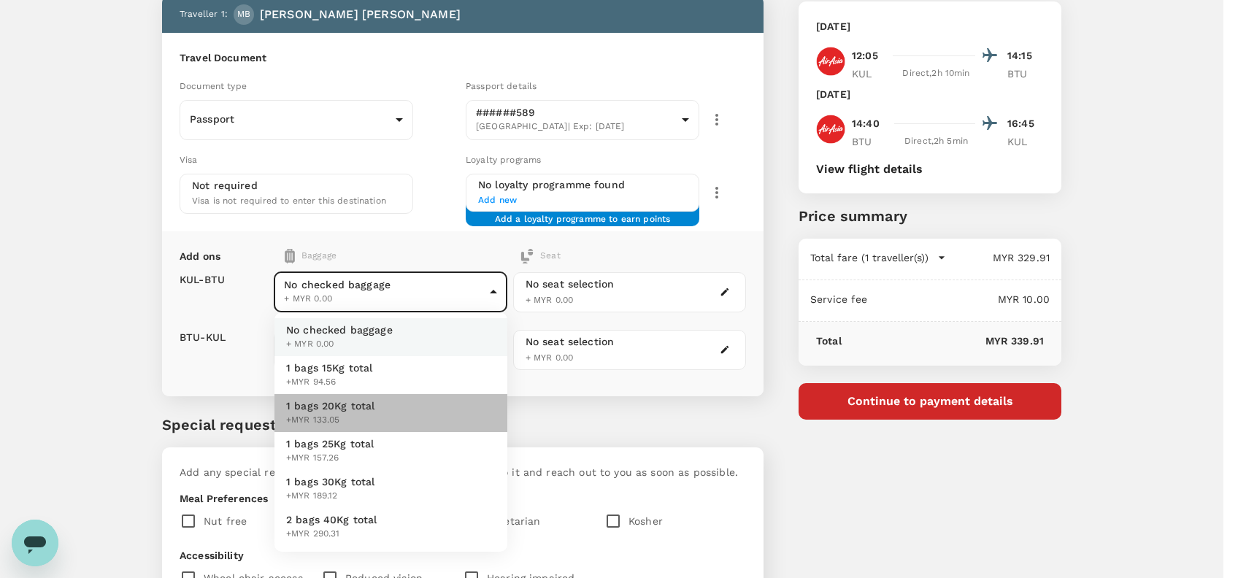
click at [338, 401] on span "1 bags 20Kg total" at bounding box center [330, 405] width 89 height 15
type input "2 - 133.05"
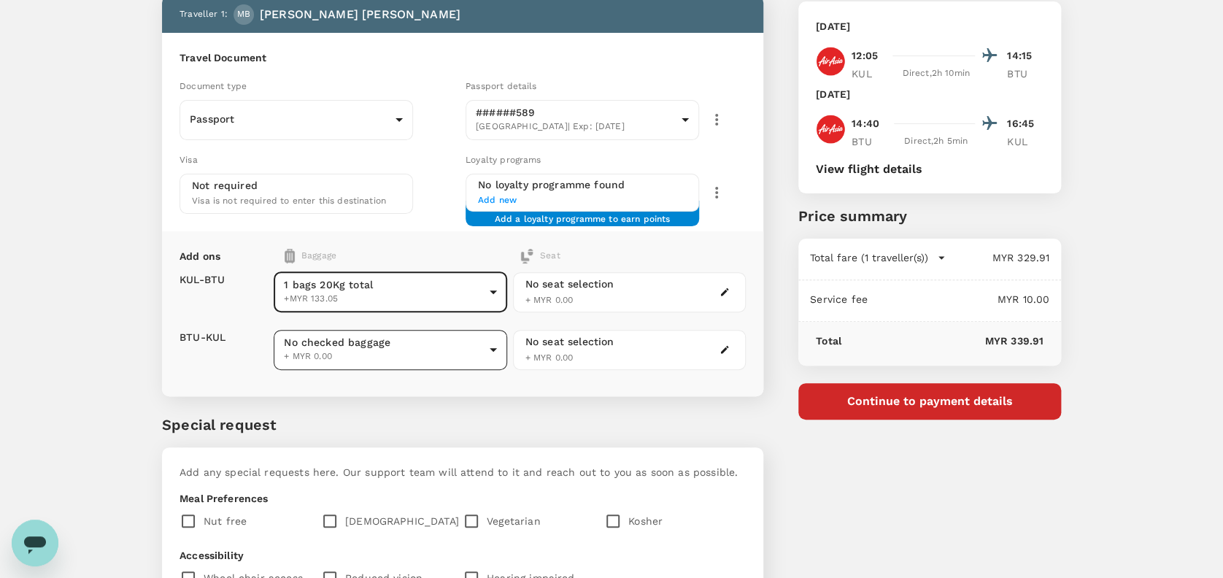
click at [376, 341] on body "Back to flight results Flight review Traveller(s) Traveller 1 : MB [PERSON_NAME…" at bounding box center [611, 363] width 1223 height 903
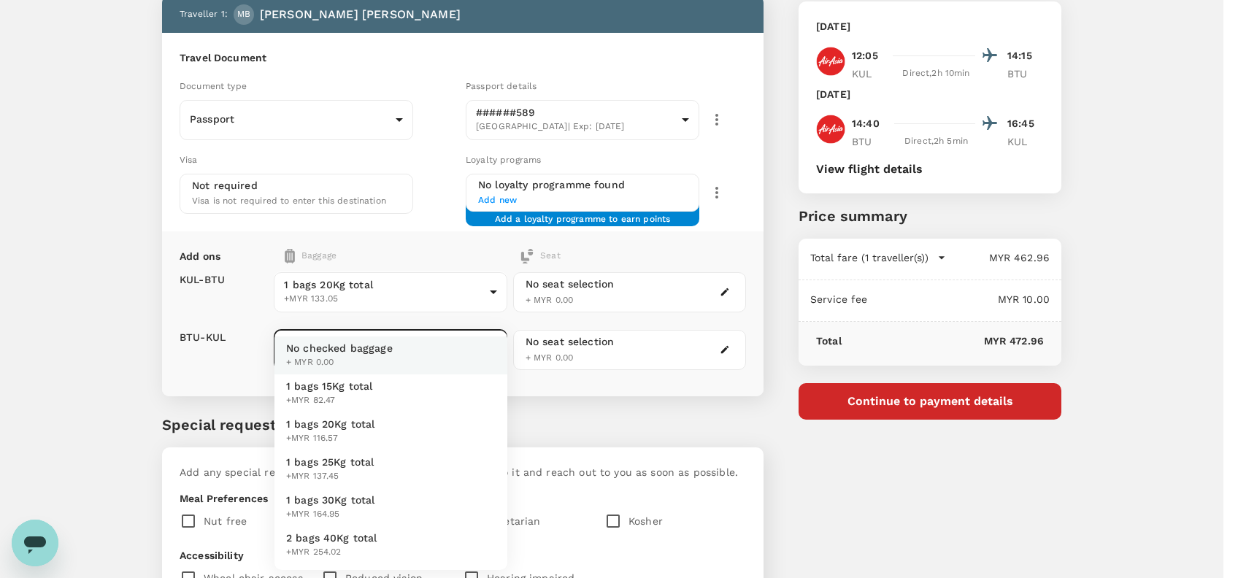
click at [350, 421] on span "1 bags 20Kg total" at bounding box center [330, 424] width 89 height 15
type input "2 - 116.57"
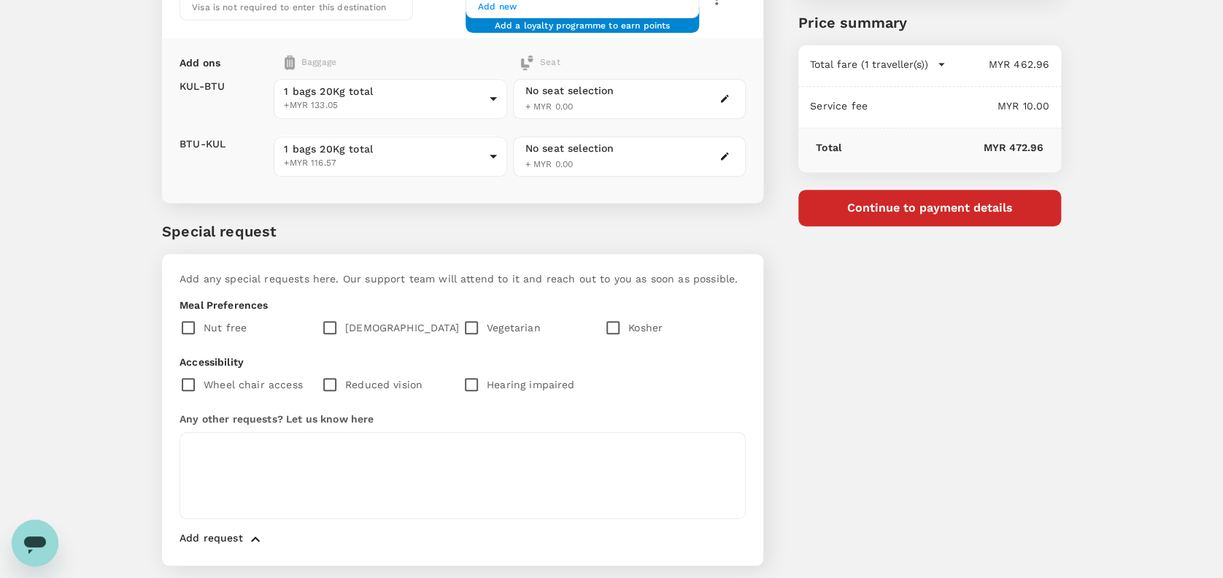
scroll to position [282, 0]
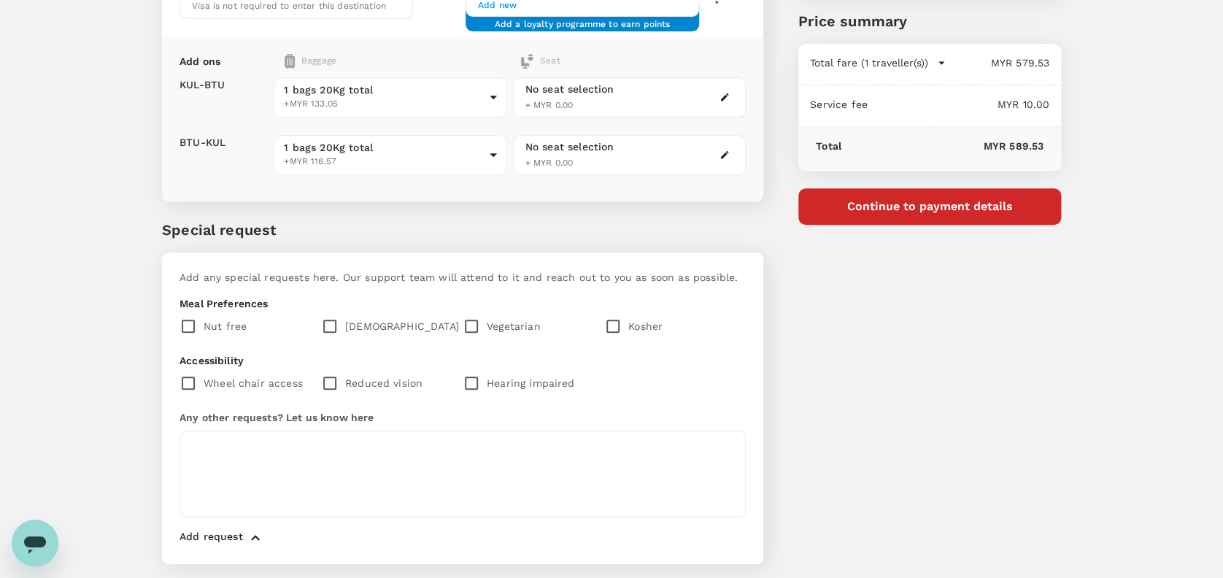
click at [334, 323] on input "checkbox" at bounding box center [333, 326] width 24 height 31
checkbox input "true"
drag, startPoint x: 216, startPoint y: 447, endPoint x: 222, endPoint y: 442, distance: 7.8
click at [217, 445] on textarea at bounding box center [463, 474] width 566 height 87
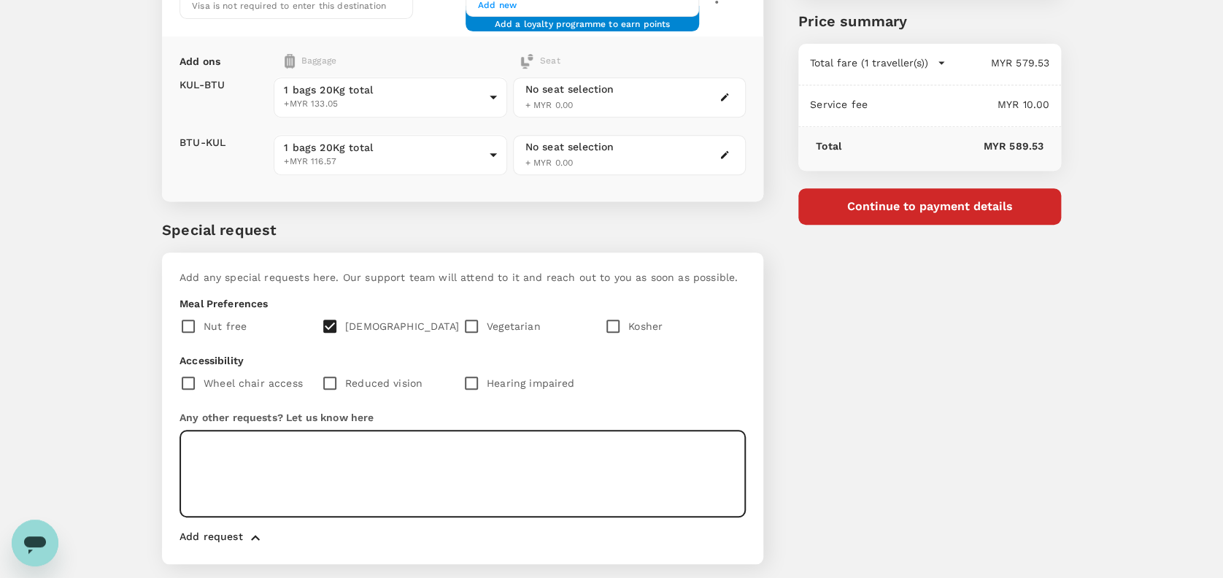
click at [201, 431] on textarea at bounding box center [463, 474] width 566 height 87
paste textarea "Dear Trutrip team, Kindly add rice meal and mineral water for guest. We acknowl…"
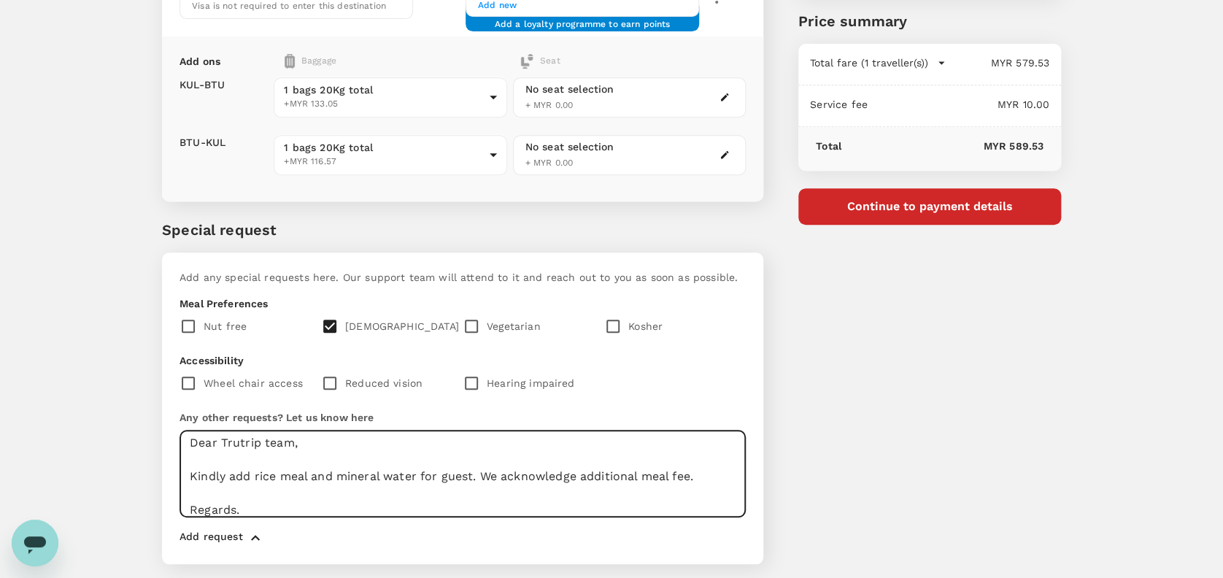
click at [304, 477] on textarea "Dear Trutrip team, Kindly add rice meal and mineral water for guest. We acknowl…" at bounding box center [463, 474] width 566 height 87
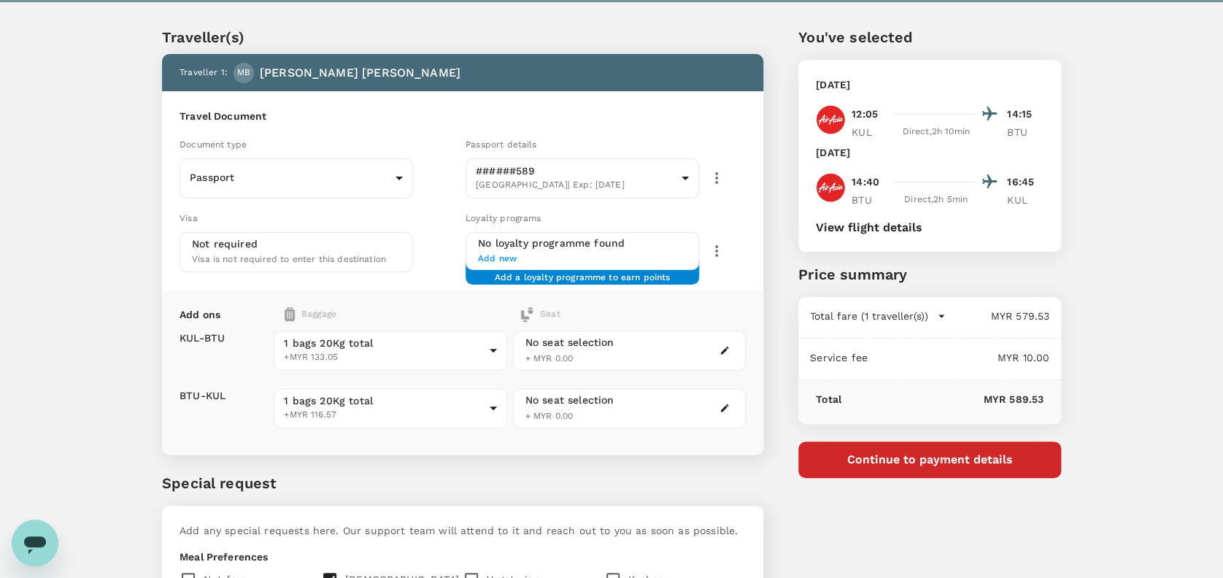
scroll to position [0, 0]
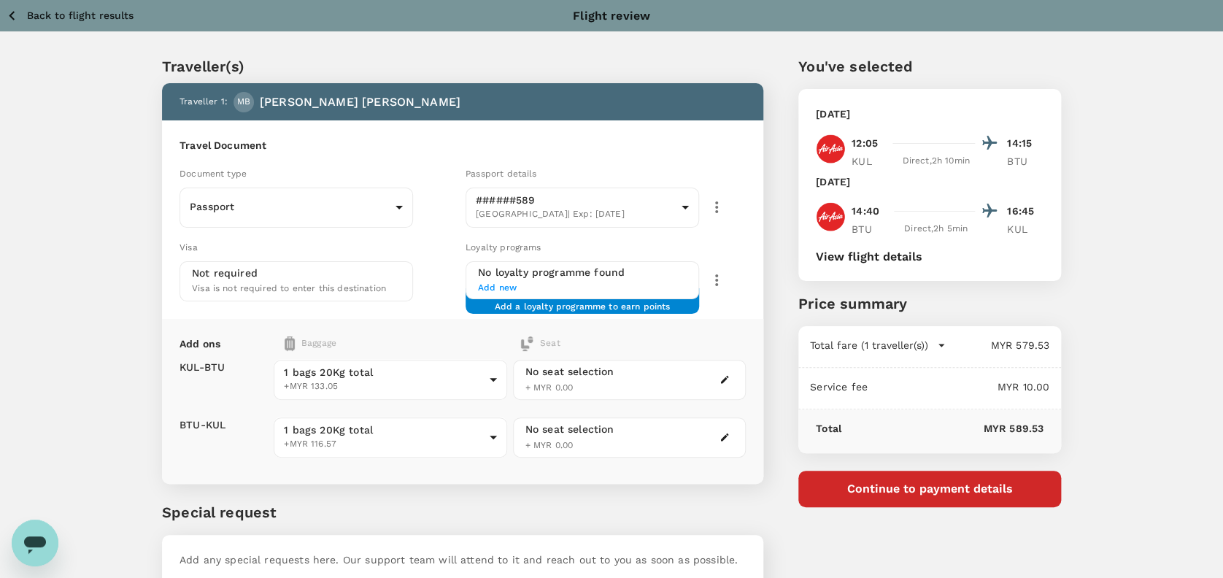
type textarea "Dear Trutrip team, Kindly add rice meal and mineral water for guest. We acknowl…"
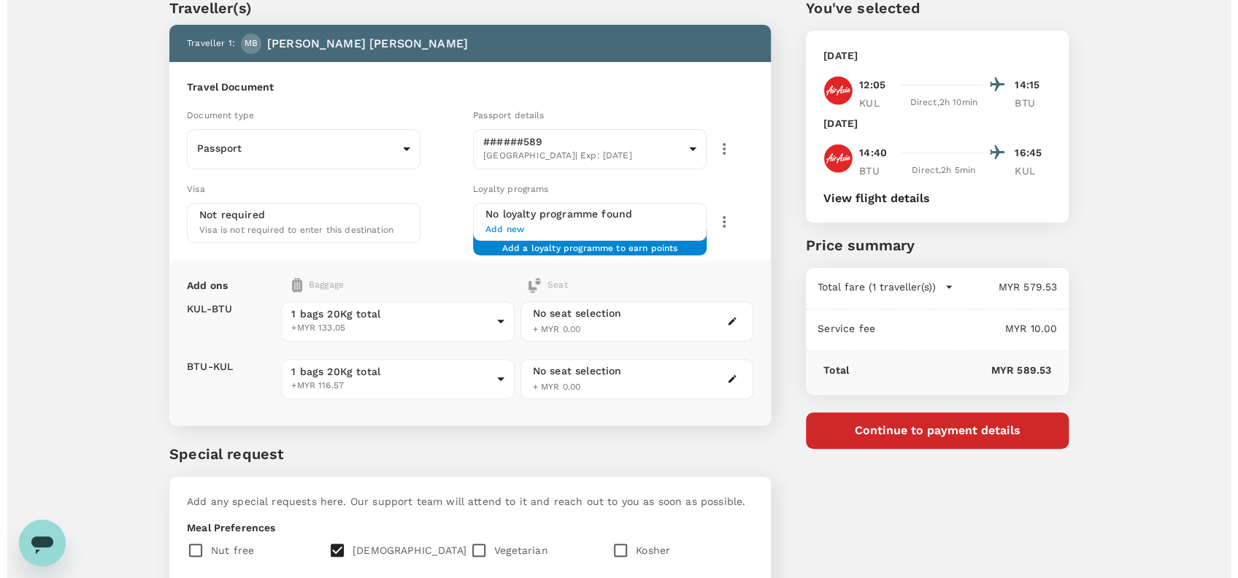
scroll to position [29, 0]
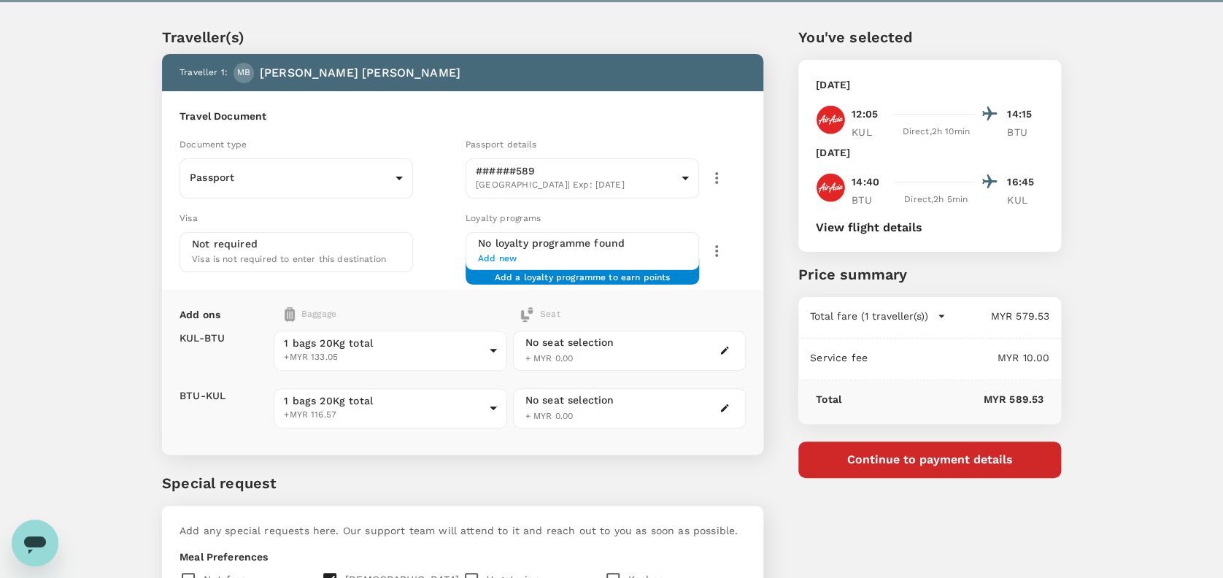
click at [959, 467] on button "Continue to payment details" at bounding box center [929, 459] width 263 height 36
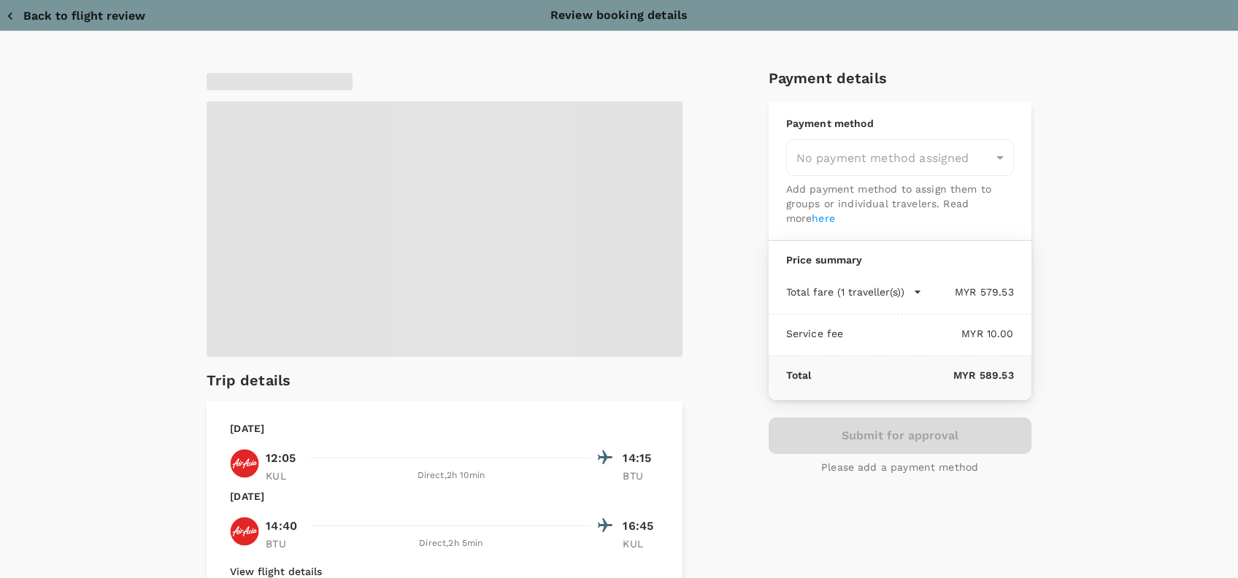
type input "9e254831-a140-43d4-90d9-f4bdc71b84d3"
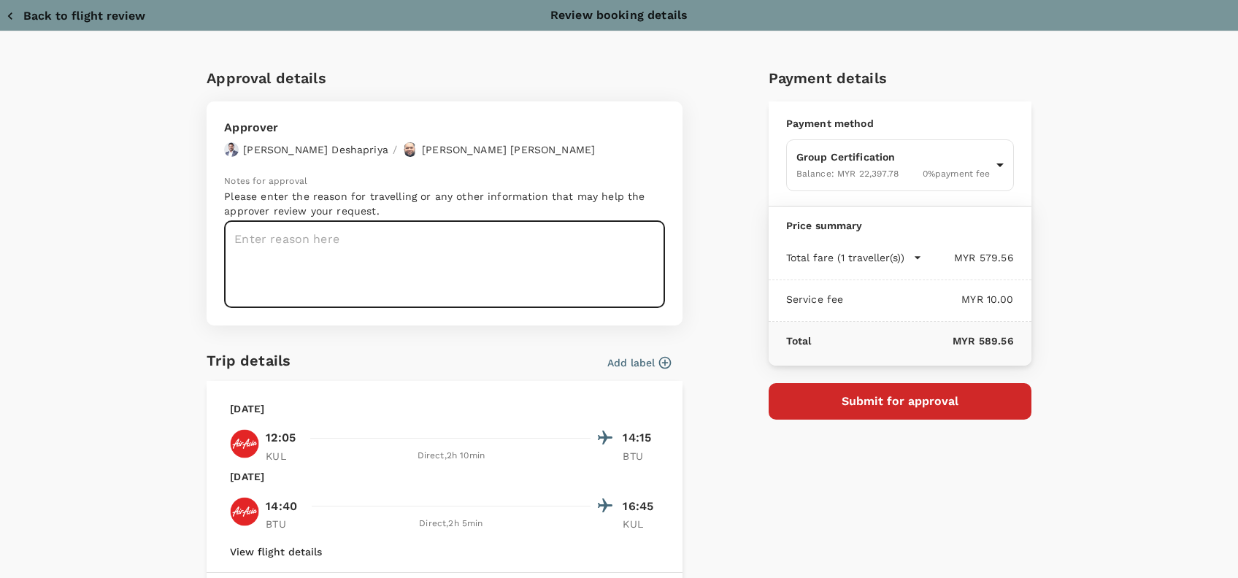
click at [245, 236] on textarea at bounding box center [444, 264] width 441 height 87
paste textarea "Dear @[PERSON_NAME] Bin [PERSON_NAME], Requesting your approval for the flight …"
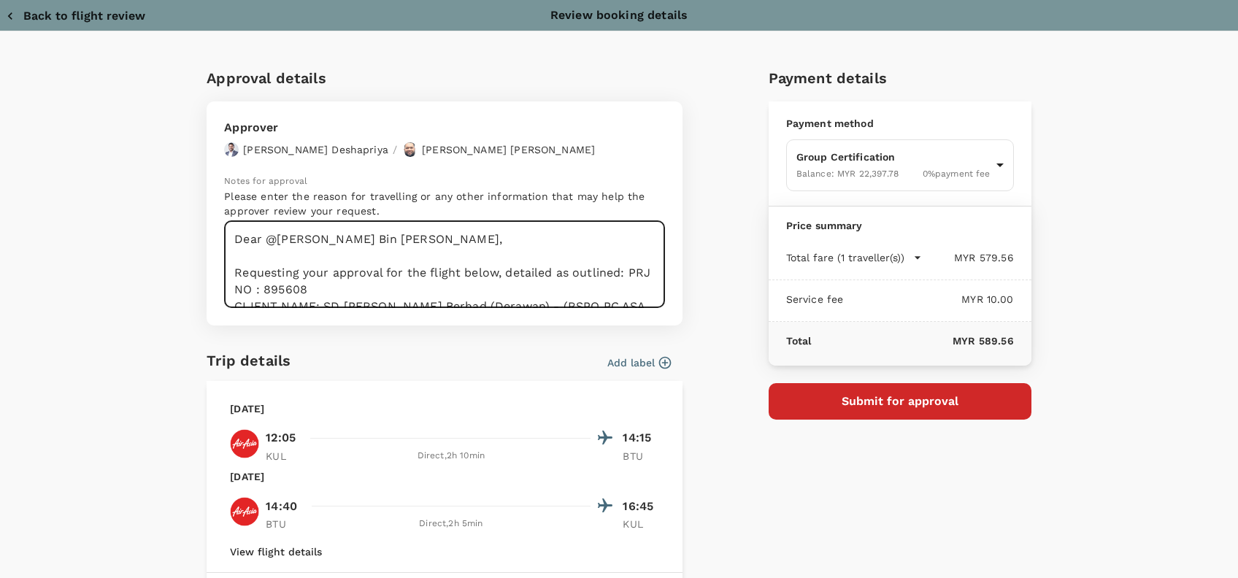
scroll to position [105, 0]
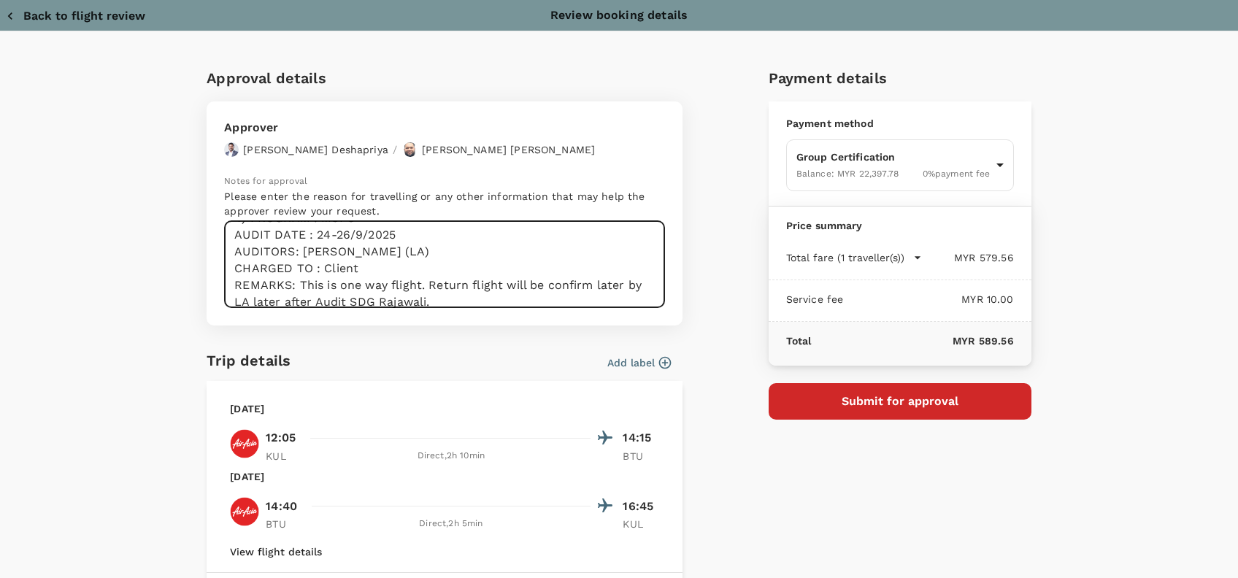
click at [449, 305] on textarea "Dear @[PERSON_NAME] Bin [PERSON_NAME], Requesting your approval for the flight …" at bounding box center [444, 264] width 441 height 87
drag, startPoint x: 450, startPoint y: 305, endPoint x: 212, endPoint y: 284, distance: 238.1
click at [212, 284] on div "Approver Chathuranga Iroshan Deshapriya / Muhammad Hariz Bin Abdul Rahman Notes…" at bounding box center [445, 213] width 476 height 224
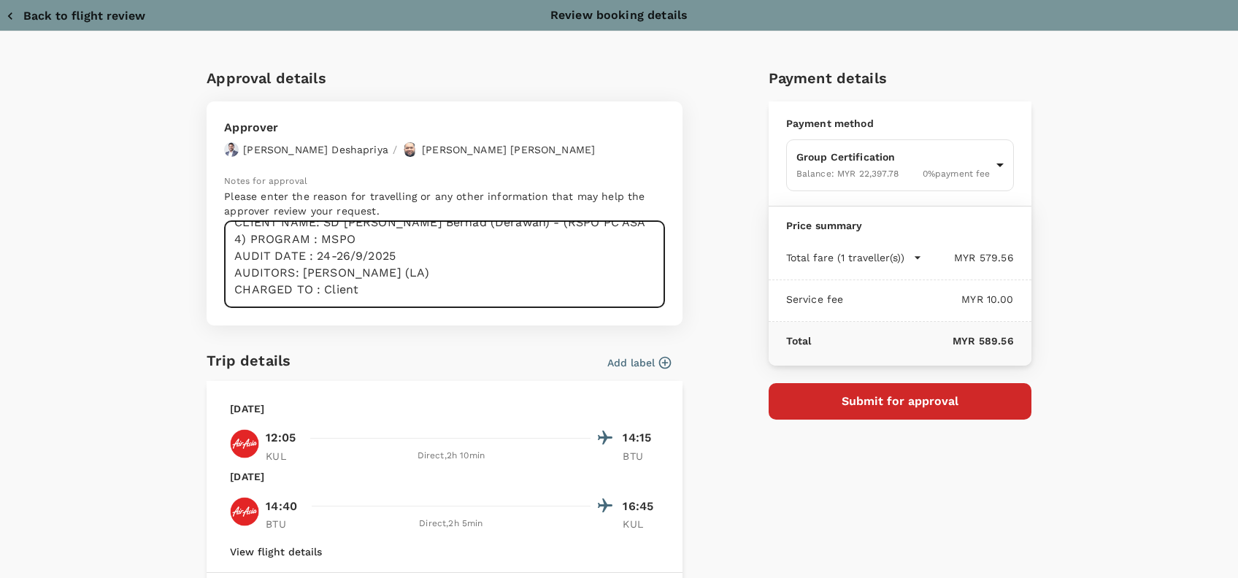
scroll to position [100, 0]
drag, startPoint x: 364, startPoint y: 257, endPoint x: 296, endPoint y: 257, distance: 67.9
click at [296, 257] on textarea "Dear @Muhammad Hariz Bin Abdul Rahman, Requesting your approval for the flight …" at bounding box center [444, 264] width 441 height 87
drag, startPoint x: 380, startPoint y: 272, endPoint x: 405, endPoint y: 293, distance: 32.1
click at [382, 272] on textarea "Dear @Muhammad Hariz Bin Abdul Rahman, Requesting your approval for the flight …" at bounding box center [444, 264] width 441 height 87
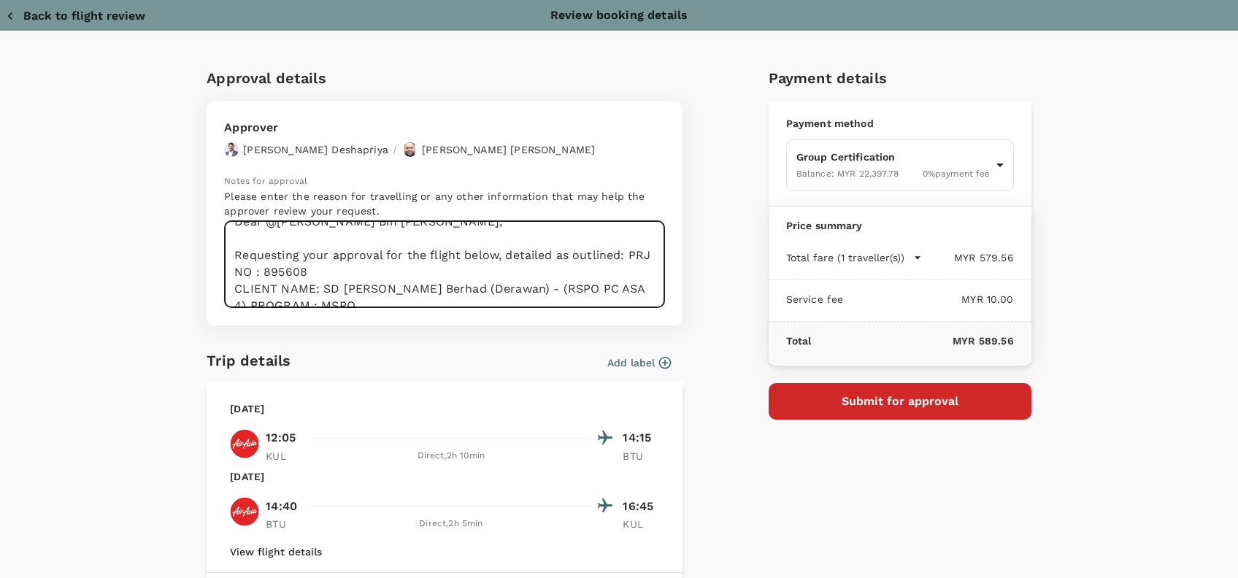
scroll to position [33, 0]
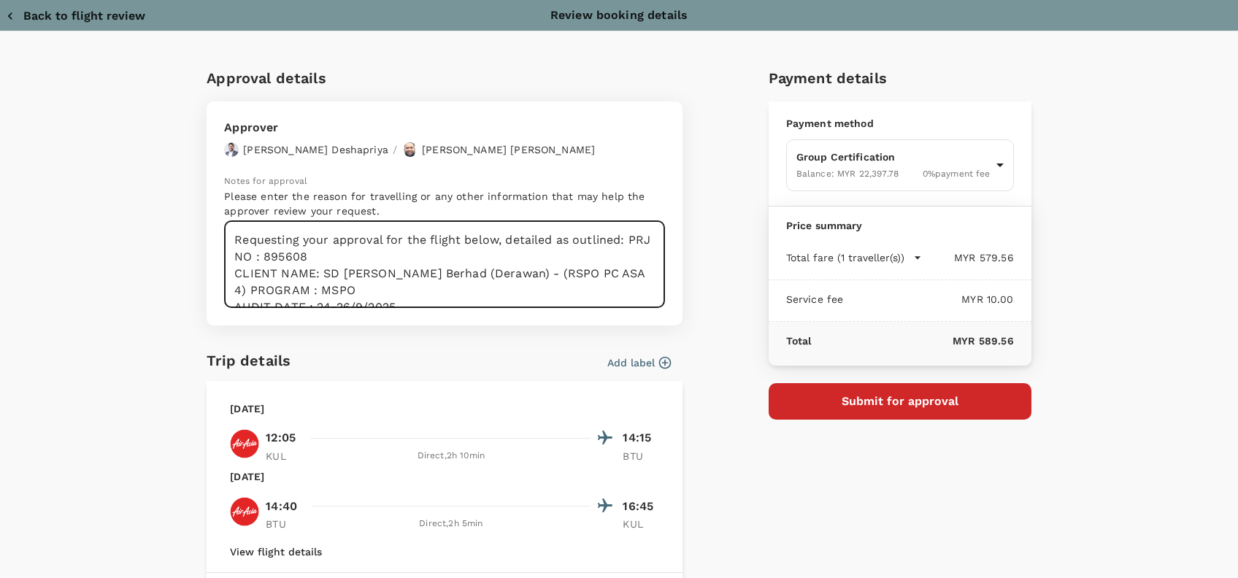
drag, startPoint x: 409, startPoint y: 282, endPoint x: 380, endPoint y: 283, distance: 28.5
click at [409, 282] on textarea "Dear @Muhammad Hariz Bin Abdul Rahman, Requesting your approval for the flight …" at bounding box center [444, 264] width 441 height 87
drag, startPoint x: 605, startPoint y: 274, endPoint x: 513, endPoint y: 268, distance: 92.1
click at [513, 268] on textarea "Dear @Muhammad Hariz Bin Abdul Rahman, Requesting your approval for the flight …" at bounding box center [444, 264] width 441 height 87
click at [528, 273] on textarea "Dear @Muhammad Hariz Bin Abdul Rahman, Requesting your approval for the flight …" at bounding box center [444, 264] width 441 height 87
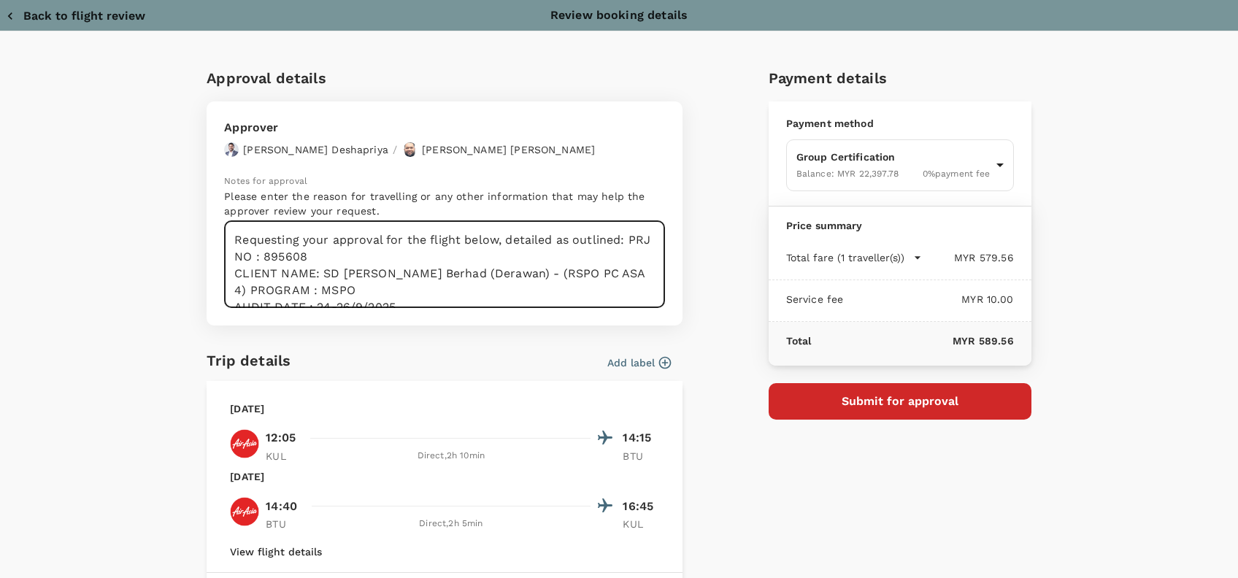
drag, startPoint x: 558, startPoint y: 272, endPoint x: 607, endPoint y: 273, distance: 49.6
click at [562, 271] on textarea "Dear @Muhammad Hariz Bin Abdul Rahman, Requesting your approval for the flight …" at bounding box center [444, 264] width 441 height 87
drag, startPoint x: 615, startPoint y: 274, endPoint x: 494, endPoint y: 269, distance: 121.2
click at [494, 269] on textarea "Dear @Muhammad Hariz Bin Abdul Rahman, Requesting your approval for the flight …" at bounding box center [444, 264] width 441 height 87
click at [387, 286] on textarea "Dear @Muhammad Hariz Bin Abdul Rahman, Requesting your approval for the flight …" at bounding box center [444, 264] width 441 height 87
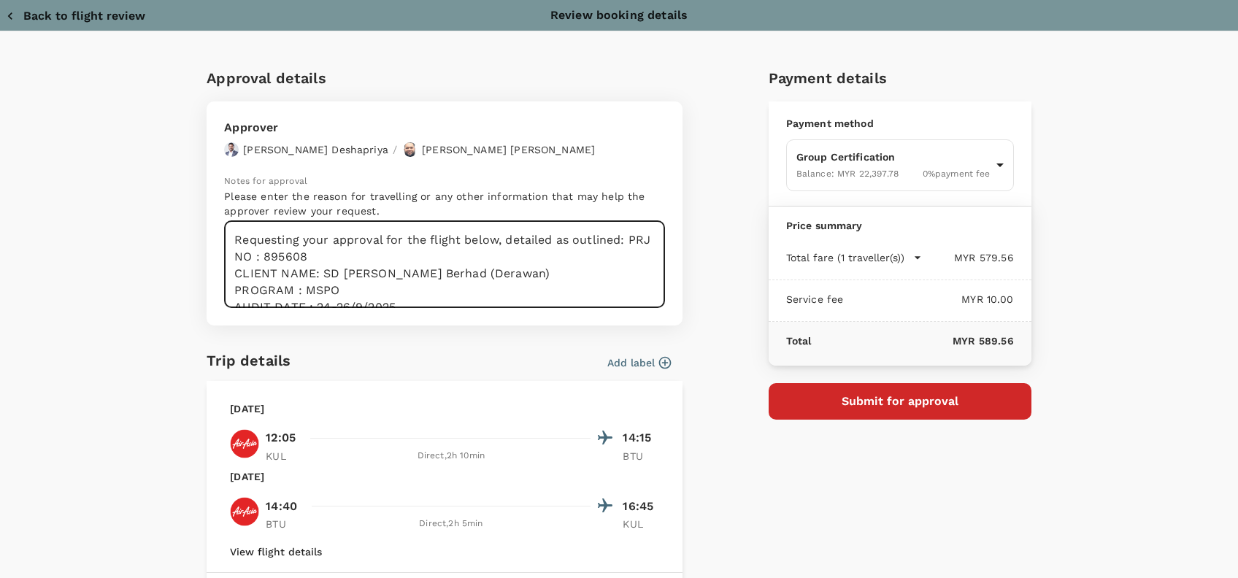
scroll to position [100, 0]
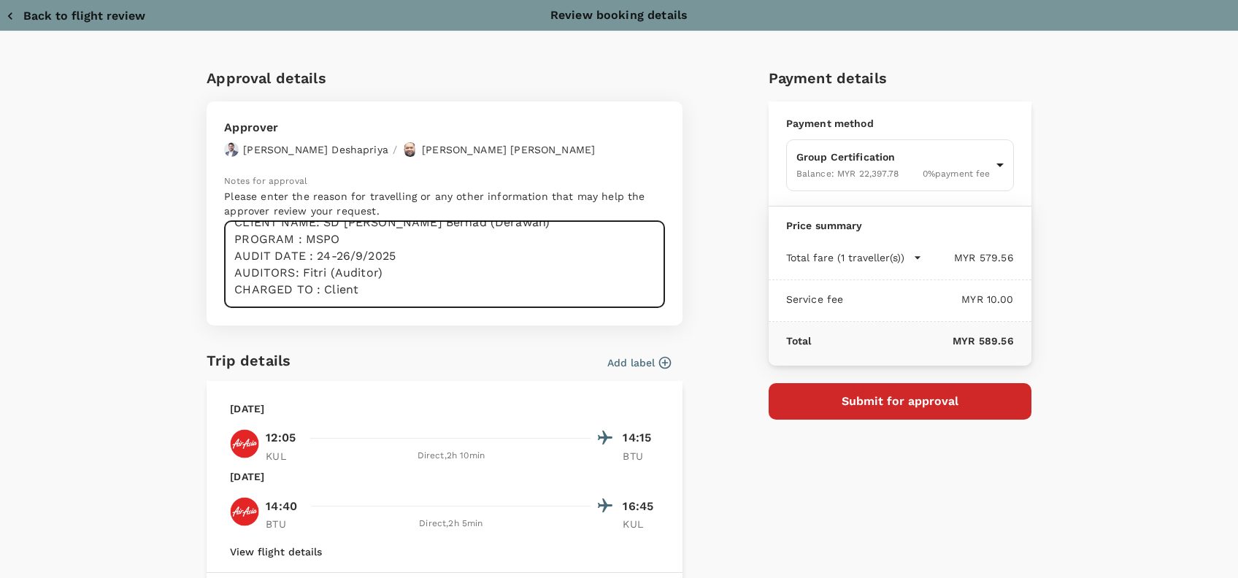
click at [399, 267] on textarea "Dear @Muhammad Hariz Bin Abdul Rahman, Requesting your approval for the flight …" at bounding box center [444, 264] width 441 height 87
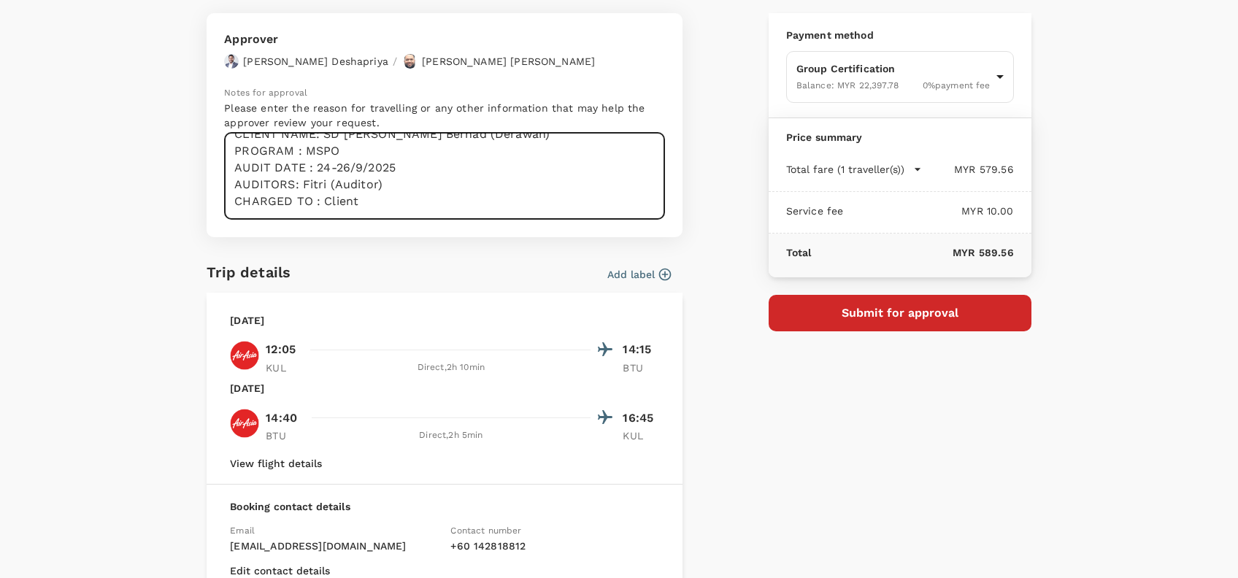
type textarea "Dear @Muhammad Hariz Bin Abdul Rahman, Requesting your approval for the flight …"
click at [905, 301] on button "Submit for approval" at bounding box center [899, 313] width 263 height 36
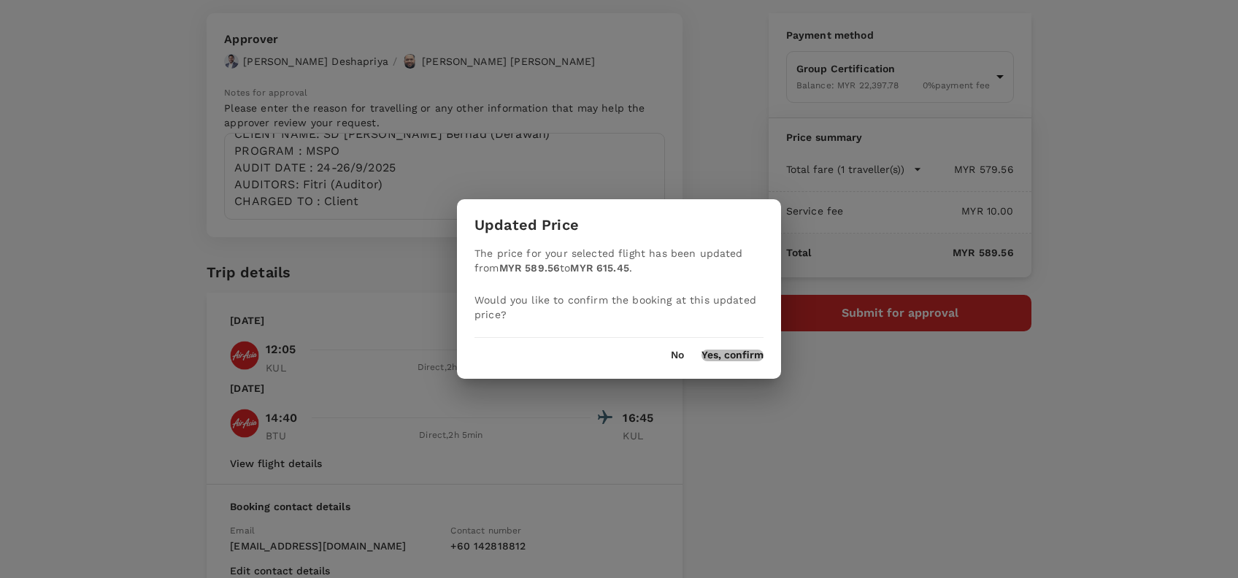
click at [731, 352] on button "Yes, confirm" at bounding box center [732, 356] width 62 height 12
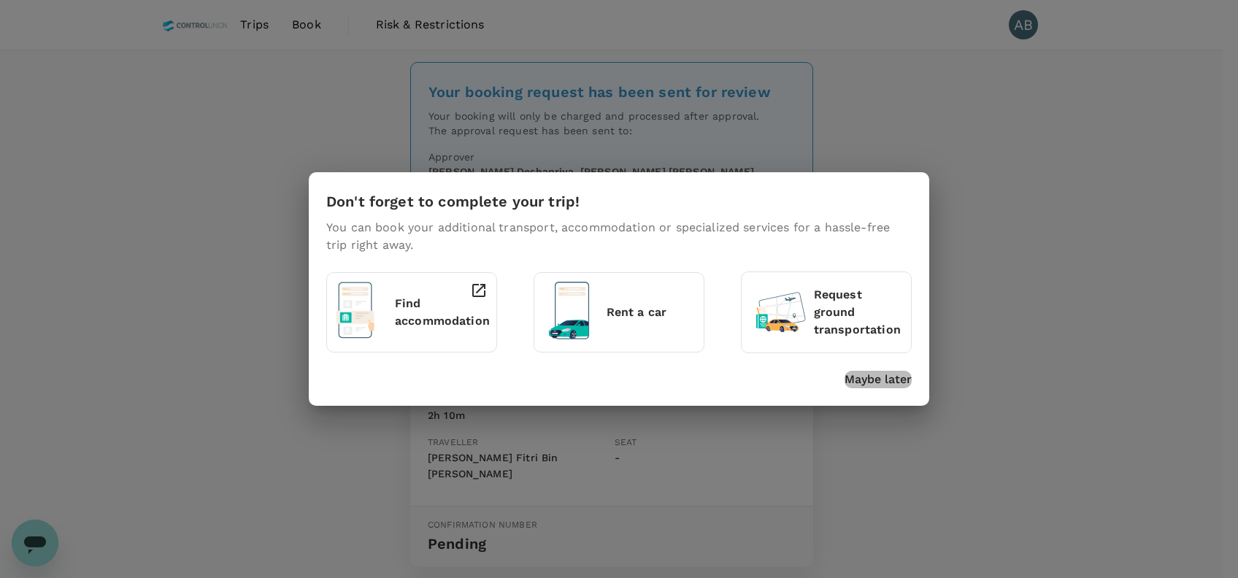
drag, startPoint x: 882, startPoint y: 374, endPoint x: 900, endPoint y: 333, distance: 44.5
click at [882, 374] on p "Maybe later" at bounding box center [877, 380] width 67 height 18
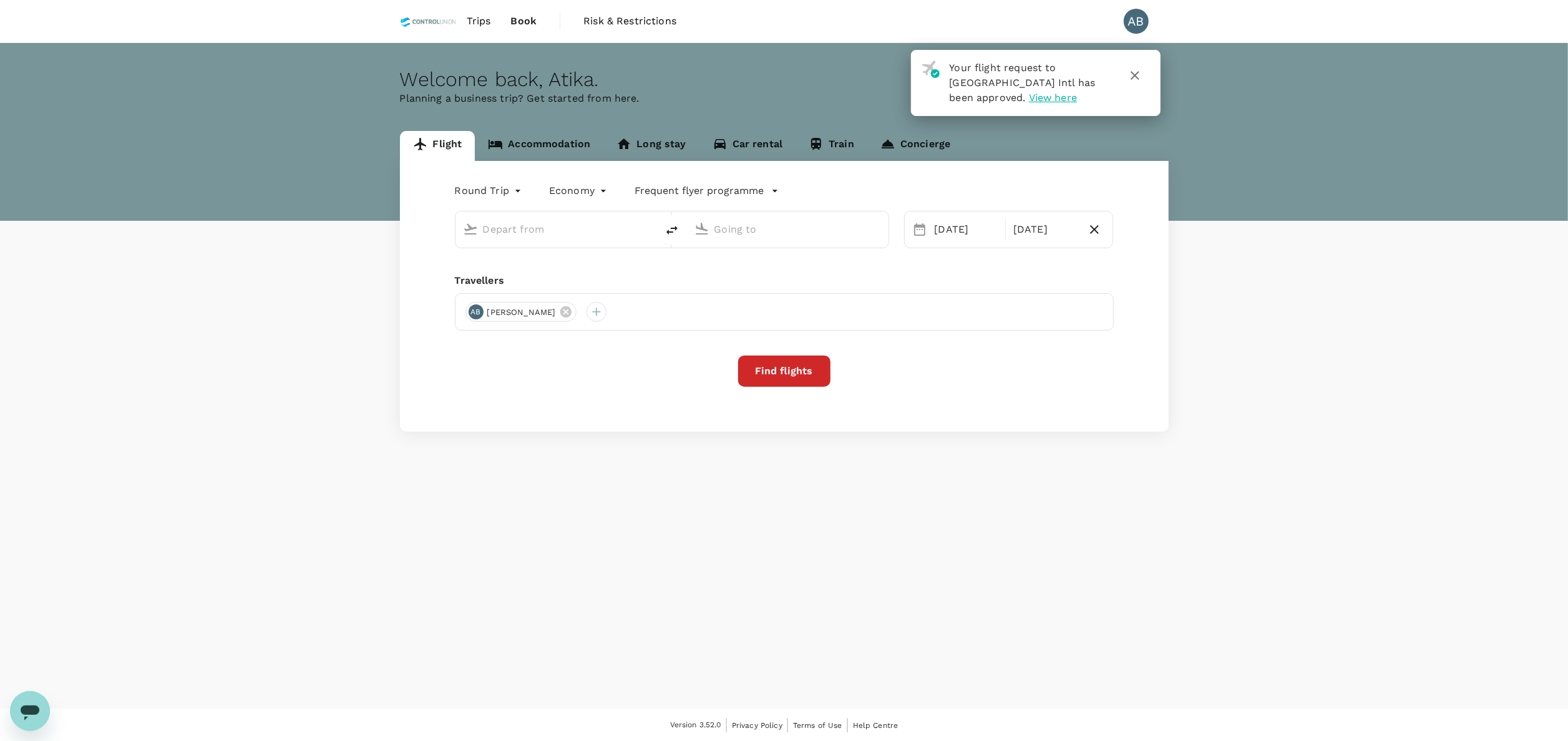
type input "Kuala Lumpur Intl ([GEOGRAPHIC_DATA])"
type input "Bintulu (BTU)"
type input "Kuala Lumpur Intl ([GEOGRAPHIC_DATA])"
type input "Bintulu (BTU)"
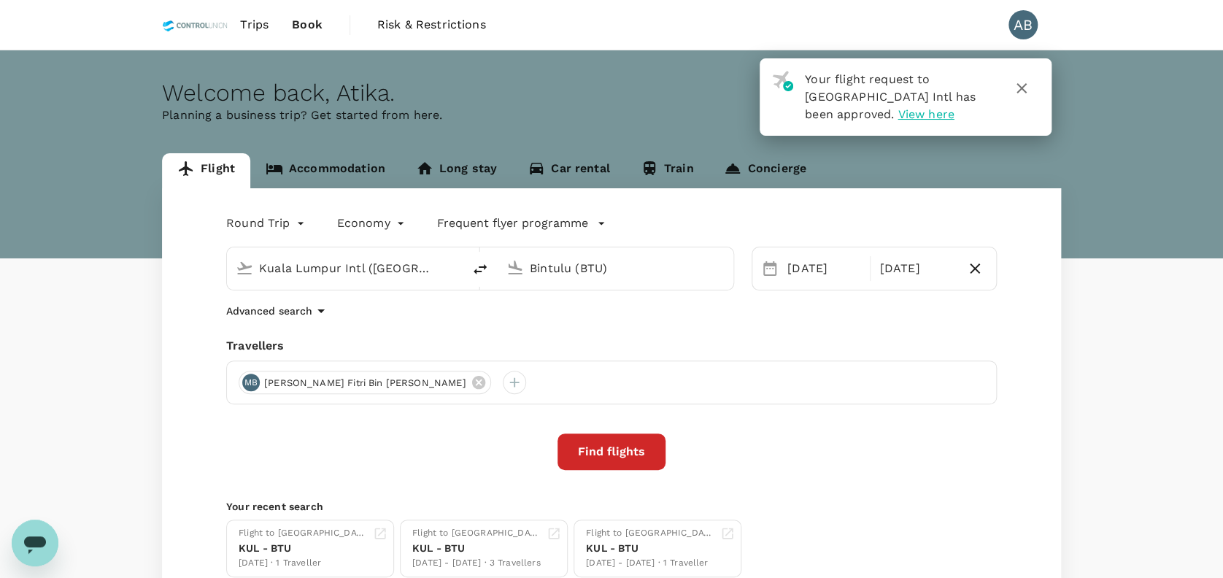
click at [432, 313] on div "Advanced search" at bounding box center [611, 311] width 771 height 18
click at [368, 267] on input "Kuala Lumpur Intl ([GEOGRAPHIC_DATA])" at bounding box center [345, 268] width 173 height 23
click at [313, 319] on p "Kota Kinabalu Intl" at bounding box center [369, 325] width 260 height 15
type input "Kota Kinabalu Intl (BKI)"
drag, startPoint x: 460, startPoint y: 316, endPoint x: 497, endPoint y: 315, distance: 37.2
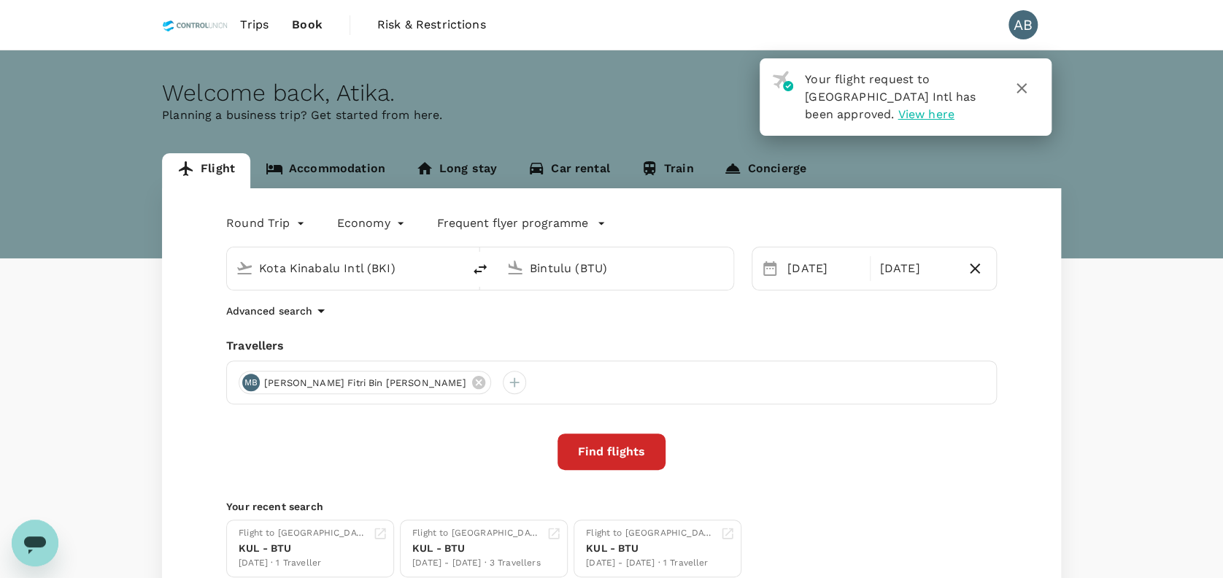
click at [463, 315] on div "Advanced search" at bounding box center [611, 311] width 771 height 18
click at [522, 327] on div "Round Trip roundtrip Economy economy Frequent flyer programme Kota Kinabalu Int…" at bounding box center [611, 394] width 899 height 412
click at [406, 335] on div "Round Trip roundtrip Economy economy Frequent flyer programme Kota Kinabalu Int…" at bounding box center [611, 394] width 899 height 412
click at [552, 342] on div "Travellers" at bounding box center [611, 346] width 771 height 18
click at [422, 341] on div "Travellers" at bounding box center [611, 346] width 771 height 18
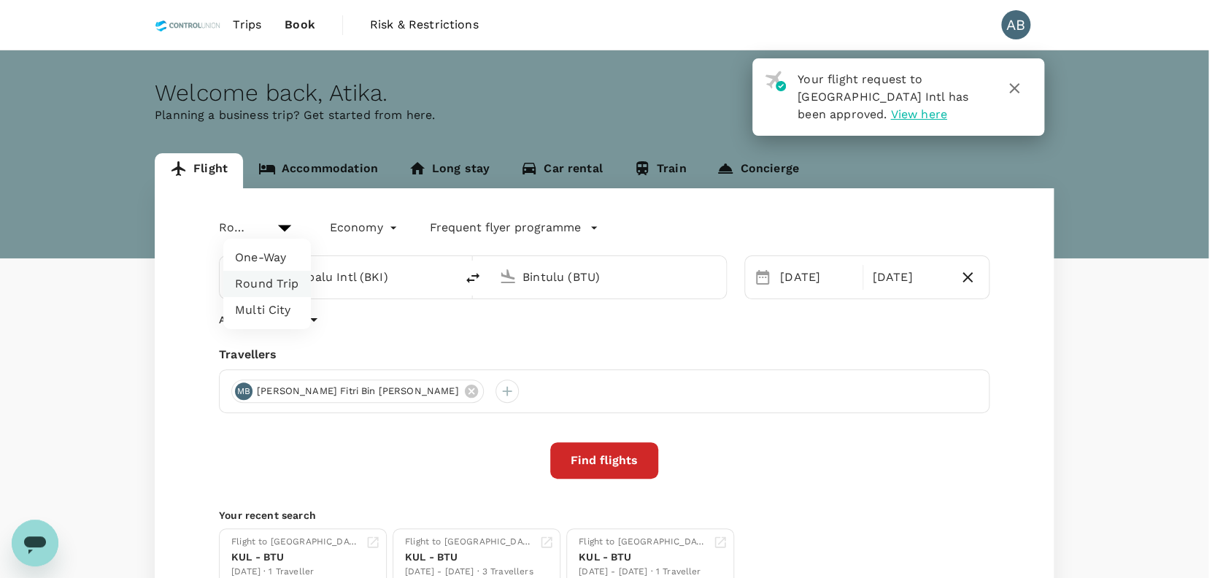
click at [292, 222] on body "Your flight request to Kuala Lumpur Intl has been approved. View here Trips Boo…" at bounding box center [611, 350] width 1223 height 701
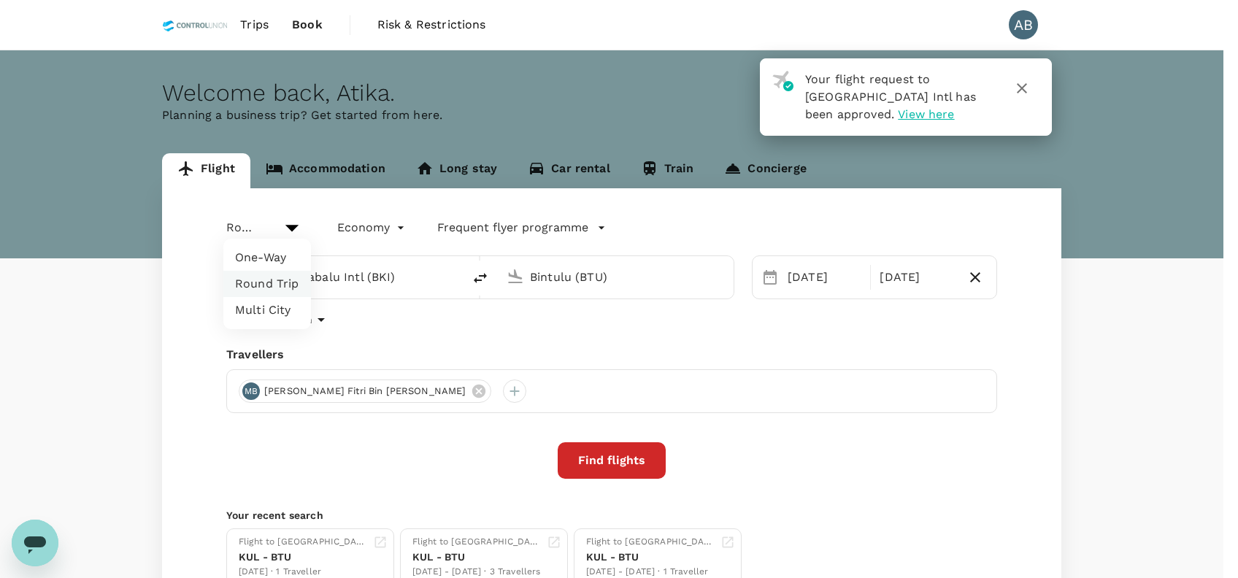
click at [377, 327] on div at bounding box center [619, 289] width 1238 height 578
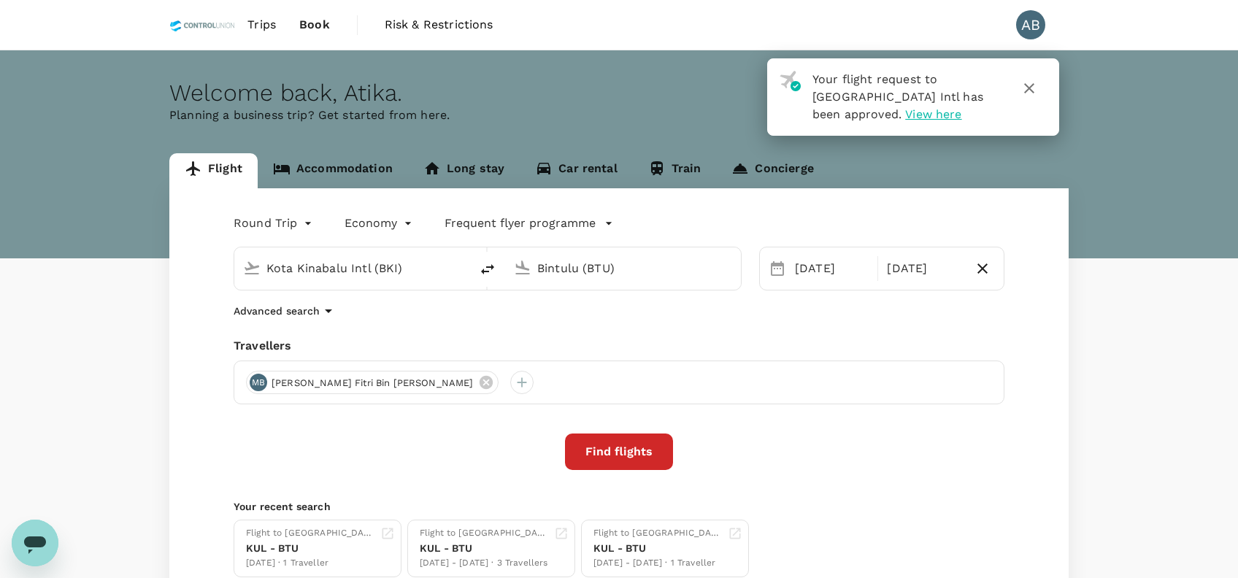
click at [283, 221] on body "Your flight request to Kuala Lumpur Intl has been approved. View here Trips Boo…" at bounding box center [619, 346] width 1238 height 693
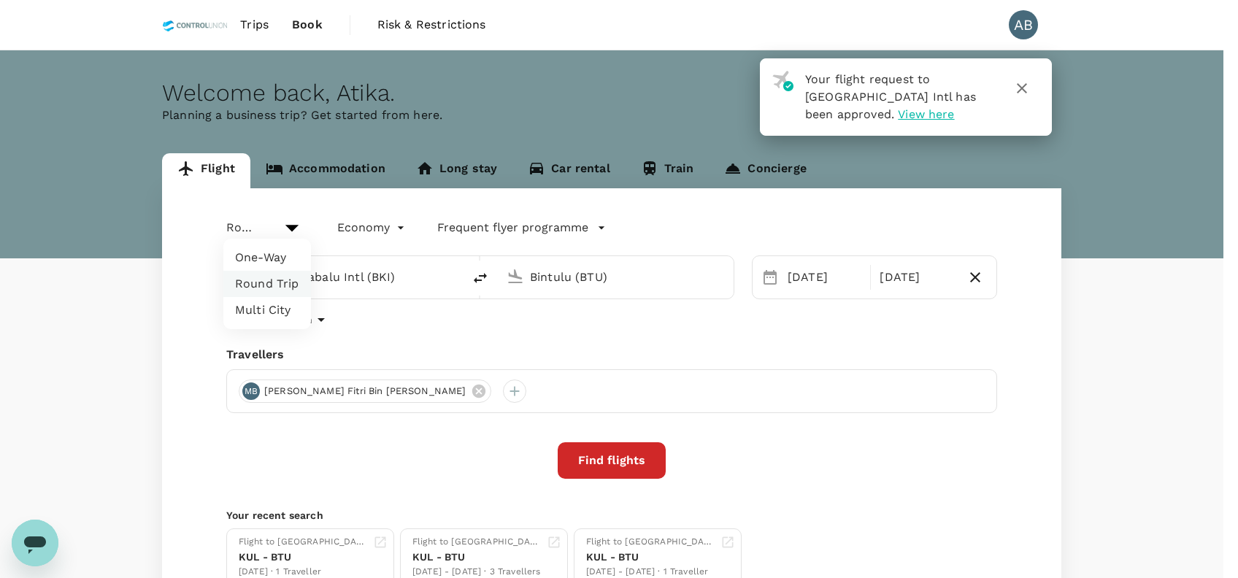
click at [270, 281] on li "Round Trip" at bounding box center [267, 284] width 88 height 26
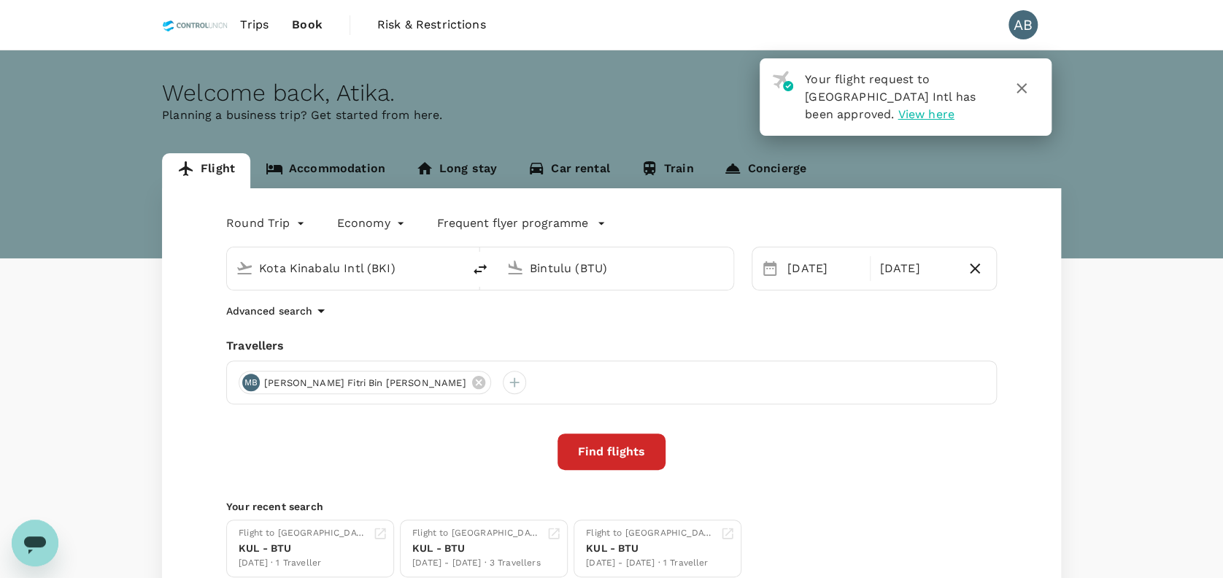
click at [433, 339] on div "Travellers" at bounding box center [611, 346] width 771 height 18
click at [415, 269] on input "Kota Kinabalu Intl (BKI)" at bounding box center [345, 268] width 173 height 23
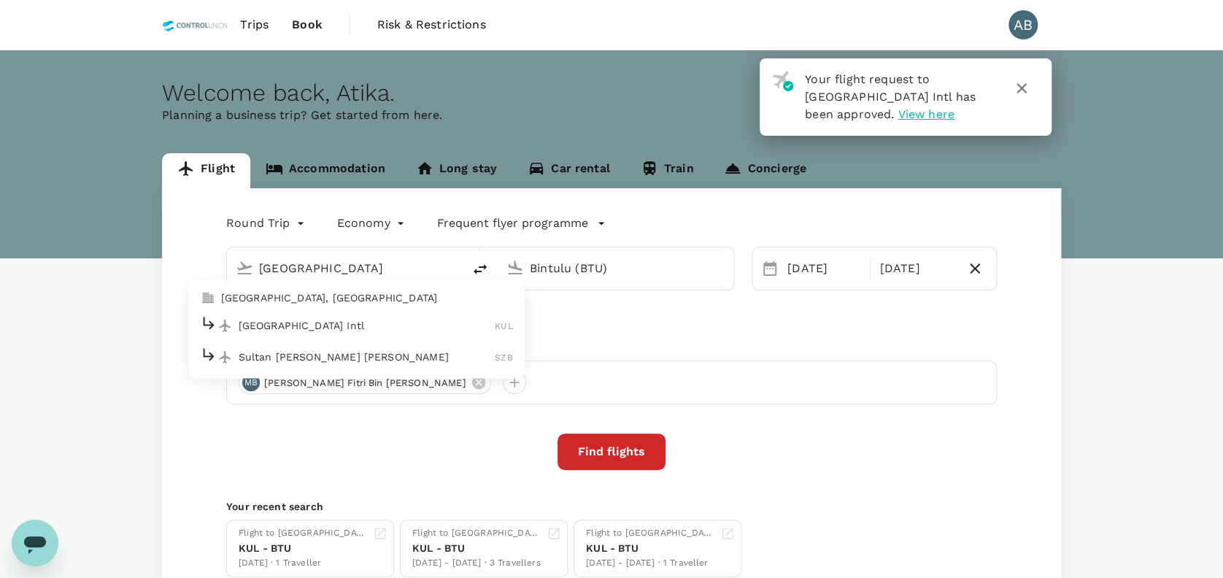
click at [355, 298] on p "Kuala Lumpur, Malaysia" at bounding box center [367, 298] width 292 height 15
type input "[GEOGRAPHIC_DATA], [GEOGRAPHIC_DATA] (any)"
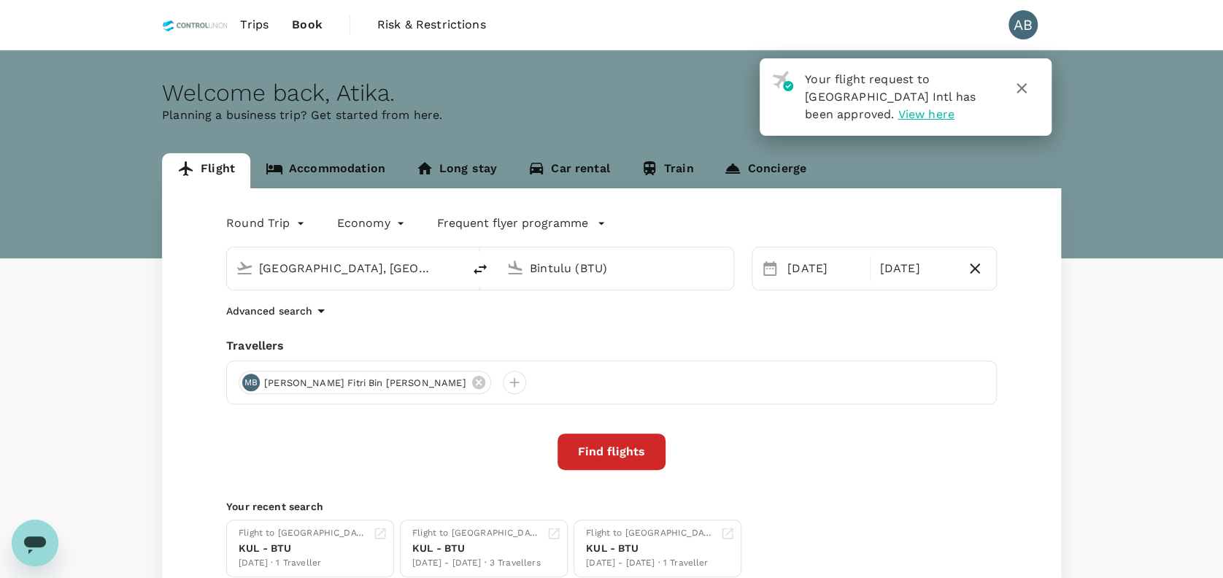
click at [614, 266] on input "Bintulu (BTU)" at bounding box center [616, 268] width 173 height 23
click at [557, 325] on p "Kotoka Intl" at bounding box center [637, 325] width 257 height 15
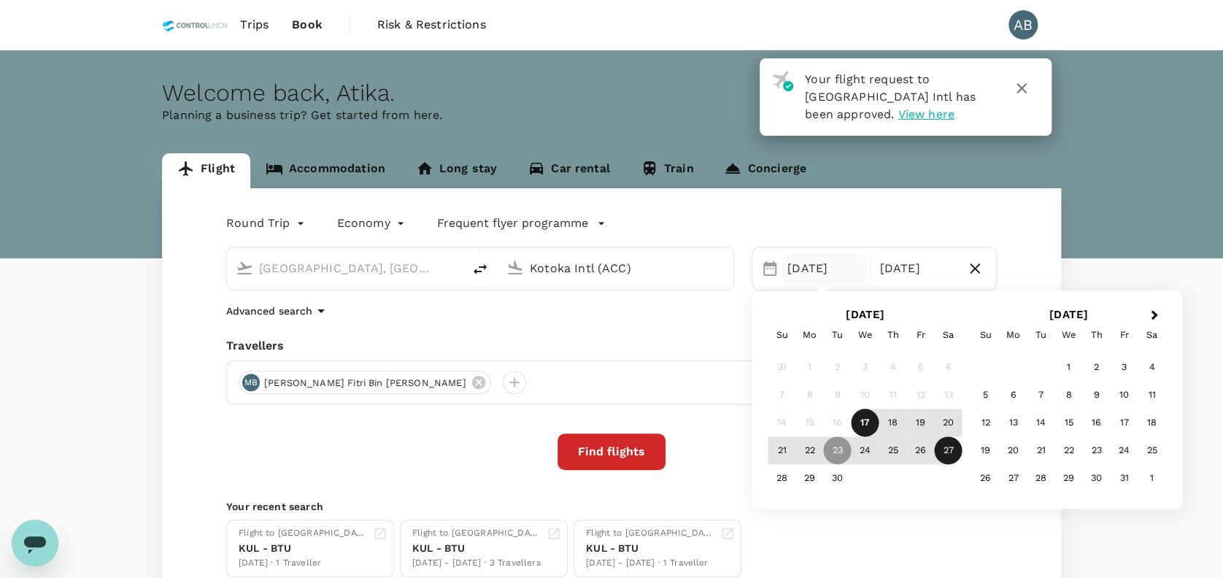
type input "Kotoka Intl (ACC)"
click at [837, 450] on div "23" at bounding box center [838, 451] width 28 height 28
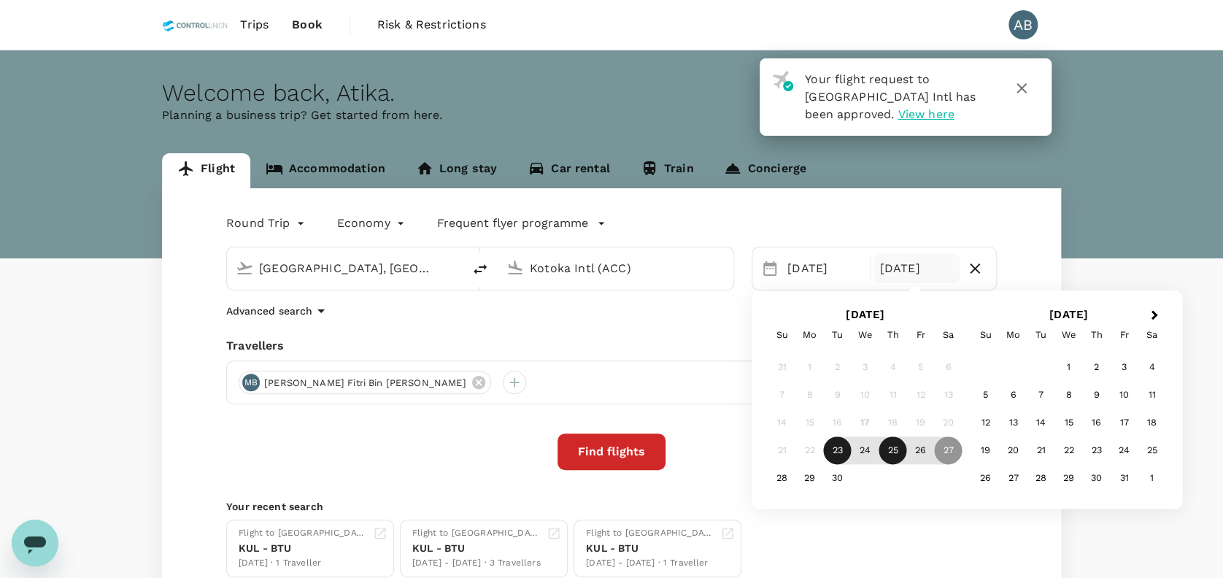
click at [892, 455] on div "25" at bounding box center [893, 451] width 28 height 28
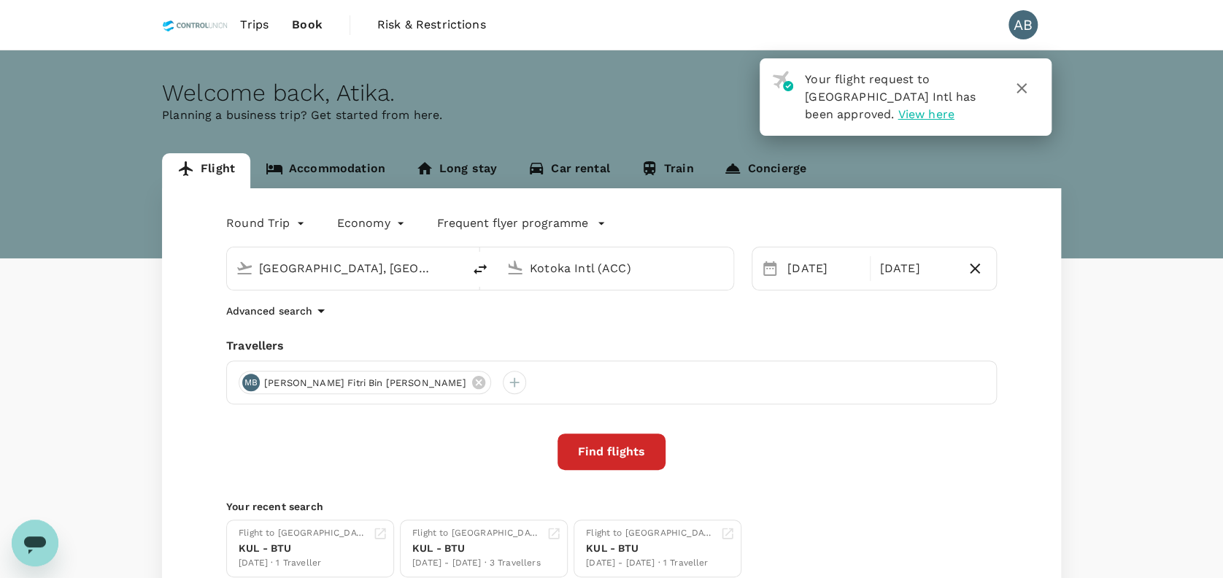
drag, startPoint x: 837, startPoint y: 326, endPoint x: 810, endPoint y: 327, distance: 27.0
click at [832, 328] on div "Round Trip roundtrip Economy economy Frequent flyer programme Kuala Lumpur, Mal…" at bounding box center [611, 394] width 899 height 412
click at [471, 377] on icon at bounding box center [477, 382] width 13 height 13
drag, startPoint x: 289, startPoint y: 379, endPoint x: 282, endPoint y: 382, distance: 7.6
click at [285, 380] on div at bounding box center [611, 382] width 771 height 44
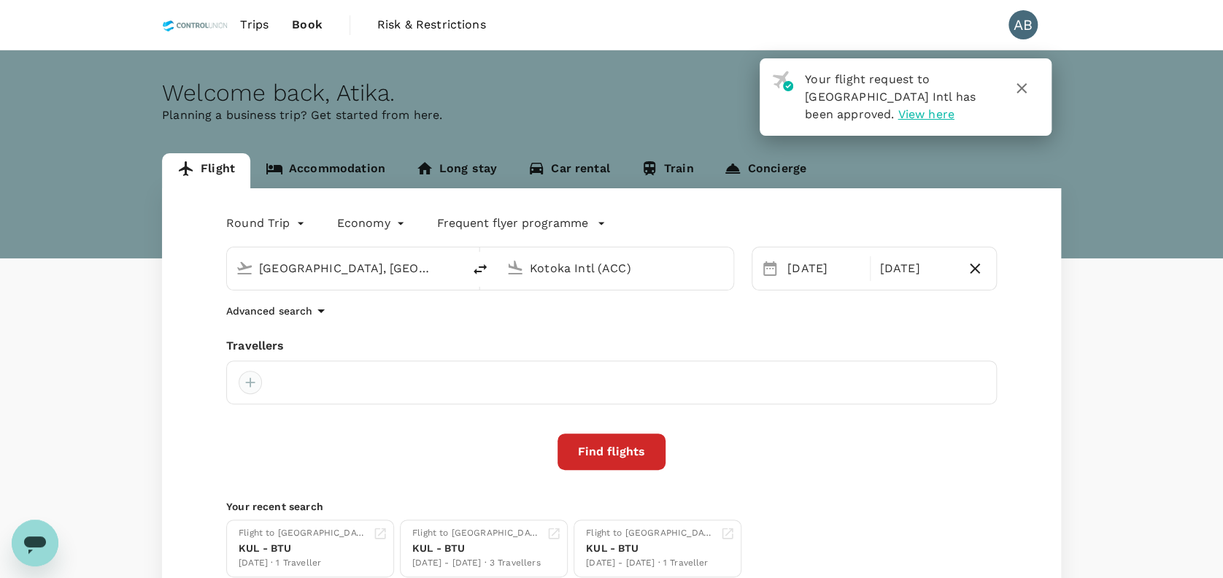
click at [259, 378] on div at bounding box center [250, 382] width 23 height 23
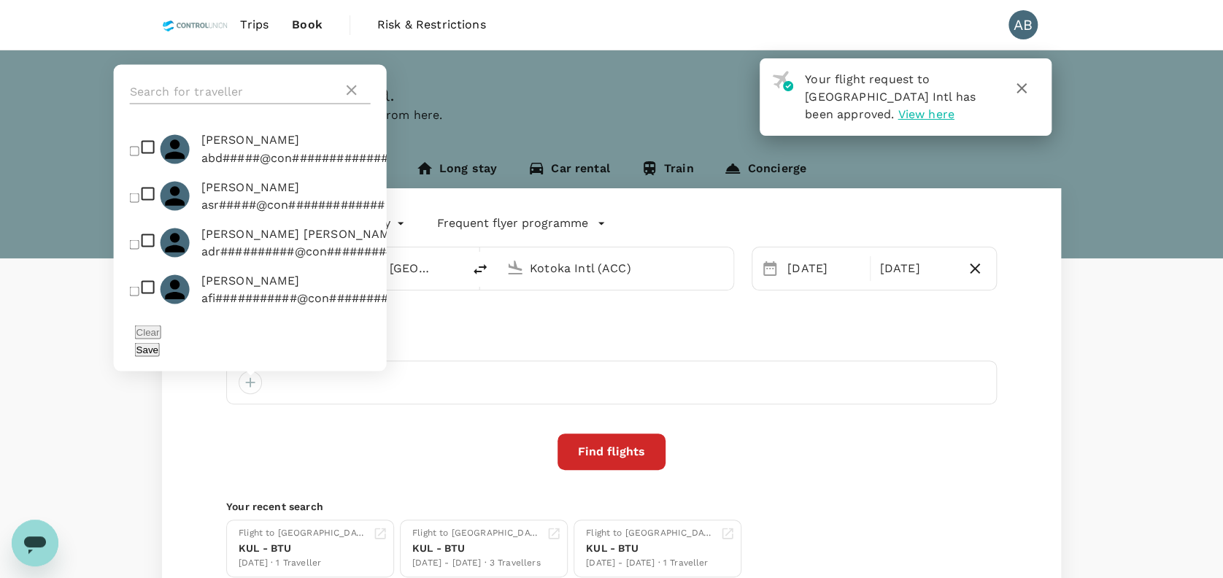
click at [206, 104] on input "text" at bounding box center [236, 91] width 213 height 23
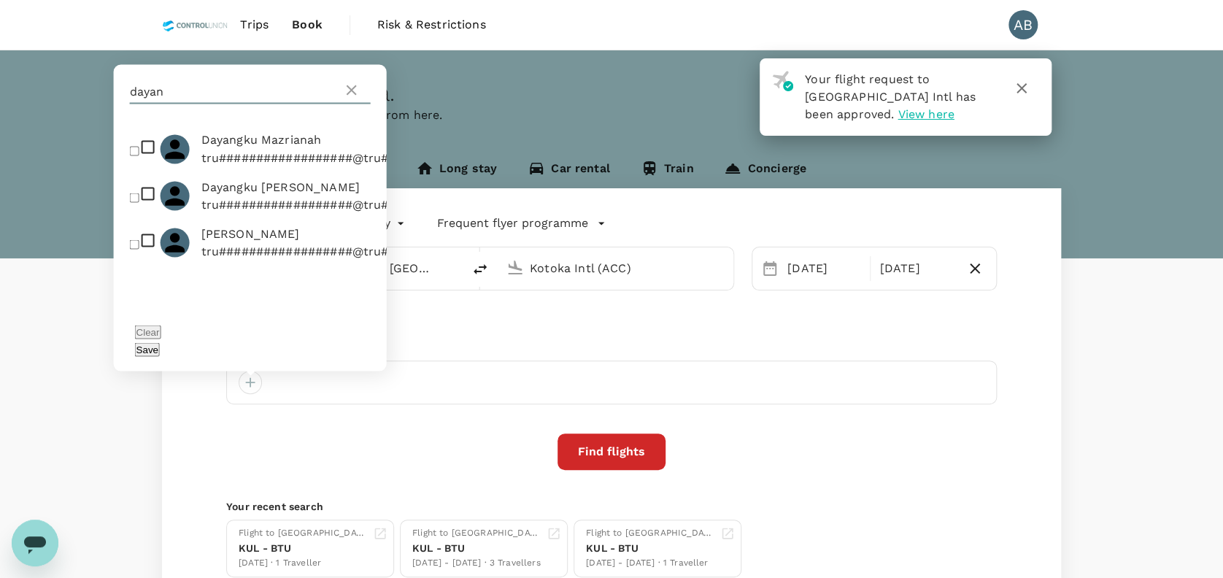
type input "dayan"
click at [133, 155] on input "checkbox" at bounding box center [134, 150] width 9 height 9
checkbox input "true"
drag, startPoint x: 352, startPoint y: 347, endPoint x: 391, endPoint y: 359, distance: 40.6
click at [160, 346] on button "Save" at bounding box center [147, 349] width 25 height 14
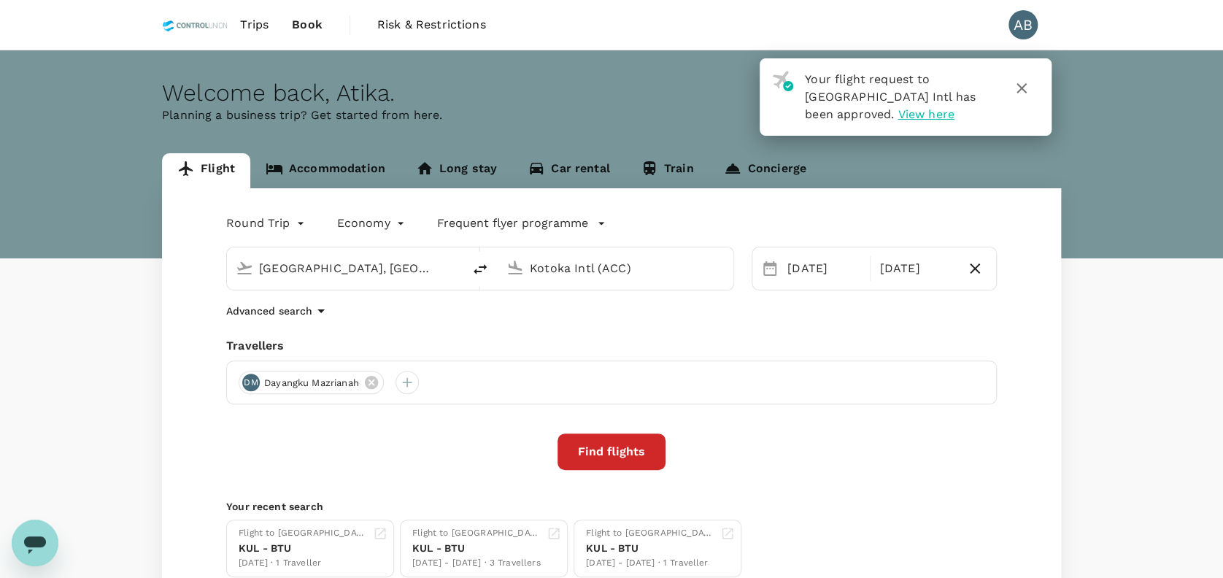
click at [606, 459] on button "Find flights" at bounding box center [612, 451] width 108 height 36
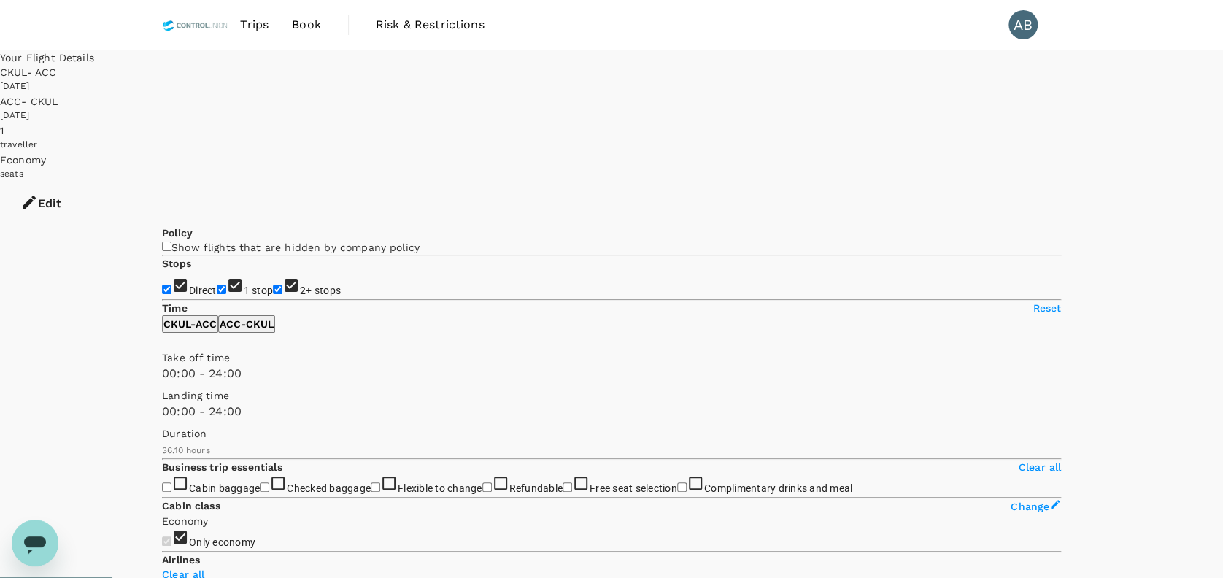
click at [273, 293] on input "2+ stops" at bounding box center [277, 289] width 9 height 9
checkbox input "false"
type input "2535"
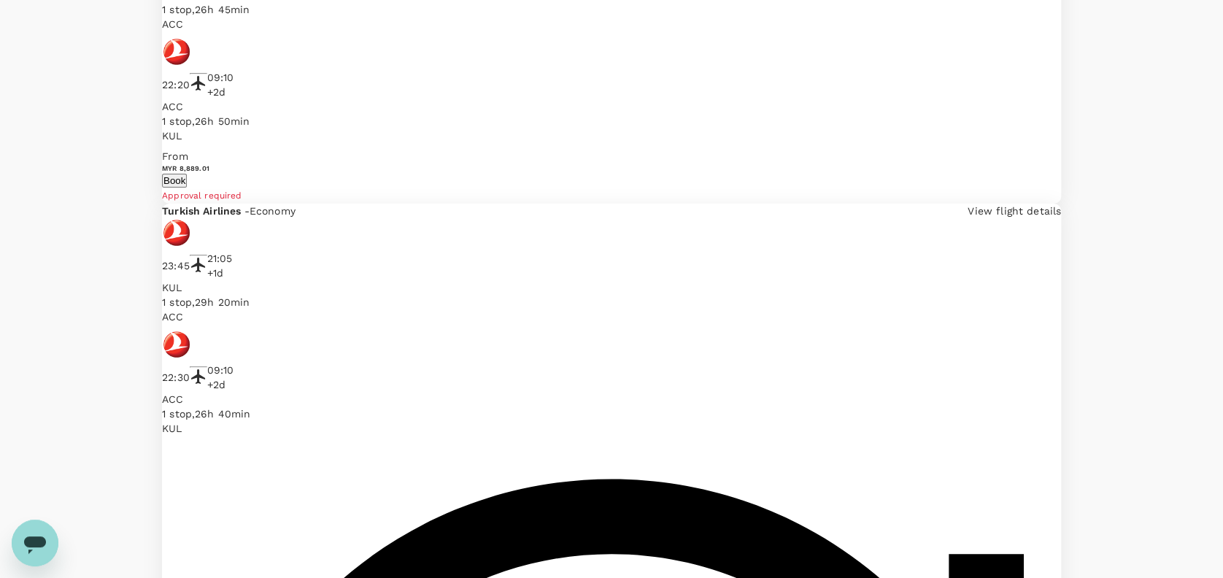
scroll to position [2529, 0]
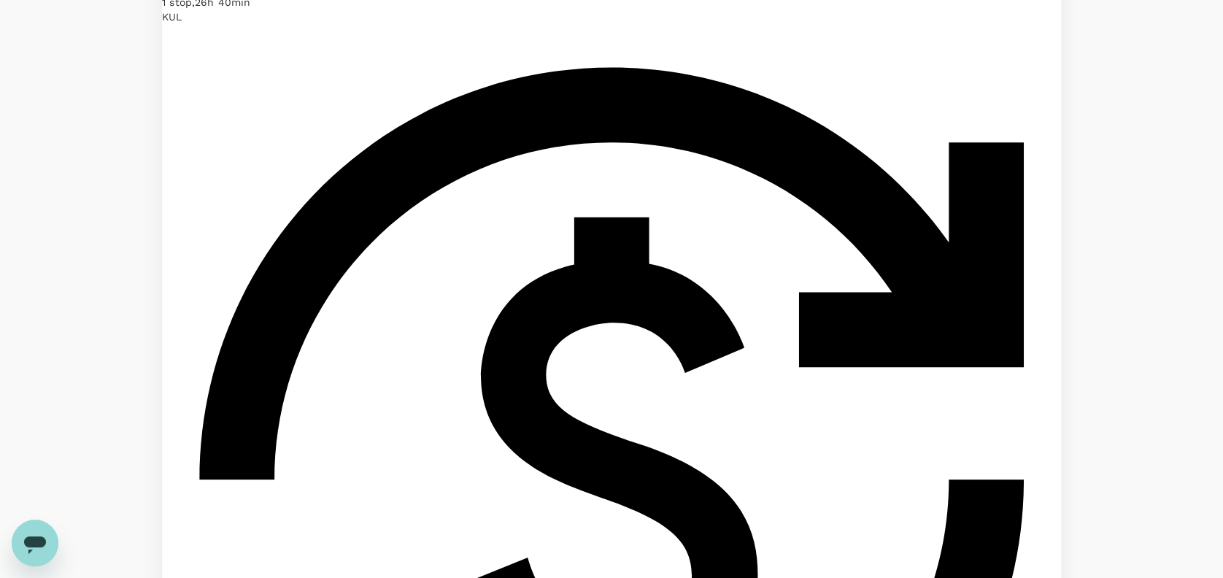
scroll to position [3071, 0]
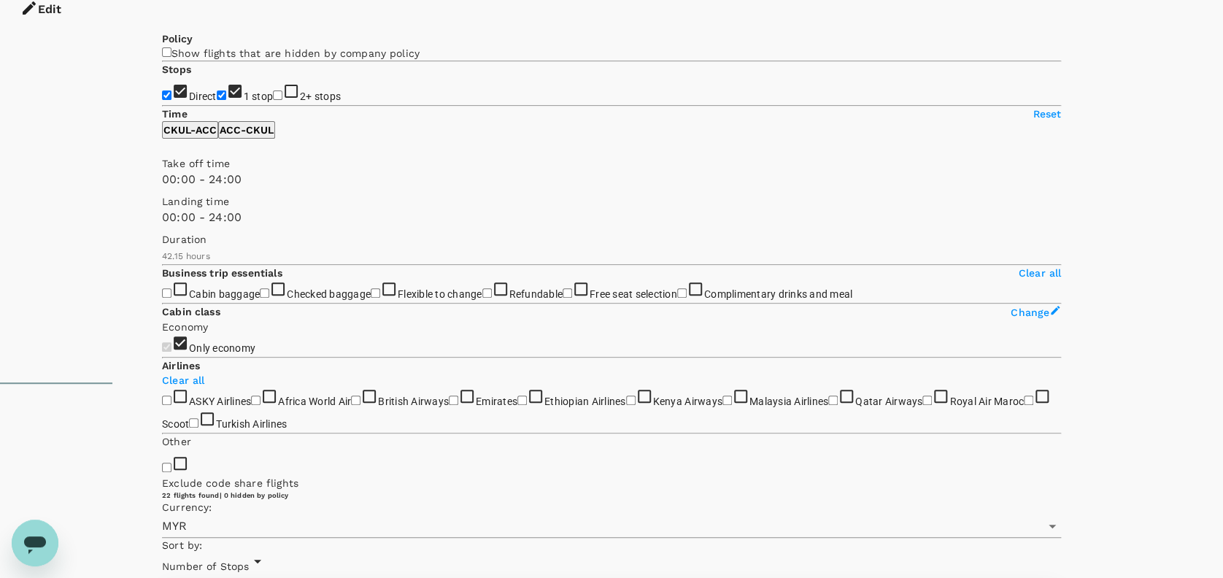
scroll to position [97, 0]
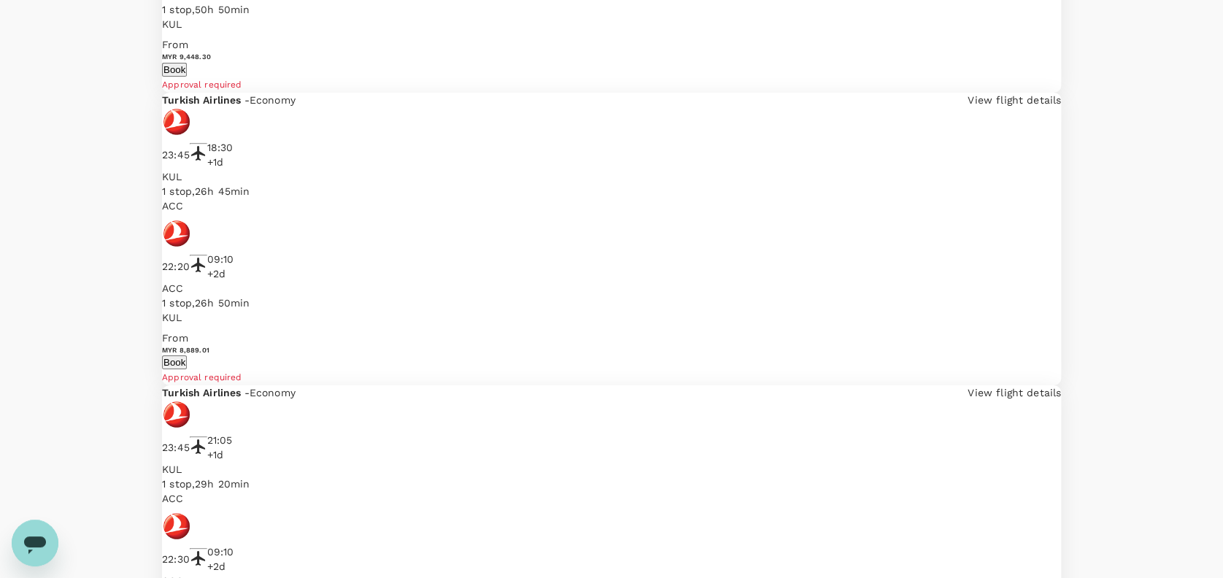
scroll to position [2529, 0]
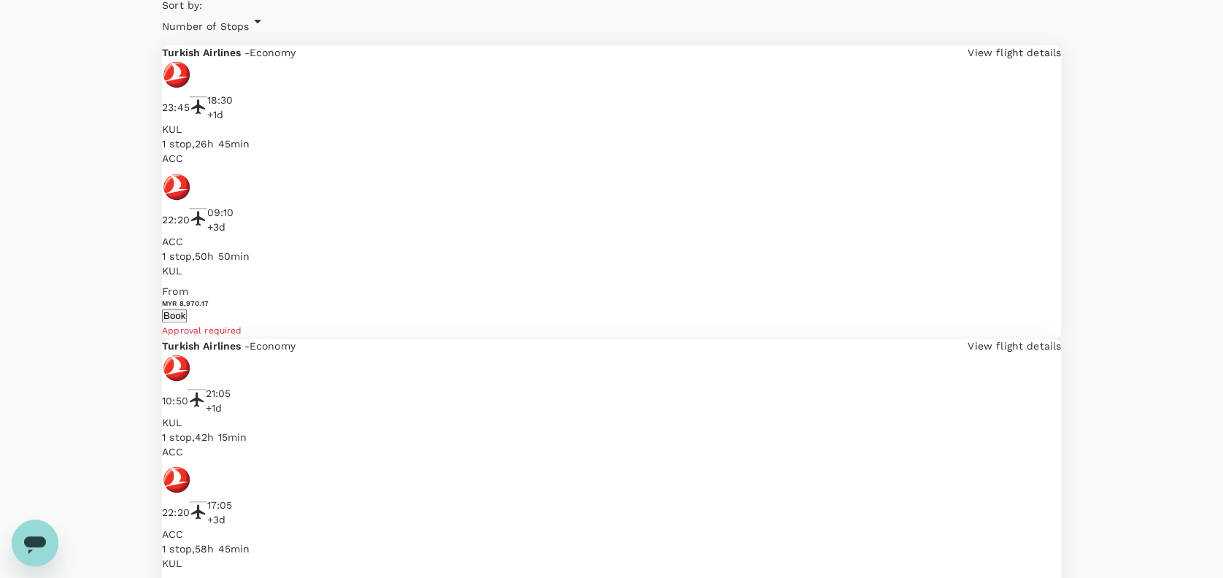
scroll to position [736, 0]
drag, startPoint x: 172, startPoint y: 409, endPoint x: 196, endPoint y: 404, distance: 24.1
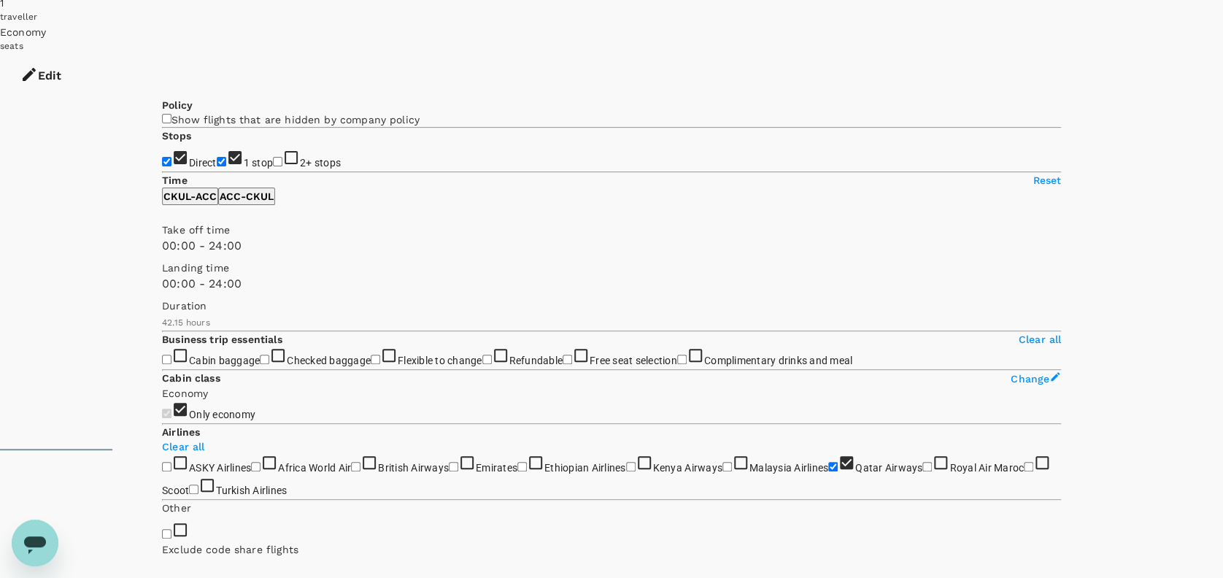
scroll to position [0, 0]
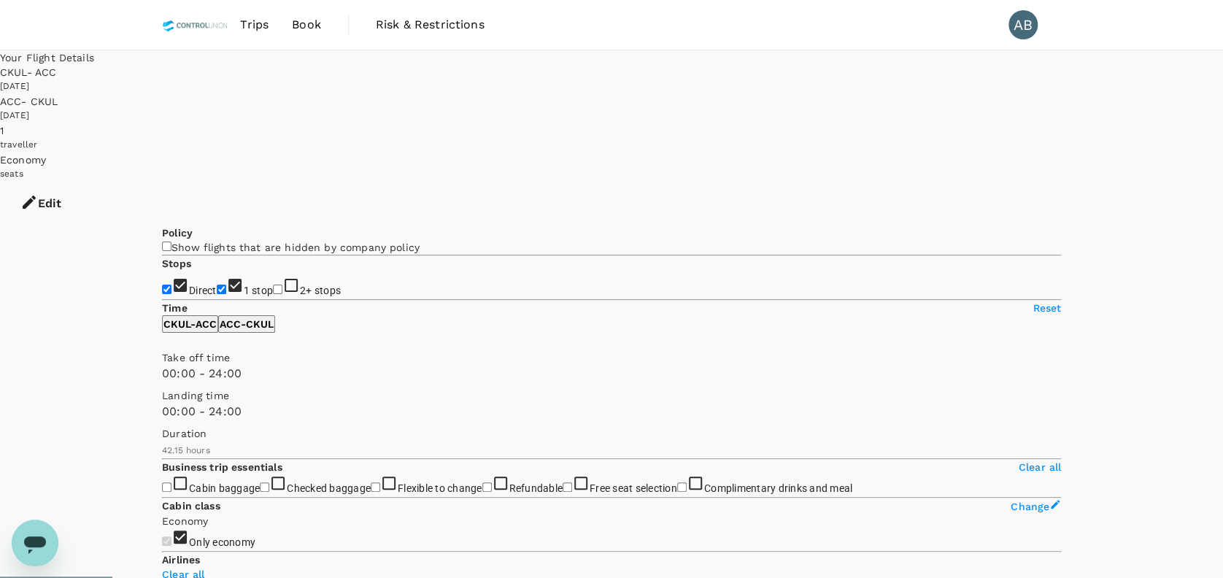
checkbox input "false"
checkbox input "true"
click at [36, 196] on icon "button" at bounding box center [29, 202] width 13 height 13
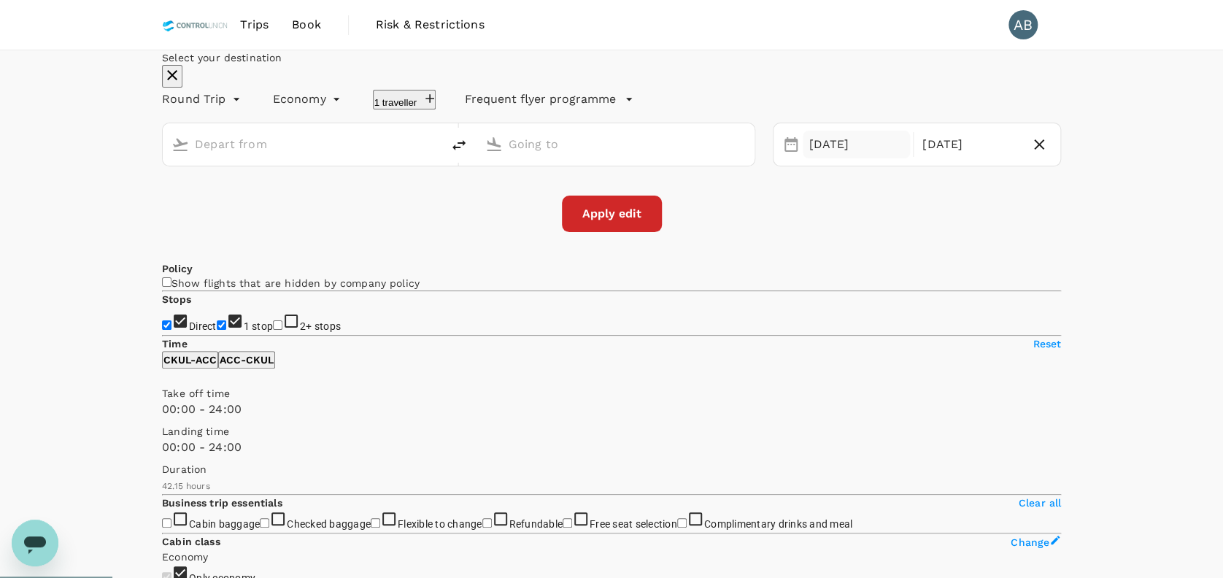
type input "[GEOGRAPHIC_DATA], [GEOGRAPHIC_DATA] (any)"
type input "Kotoka Intl (ACC)"
click at [1030, 153] on icon "button" at bounding box center [1039, 145] width 18 height 18
type input "oneway"
click at [876, 232] on div "Apply edit" at bounding box center [611, 214] width 899 height 36
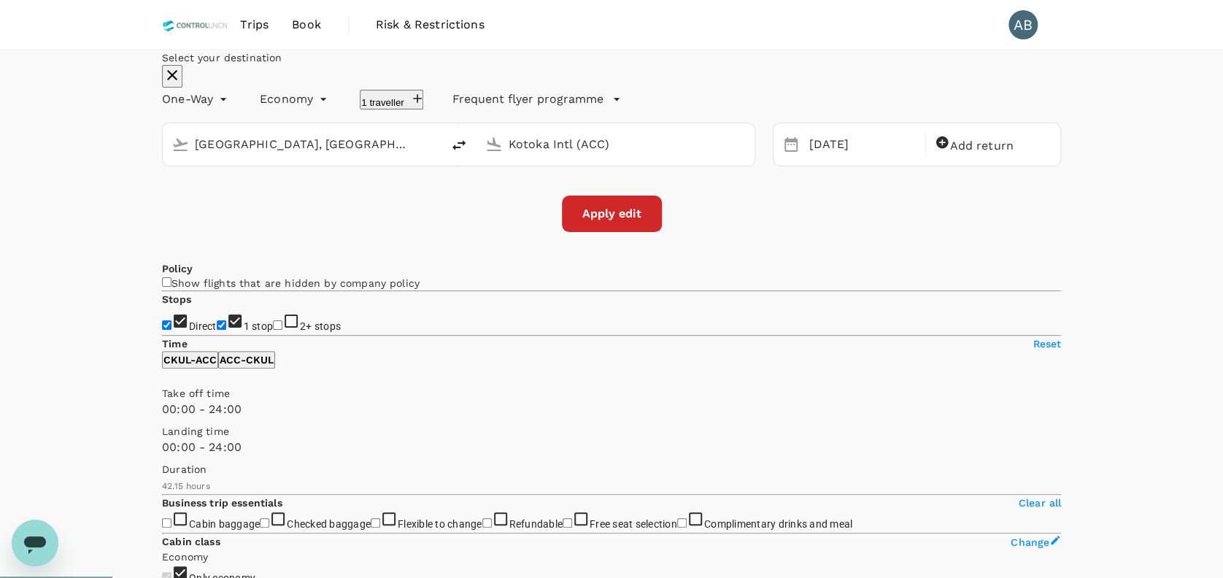
click at [613, 232] on button "Apply edit" at bounding box center [612, 214] width 100 height 36
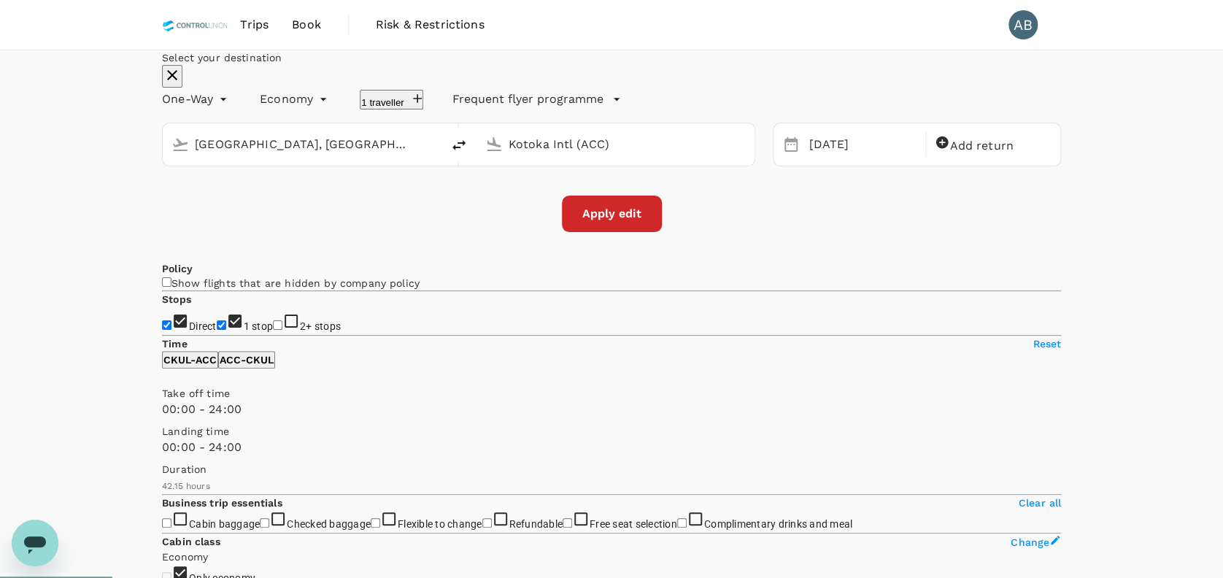
checkbox input "false"
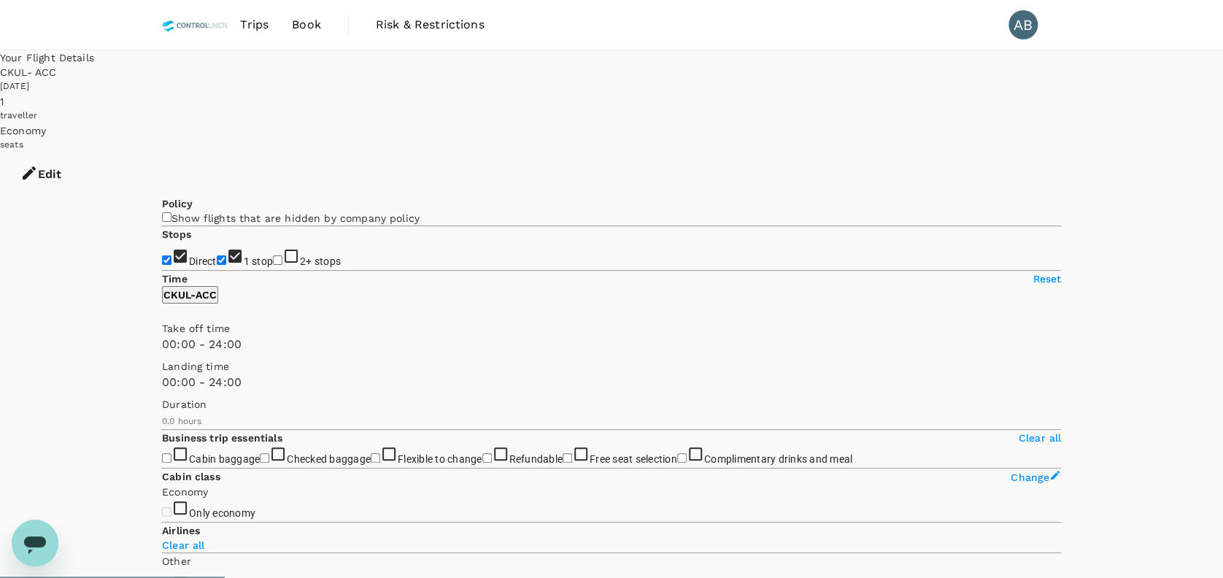
type input "2415"
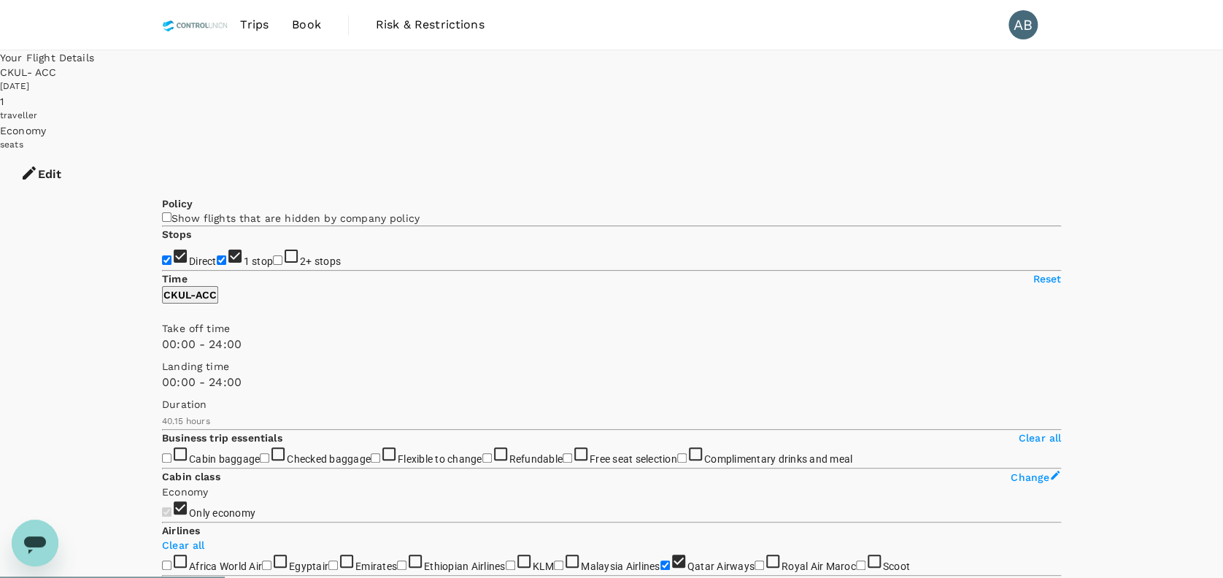
checkbox input "true"
type input "MYR"
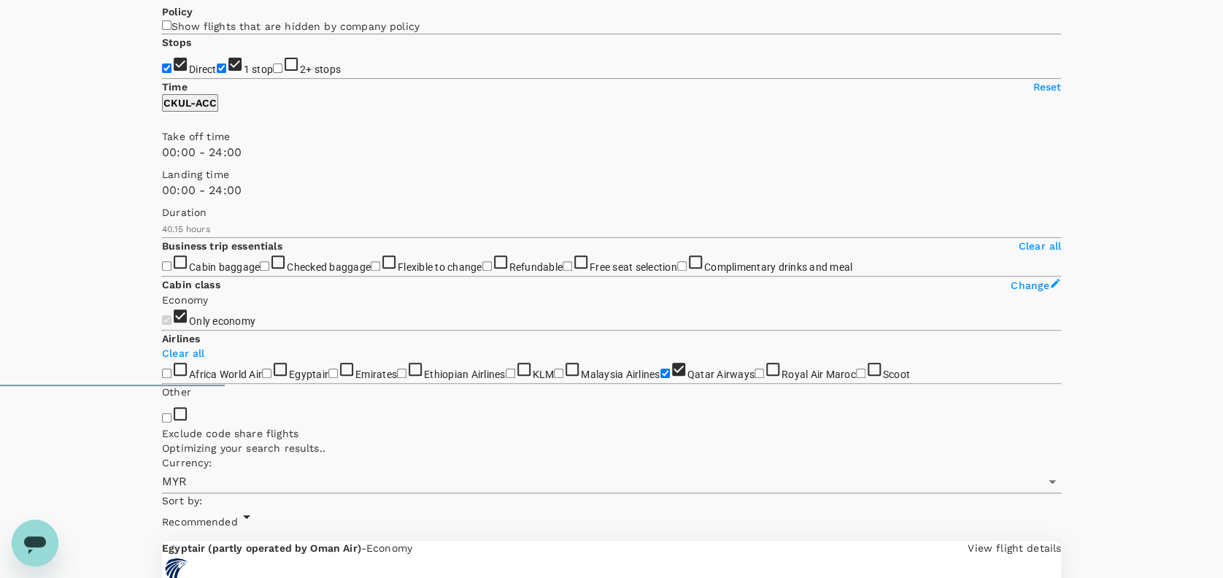
scroll to position [194, 0]
type input "2525"
checkbox input "false"
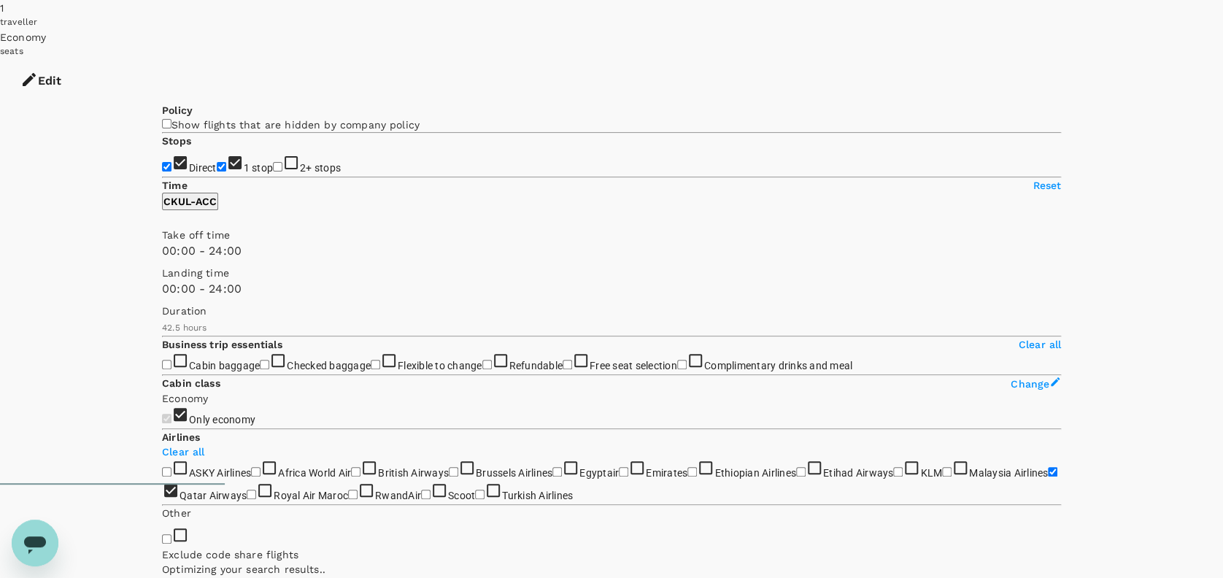
scroll to position [0, 0]
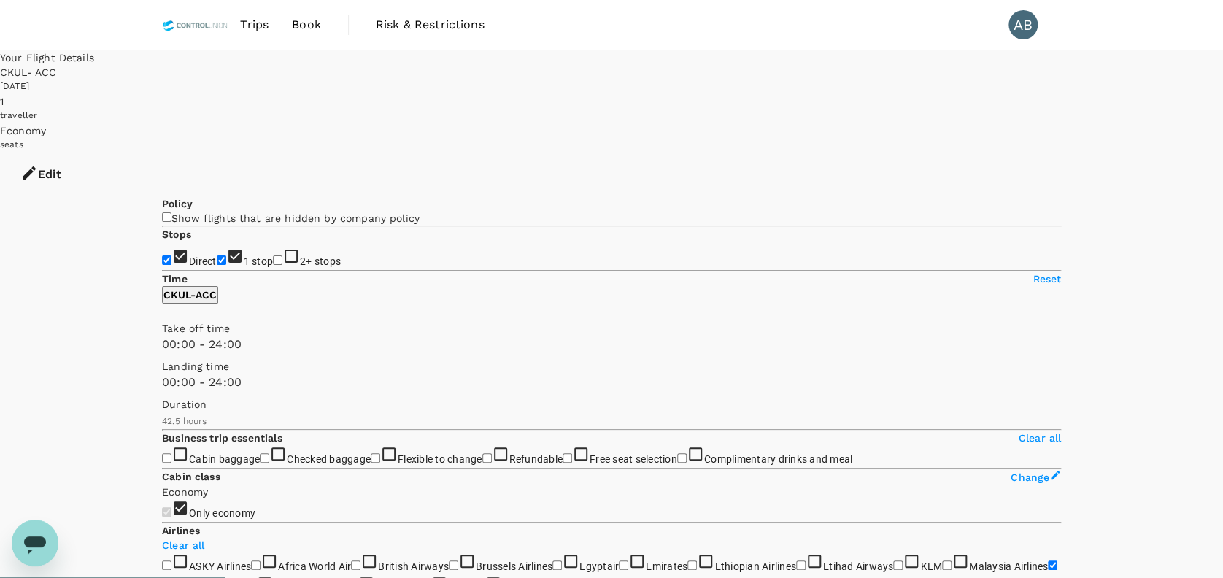
click at [217, 265] on input "1 stop" at bounding box center [221, 259] width 9 height 9
checkbox input "false"
type input "5940"
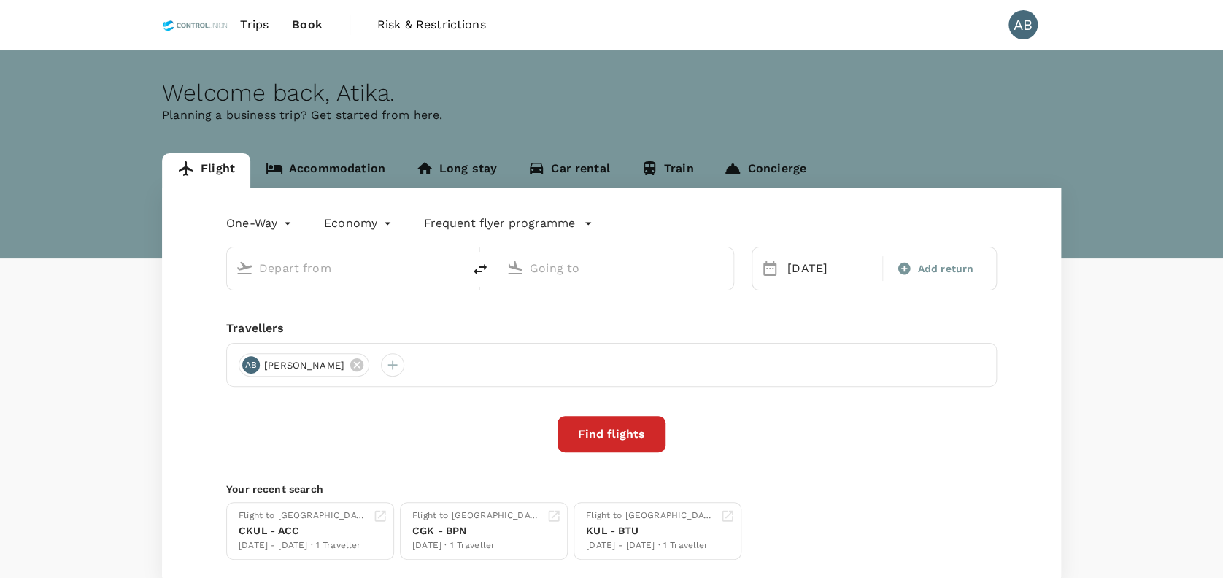
type input "[GEOGRAPHIC_DATA], [GEOGRAPHIC_DATA] (any)"
type input "Kotoka Intl (ACC)"
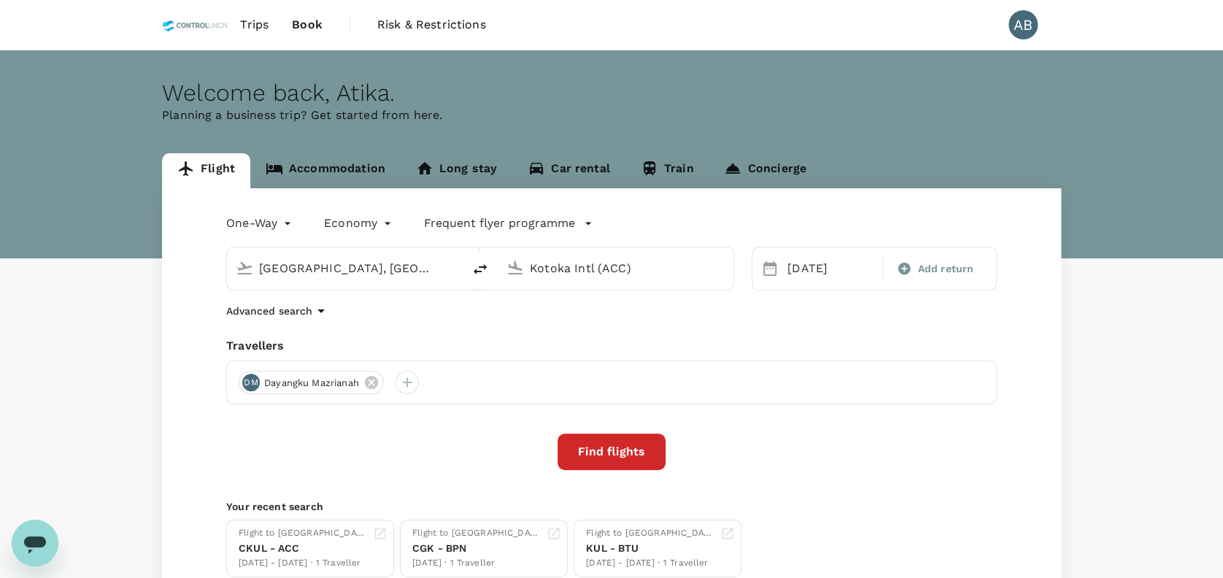
drag, startPoint x: 698, startPoint y: 333, endPoint x: 706, endPoint y: 334, distance: 8.1
click at [706, 334] on div "One-Way oneway Economy economy Frequent flyer programme [GEOGRAPHIC_DATA], [GEO…" at bounding box center [611, 394] width 899 height 412
click at [622, 466] on button "Find flights" at bounding box center [612, 451] width 108 height 36
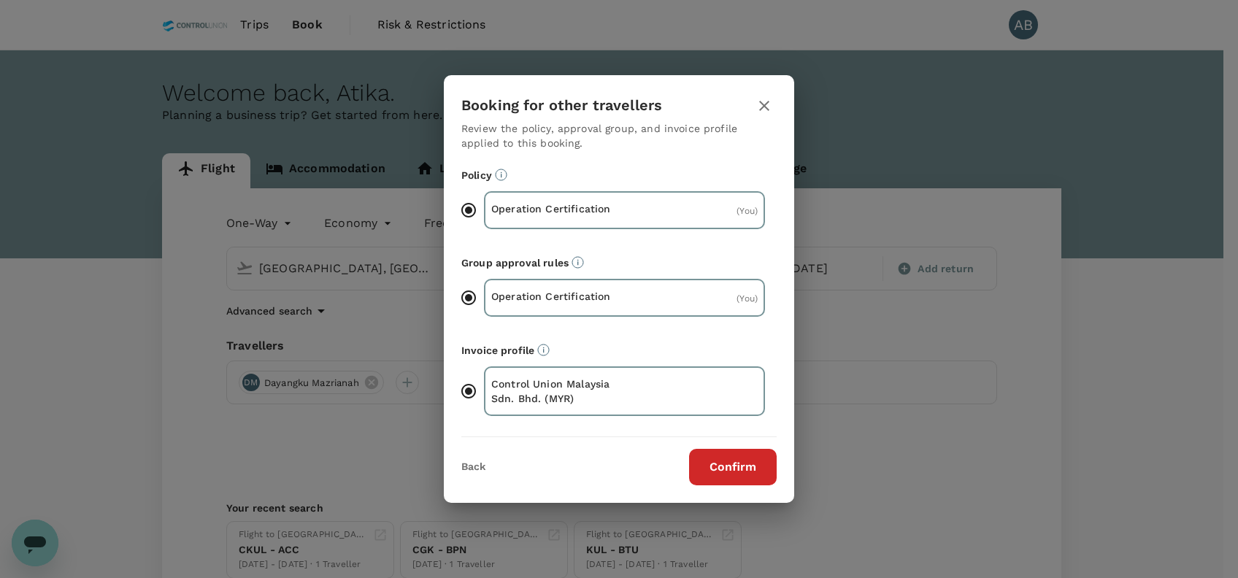
click at [769, 468] on button "Confirm" at bounding box center [733, 467] width 88 height 36
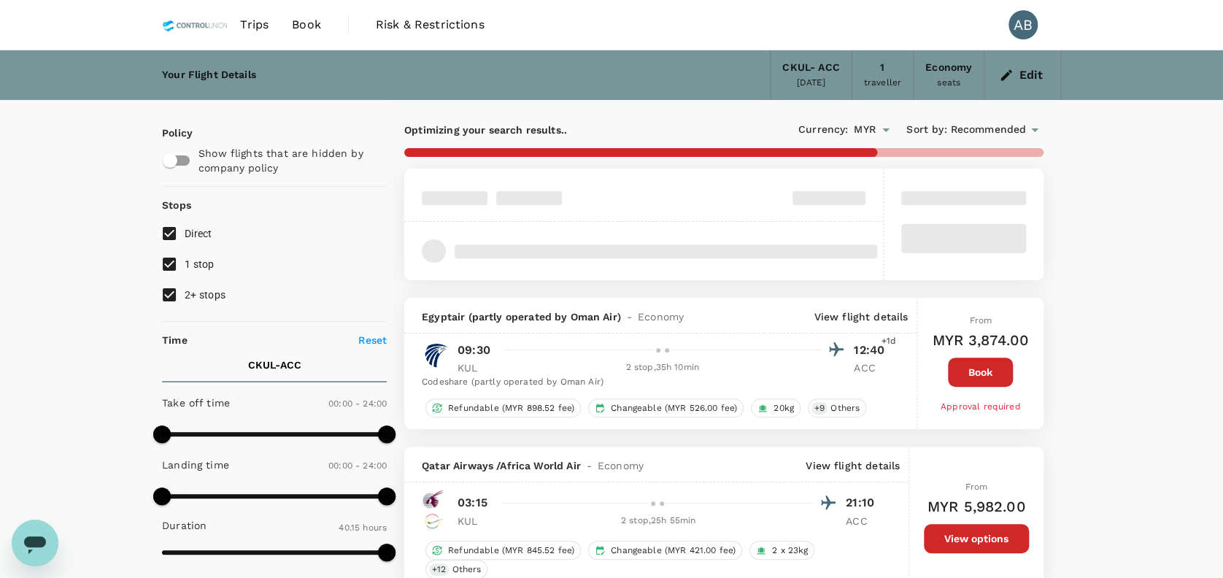
type input "2525"
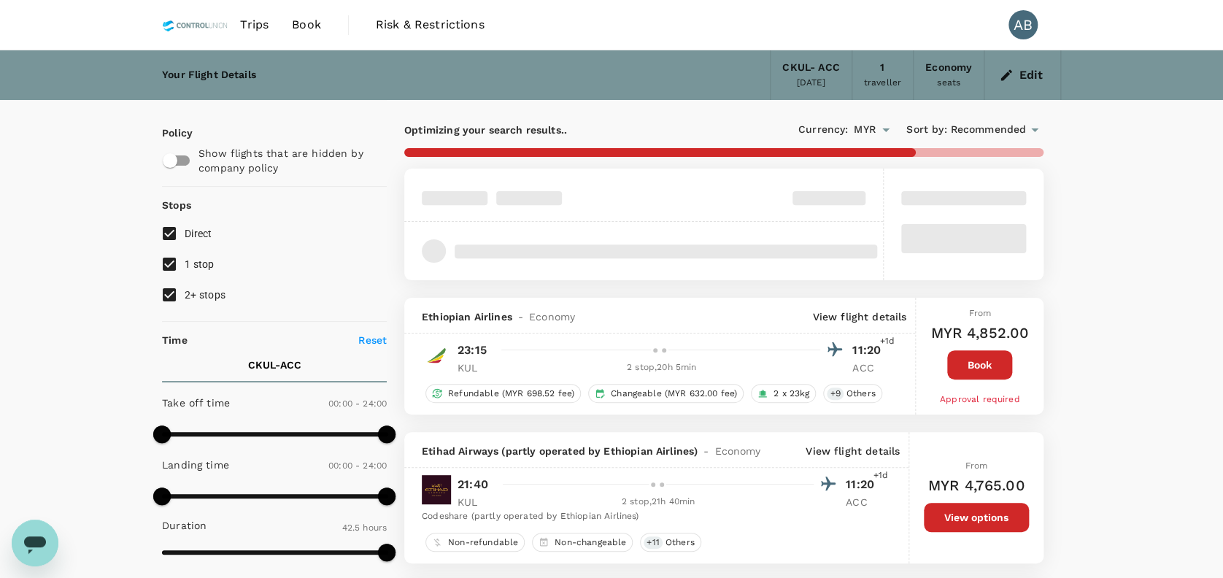
click at [168, 285] on input "2+ stops" at bounding box center [169, 294] width 31 height 31
checkbox input "false"
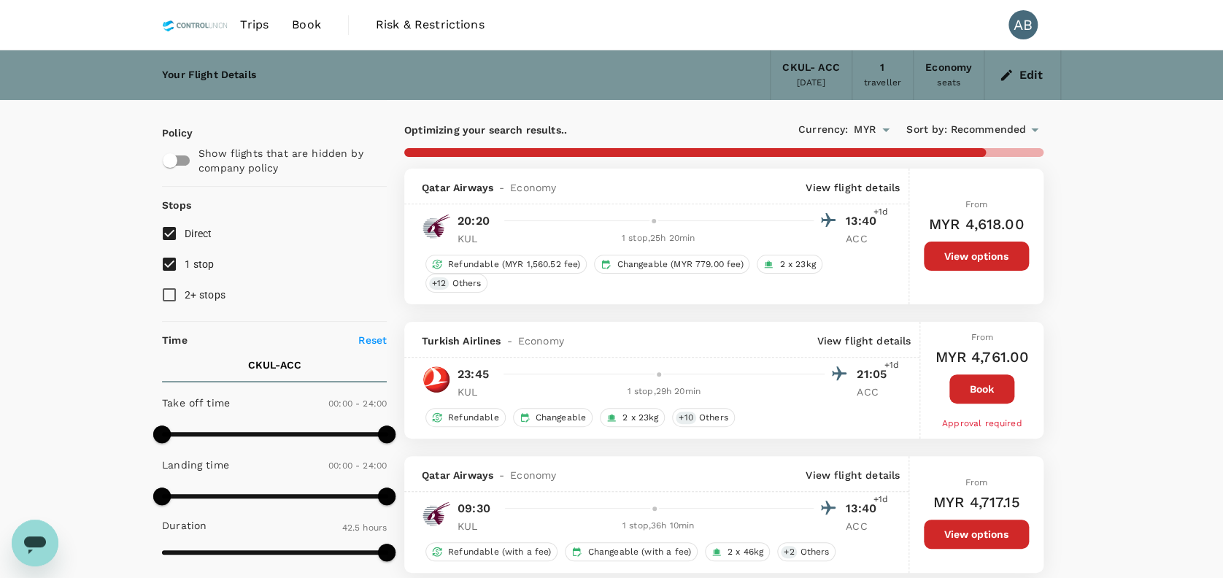
type input "5940"
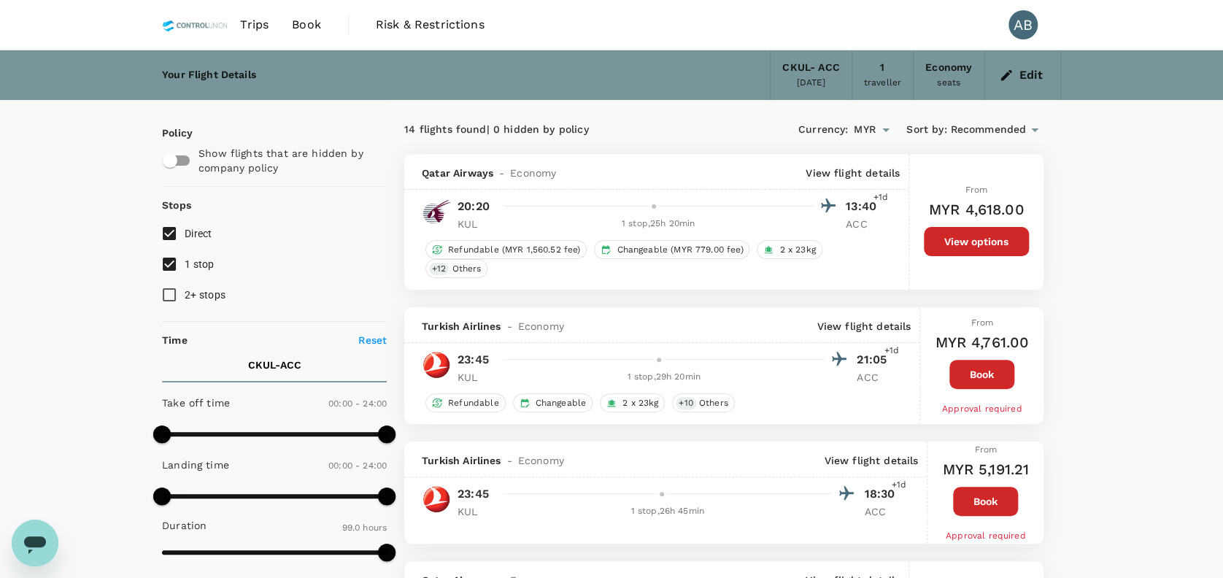
click at [794, 72] on div "CKUL - ACC" at bounding box center [810, 68] width 57 height 16
click at [1009, 74] on icon "button" at bounding box center [1006, 74] width 11 height 11
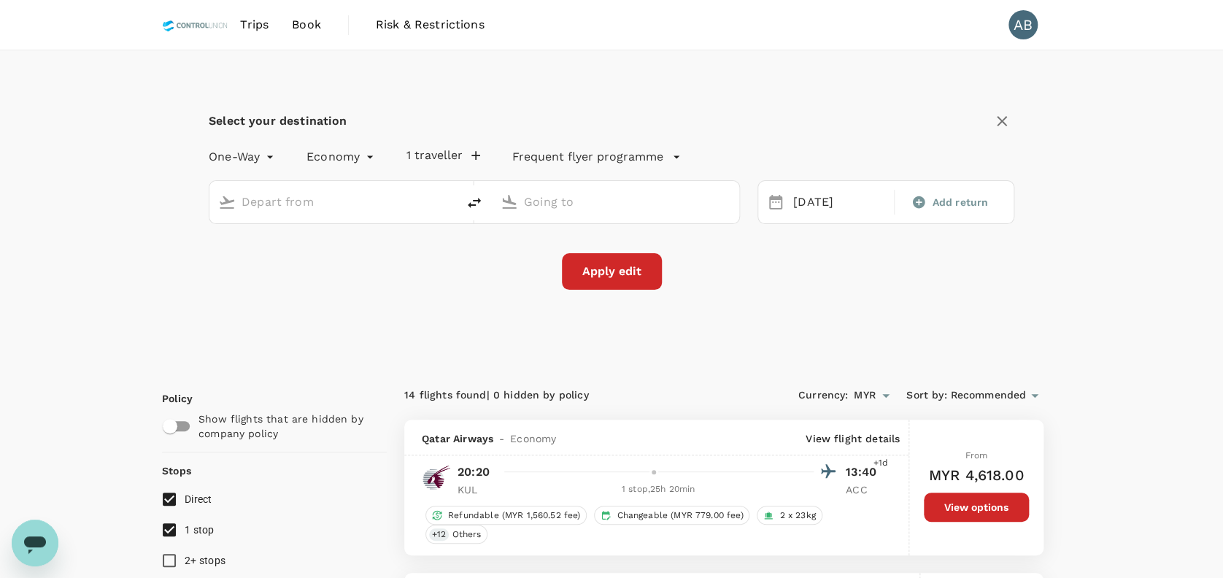
type input "[GEOGRAPHIC_DATA], [GEOGRAPHIC_DATA] (any)"
type input "Kotoka Intl (ACC)"
click at [830, 202] on div "[DATE]" at bounding box center [839, 202] width 104 height 28
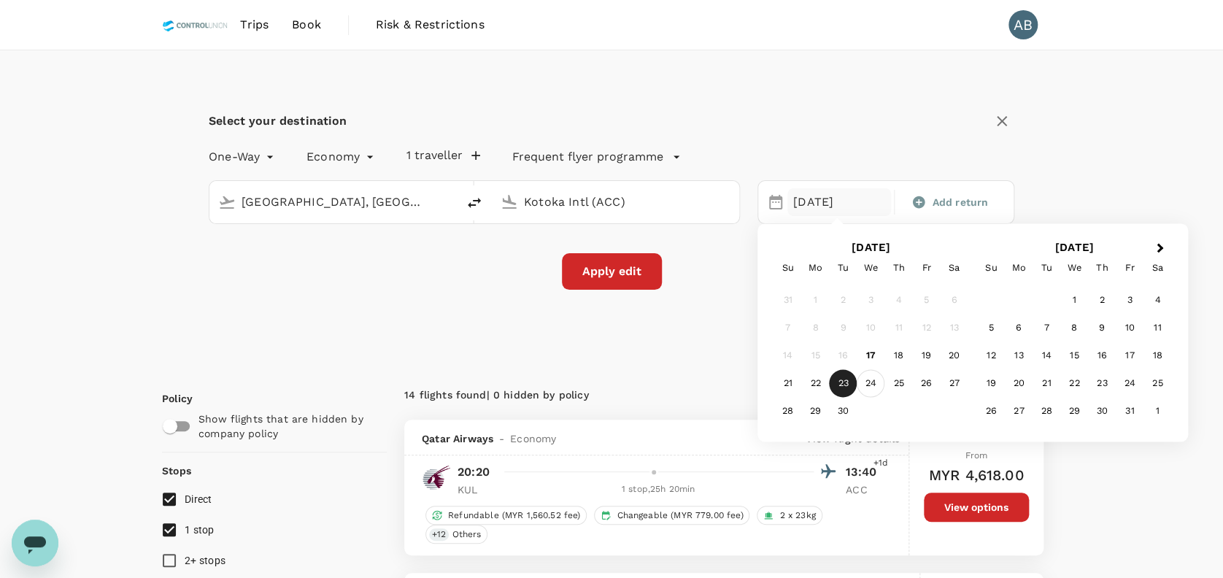
click at [870, 376] on div "24" at bounding box center [871, 384] width 28 height 28
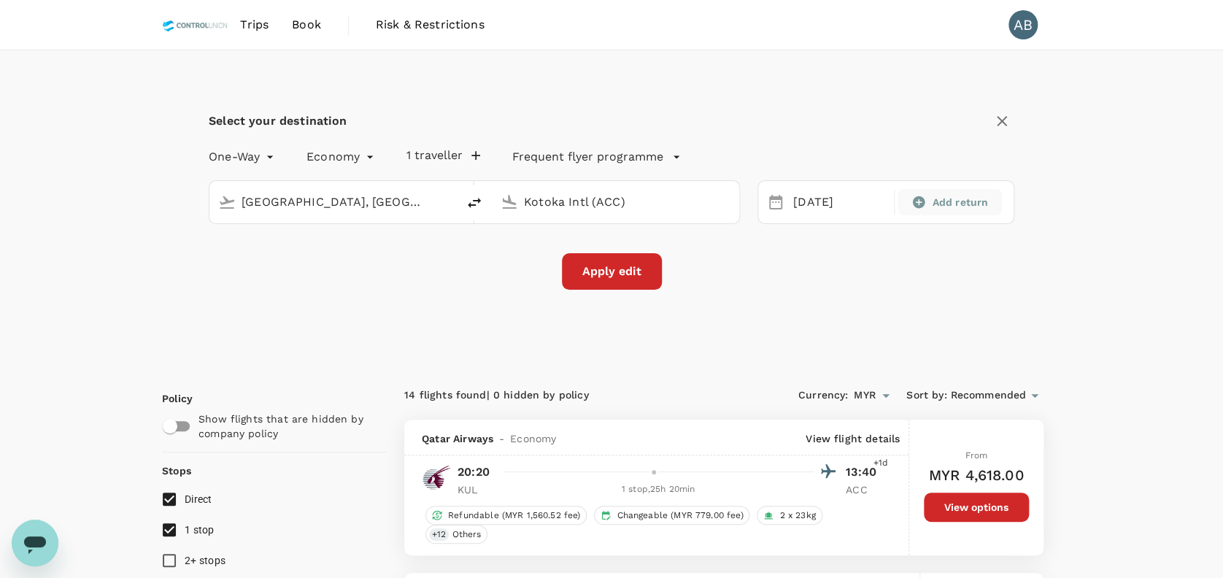
click at [923, 192] on div "Add return" at bounding box center [950, 202] width 104 height 26
type input "roundtrip"
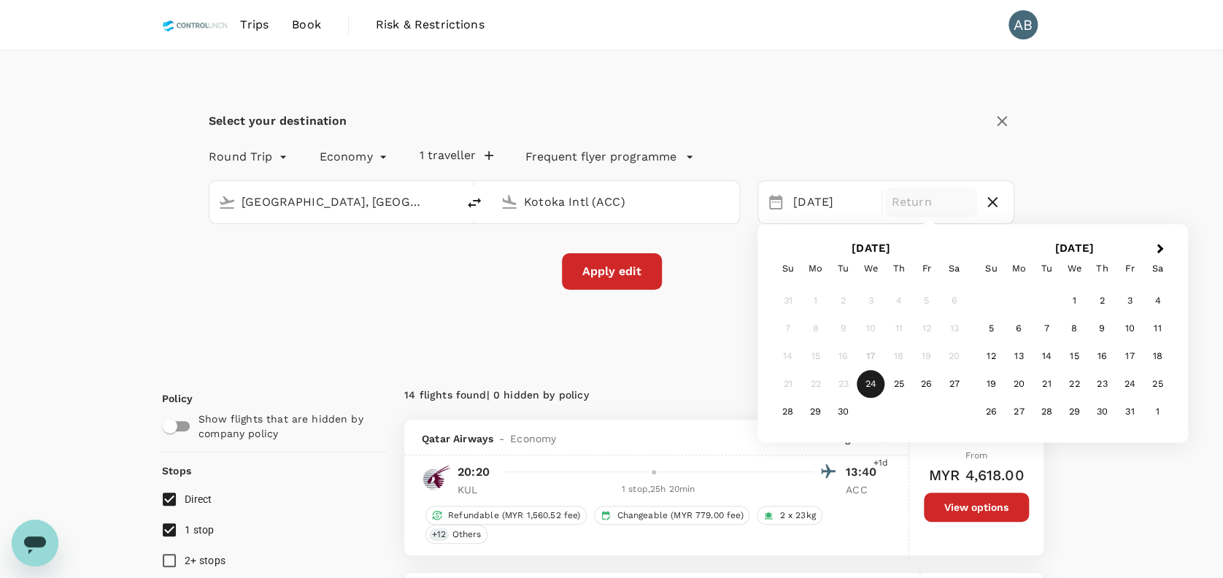
click at [813, 387] on div "22" at bounding box center [815, 385] width 28 height 28
click at [664, 352] on div "Select your destination Round Trip roundtrip Economy economy 1 traveller Freque…" at bounding box center [611, 207] width 899 height 315
click at [806, 199] on div "[DATE]" at bounding box center [832, 202] width 91 height 28
click at [822, 378] on div "22" at bounding box center [815, 384] width 28 height 28
click at [771, 320] on div "[DATE] Su Mo Tu We Th Fr Sa 31 1 2 3 4 5 6 7 8 9 10 11 12 13 14 15 16 17 18 19 …" at bounding box center [871, 333] width 204 height 195
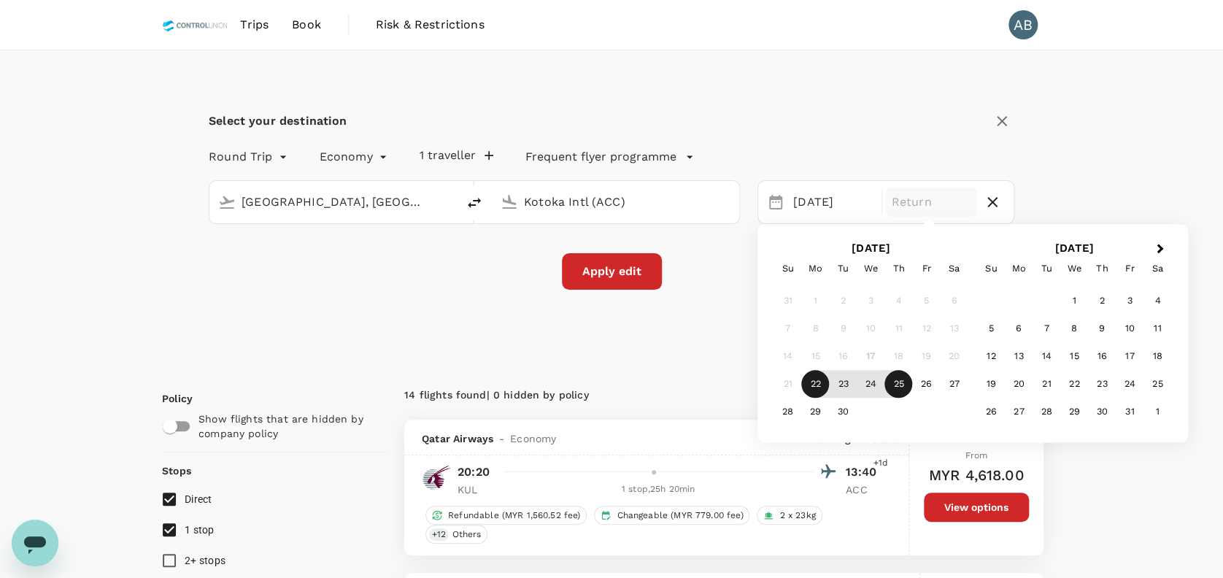
click at [898, 387] on div "25" at bounding box center [898, 385] width 28 height 28
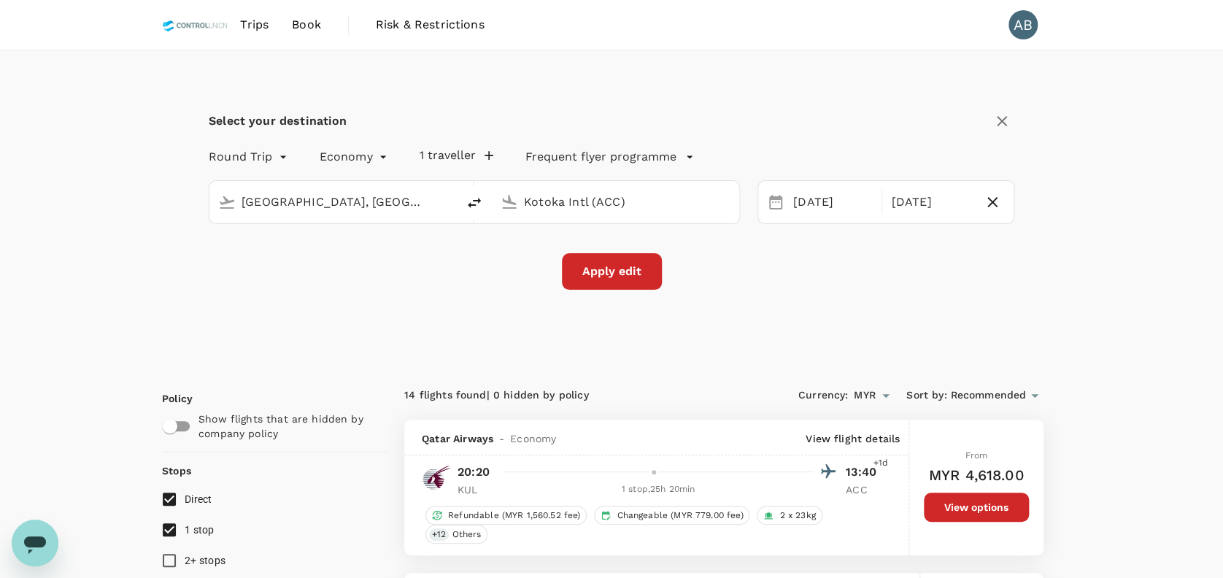
click at [750, 357] on div "Select your destination Round Trip roundtrip Economy economy 1 traveller Freque…" at bounding box center [611, 207] width 899 height 315
click at [625, 282] on button "Apply edit" at bounding box center [612, 271] width 100 height 36
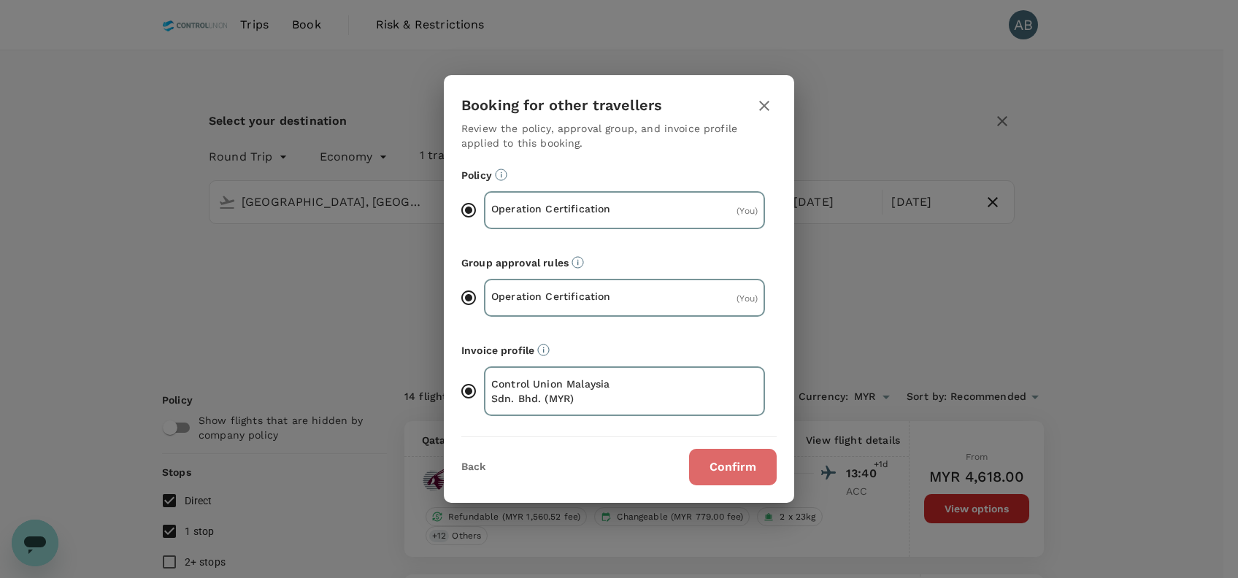
drag, startPoint x: 738, startPoint y: 456, endPoint x: 740, endPoint y: 447, distance: 9.6
click at [738, 455] on button "Confirm" at bounding box center [733, 467] width 88 height 36
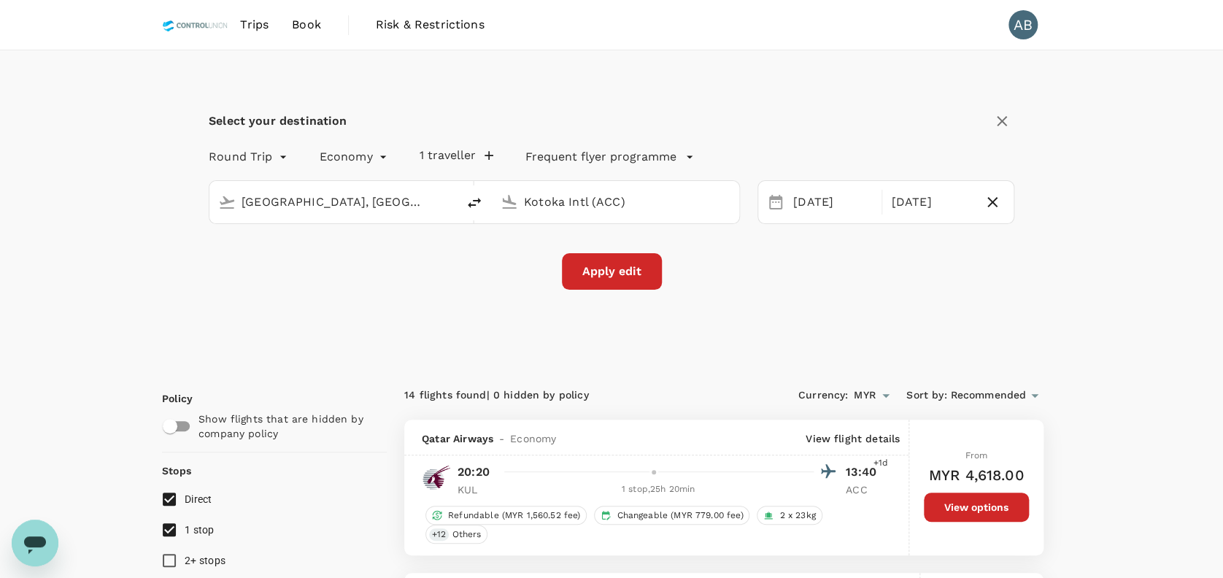
checkbox input "false"
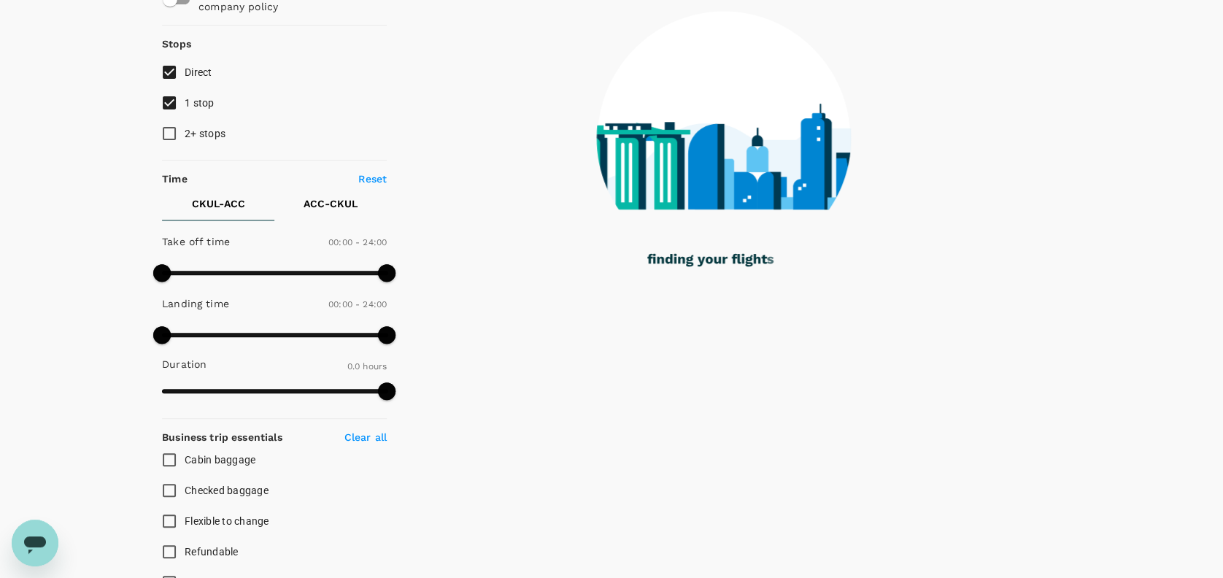
scroll to position [97, 0]
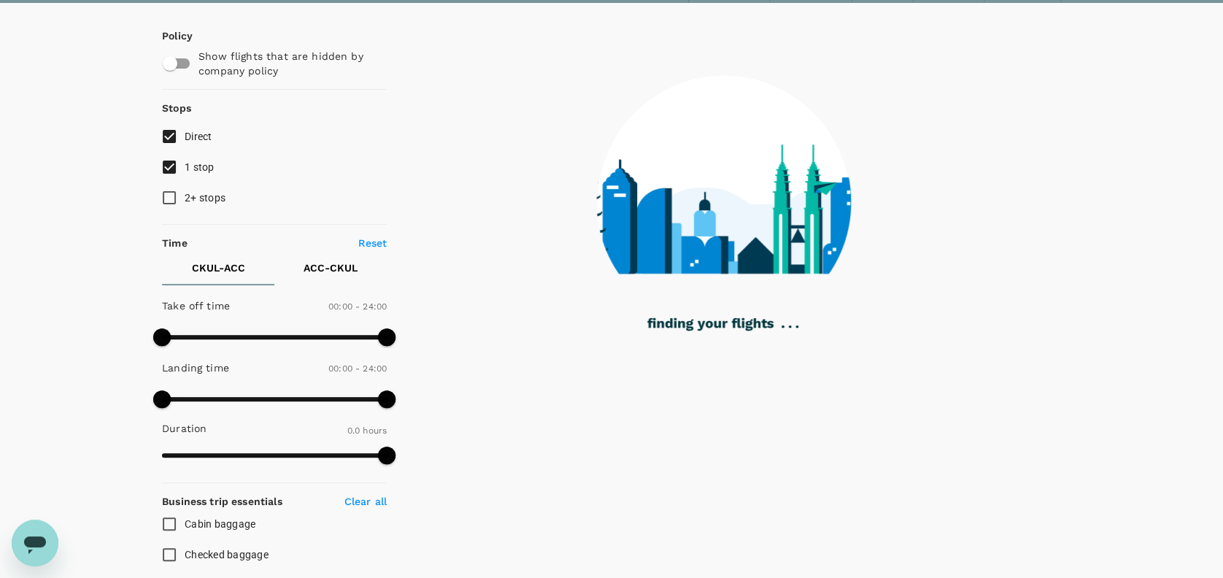
type input "2200"
checkbox input "true"
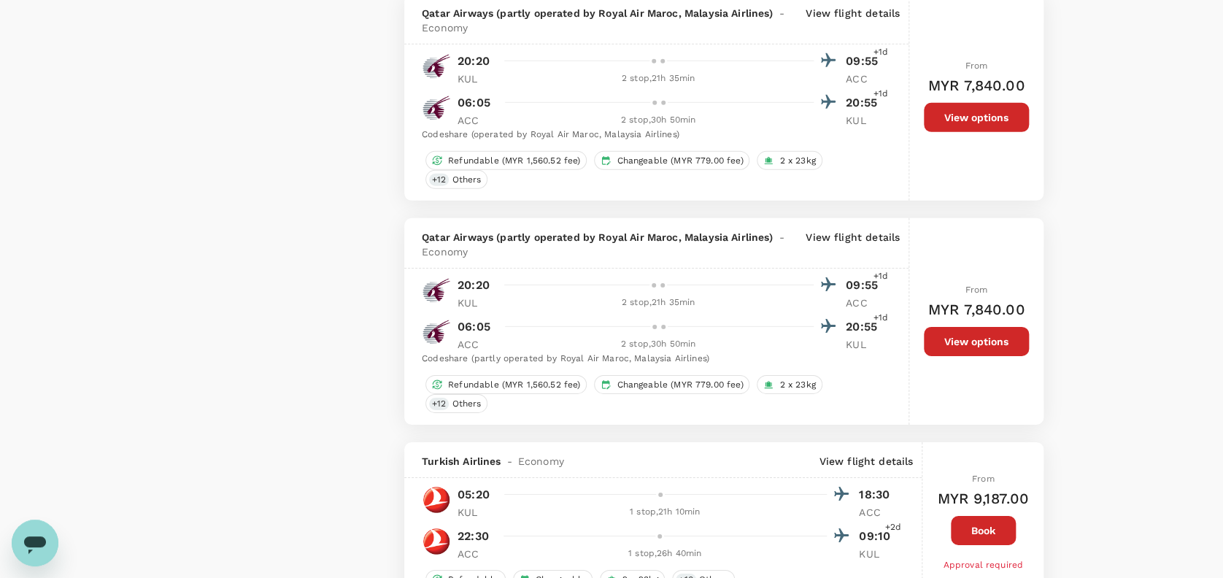
type input "2340"
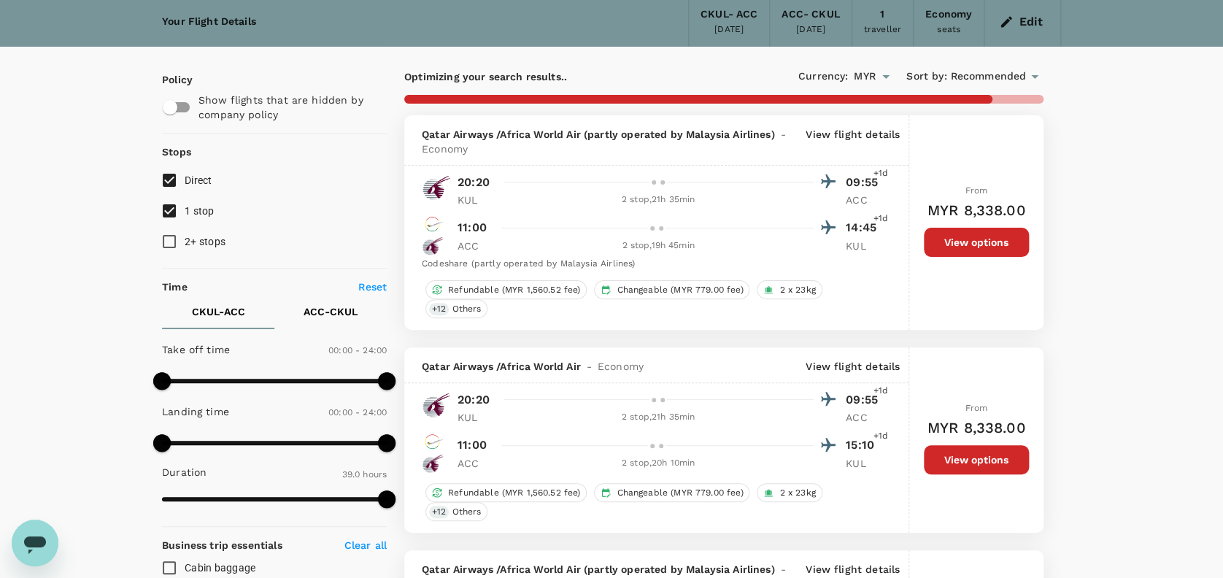
scroll to position [0, 0]
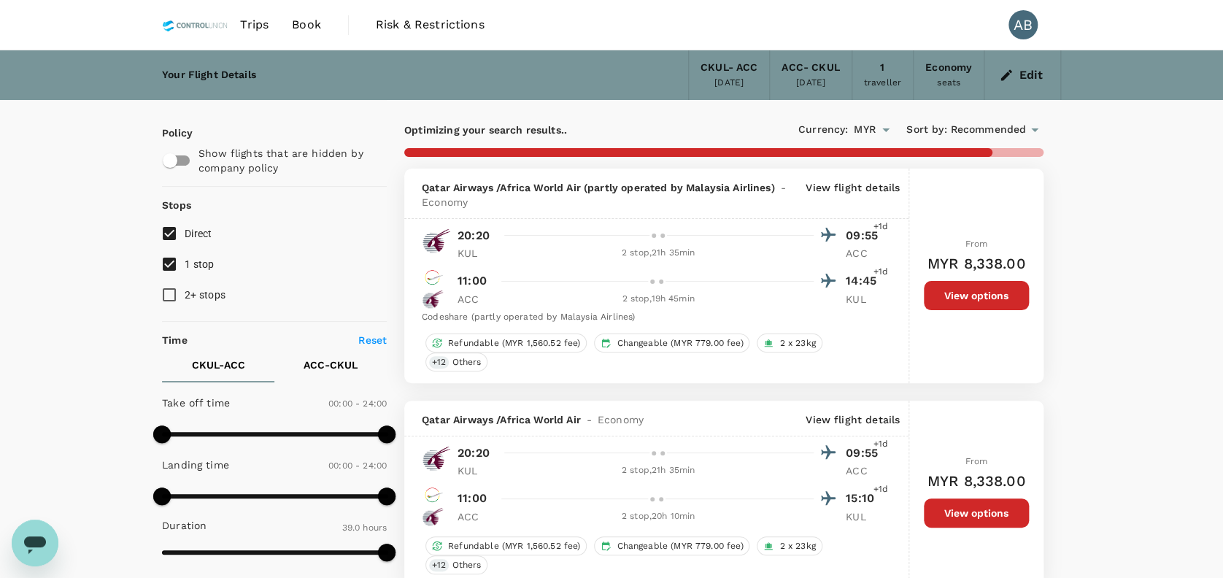
click at [163, 261] on input "1 stop" at bounding box center [169, 264] width 31 height 31
checkbox input "true"
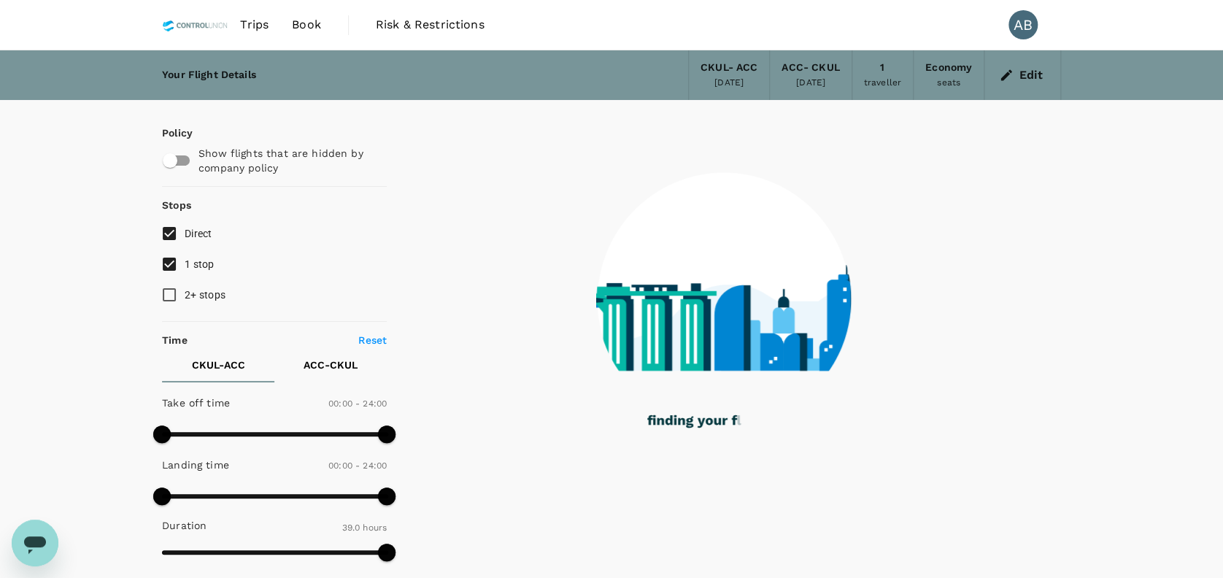
type input "4305"
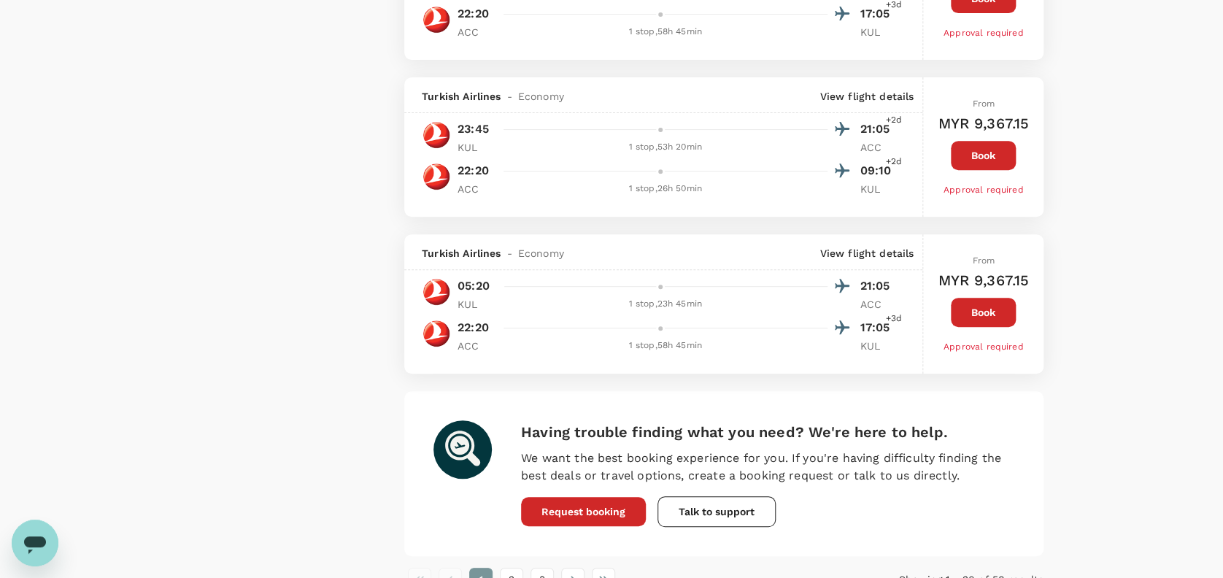
scroll to position [3016, 0]
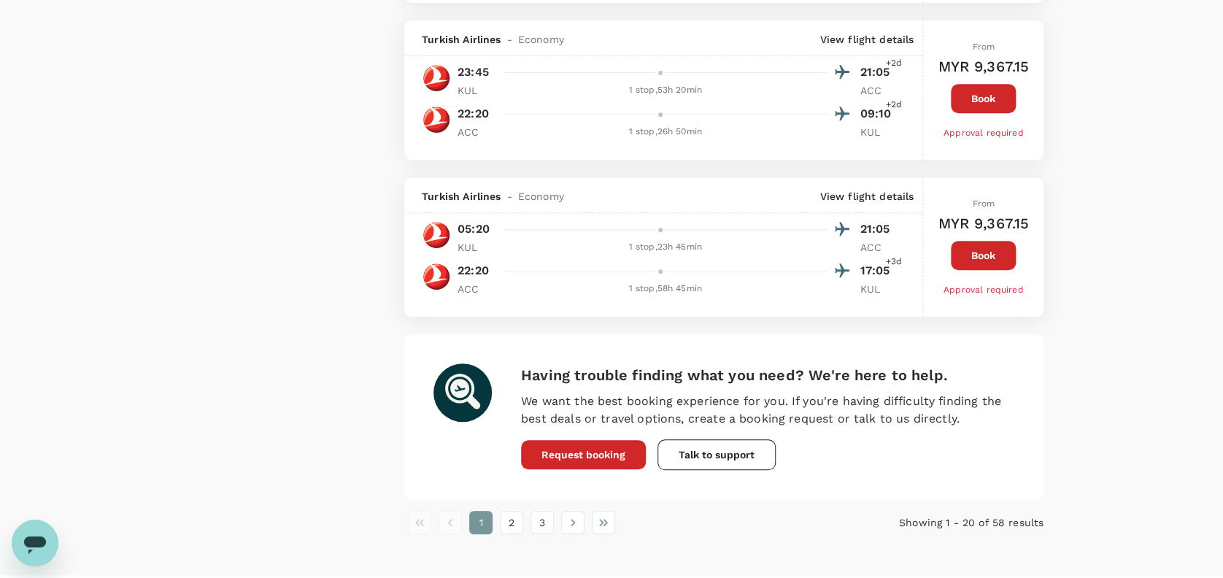
click at [506, 534] on button "2" at bounding box center [511, 522] width 23 height 23
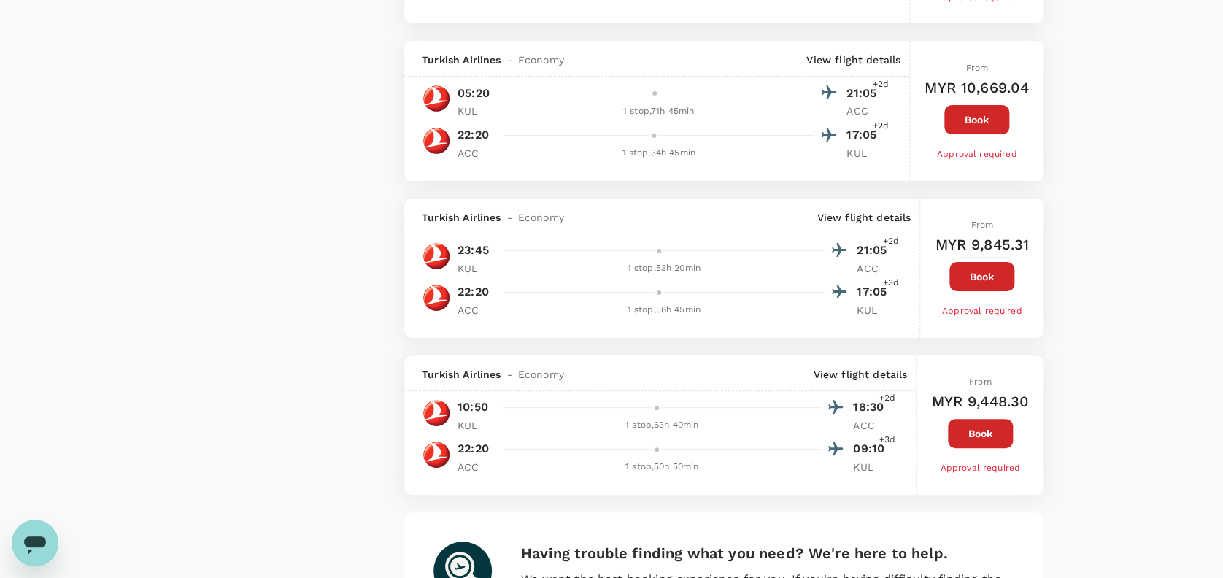
scroll to position [3014, 0]
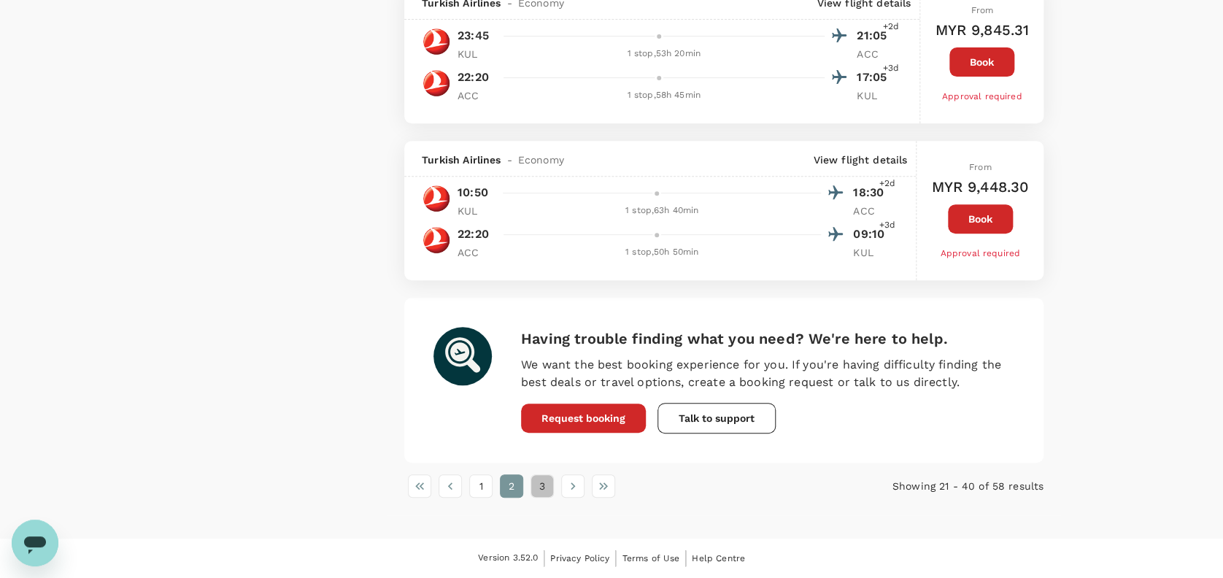
drag, startPoint x: 536, startPoint y: 493, endPoint x: 546, endPoint y: 481, distance: 15.5
click at [536, 491] on button "3" at bounding box center [542, 485] width 23 height 23
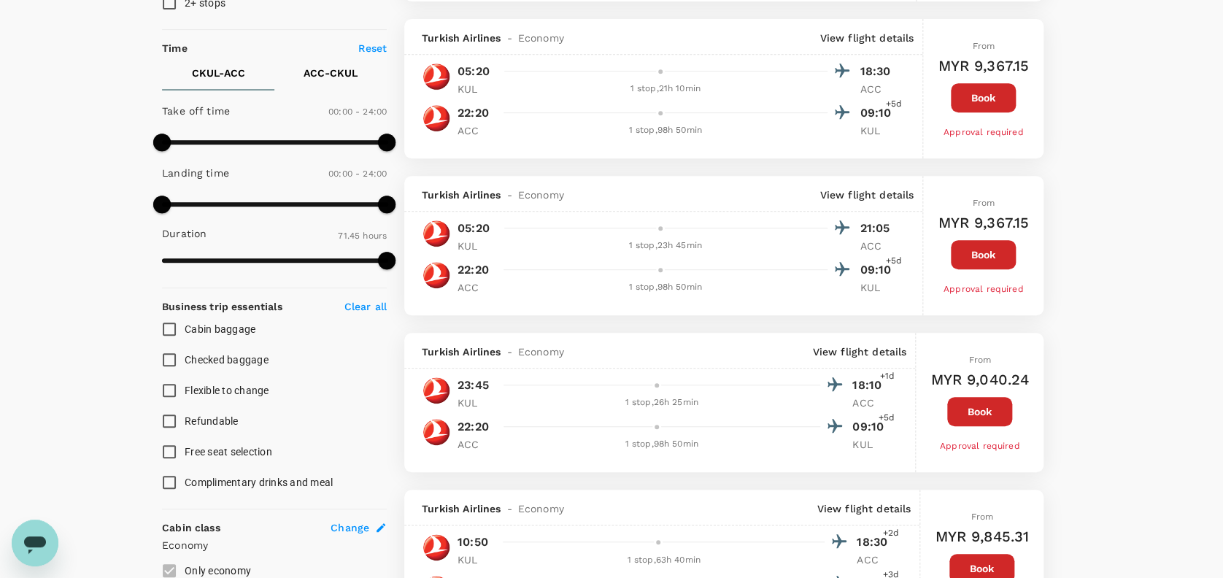
scroll to position [0, 0]
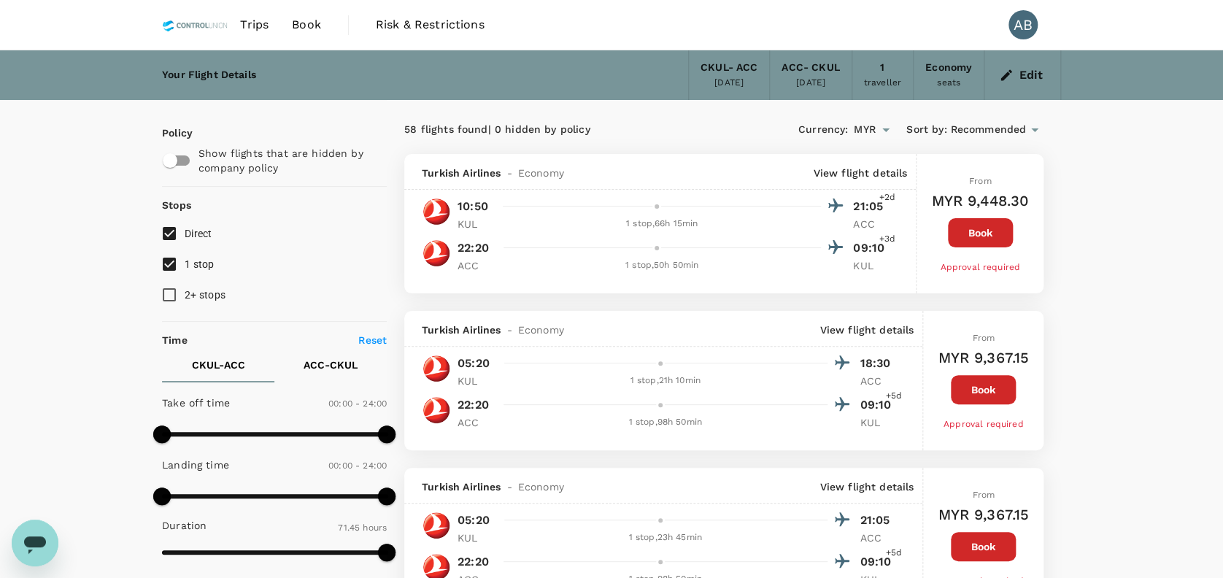
click at [1006, 77] on icon "button" at bounding box center [1006, 74] width 11 height 11
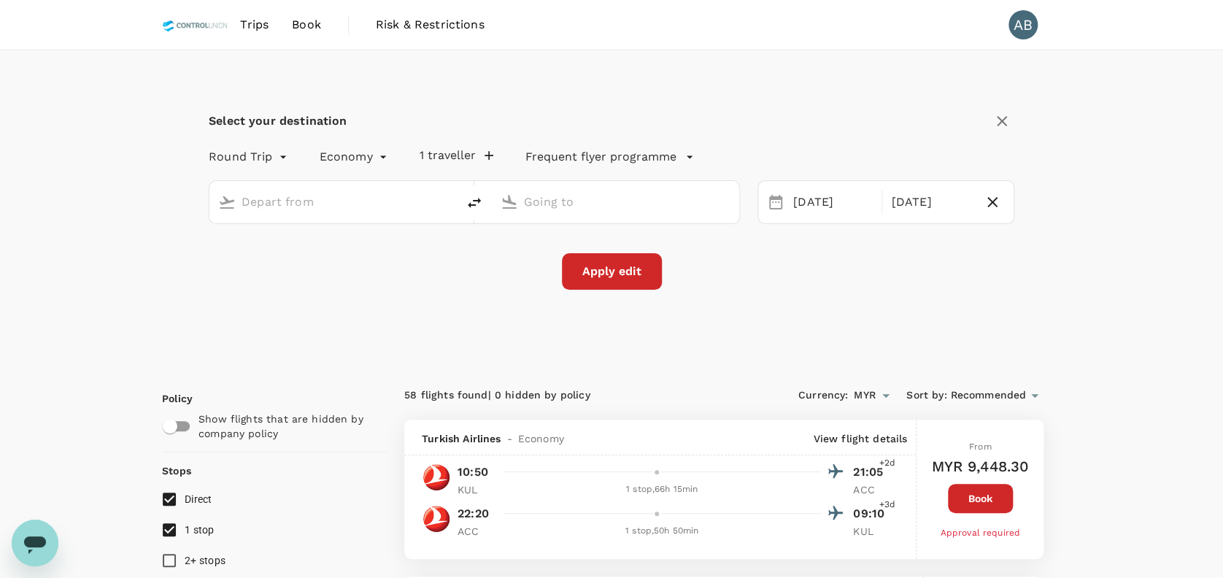
type input "[GEOGRAPHIC_DATA], [GEOGRAPHIC_DATA] (any)"
type input "Kotoka Intl (ACC)"
click at [817, 207] on div "[DATE]" at bounding box center [832, 202] width 91 height 28
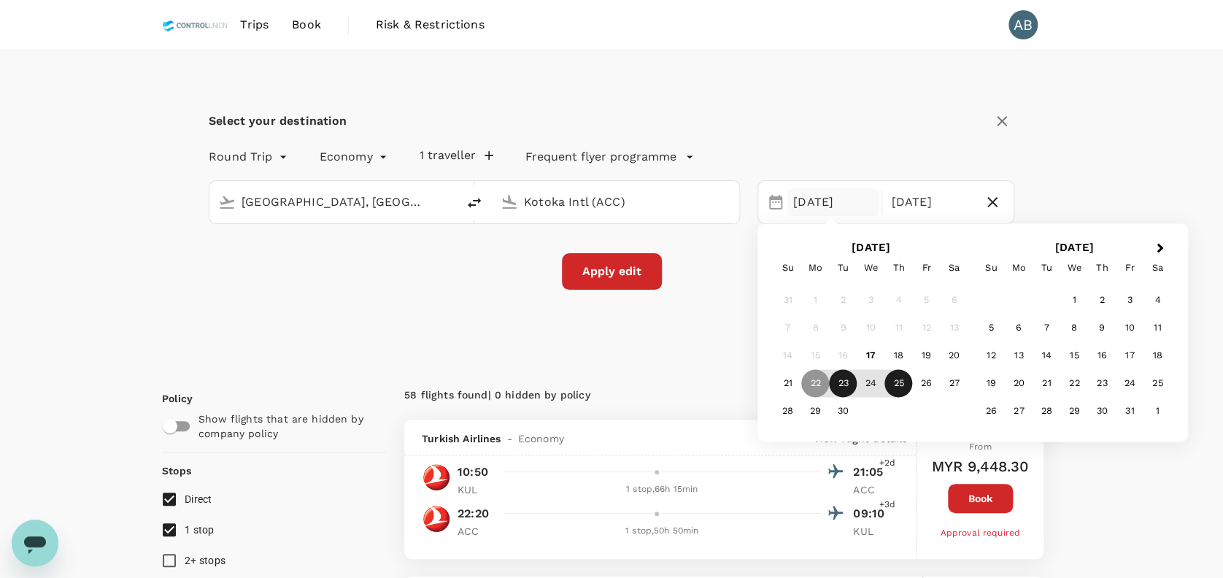
click at [839, 382] on div "23" at bounding box center [843, 384] width 28 height 28
click at [895, 379] on div "25" at bounding box center [898, 384] width 28 height 28
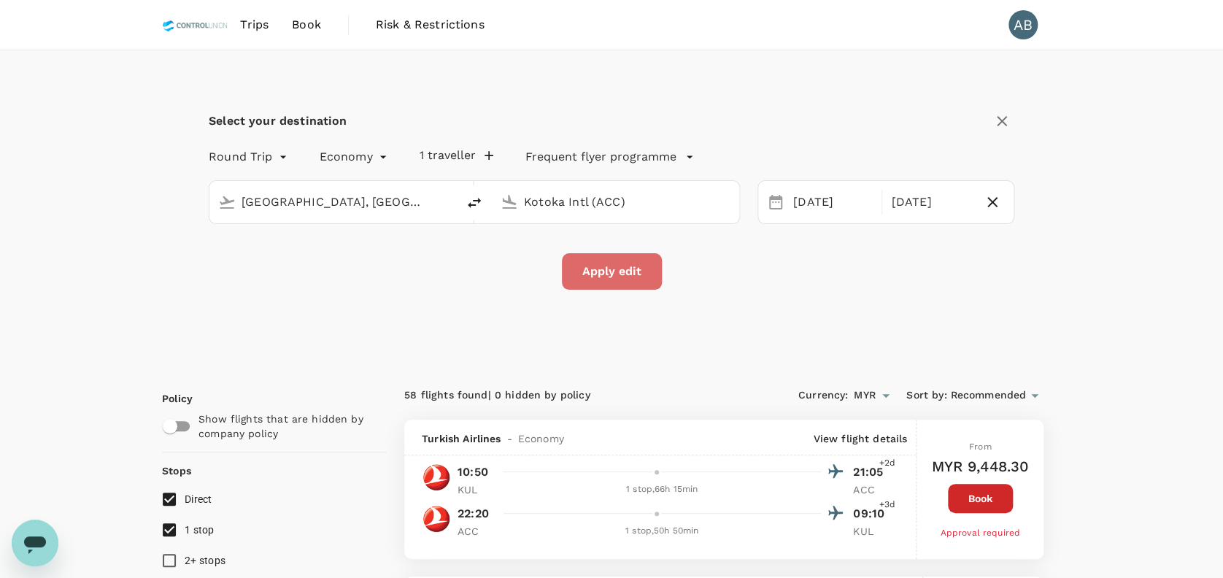
click at [619, 267] on button "Apply edit" at bounding box center [612, 271] width 100 height 36
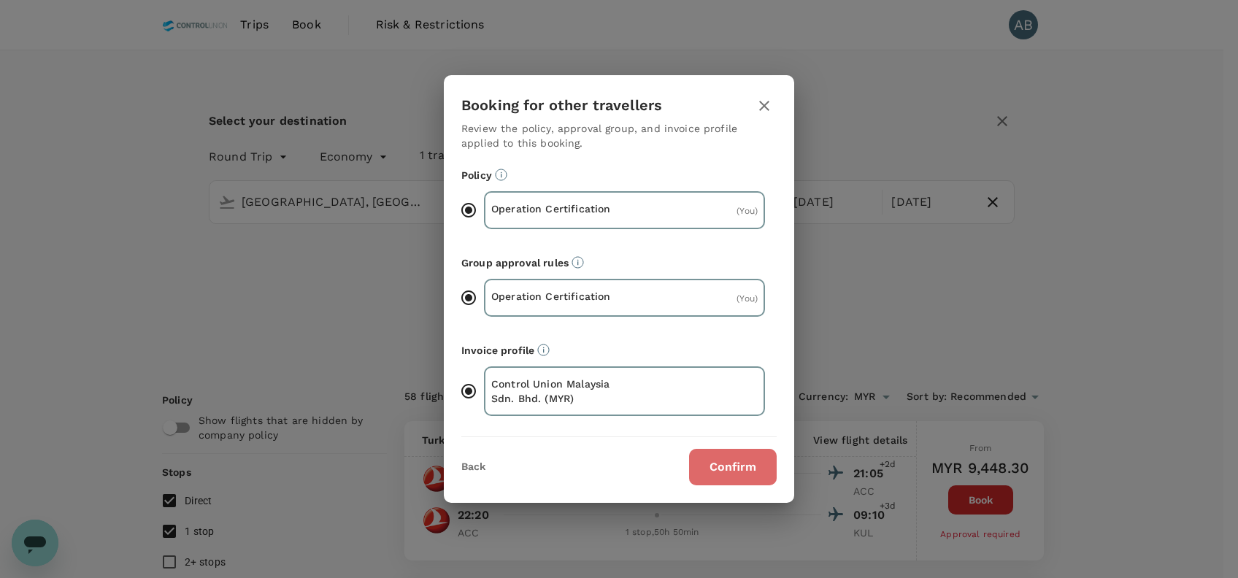
drag, startPoint x: 742, startPoint y: 461, endPoint x: 742, endPoint y: 451, distance: 10.2
click at [741, 460] on button "Confirm" at bounding box center [733, 467] width 88 height 36
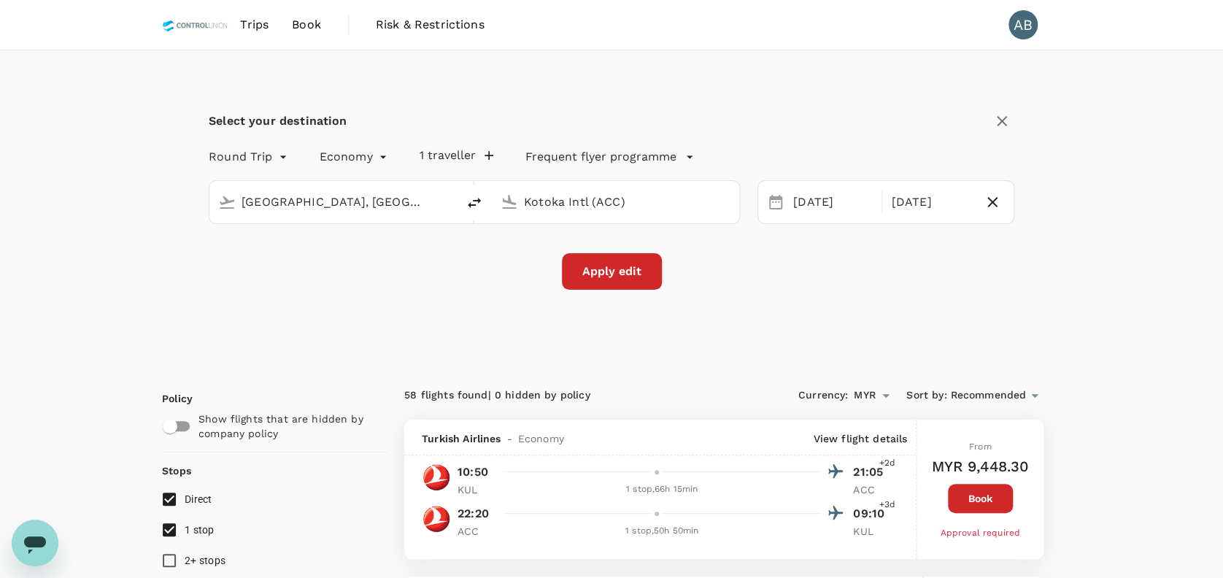
checkbox input "false"
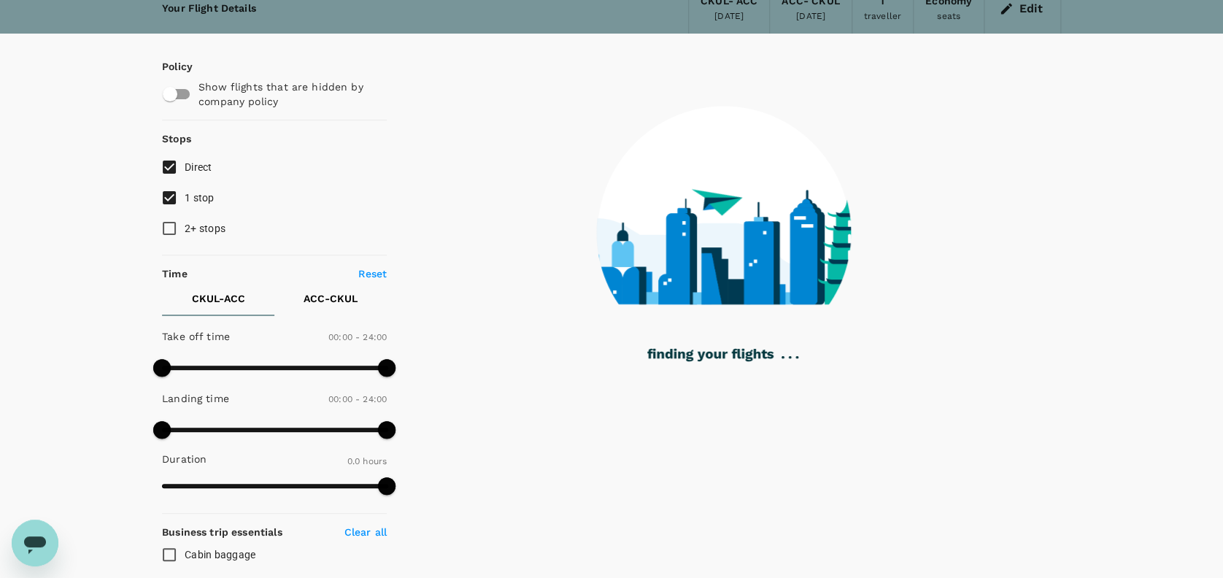
scroll to position [97, 0]
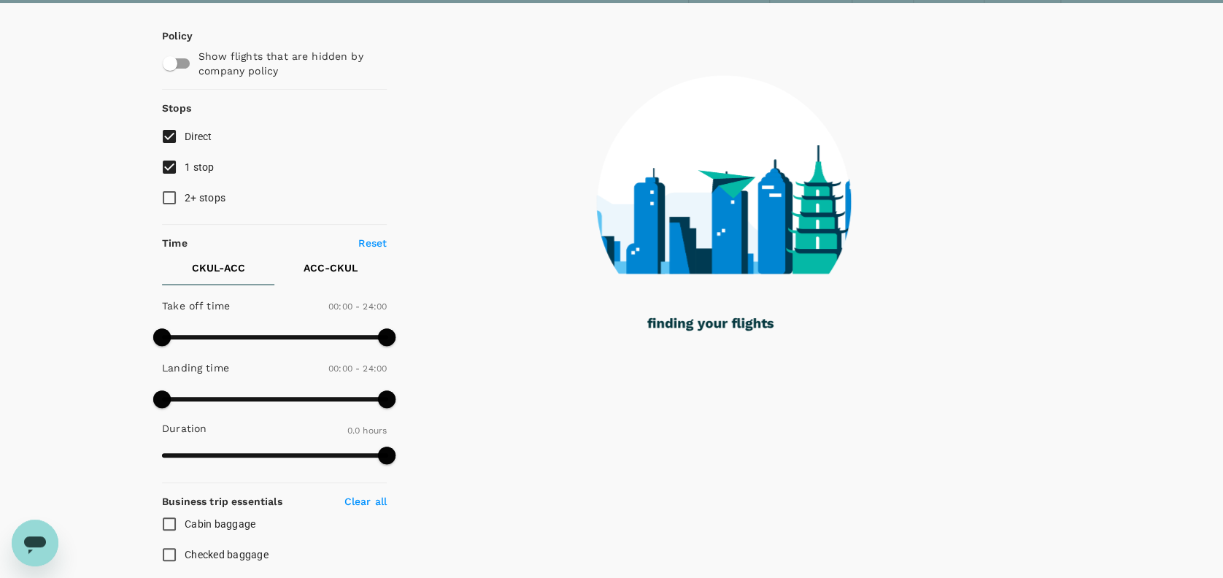
type input "2170"
checkbox input "true"
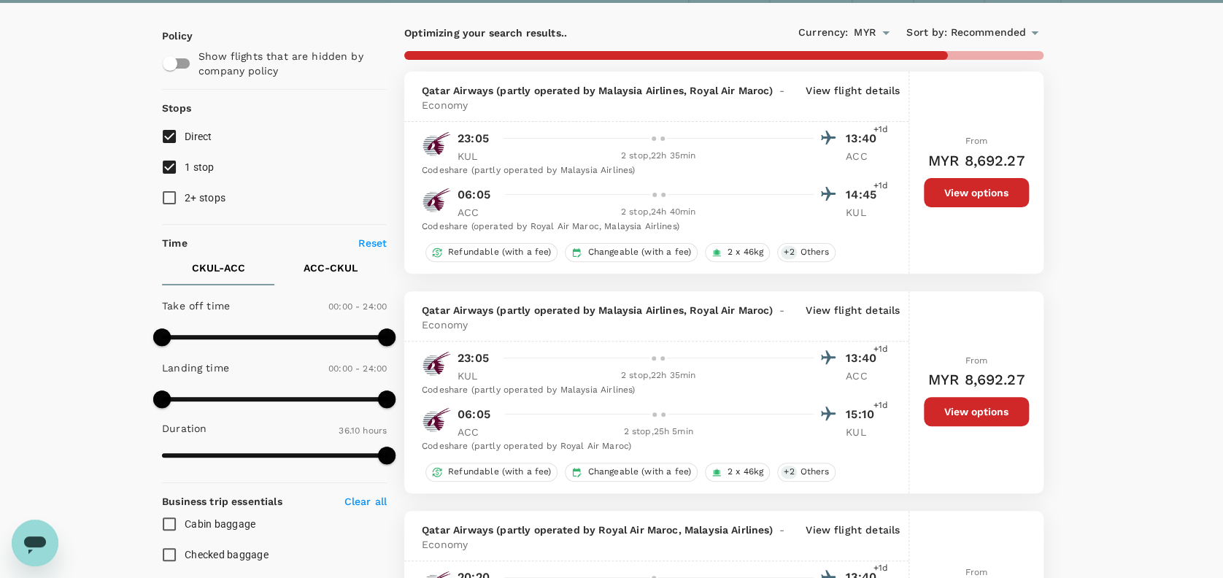
type input "2300"
checkbox input "false"
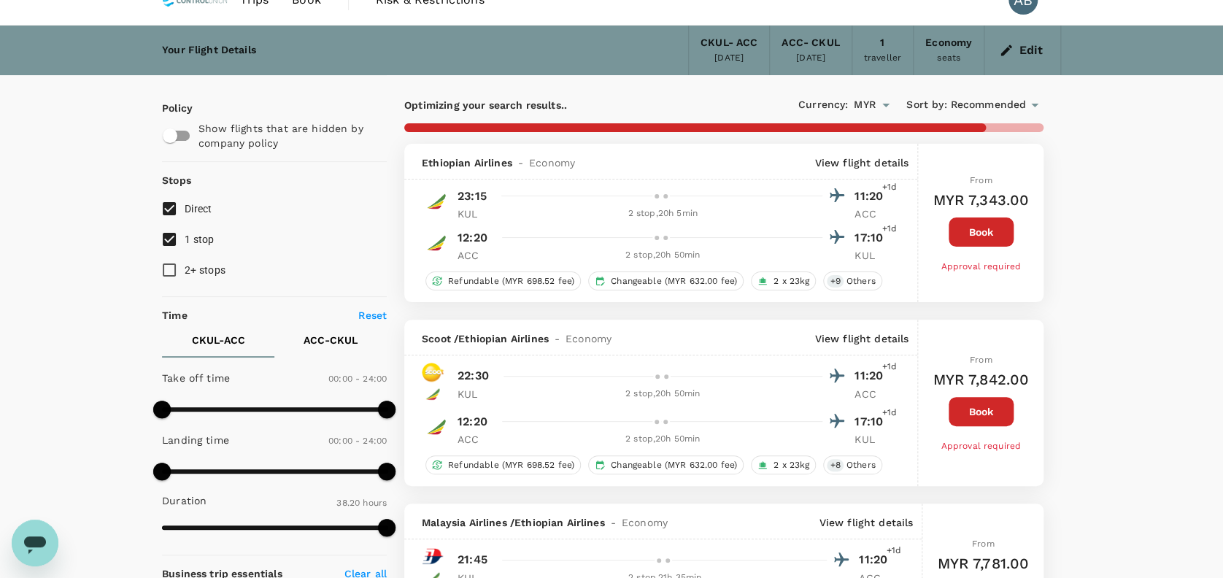
scroll to position [0, 0]
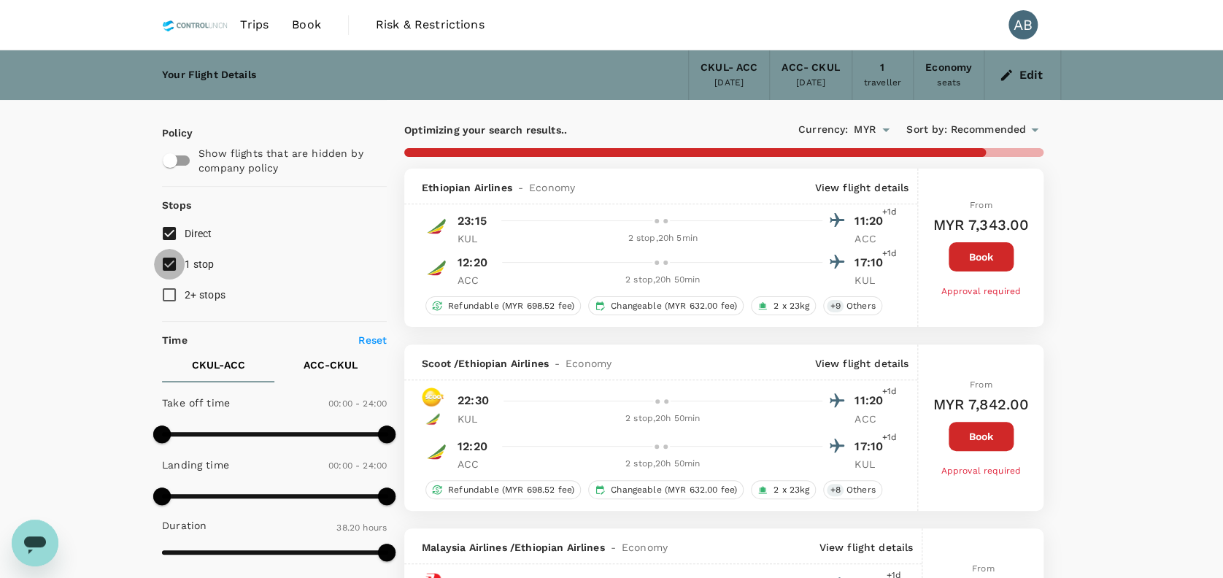
click at [168, 260] on input "1 stop" at bounding box center [169, 264] width 31 height 31
checkbox input "true"
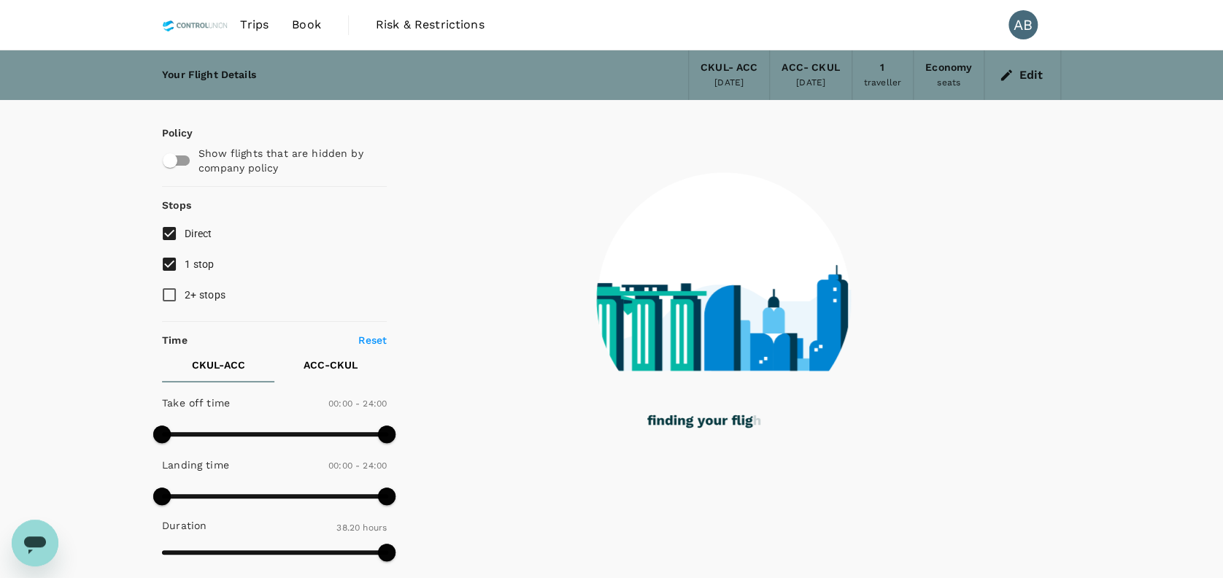
type input "2535"
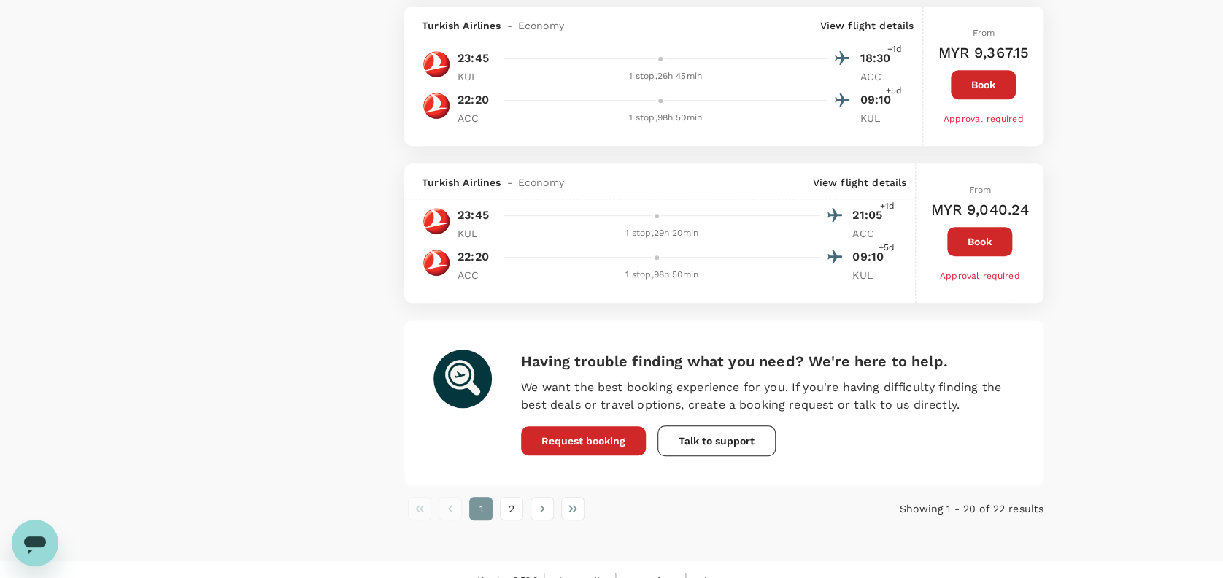
scroll to position [3071, 0]
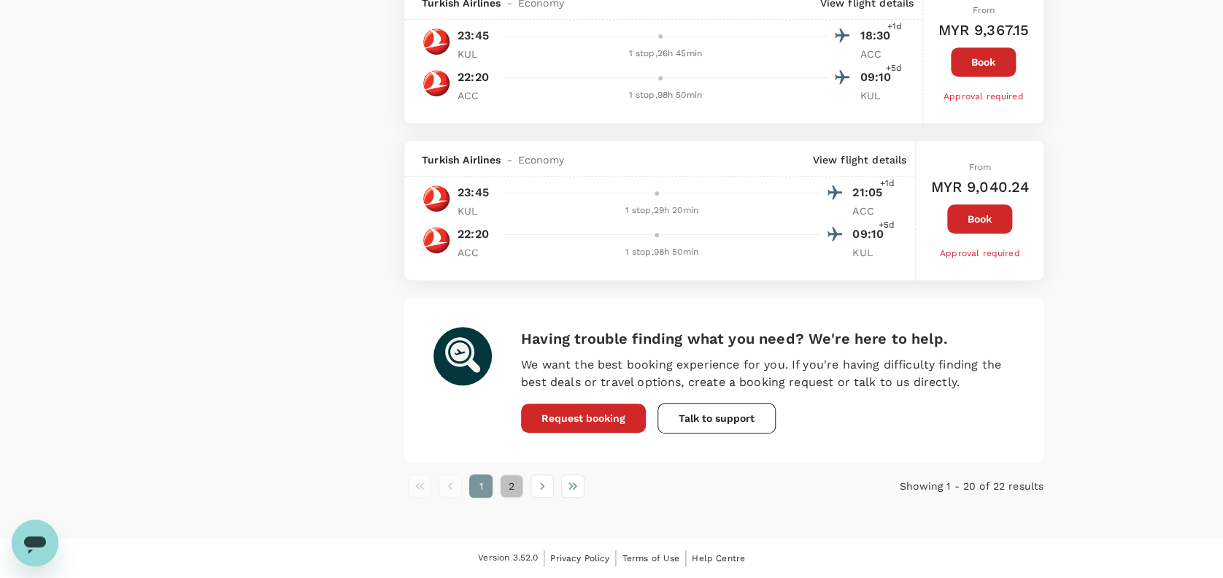
click at [512, 491] on button "2" at bounding box center [511, 485] width 23 height 23
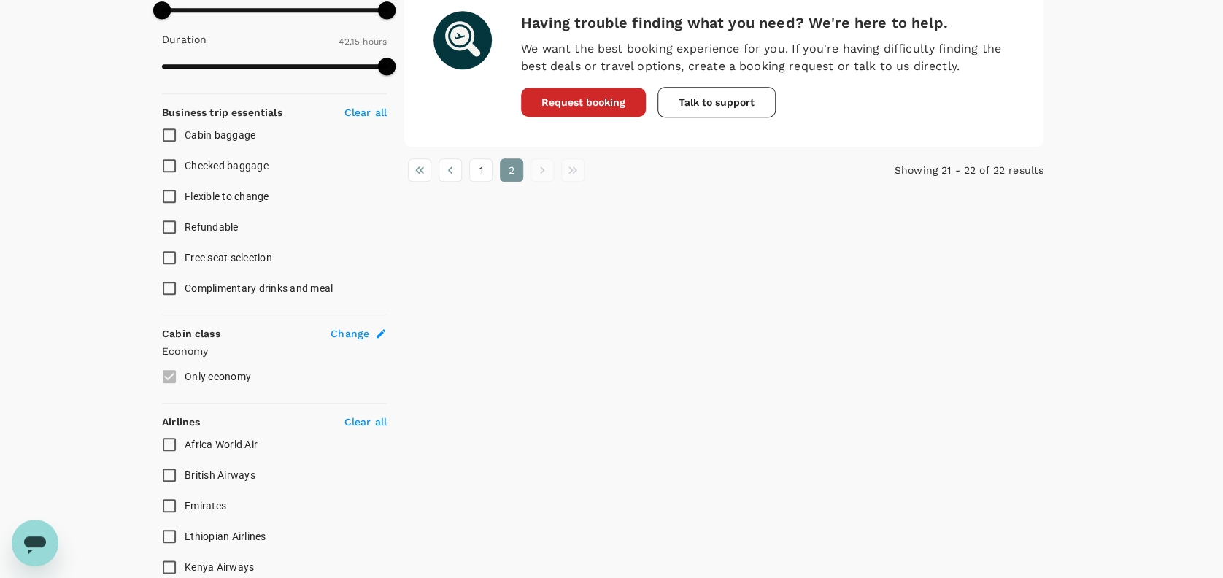
scroll to position [0, 0]
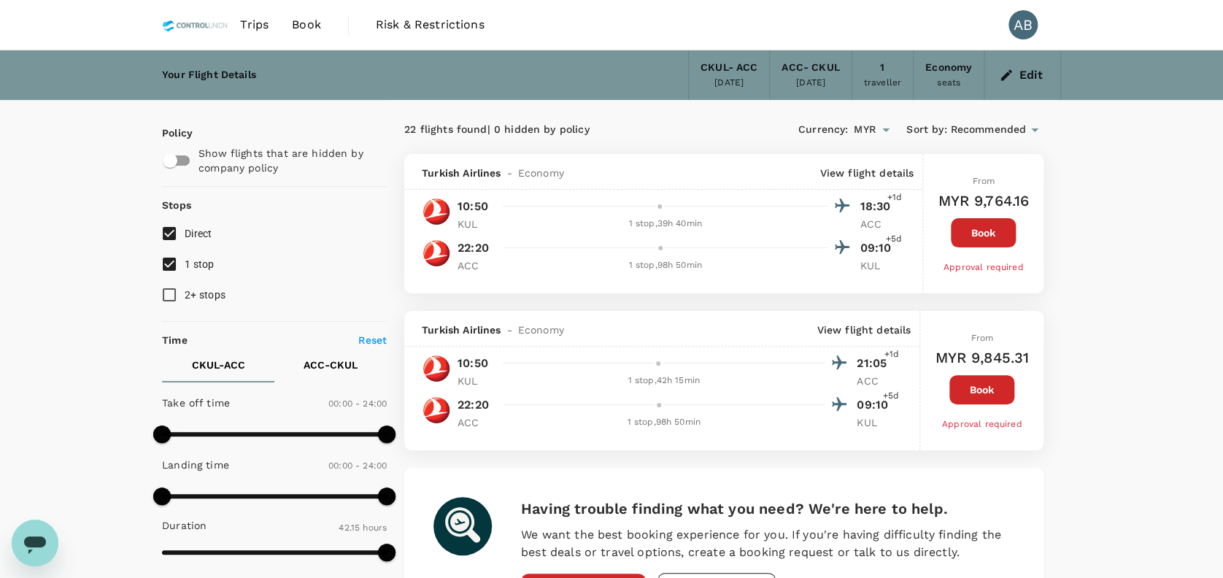
click at [169, 293] on input "2+ stops" at bounding box center [169, 294] width 31 height 31
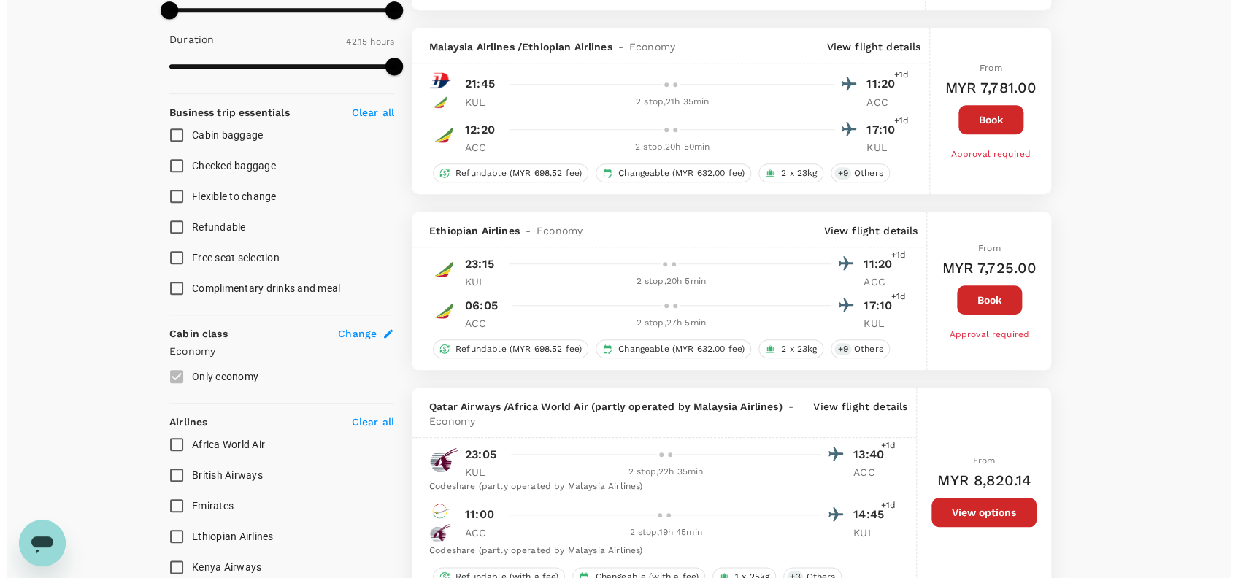
scroll to position [778, 0]
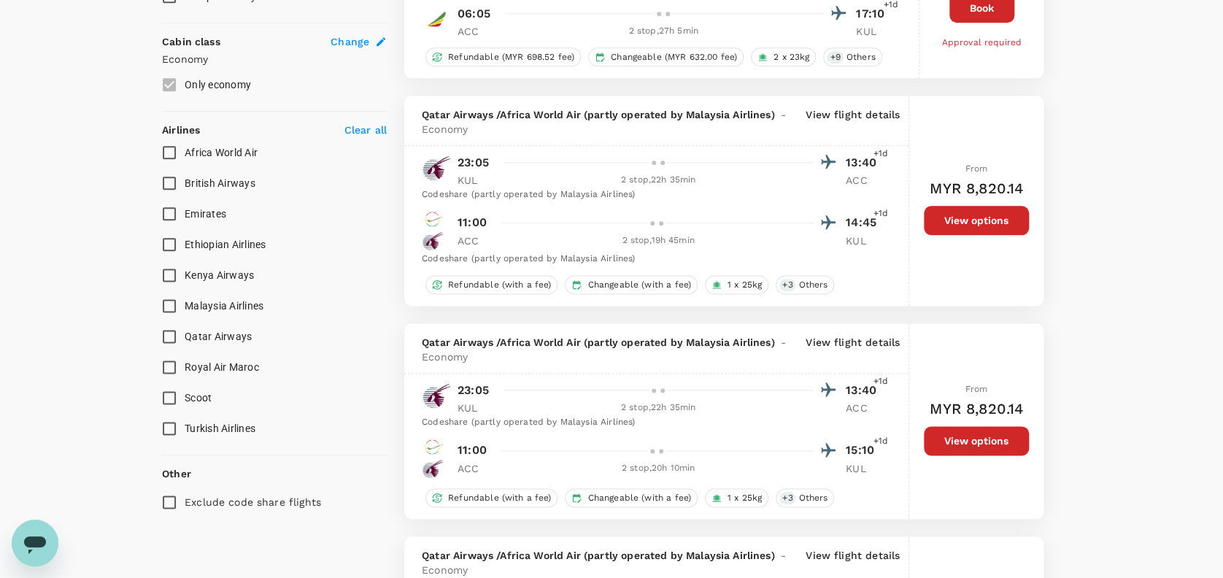
click at [867, 110] on p "View flight details" at bounding box center [853, 121] width 94 height 29
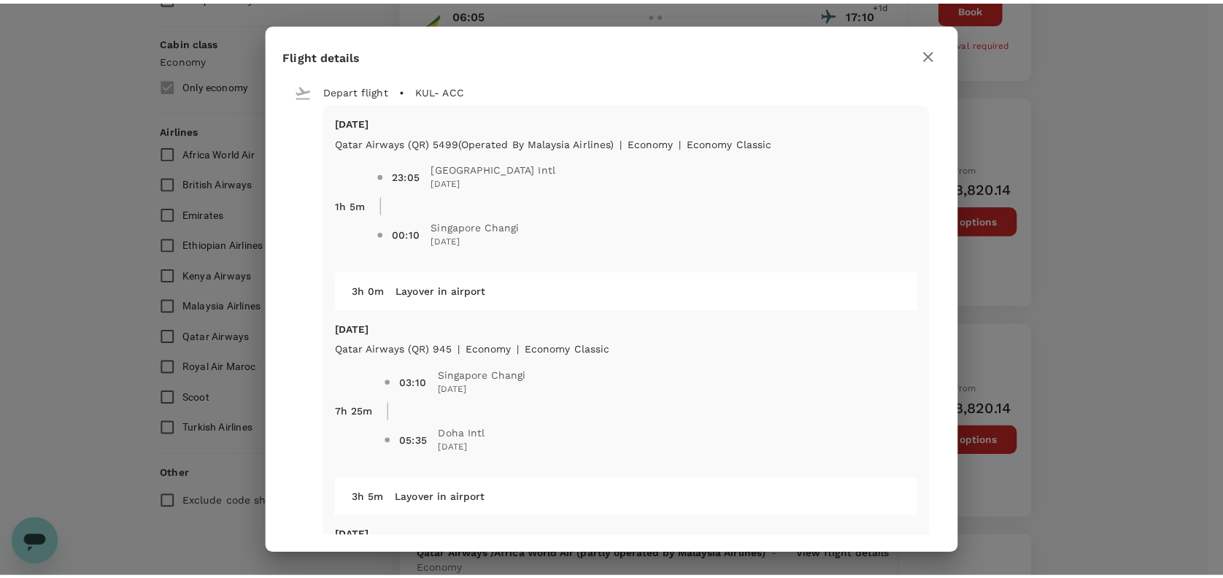
scroll to position [0, 0]
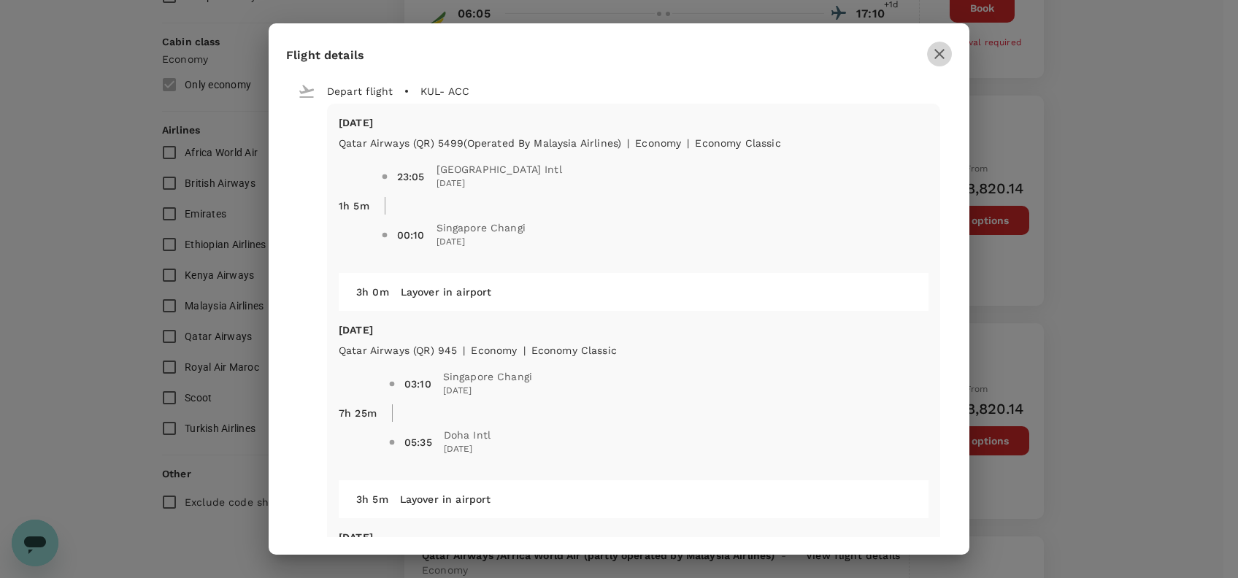
click at [935, 56] on icon "button" at bounding box center [939, 54] width 18 height 18
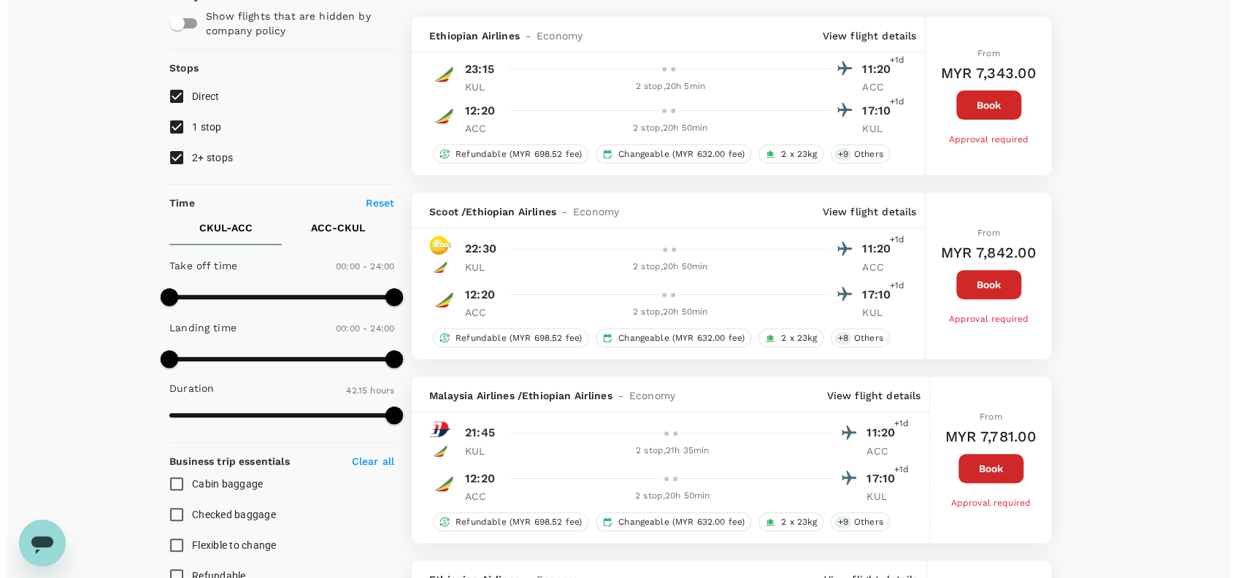
scroll to position [97, 0]
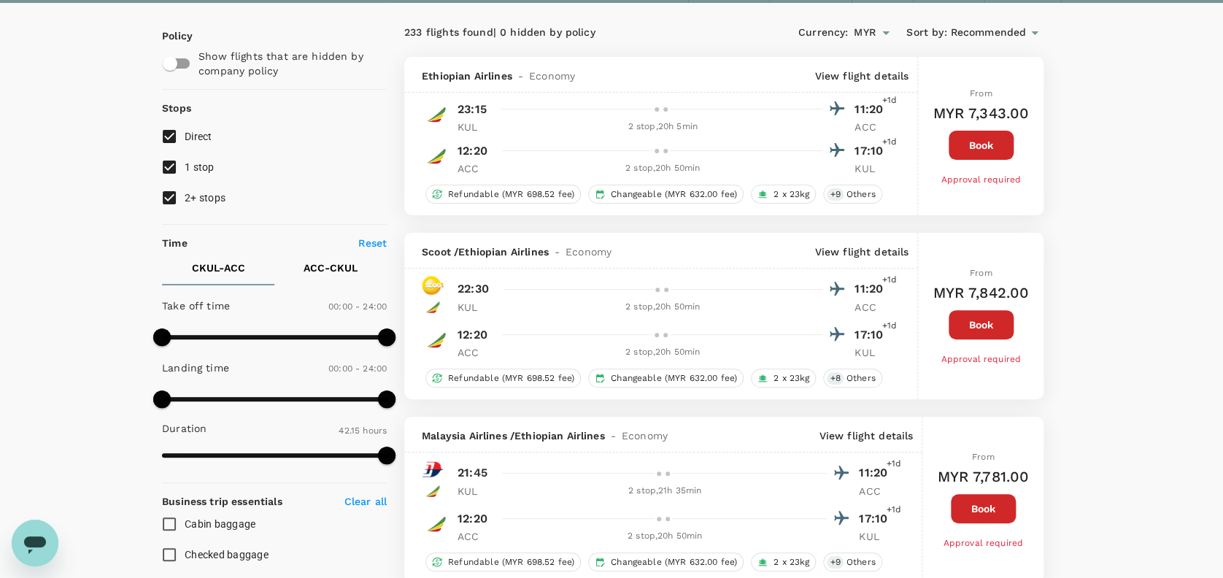
click at [168, 194] on input "2+ stops" at bounding box center [169, 197] width 31 height 31
checkbox input "false"
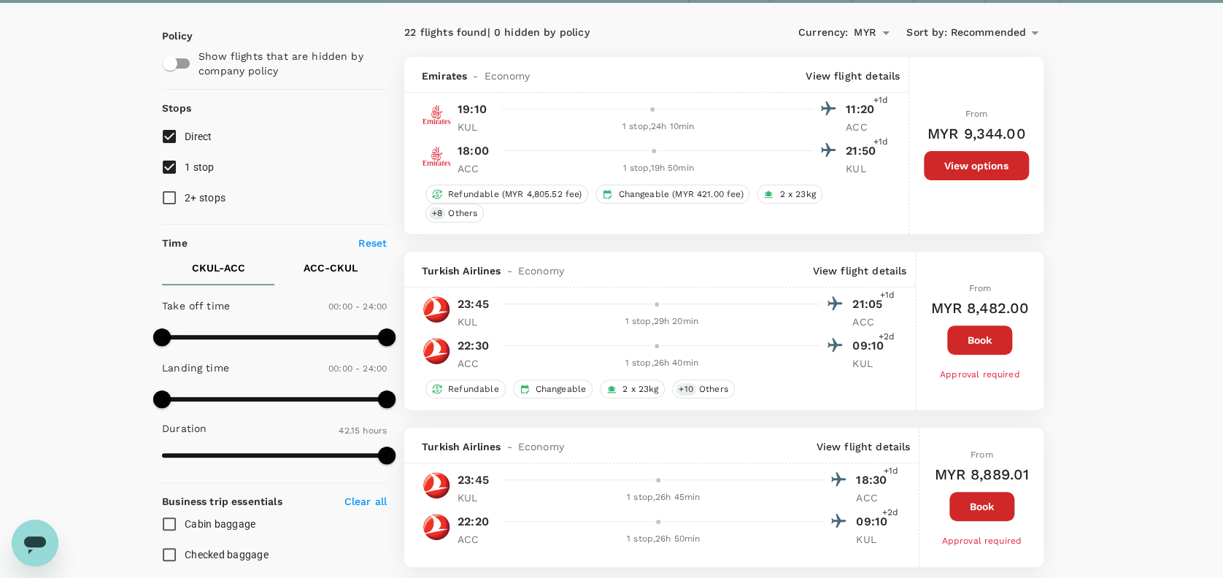
click at [784, 128] on div "1 stop , 24h 10min" at bounding box center [658, 127] width 311 height 15
click at [856, 75] on p "View flight details" at bounding box center [853, 76] width 94 height 15
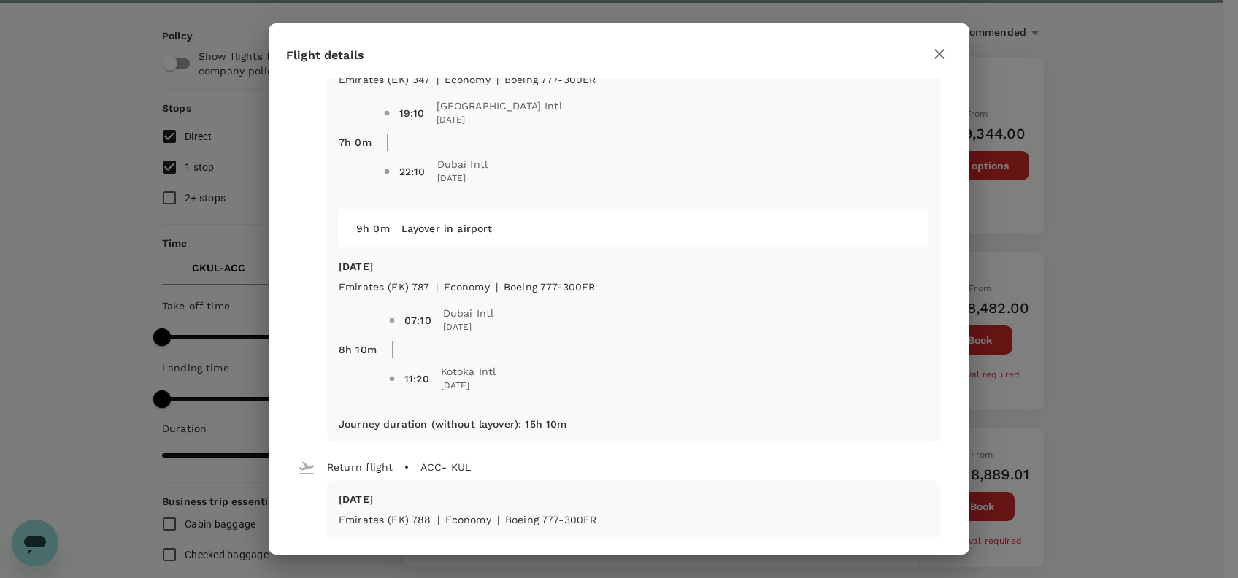
scroll to position [33, 0]
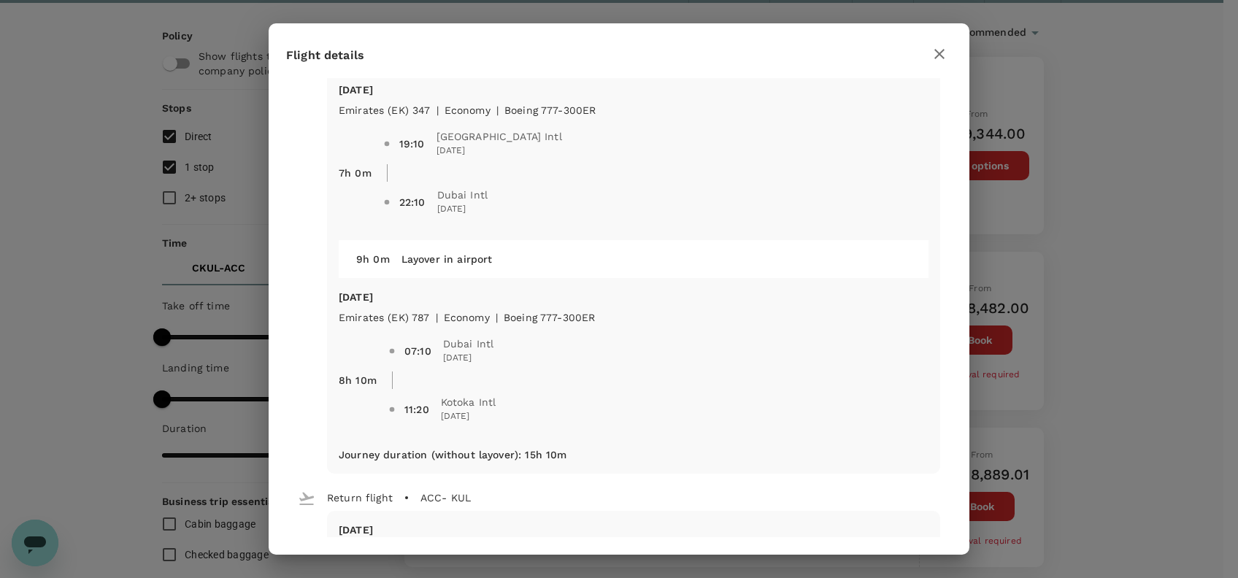
click at [546, 257] on div "Layover in airport" at bounding box center [650, 253] width 521 height 26
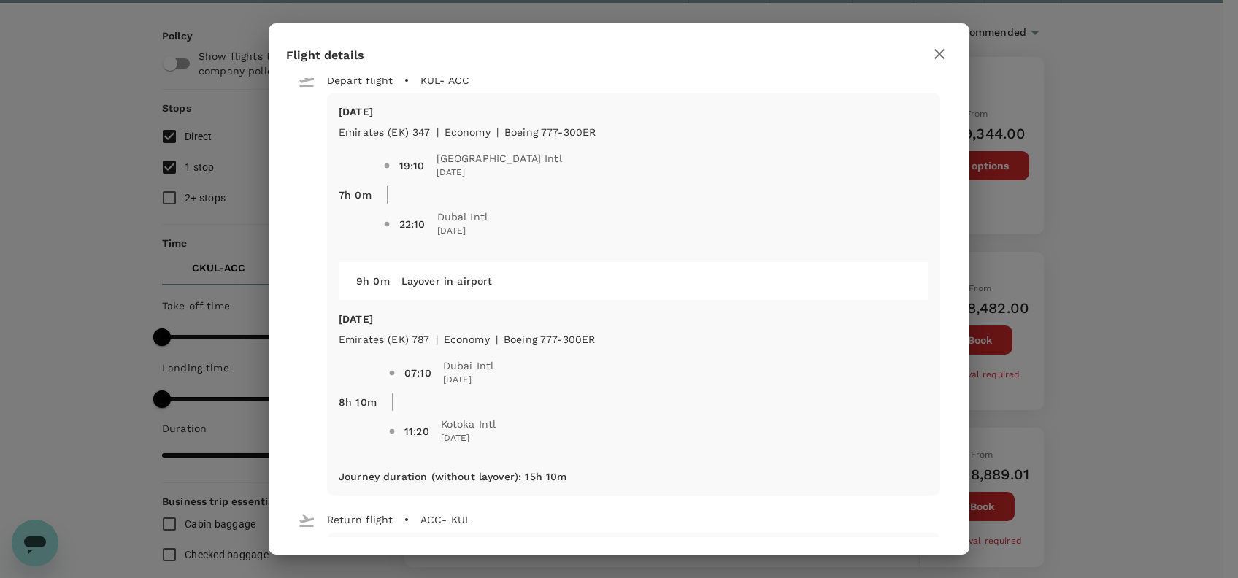
scroll to position [0, 0]
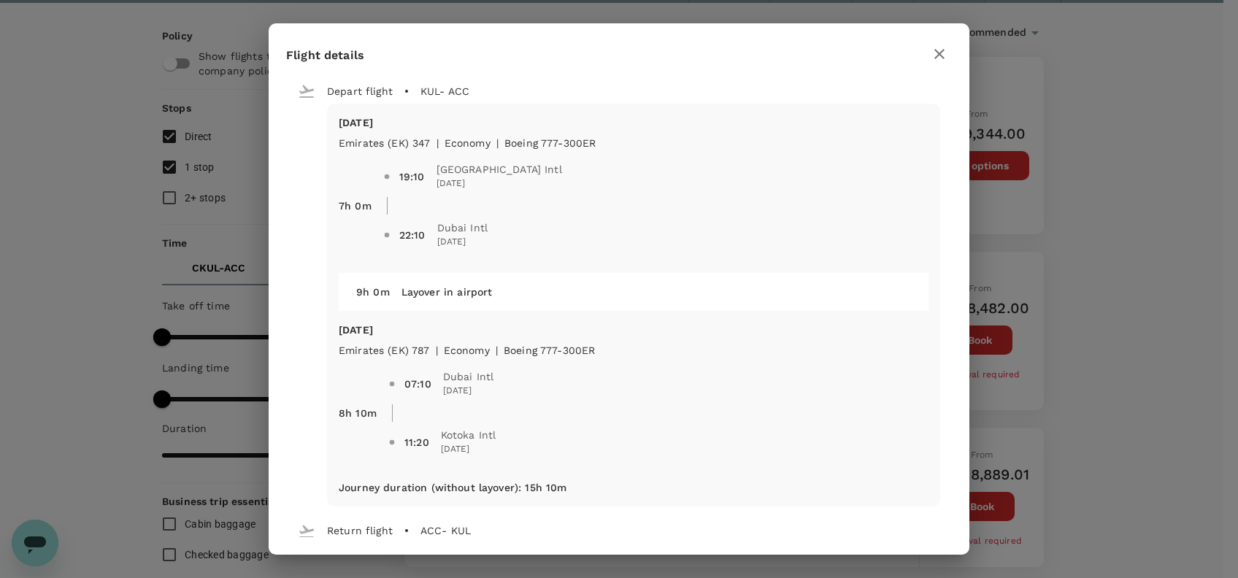
click at [582, 81] on div "Depart flight KUL - ACC" at bounding box center [613, 84] width 654 height 37
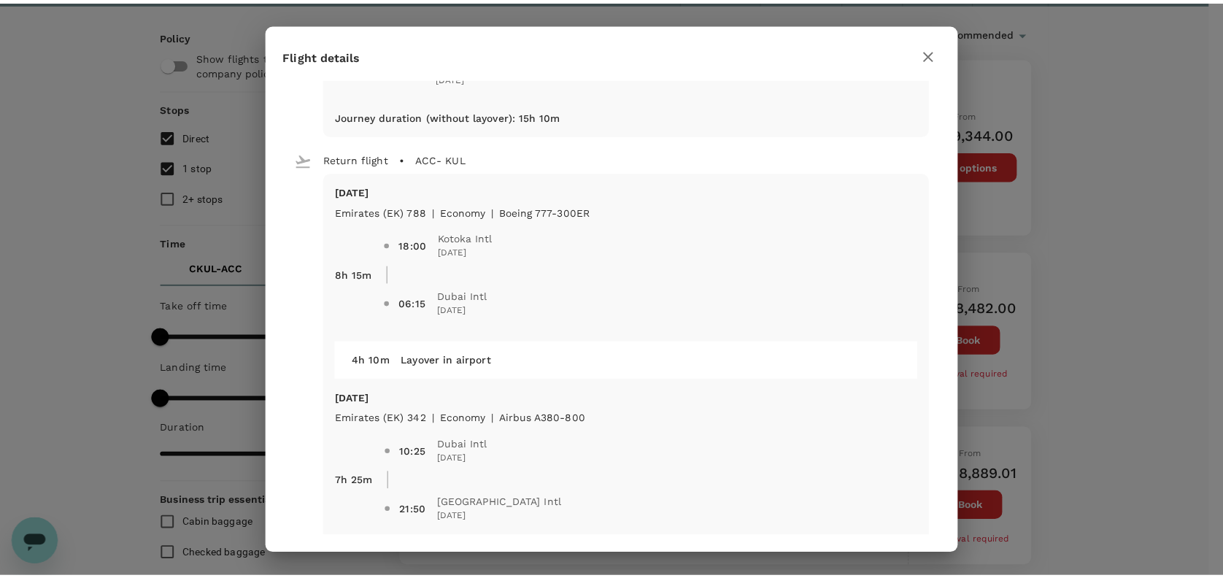
scroll to position [421, 0]
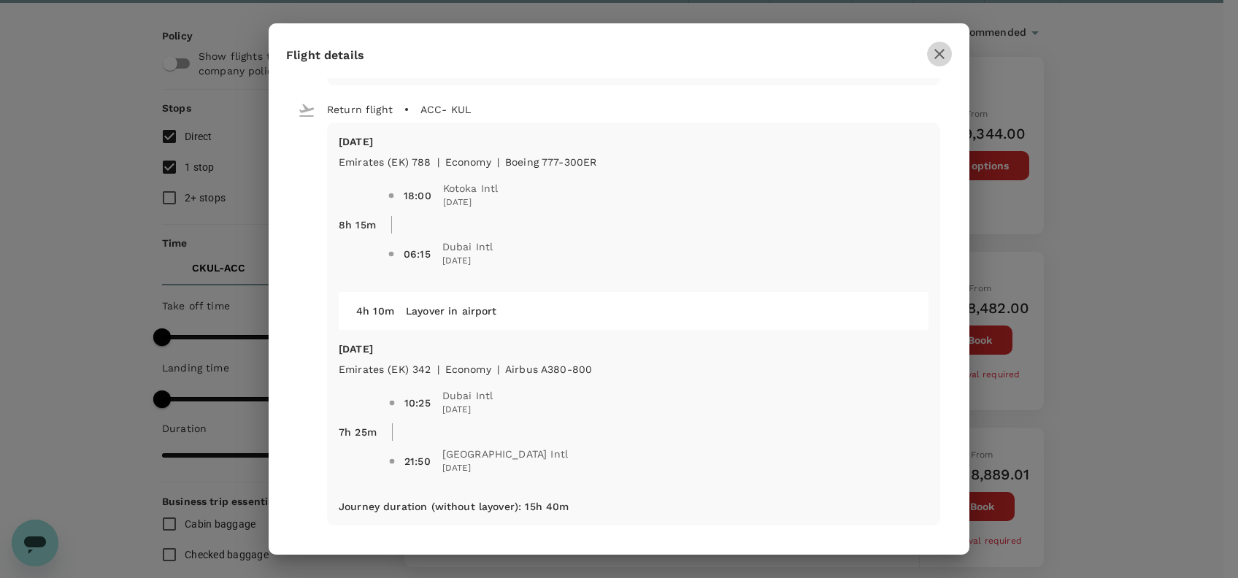
click at [938, 55] on icon "button" at bounding box center [939, 54] width 10 height 10
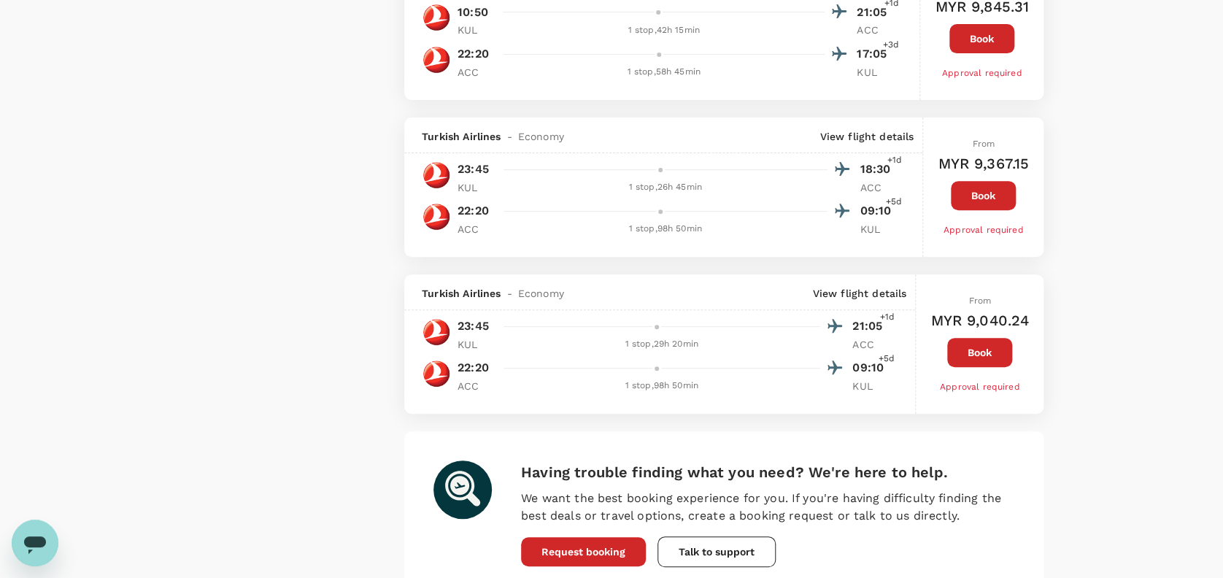
scroll to position [3071, 0]
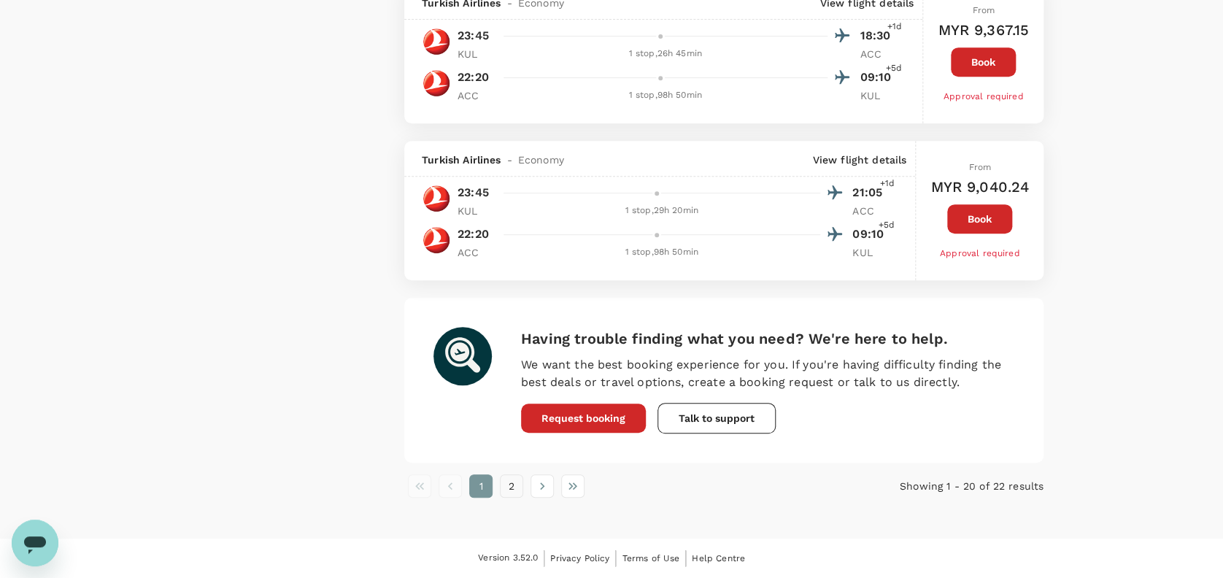
click at [509, 481] on button "2" at bounding box center [511, 485] width 23 height 23
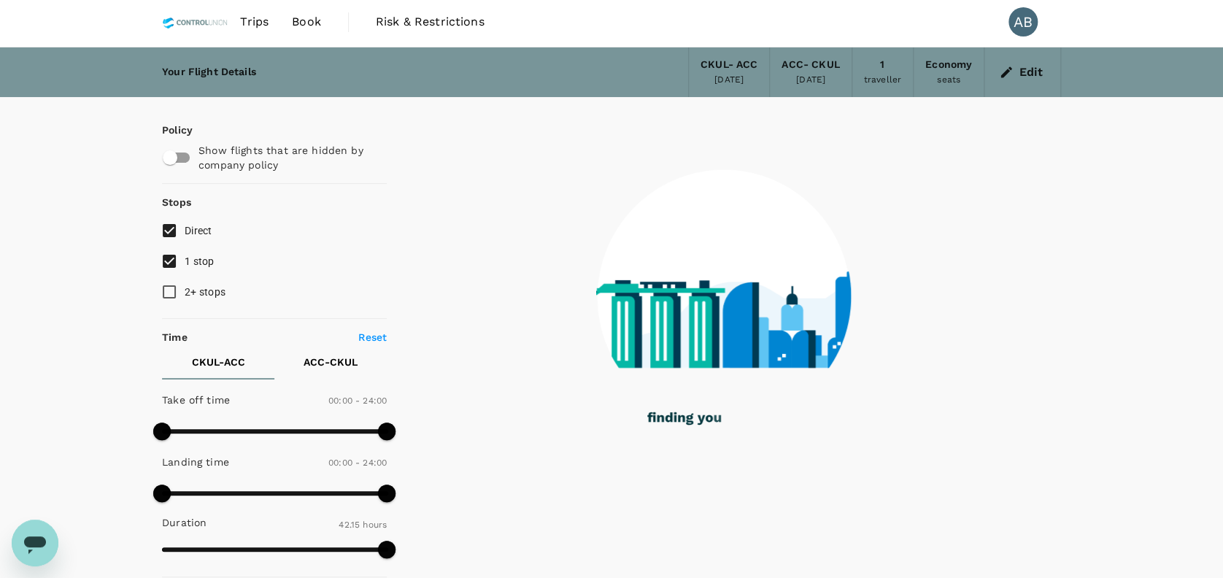
scroll to position [0, 0]
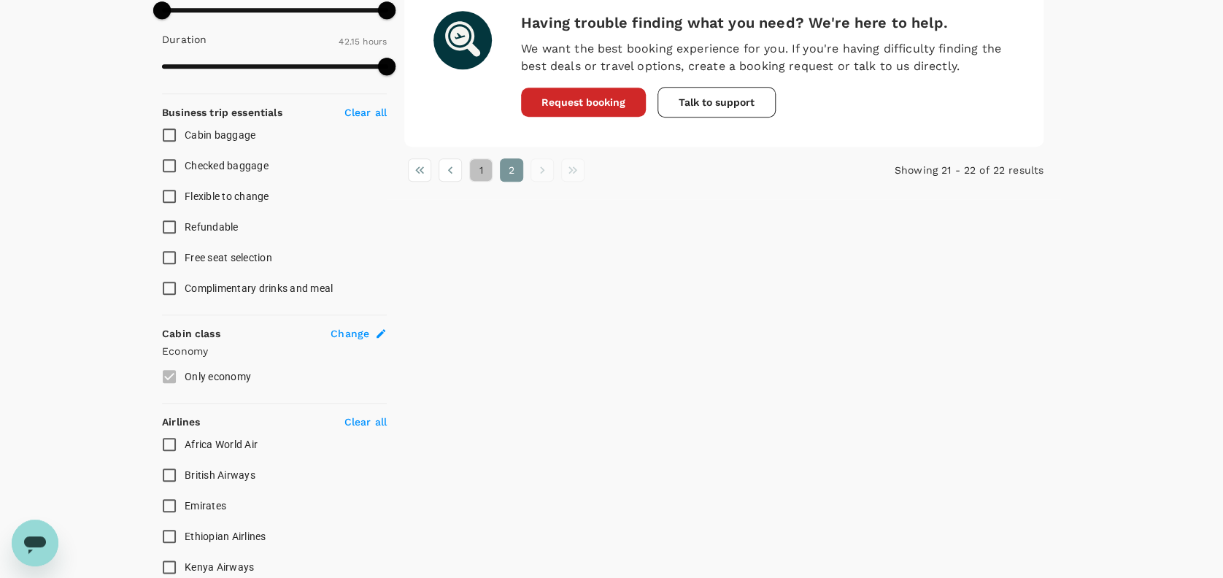
click at [474, 175] on button "1" at bounding box center [480, 169] width 23 height 23
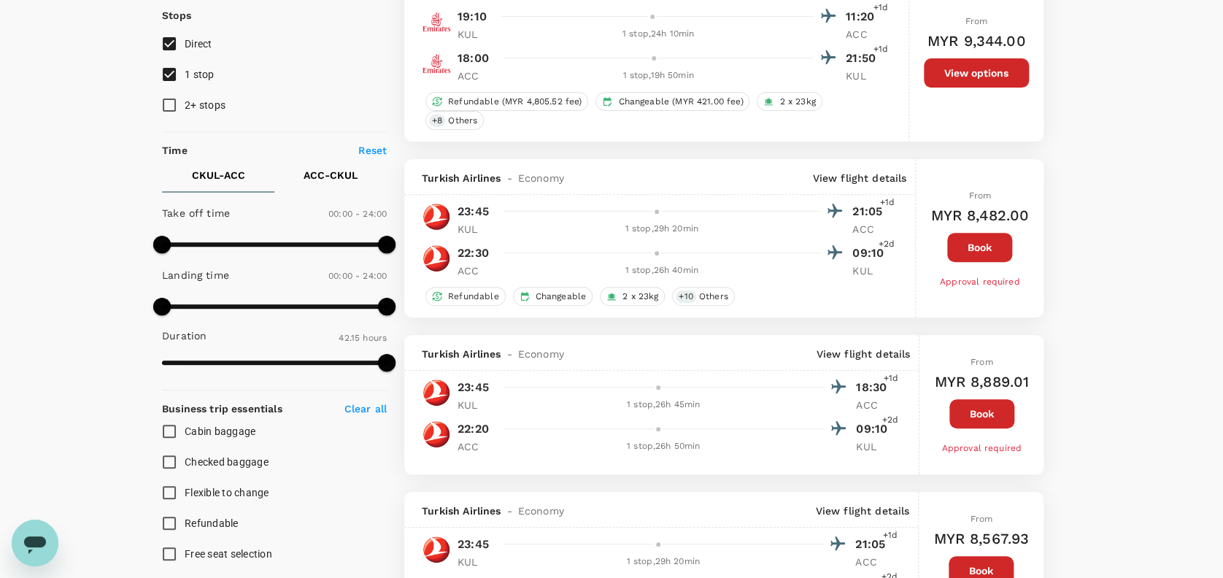
scroll to position [194, 0]
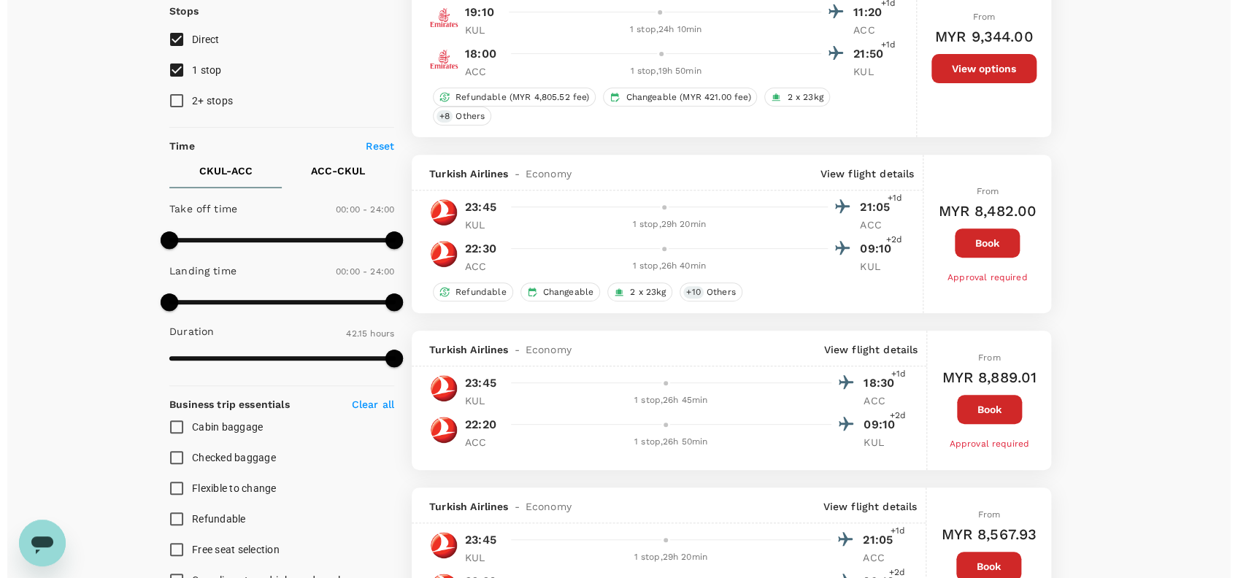
scroll to position [97, 0]
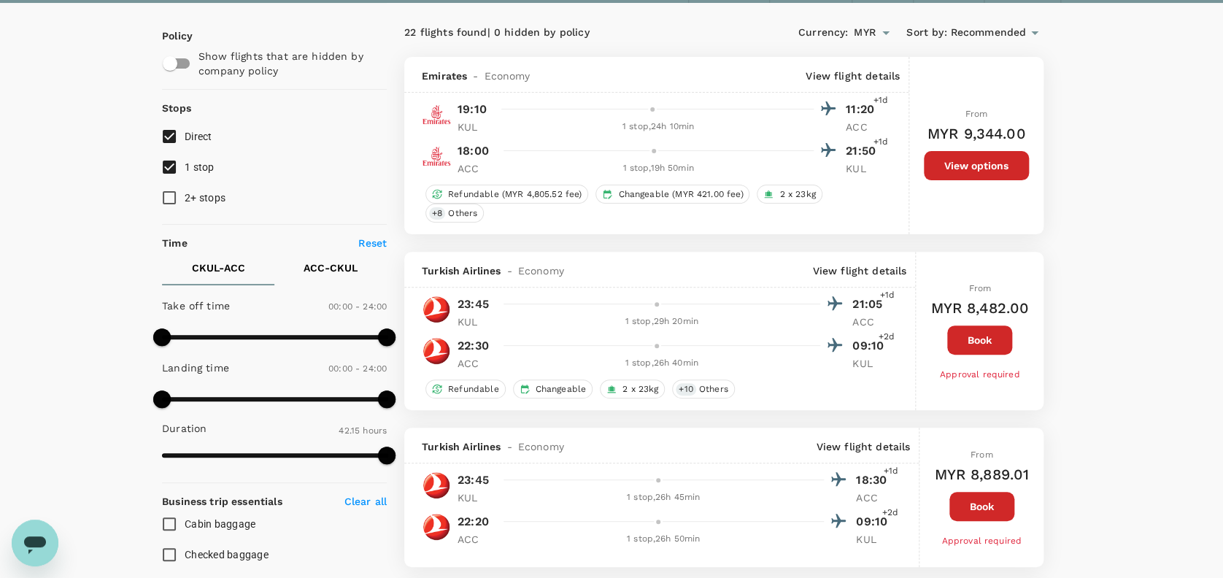
click at [868, 70] on p "View flight details" at bounding box center [853, 76] width 94 height 15
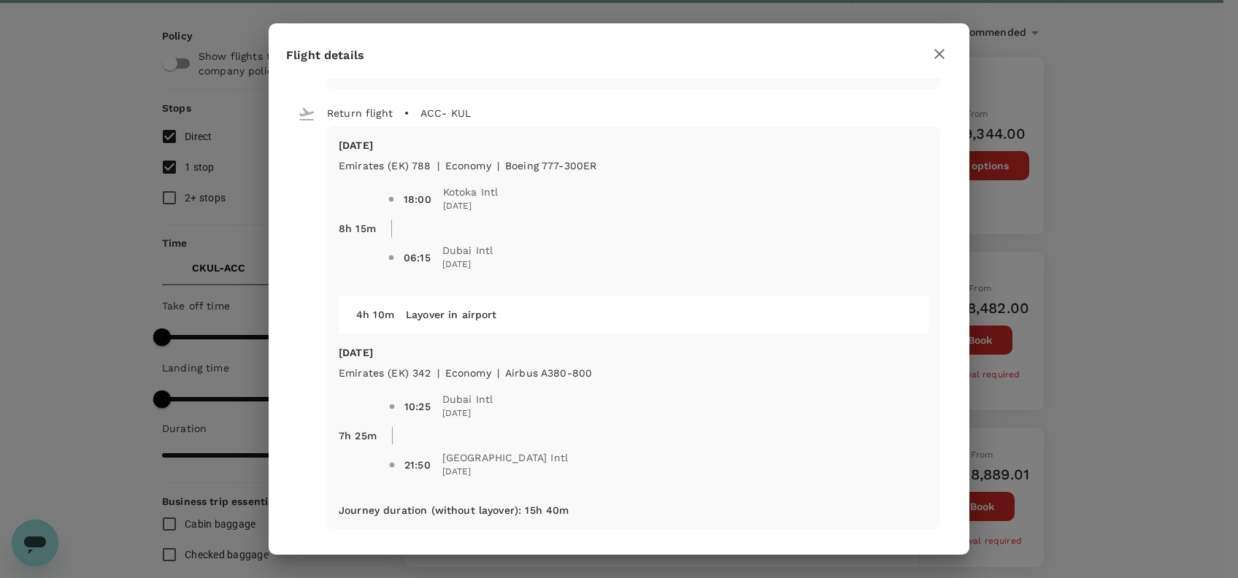
scroll to position [421, 0]
